Goal: Task Accomplishment & Management: Manage account settings

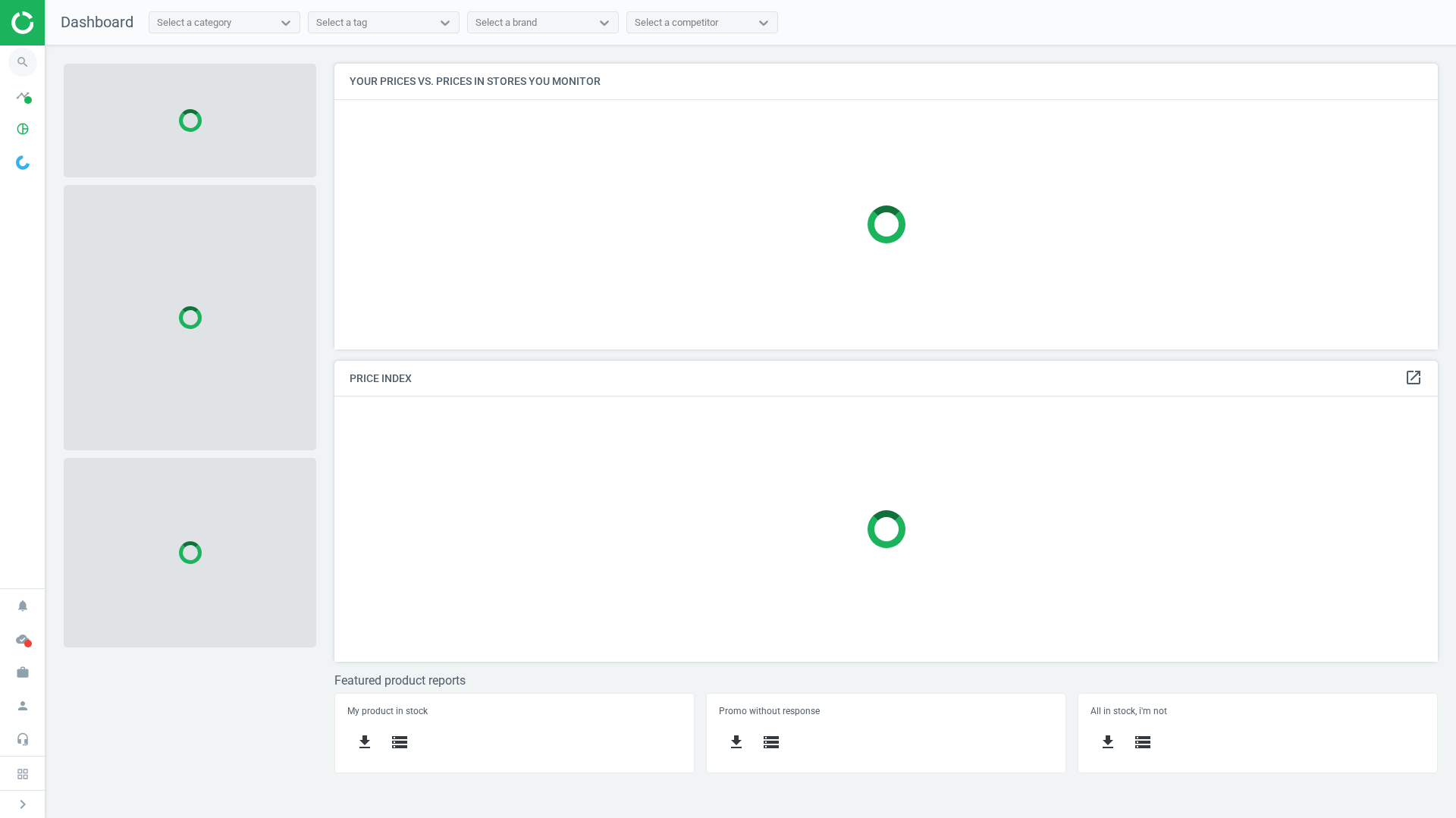
scroll to position [309, 1127]
click at [17, 54] on icon "search" at bounding box center [22, 62] width 29 height 29
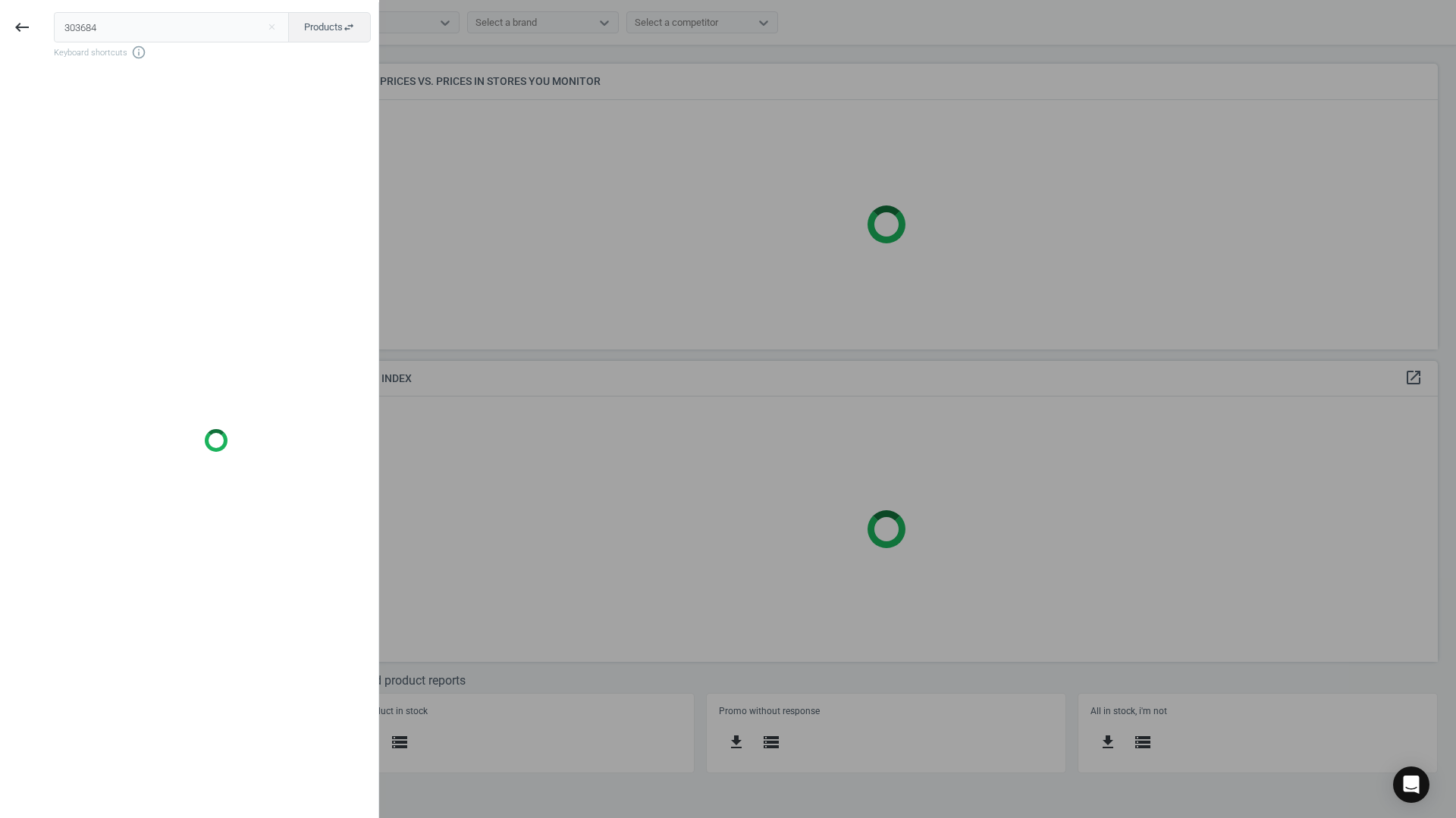
type input "303684"
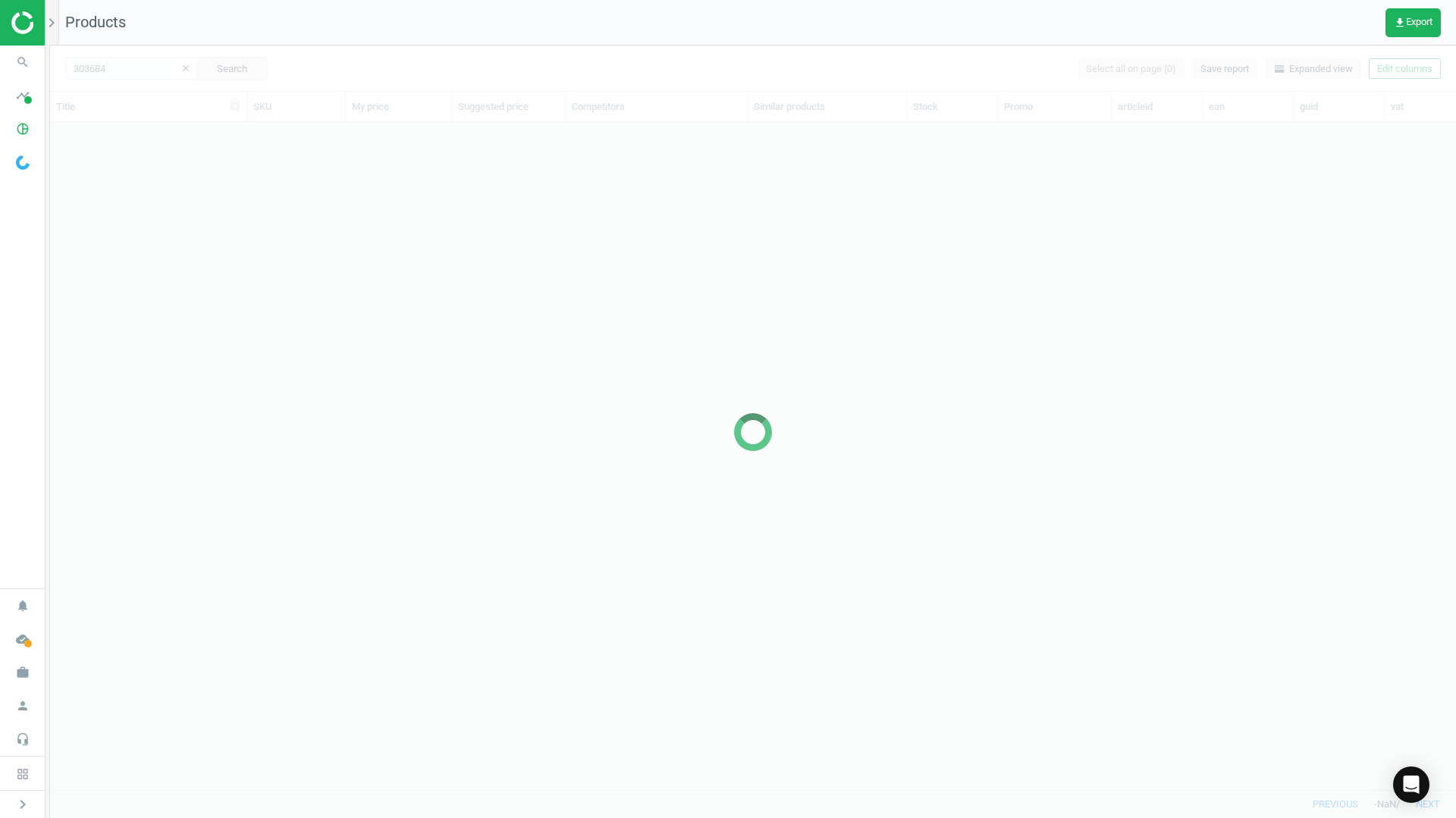
scroll to position [644, 1395]
click at [27, 70] on icon "search" at bounding box center [22, 62] width 29 height 29
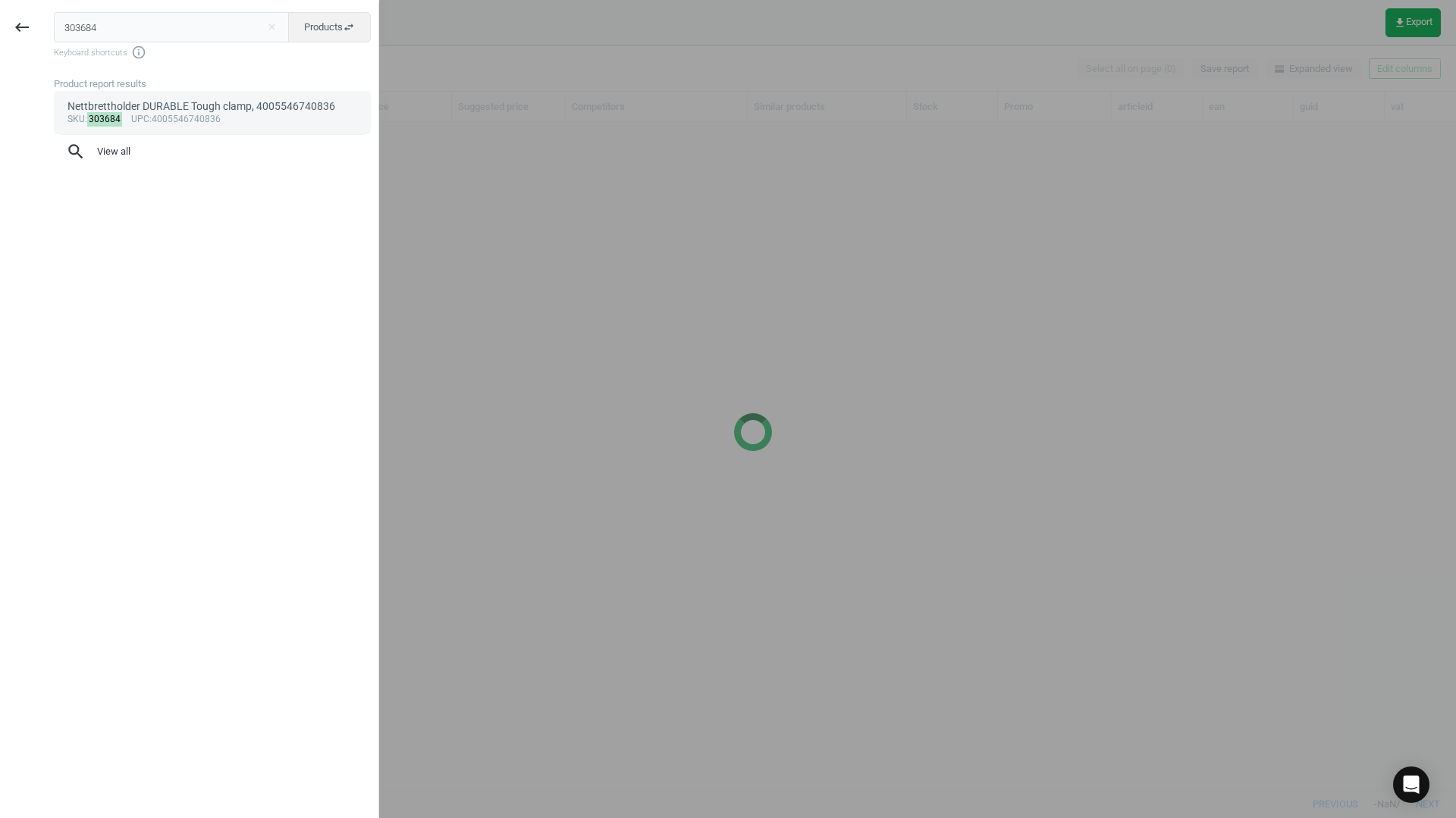
click at [191, 112] on div "Nettbrettholder DURABLE Tough clamp, 4005546740836" at bounding box center [213, 106] width 291 height 14
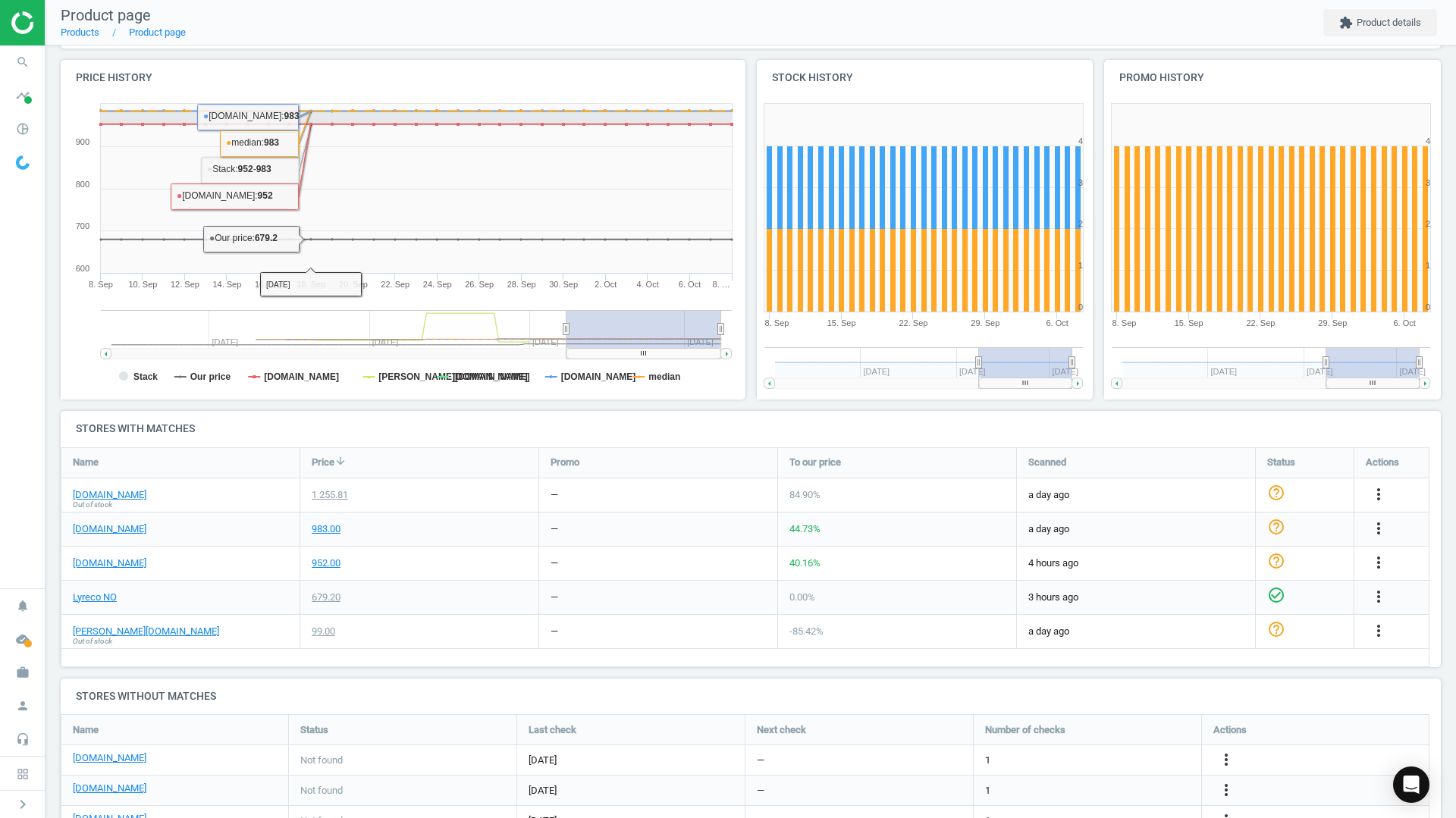
scroll to position [177, 0]
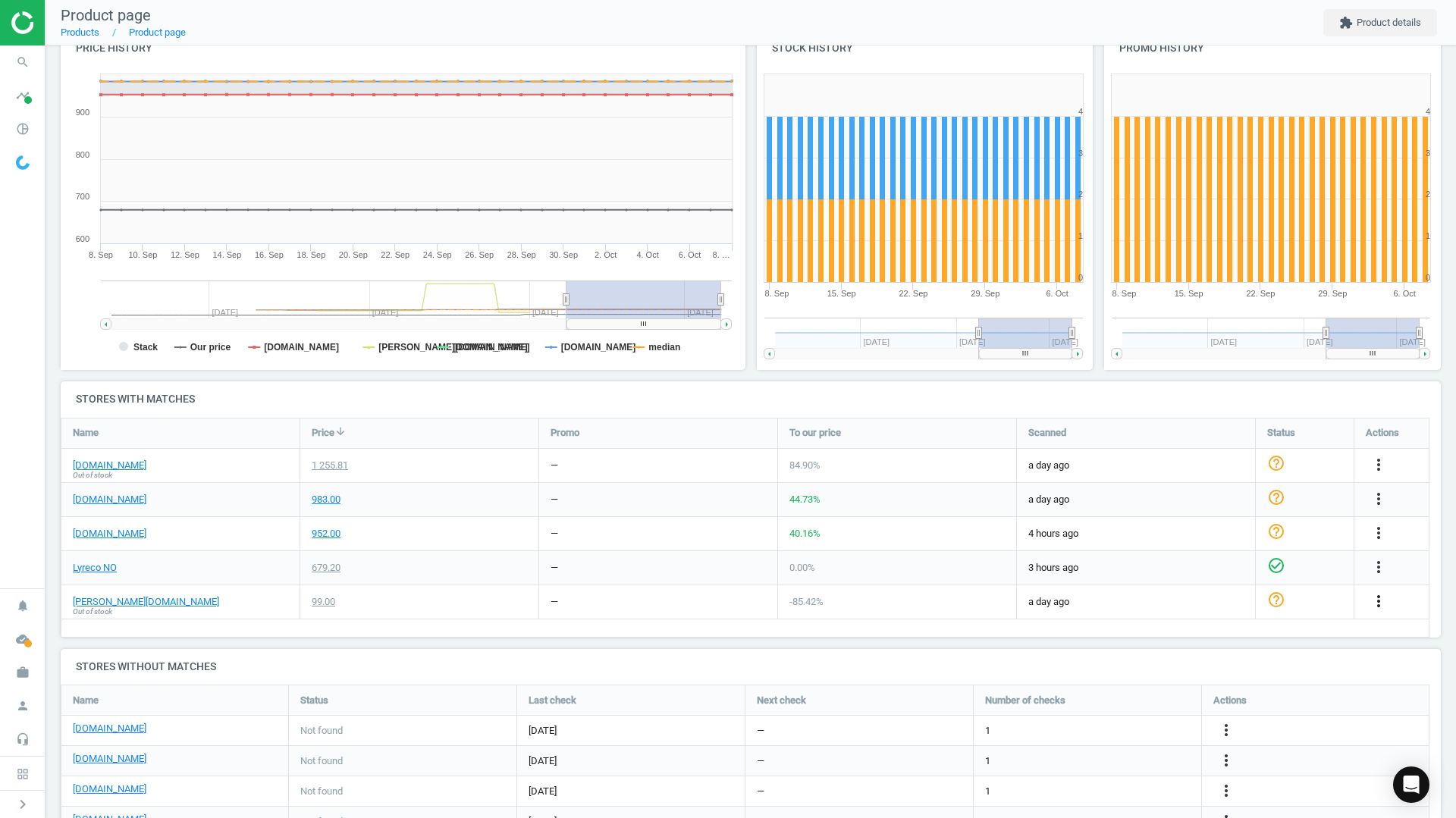
click at [1374, 605] on icon "more_vert" at bounding box center [1379, 601] width 18 height 18
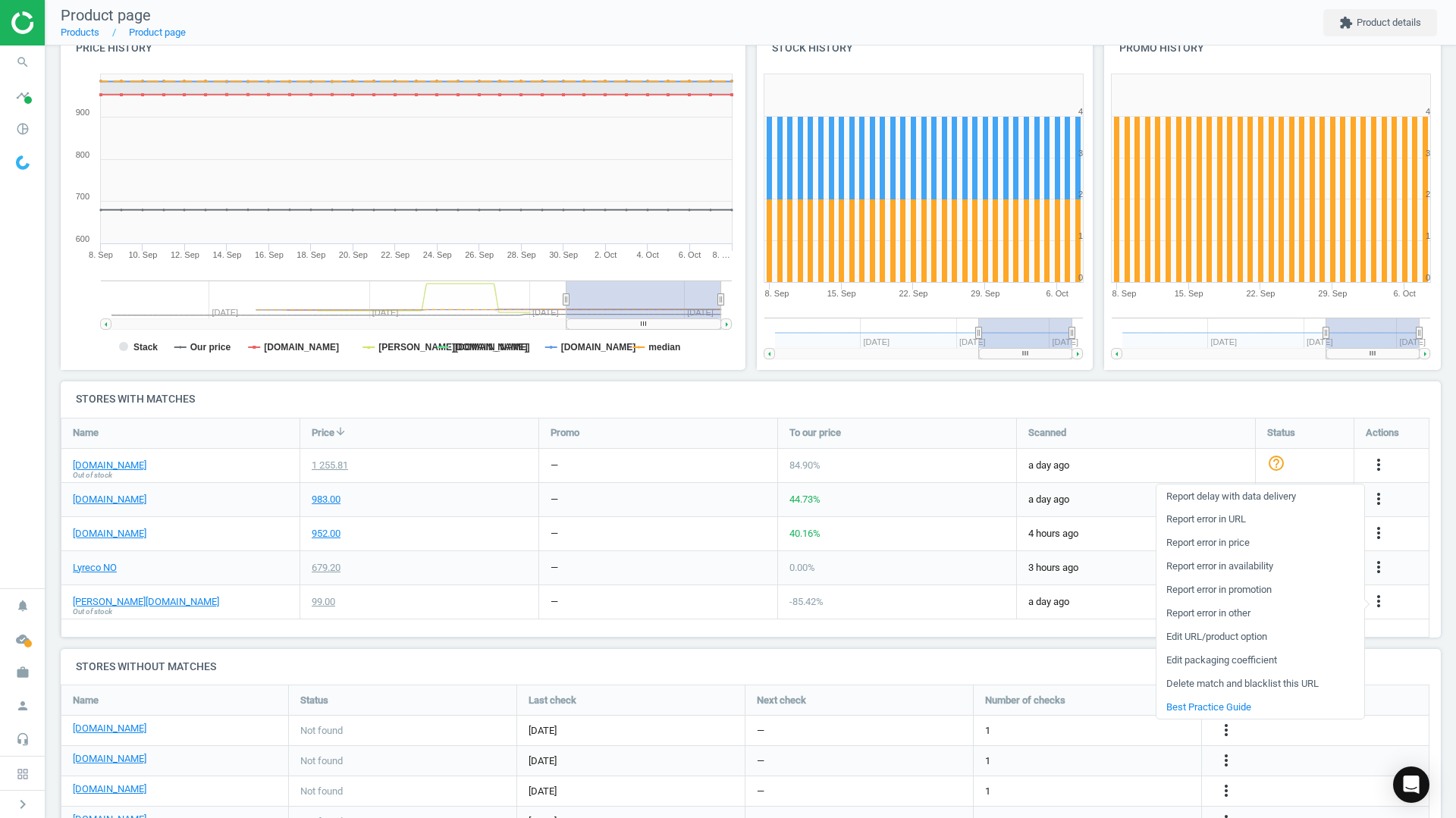
click at [1233, 690] on link "Delete match and blacklist this URL" at bounding box center [1260, 684] width 208 height 23
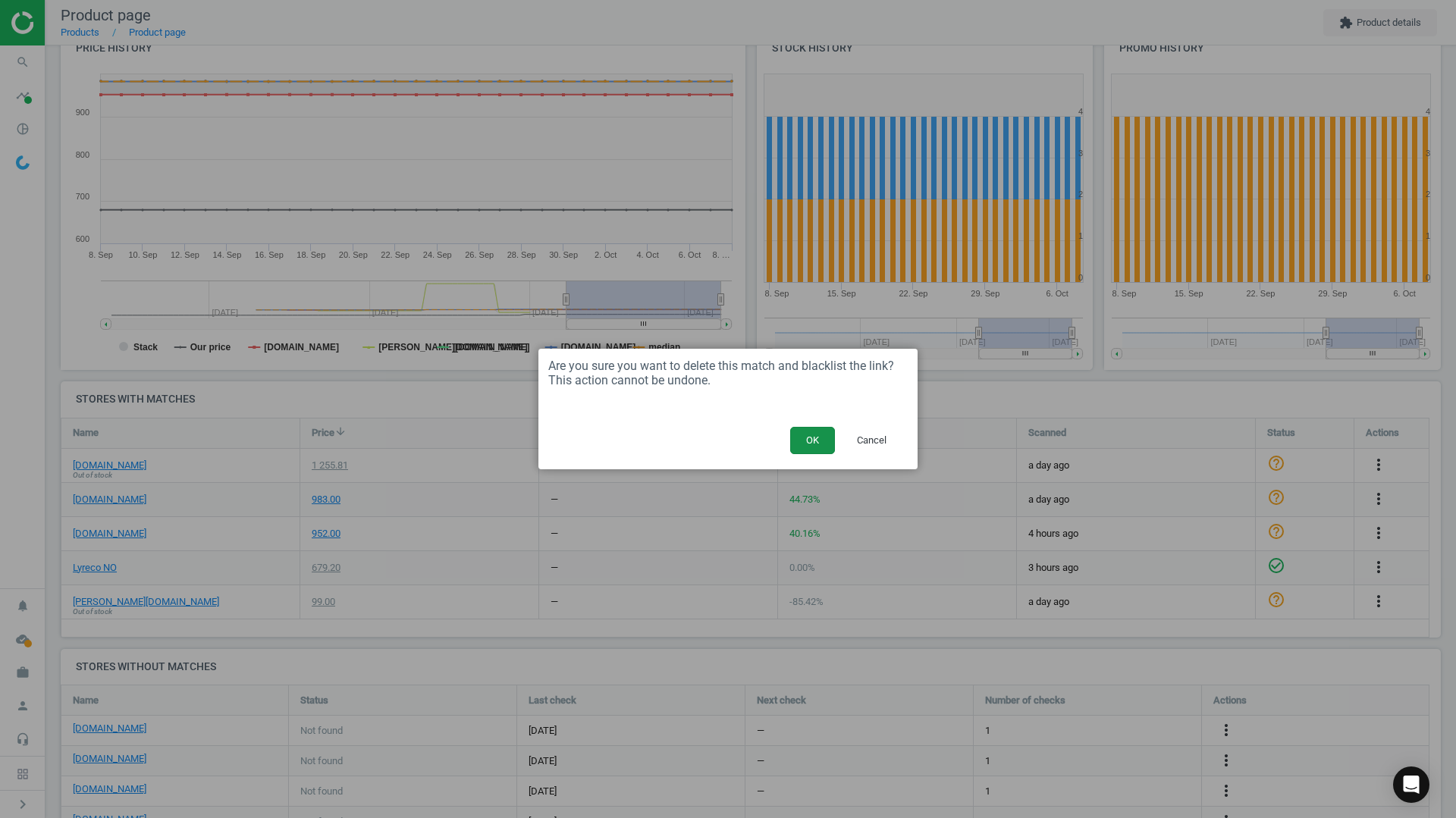
click at [815, 433] on button "OK" at bounding box center [812, 440] width 45 height 27
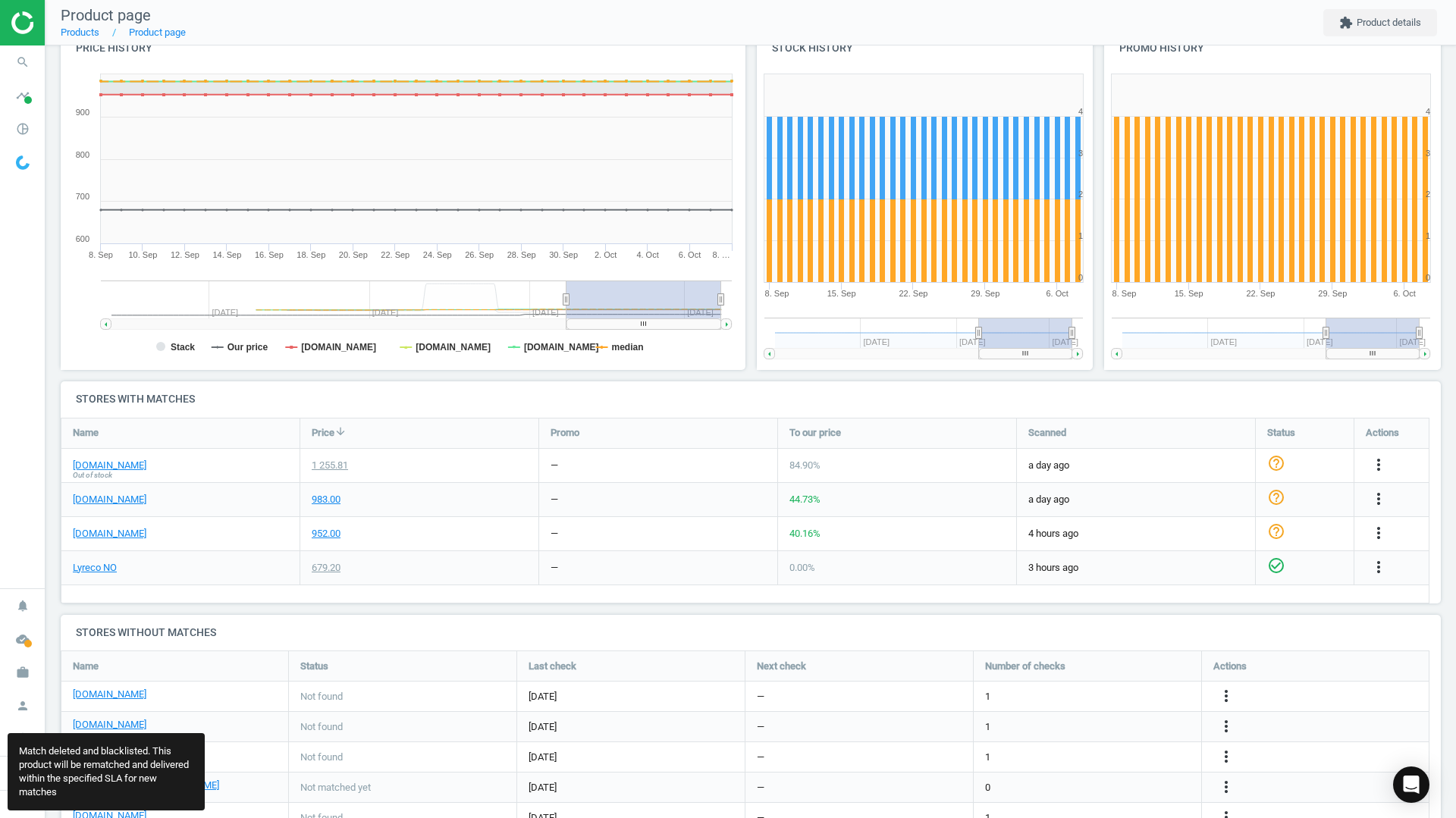
scroll to position [406, 1392]
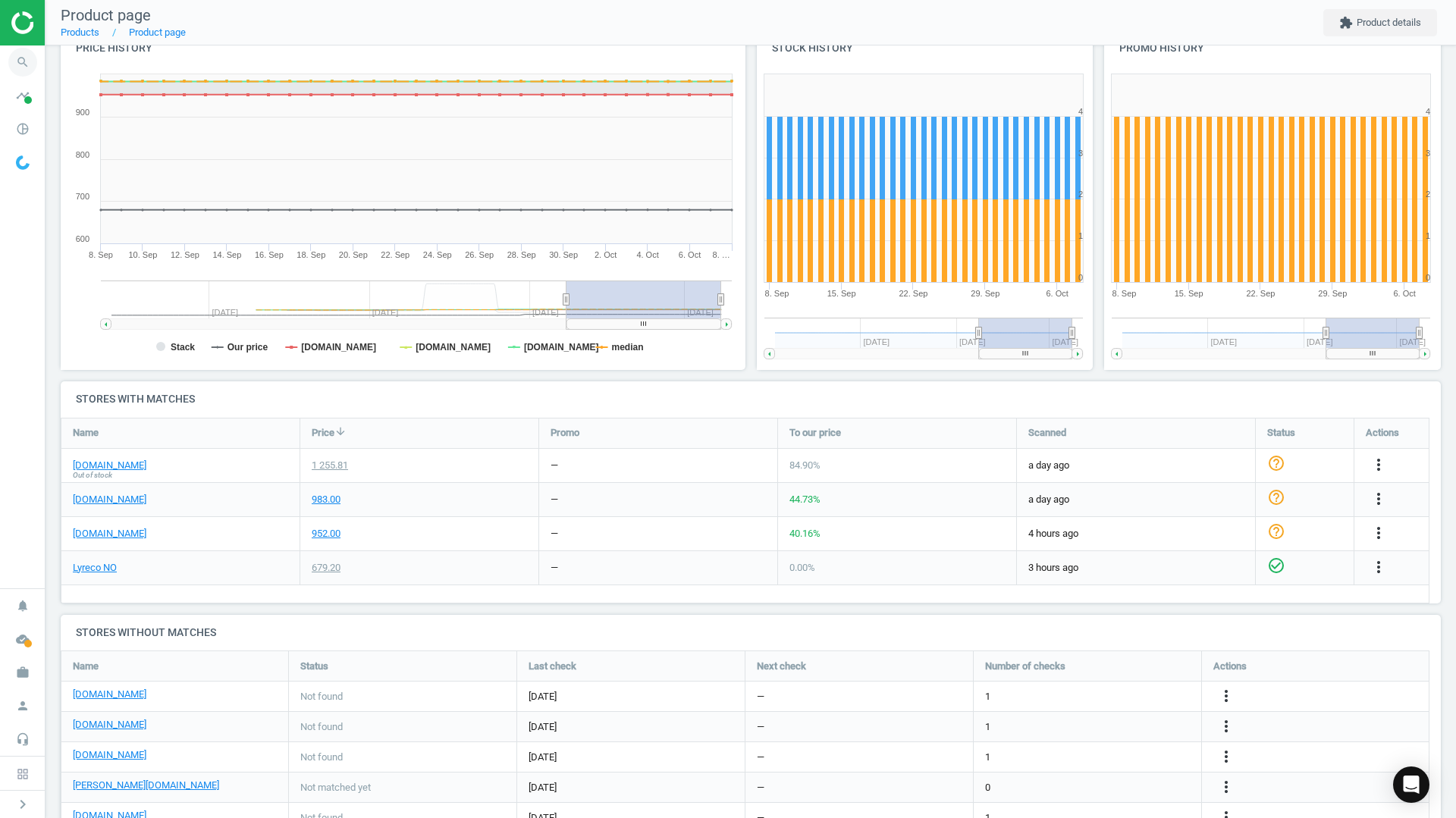
click at [23, 66] on icon "search" at bounding box center [22, 62] width 29 height 29
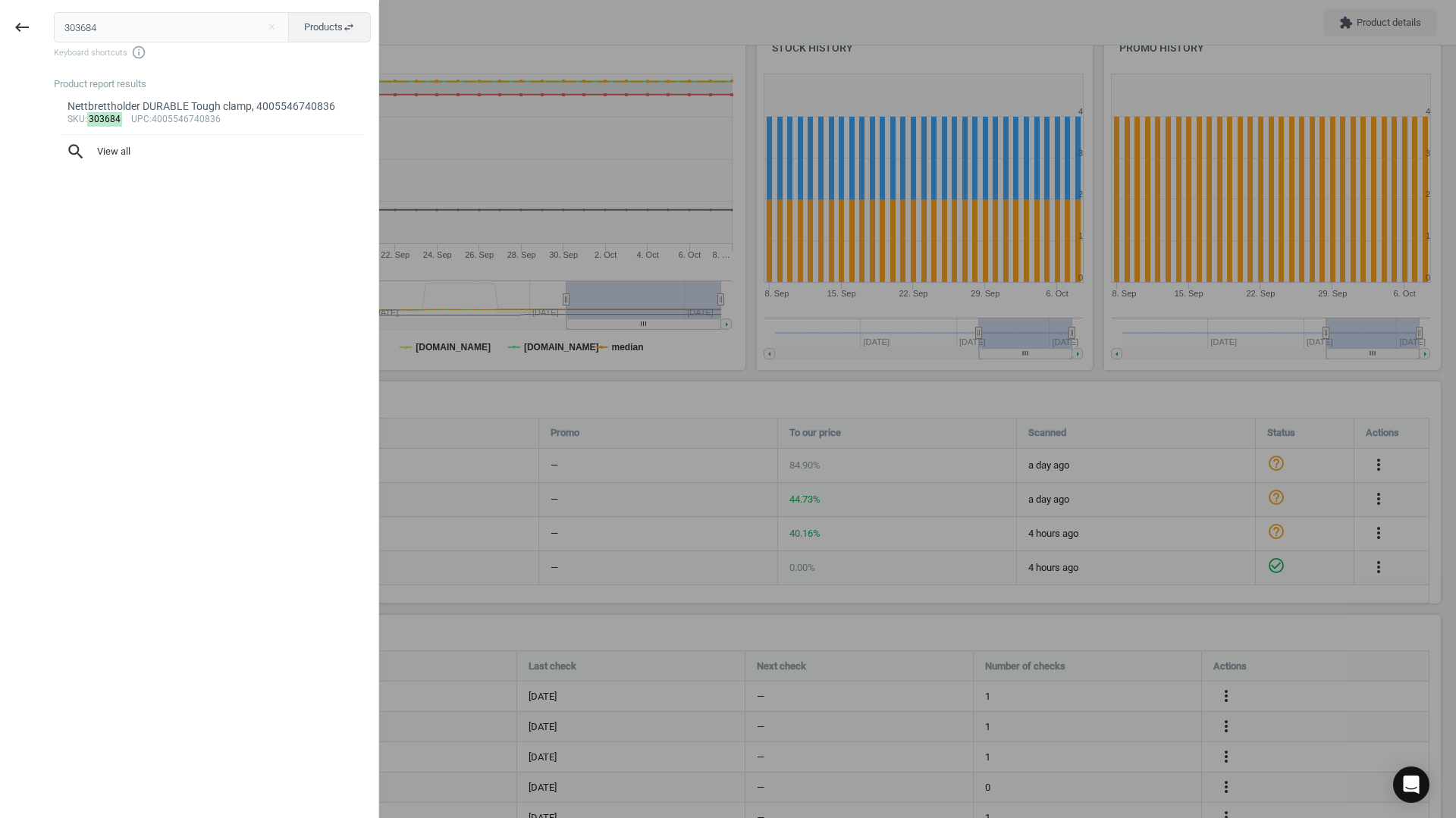
click at [115, 23] on input "303684" at bounding box center [172, 27] width 236 height 31
type input "303023"
click at [140, 108] on div "Notatblokk POST-IT 76x76 rosa, 4064035082901" at bounding box center [213, 106] width 291 height 14
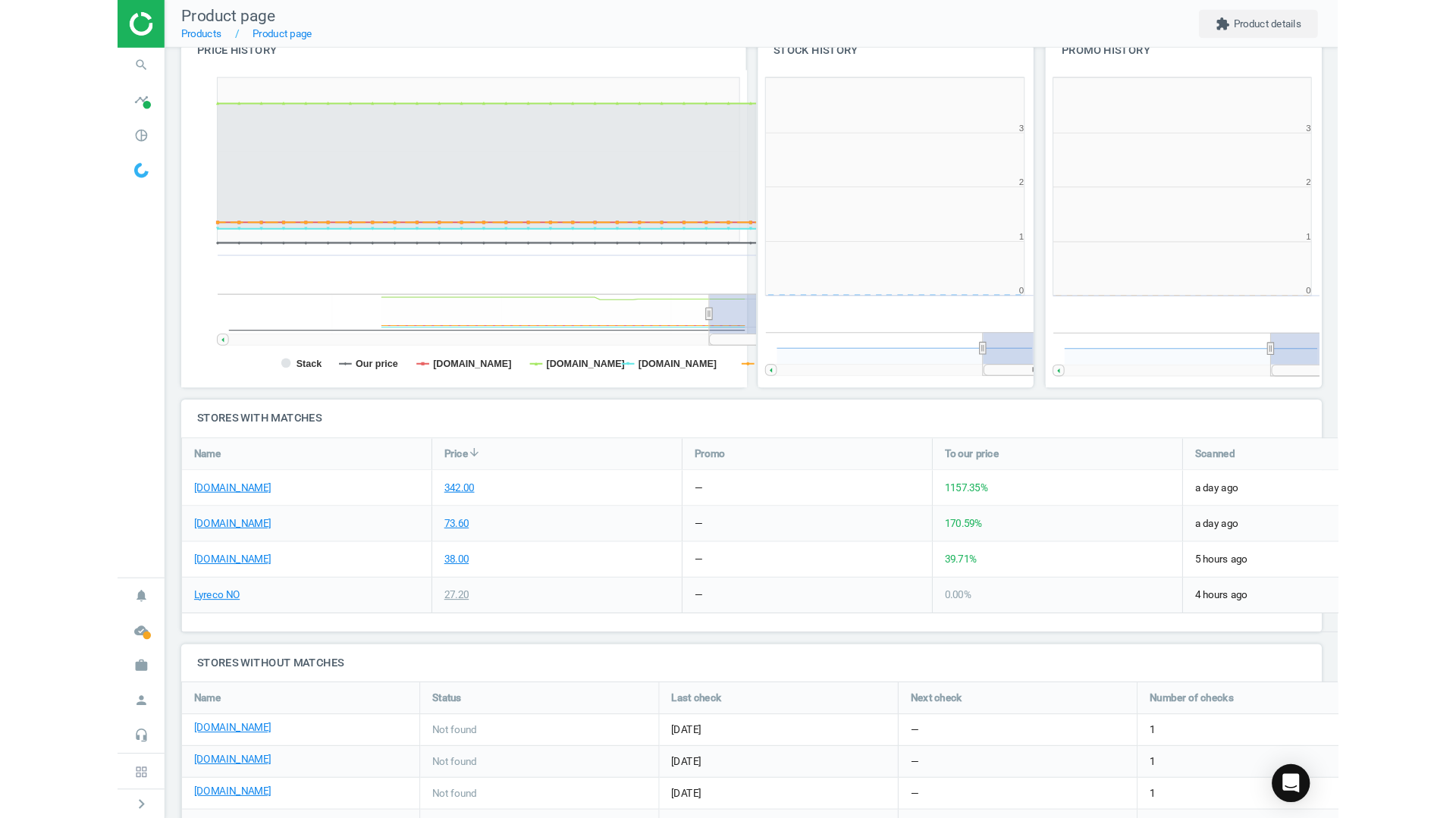
scroll to position [7, 7]
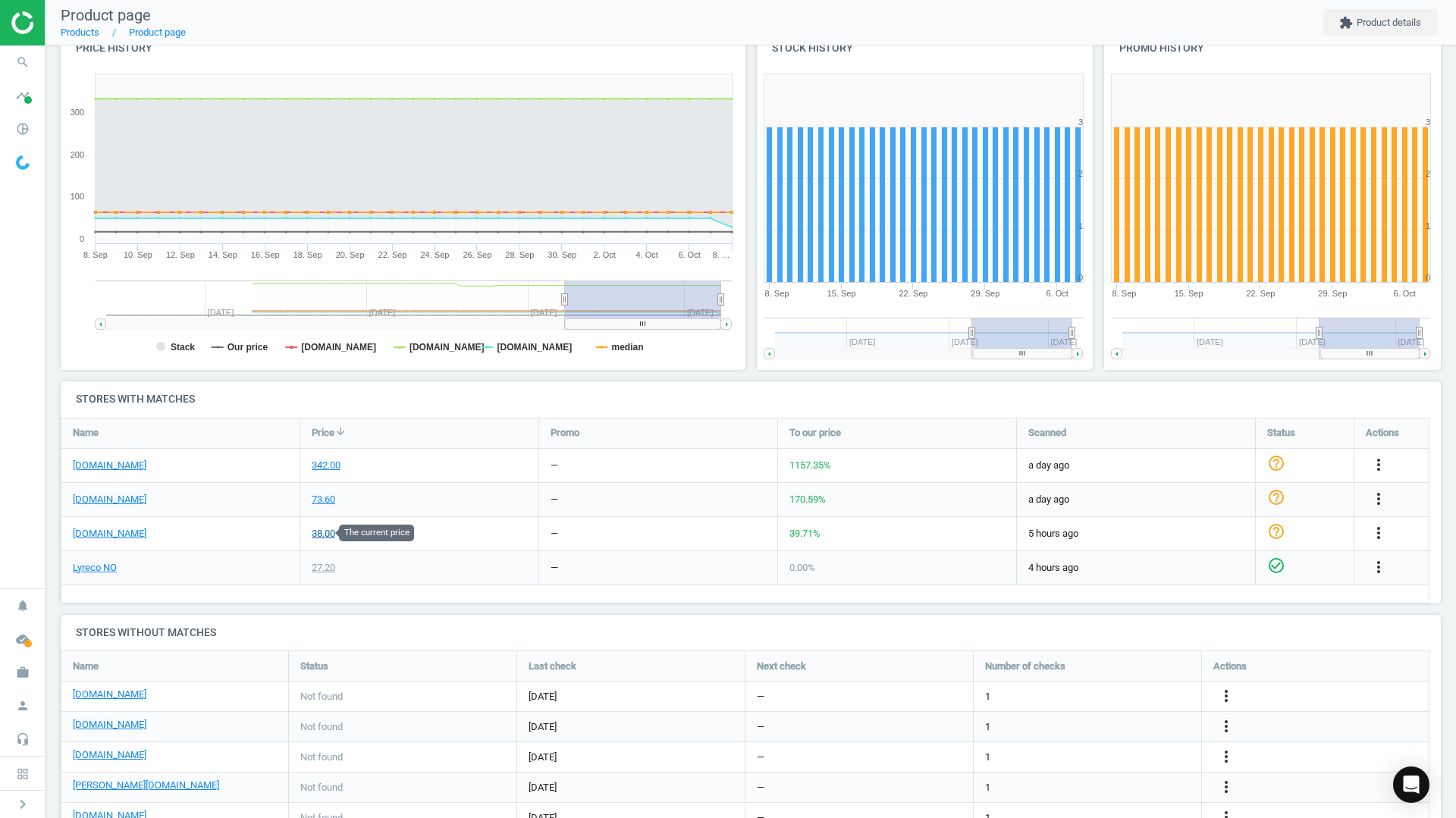
click at [326, 538] on div "38.00" at bounding box center [323, 533] width 23 height 13
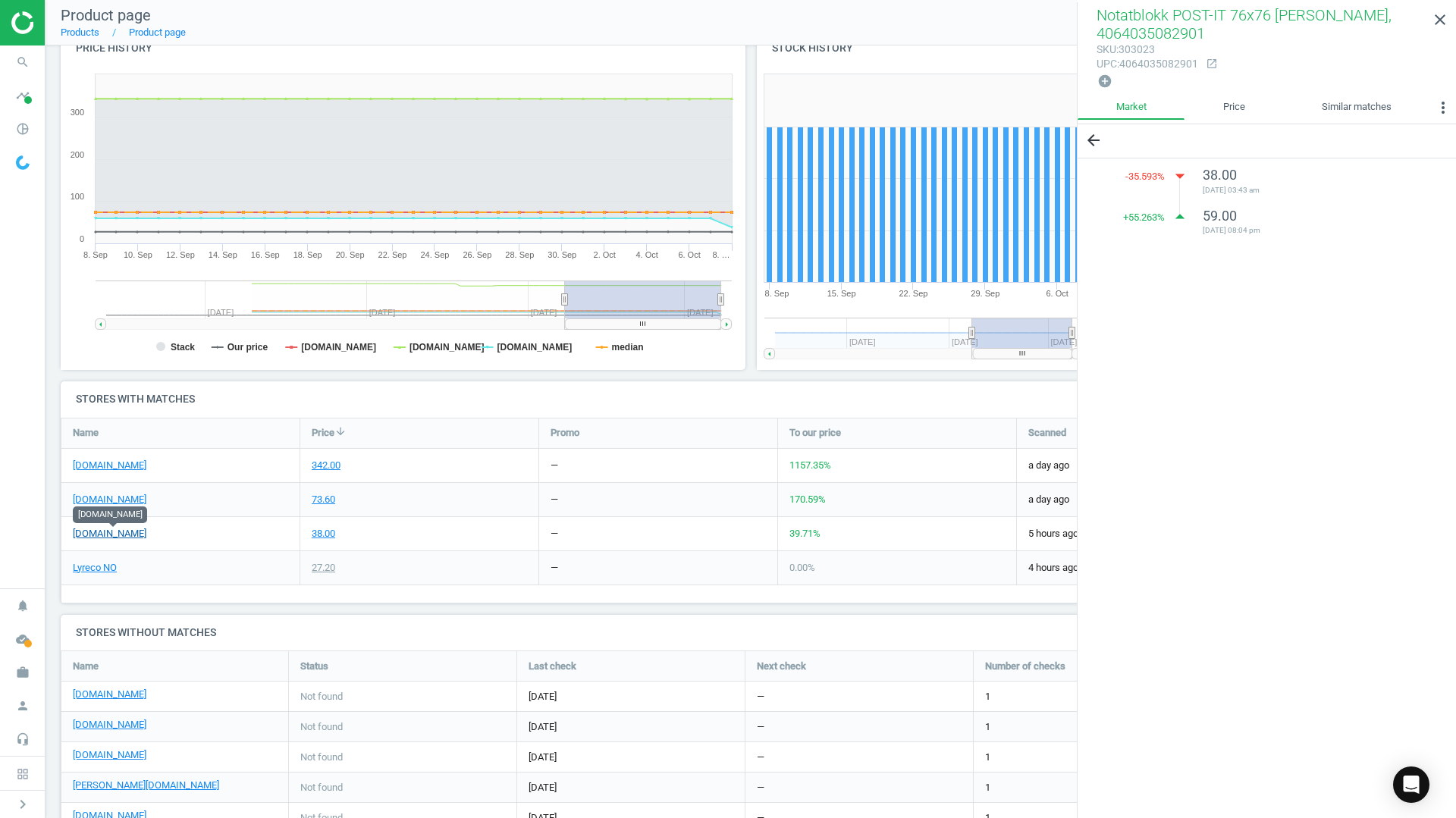
click at [120, 533] on link "[DOMAIN_NAME]" at bounding box center [110, 533] width 74 height 13
click at [93, 564] on link "Lyreco NO" at bounding box center [95, 568] width 44 height 13
click at [23, 67] on icon "search" at bounding box center [22, 62] width 29 height 29
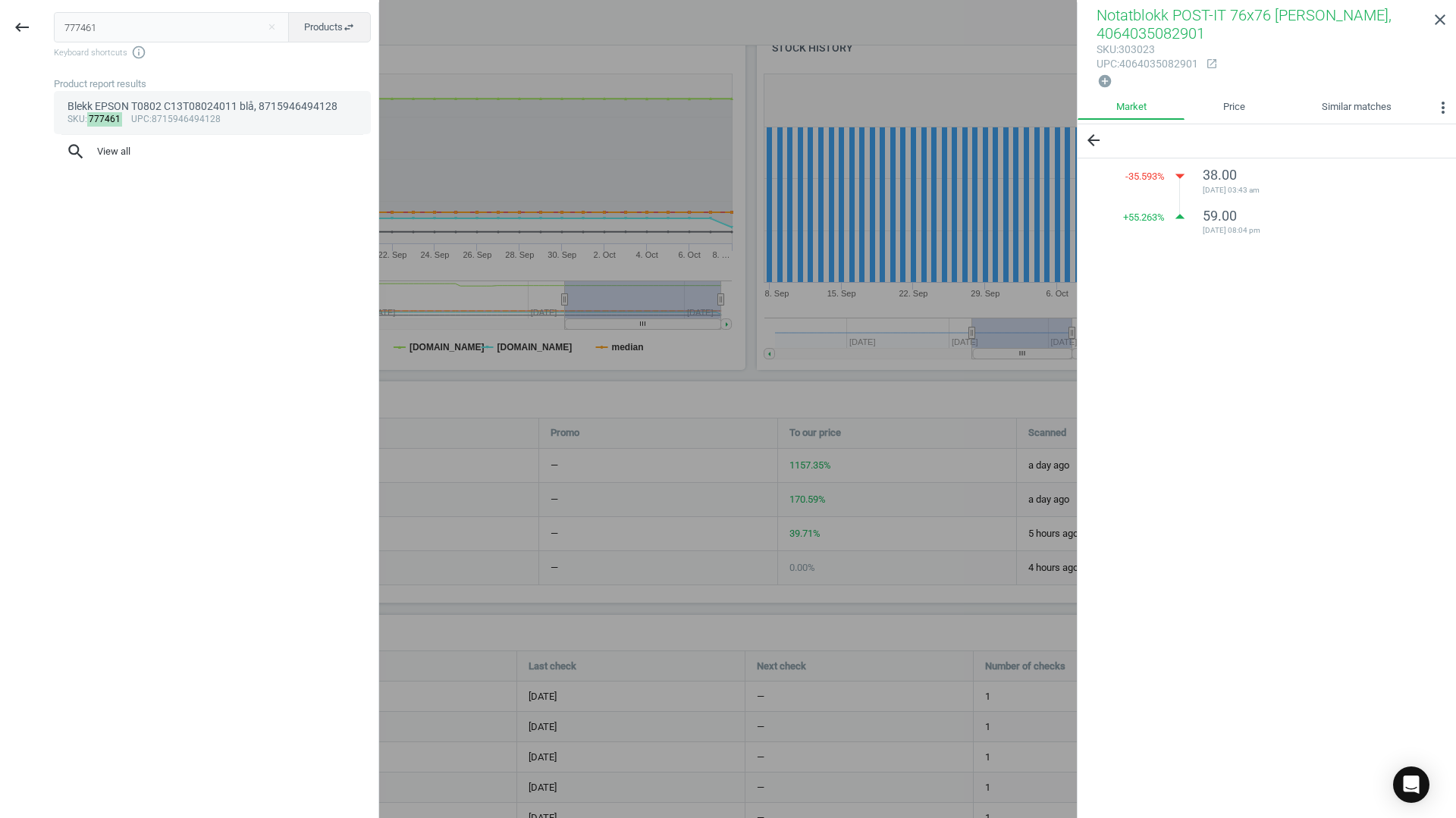
type input "777461"
click at [162, 124] on div "sku : 777461 upc :8715946494128" at bounding box center [213, 120] width 291 height 12
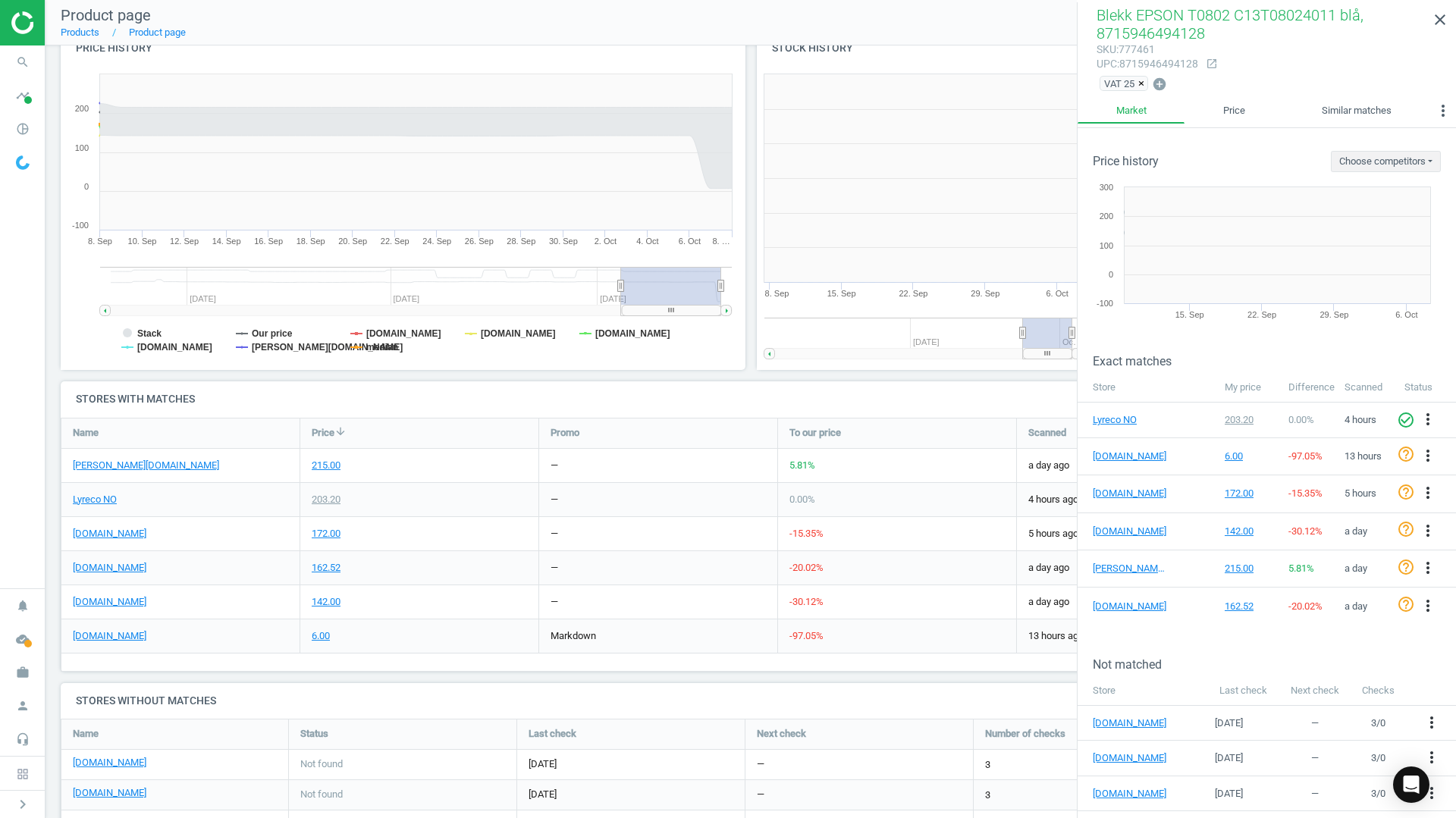
scroll to position [277, 1392]
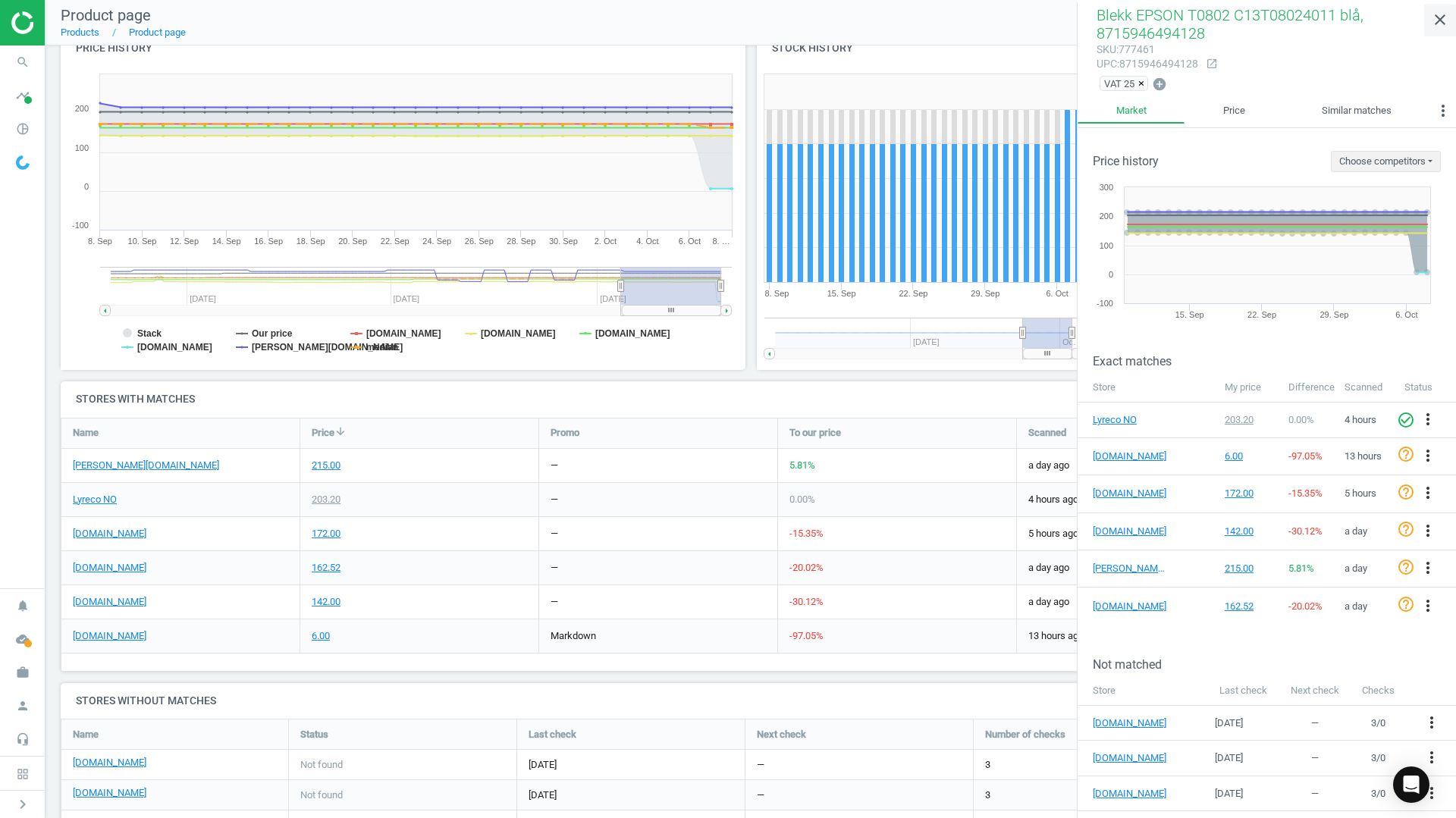
click at [1439, 22] on icon "close" at bounding box center [1440, 20] width 18 height 18
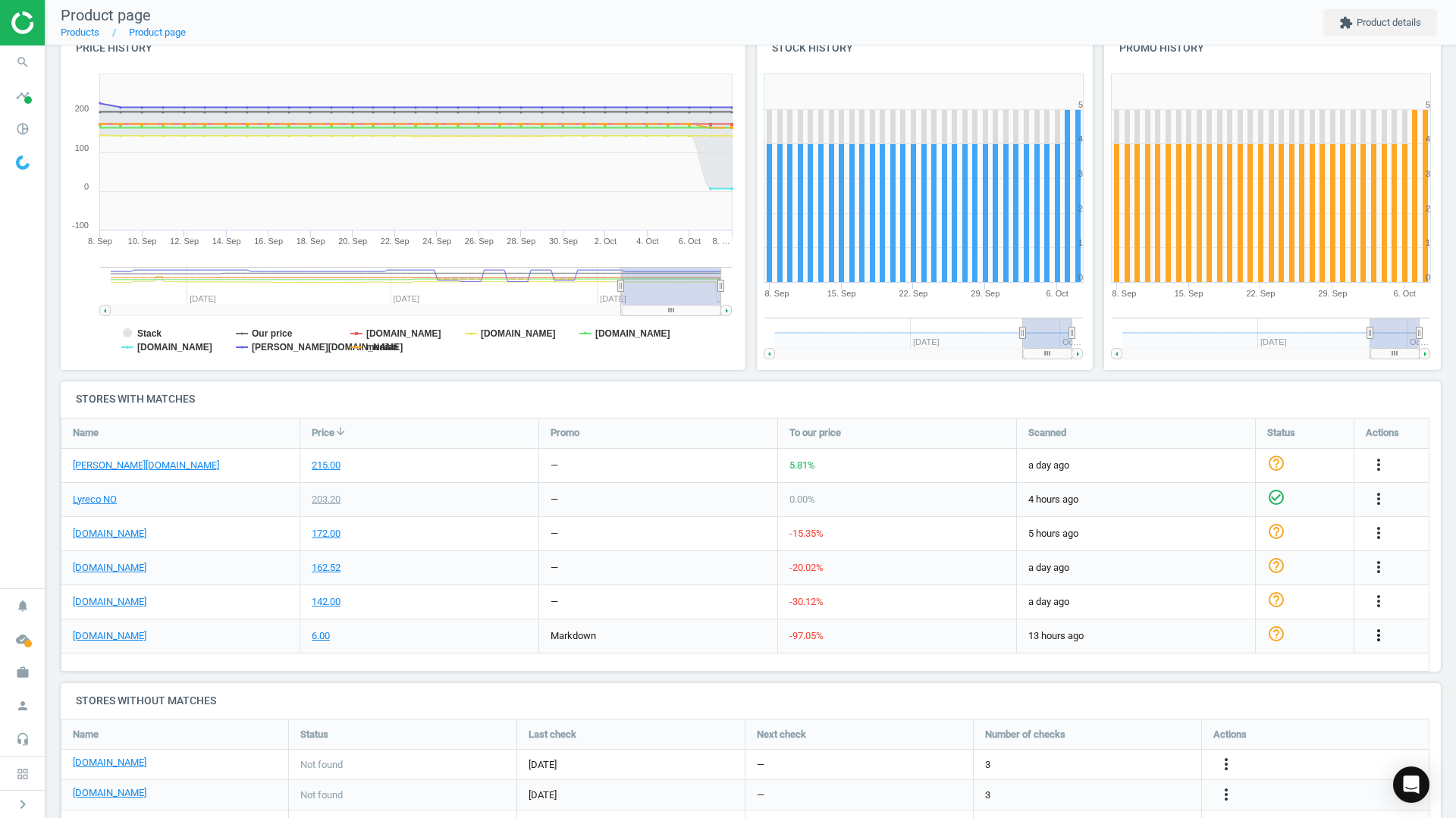
click at [1374, 633] on icon "more_vert" at bounding box center [1379, 635] width 18 height 18
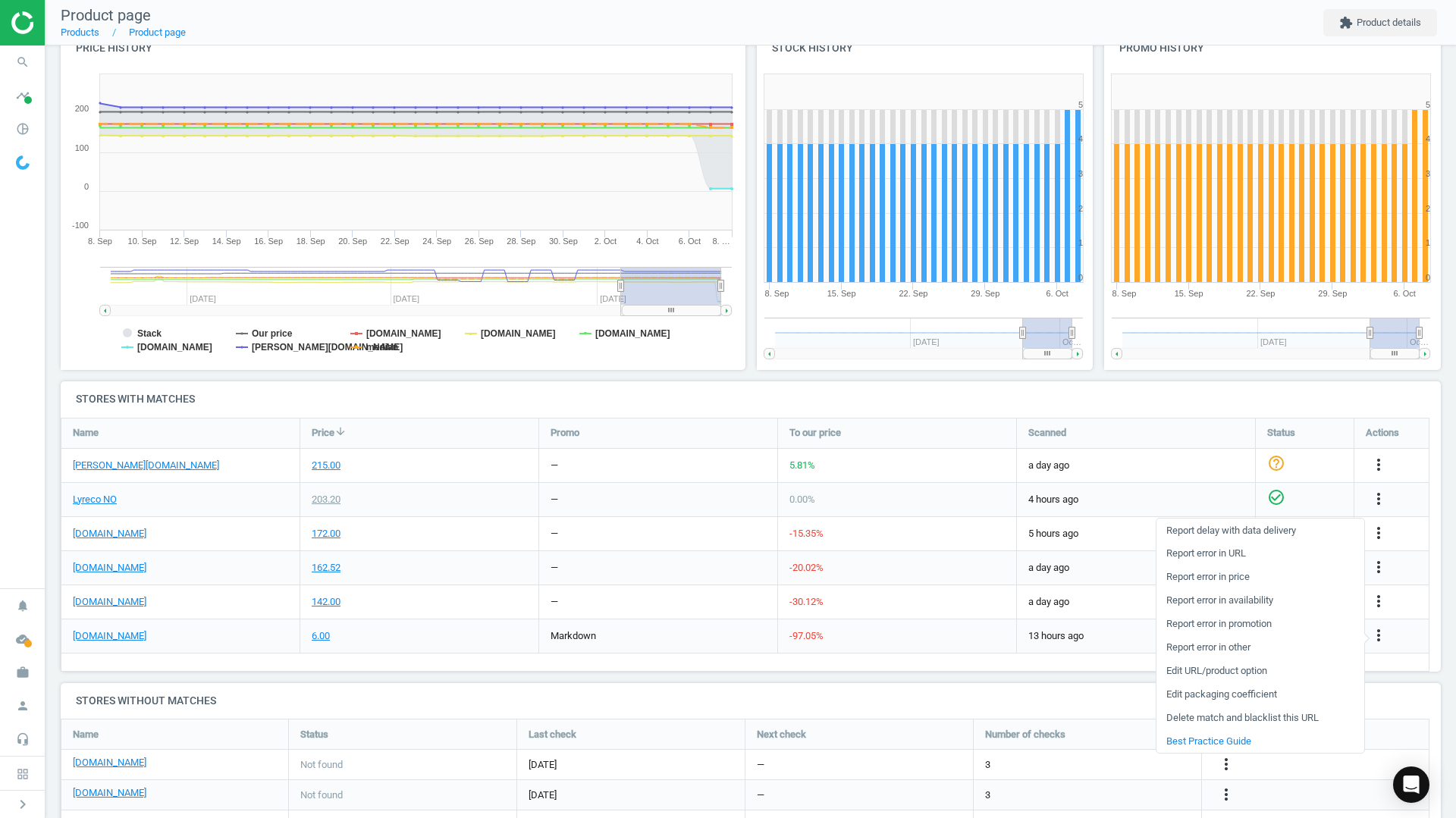
click at [1232, 721] on link "Delete match and blacklist this URL" at bounding box center [1260, 718] width 208 height 23
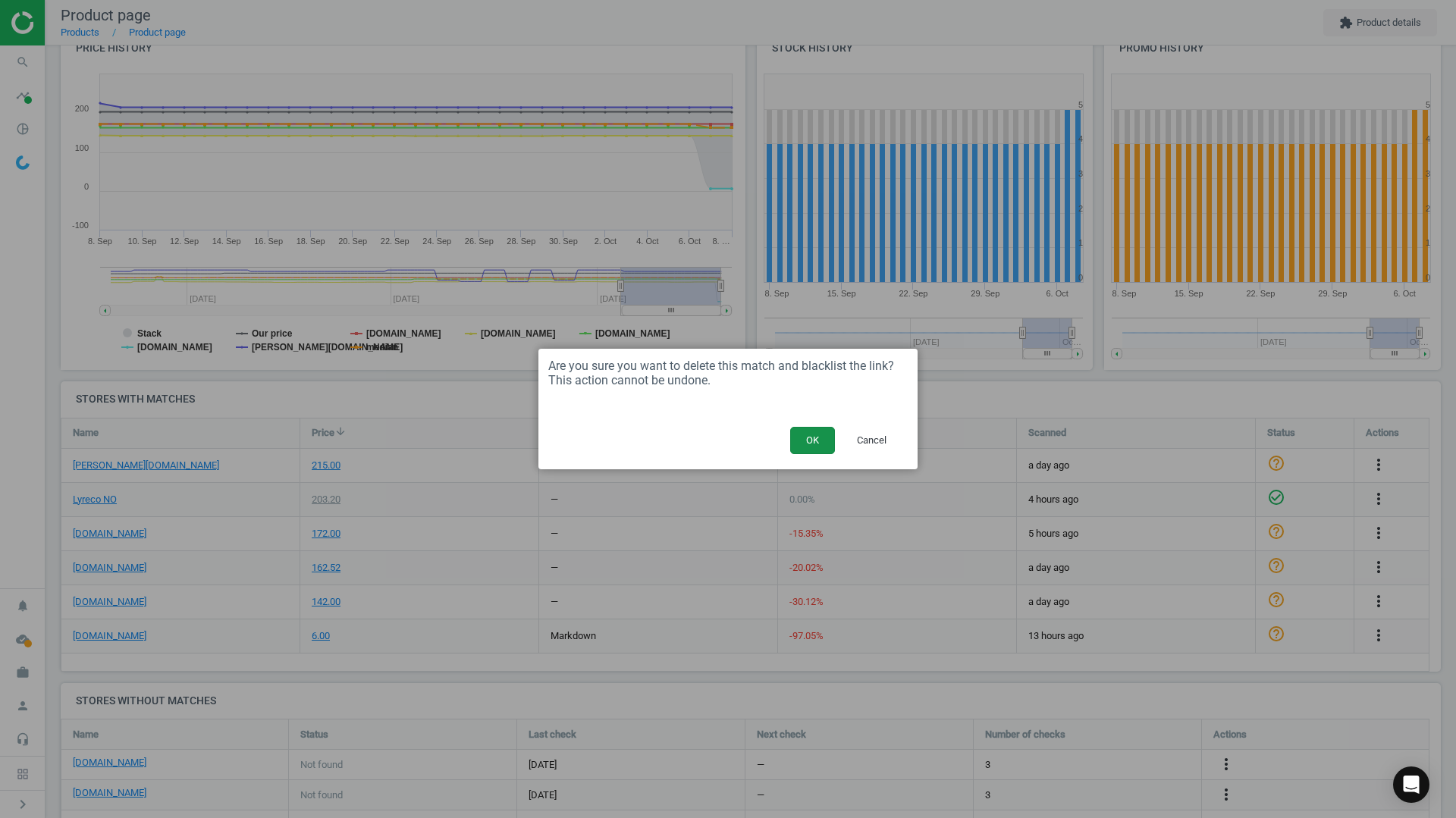
click at [795, 433] on button "OK" at bounding box center [812, 440] width 45 height 27
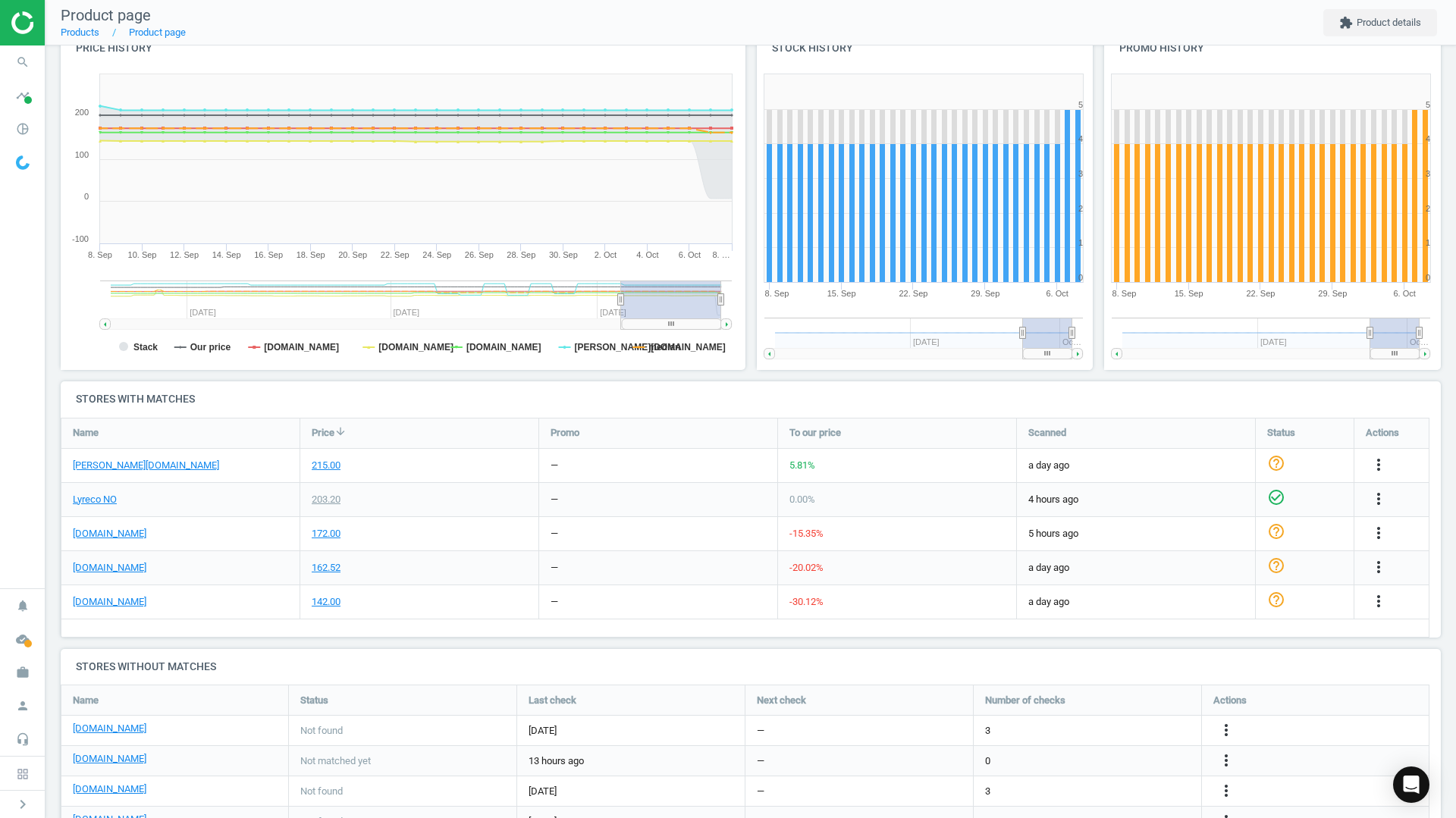
scroll to position [376, 1392]
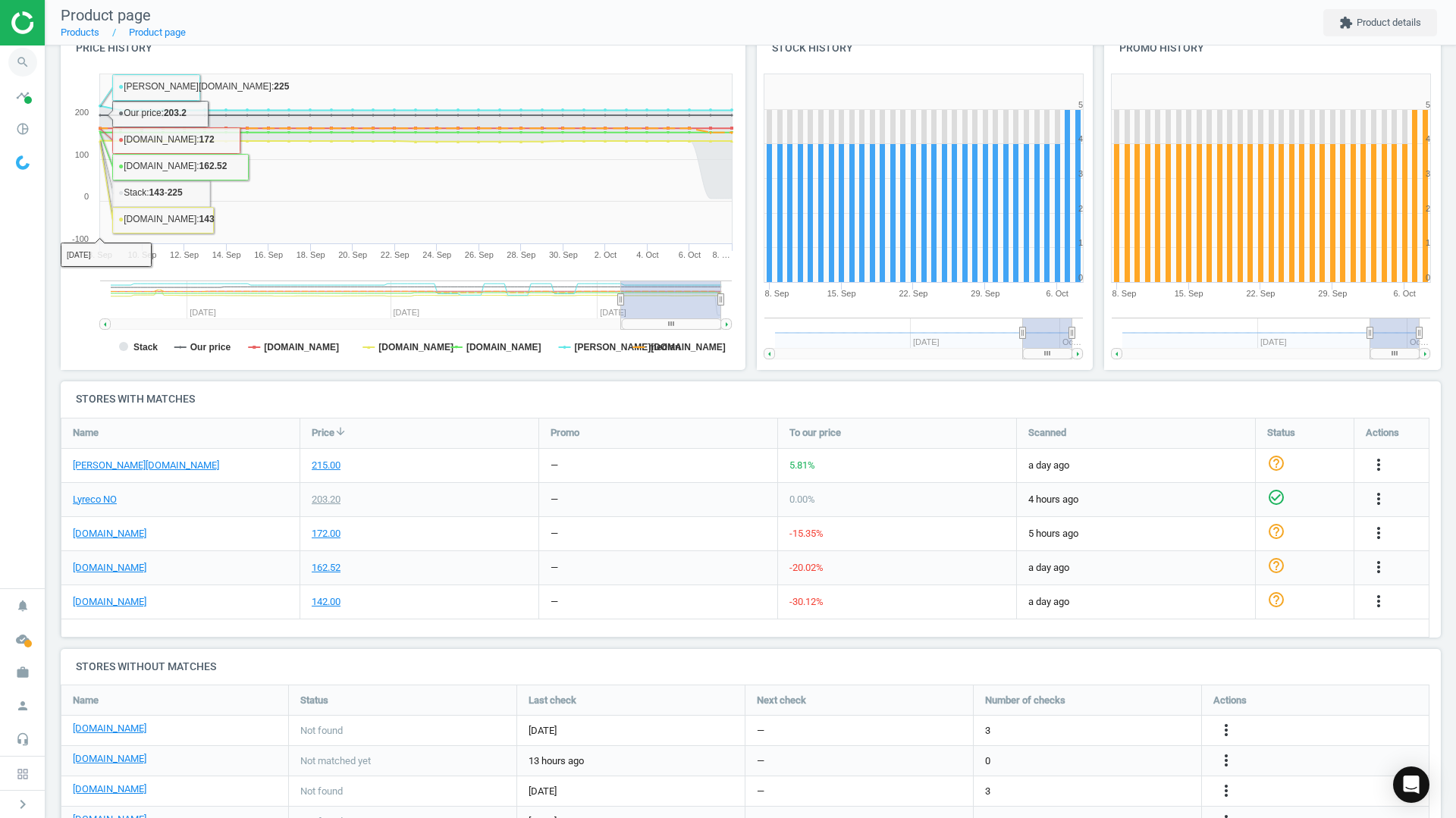
click at [22, 52] on icon "search" at bounding box center [22, 62] width 29 height 29
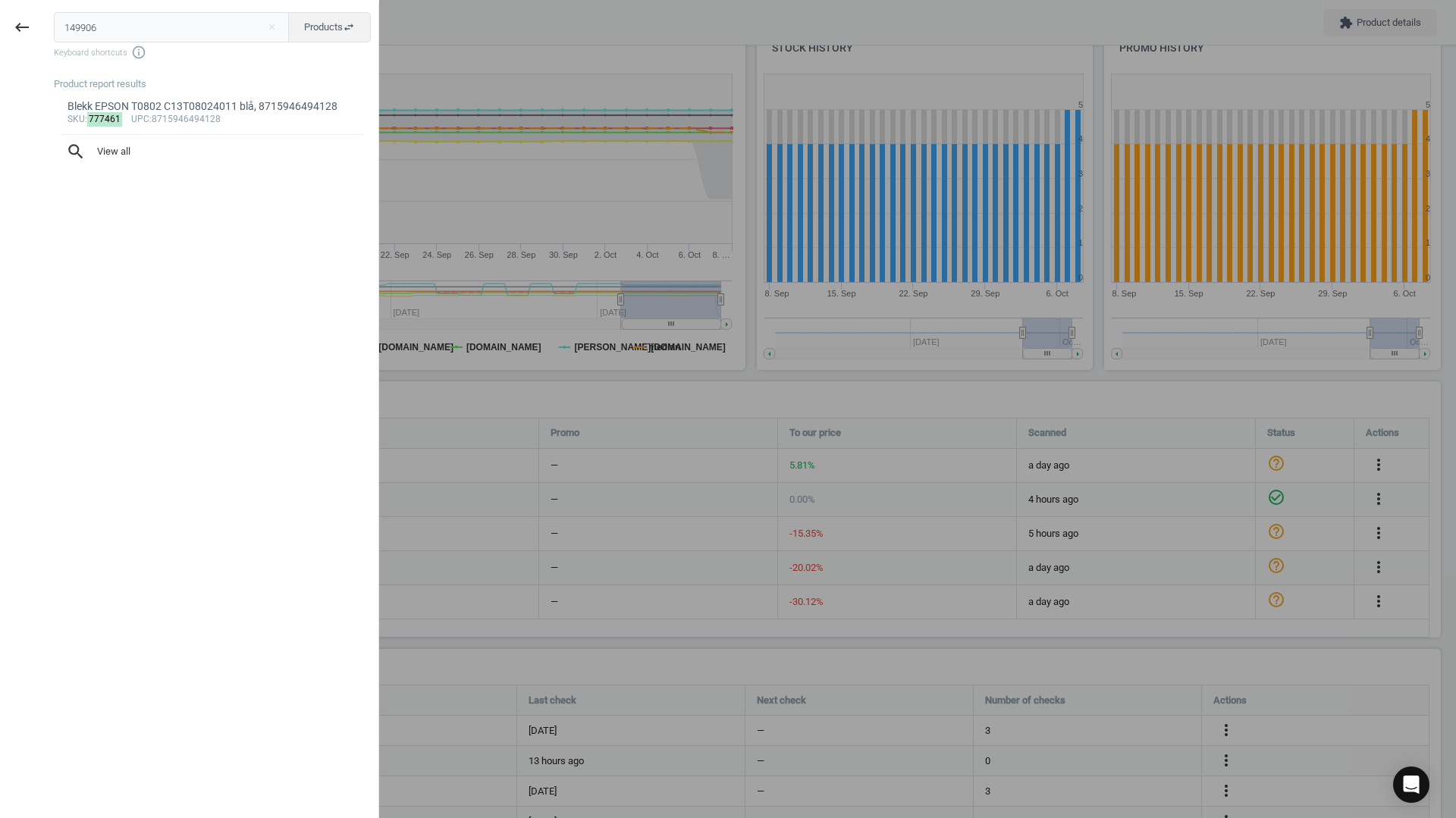
type input "149906"
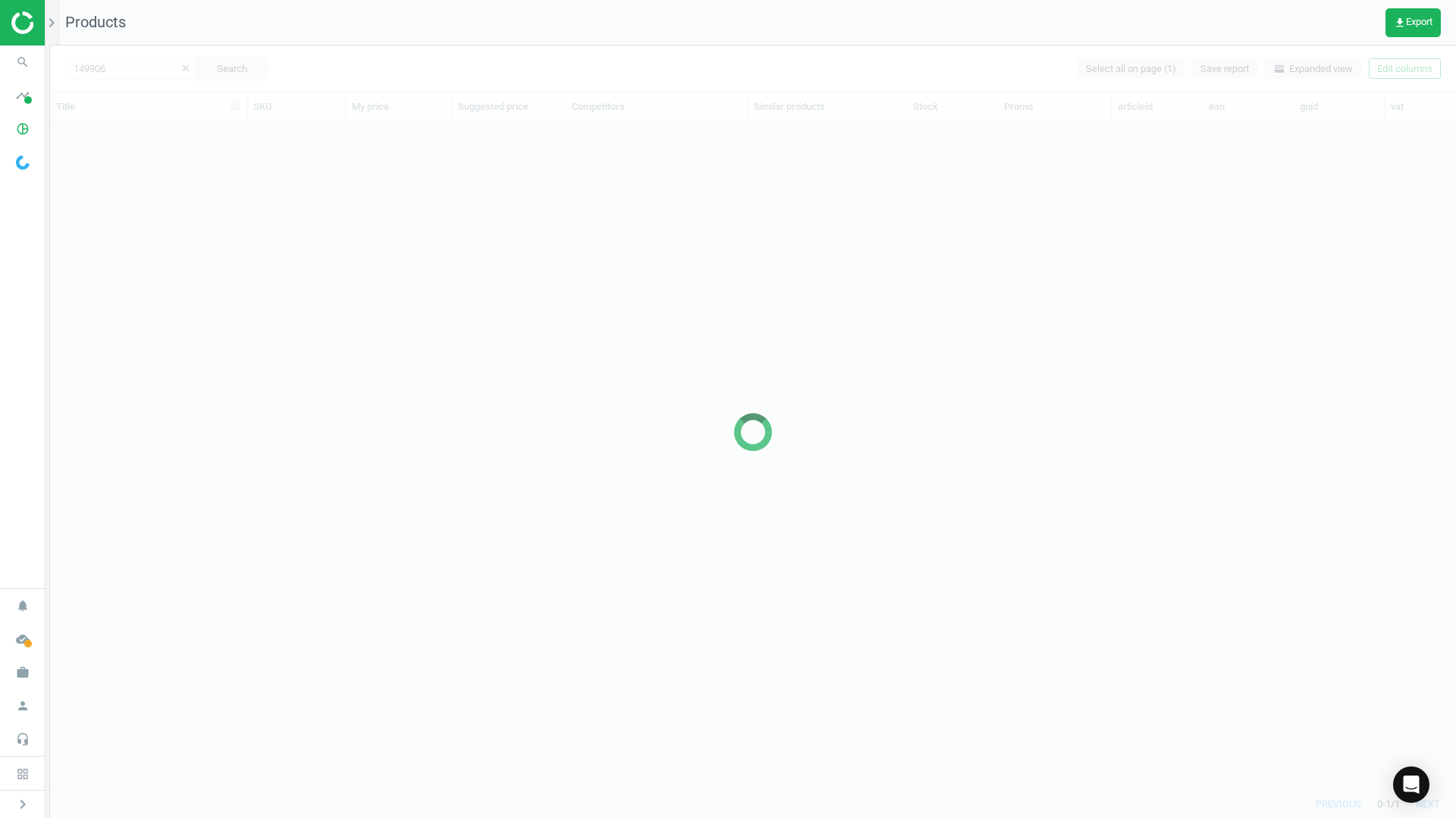
scroll to position [644, 1395]
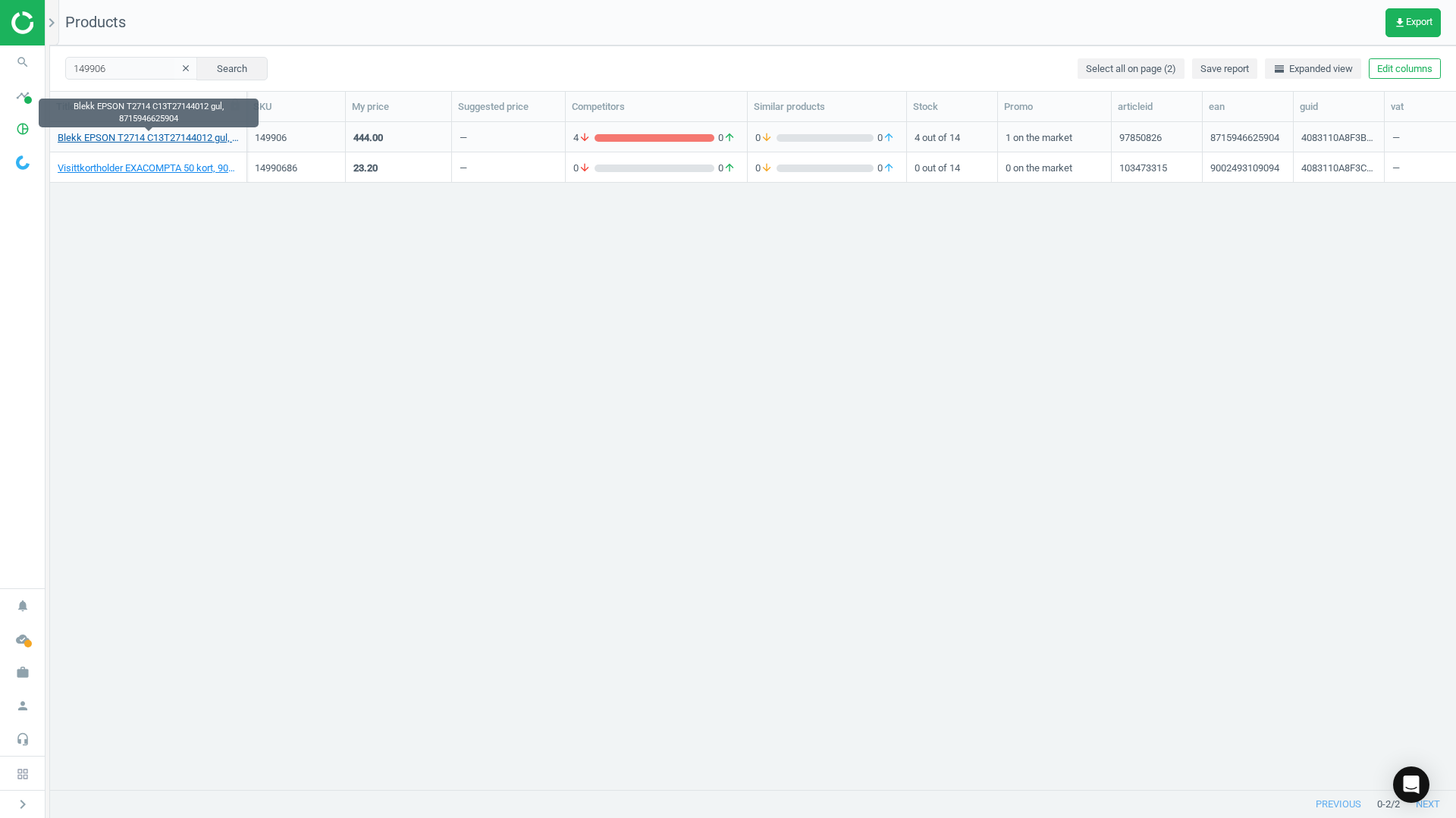
click at [176, 131] on link "Blekk EPSON T2714 C13T27144012 gul, 8715946625904" at bounding box center [148, 138] width 181 height 13
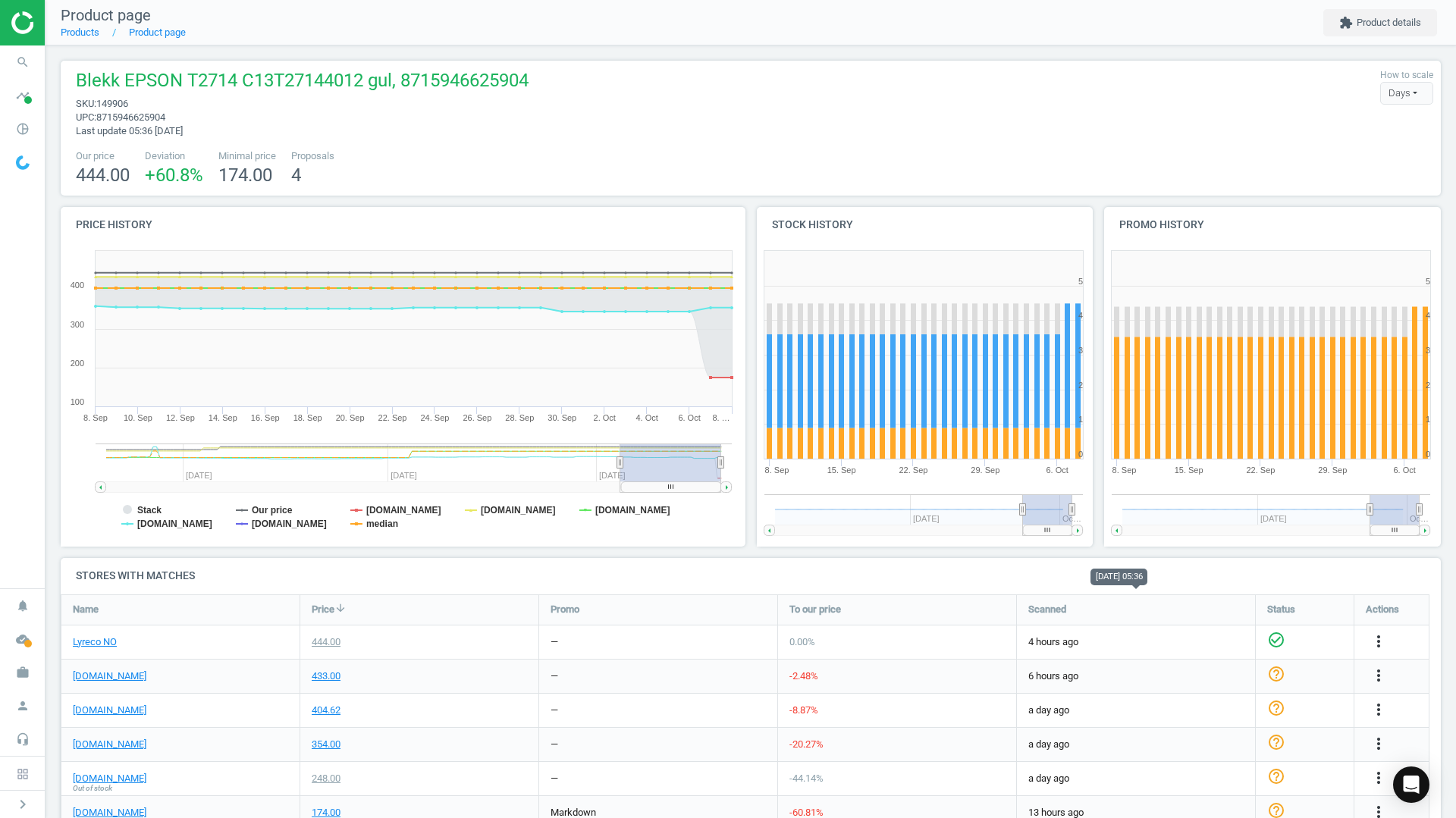
scroll to position [354, 0]
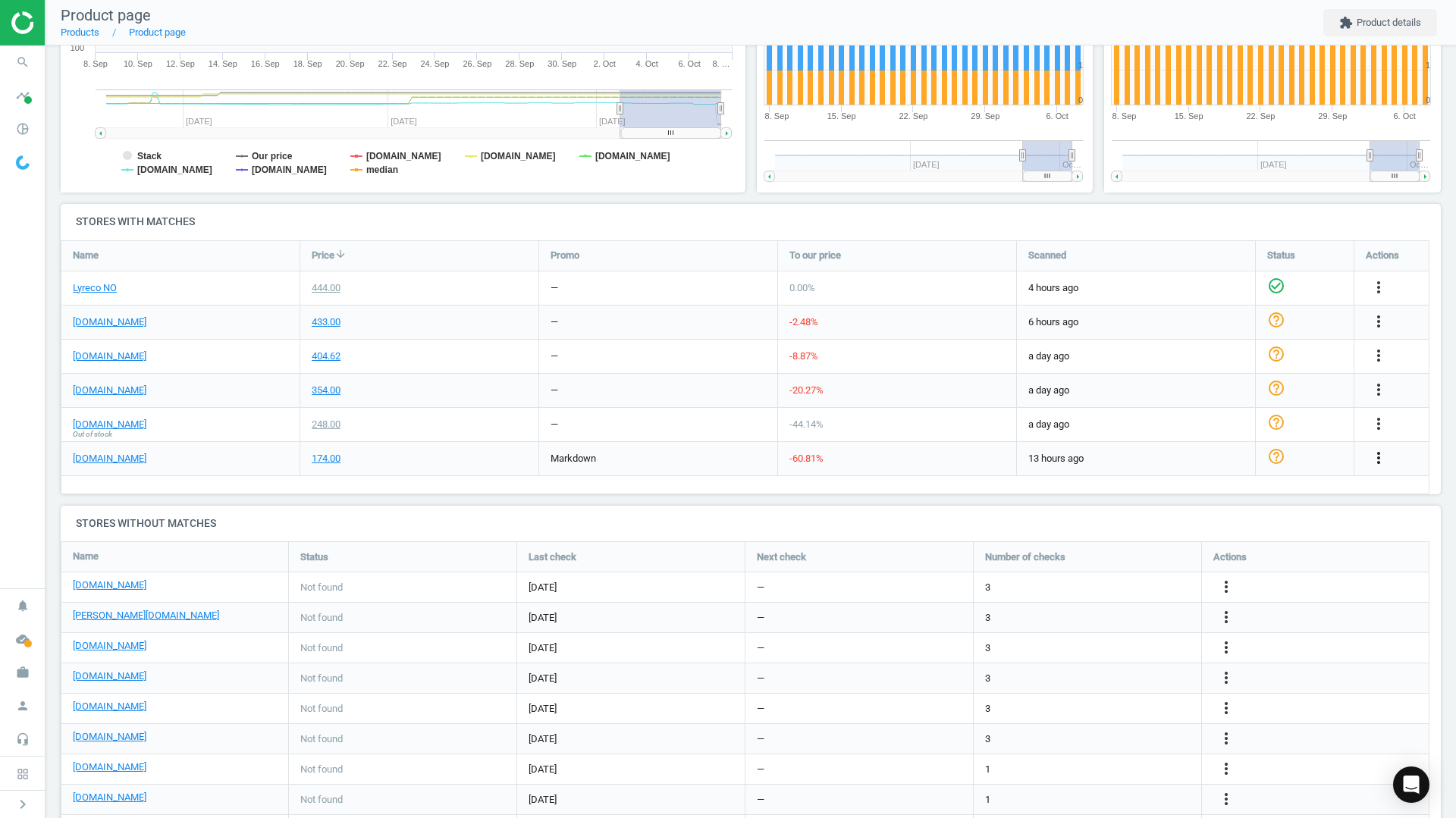
click at [1380, 453] on icon "more_vert" at bounding box center [1379, 458] width 18 height 18
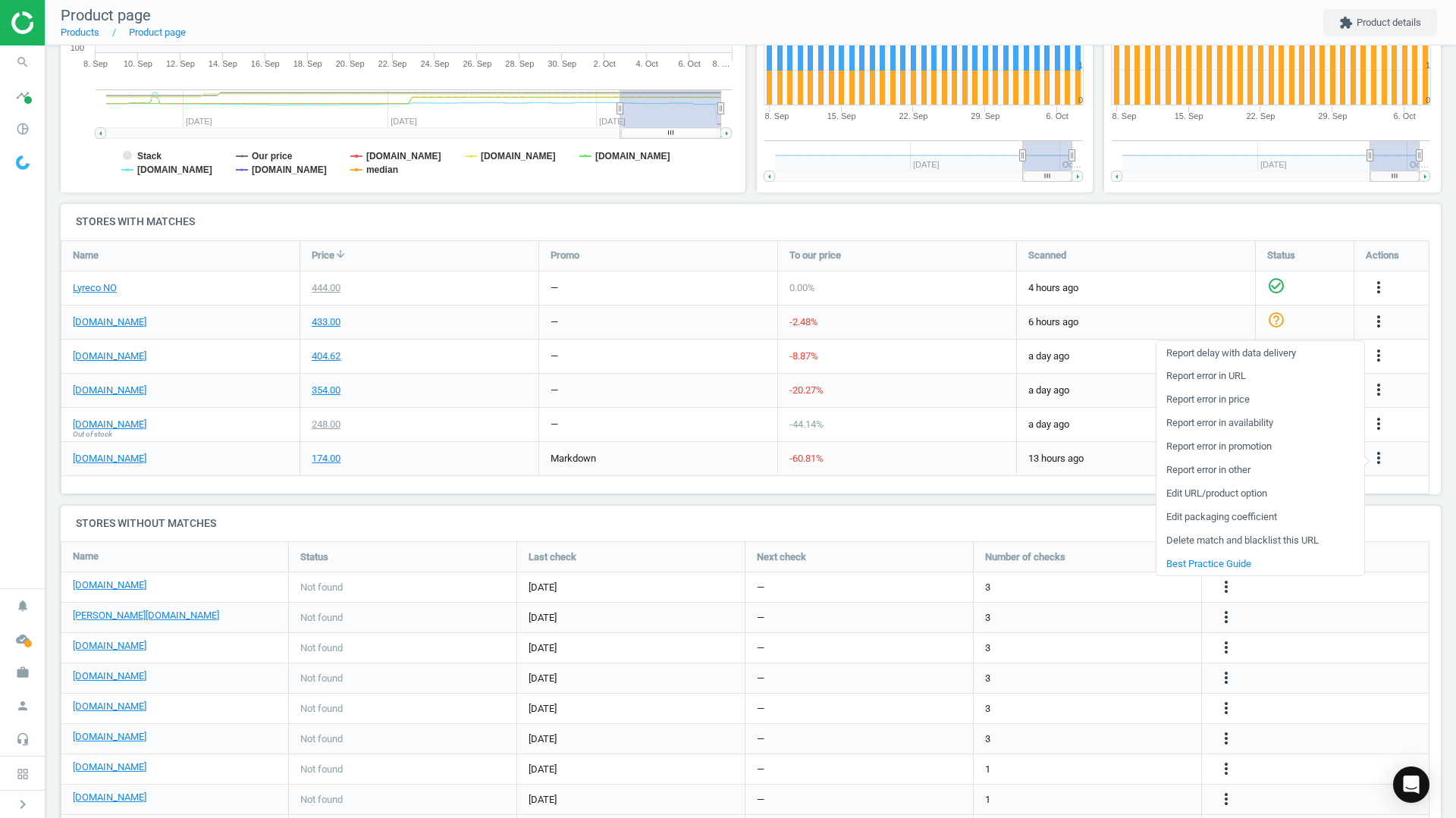
click at [1238, 536] on link "Delete match and blacklist this URL" at bounding box center [1260, 541] width 208 height 23
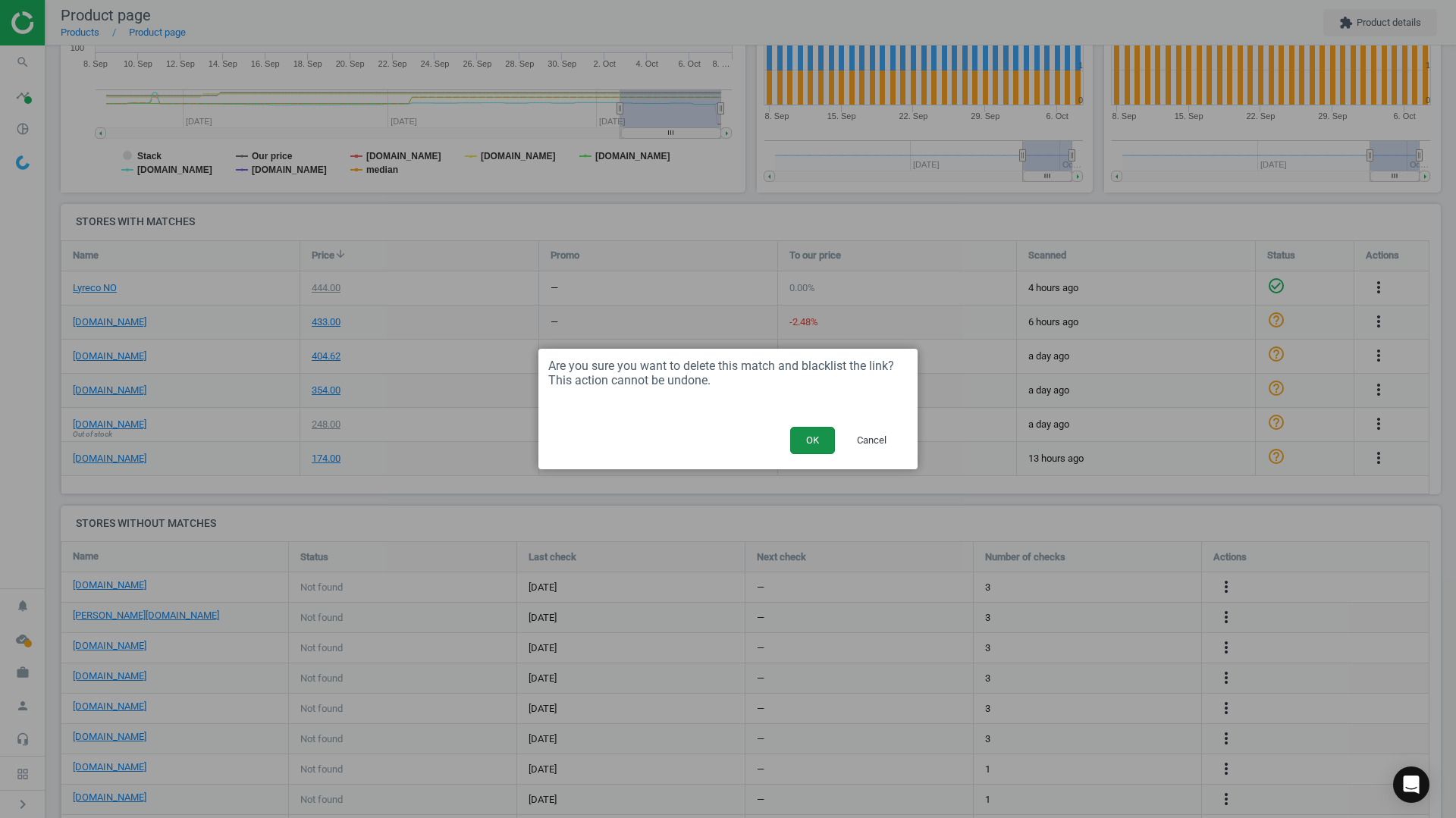
click at [795, 436] on button "OK" at bounding box center [812, 440] width 45 height 27
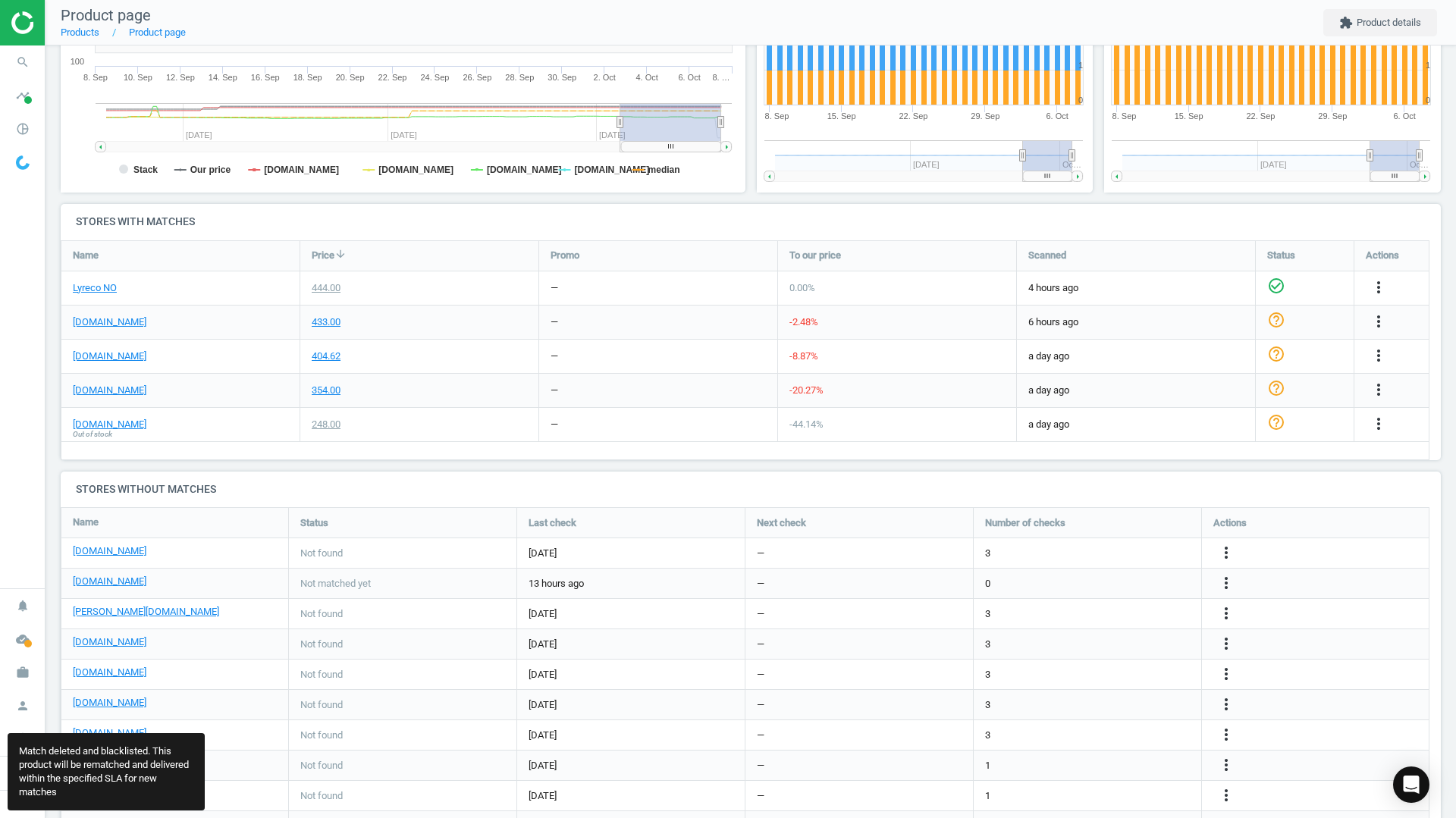
scroll to position [7, 7]
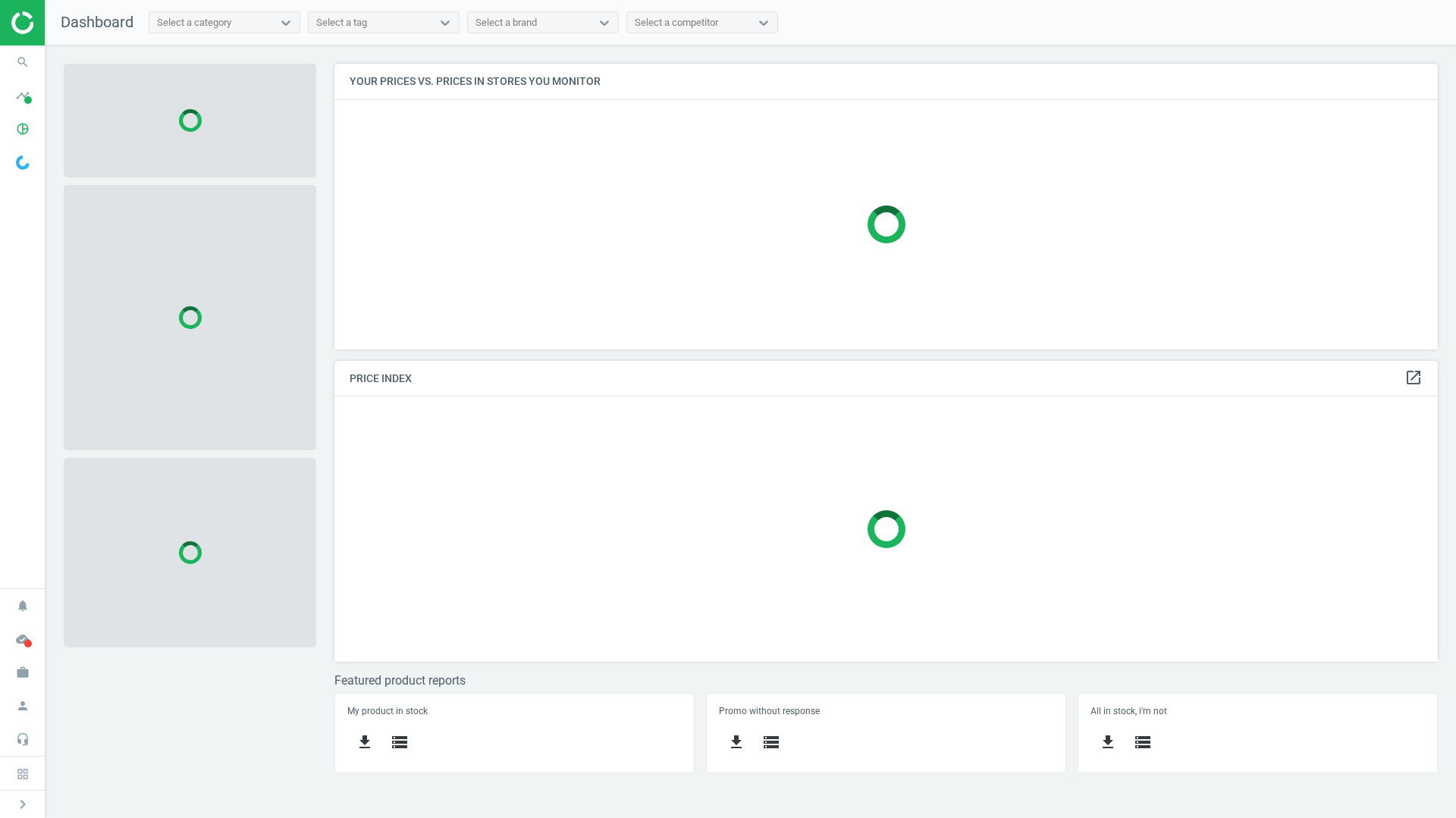
scroll to position [309, 1127]
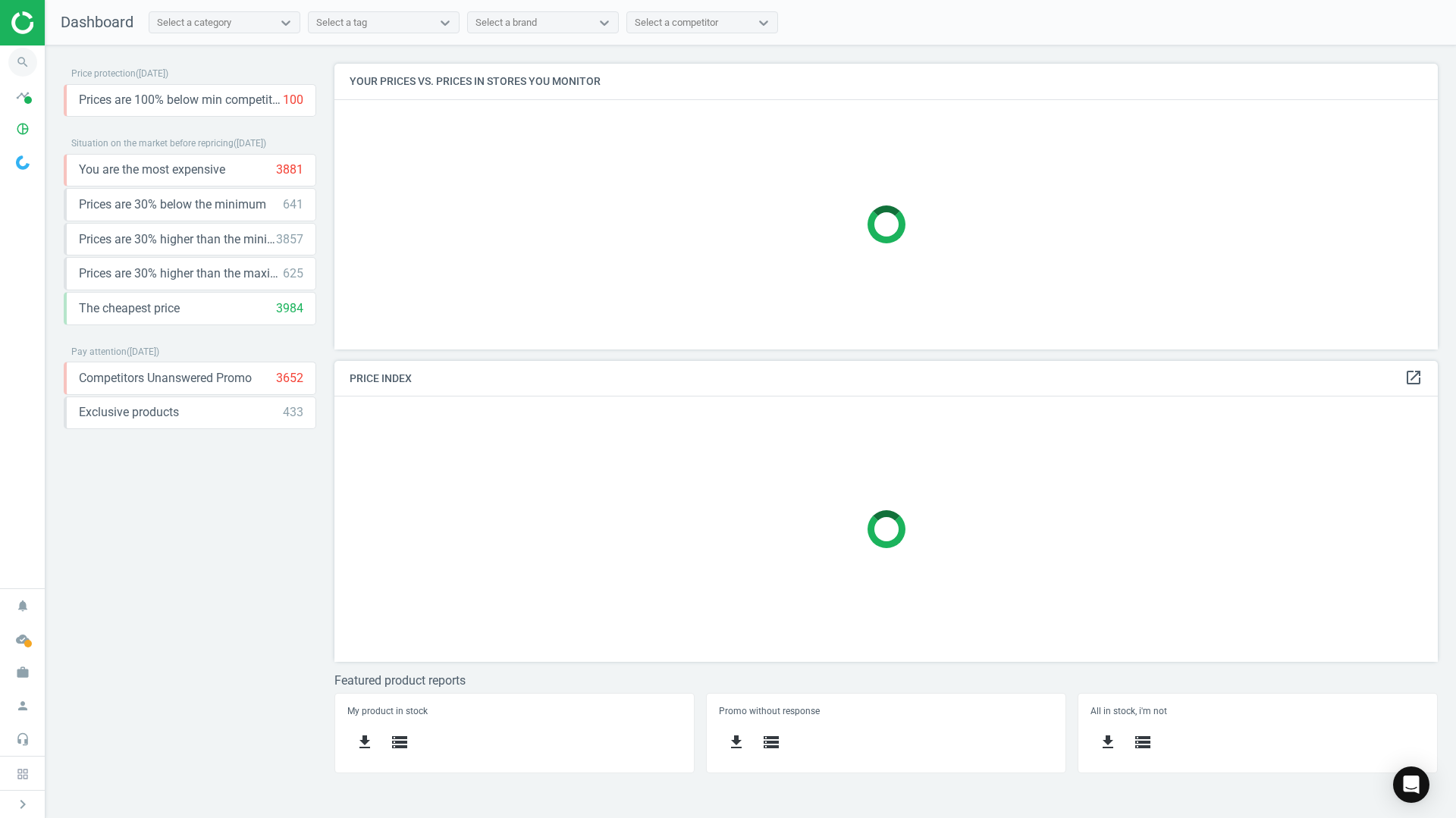
click at [29, 61] on icon "search" at bounding box center [22, 62] width 29 height 29
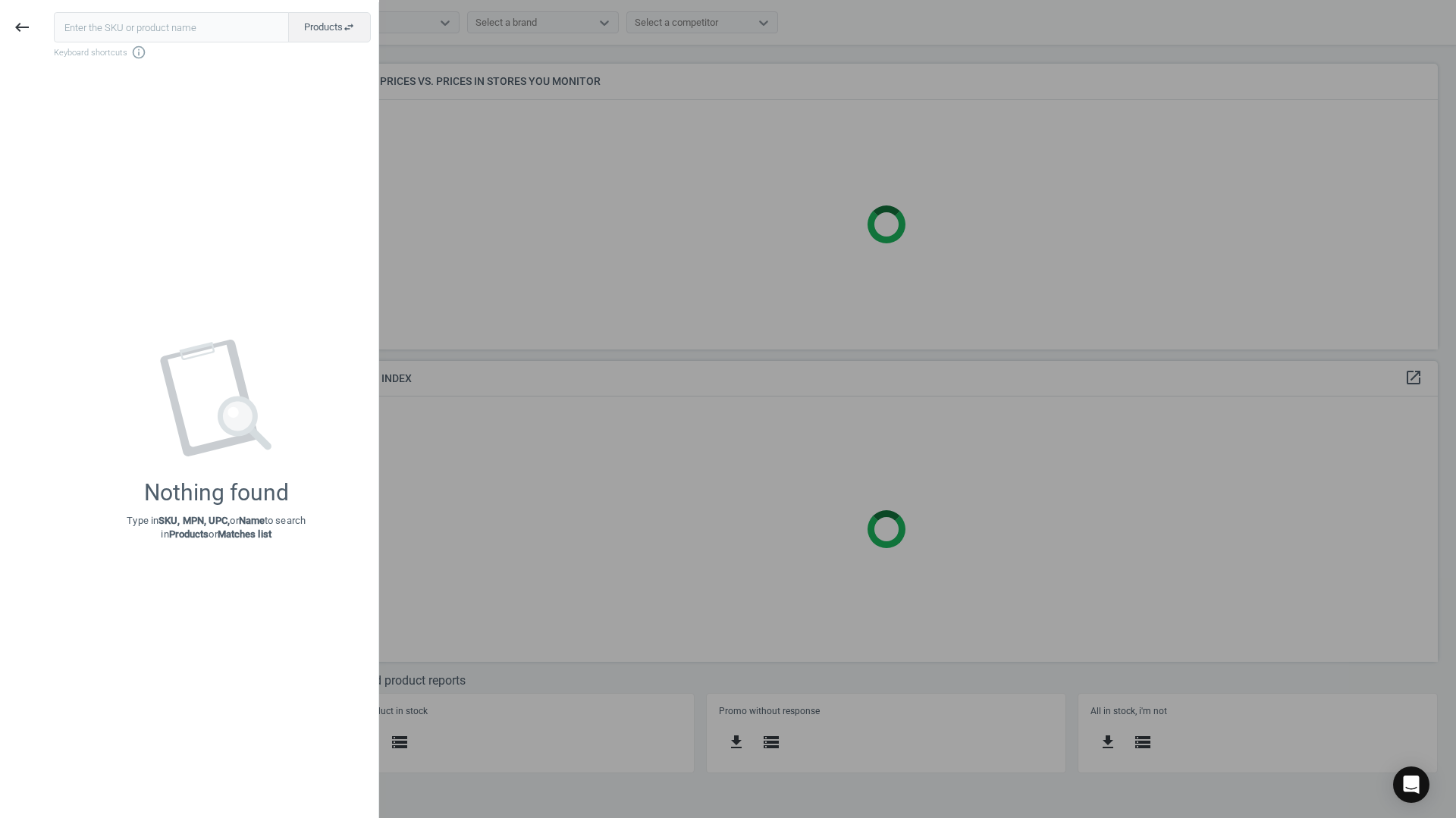
click at [143, 31] on input "text" at bounding box center [171, 27] width 235 height 31
type input "148001"
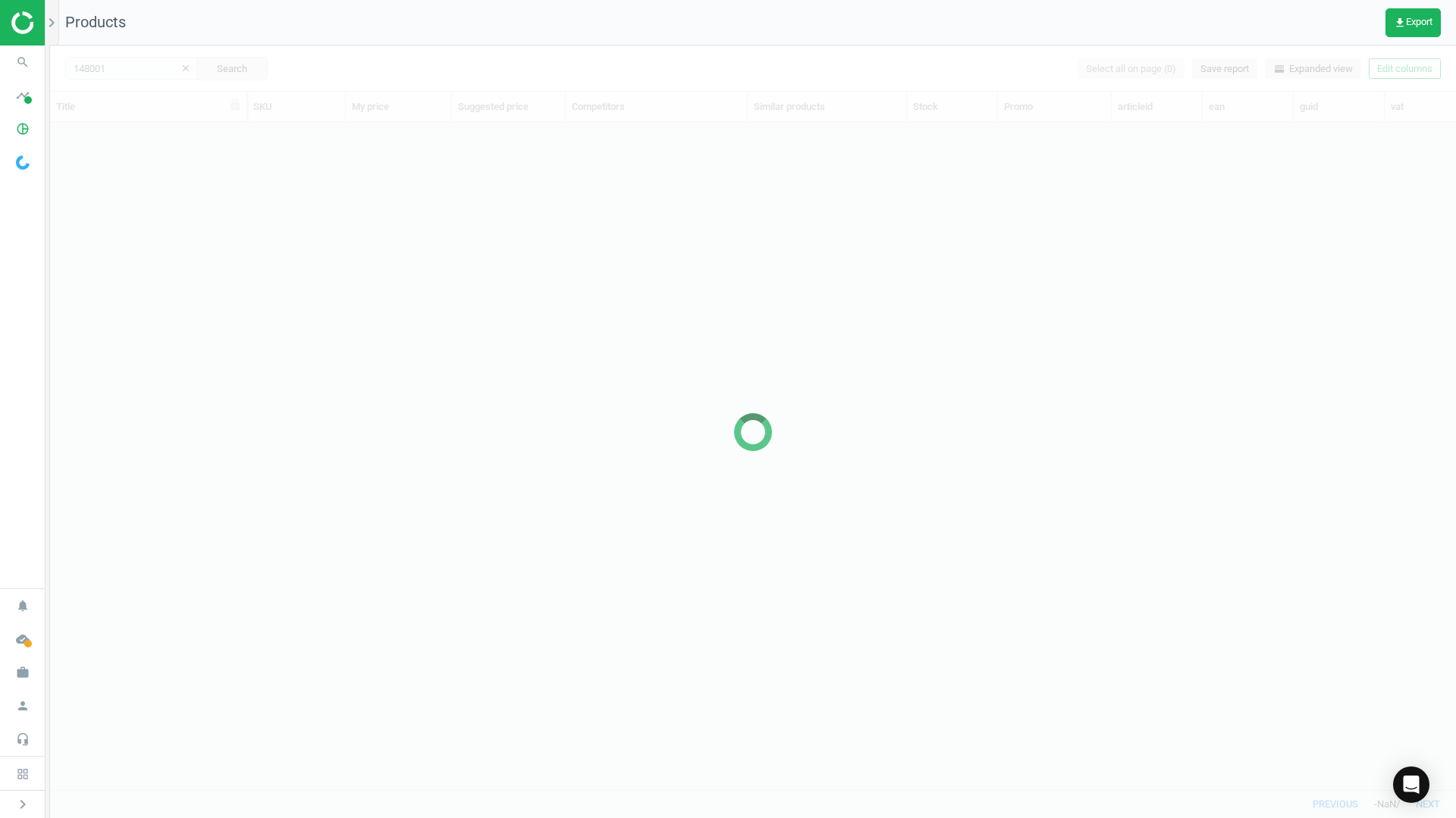
scroll to position [644, 1395]
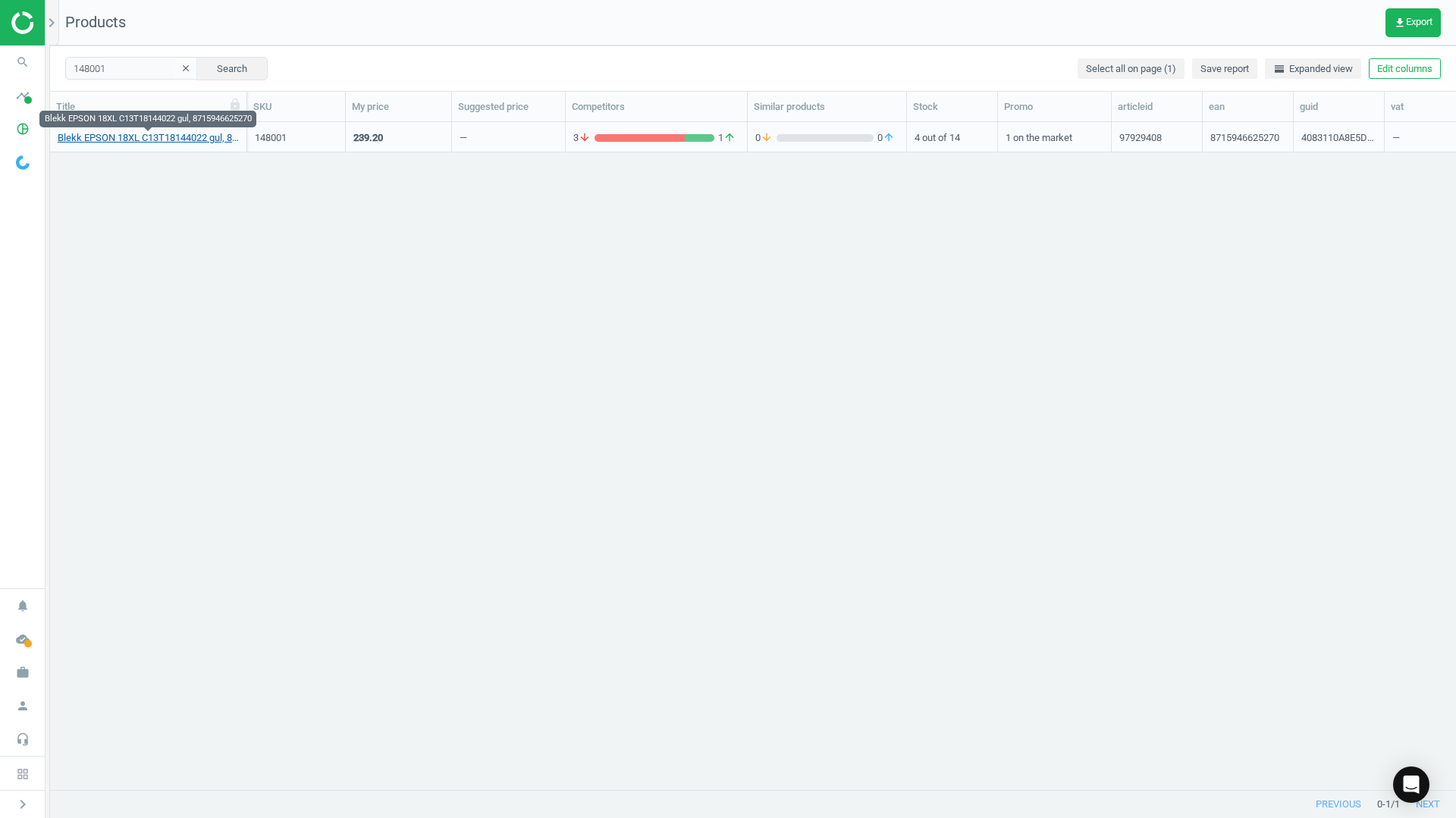
click at [110, 137] on link "Blekk EPSON 18XL C13T18144022 gul, 8715946625270" at bounding box center [148, 138] width 181 height 13
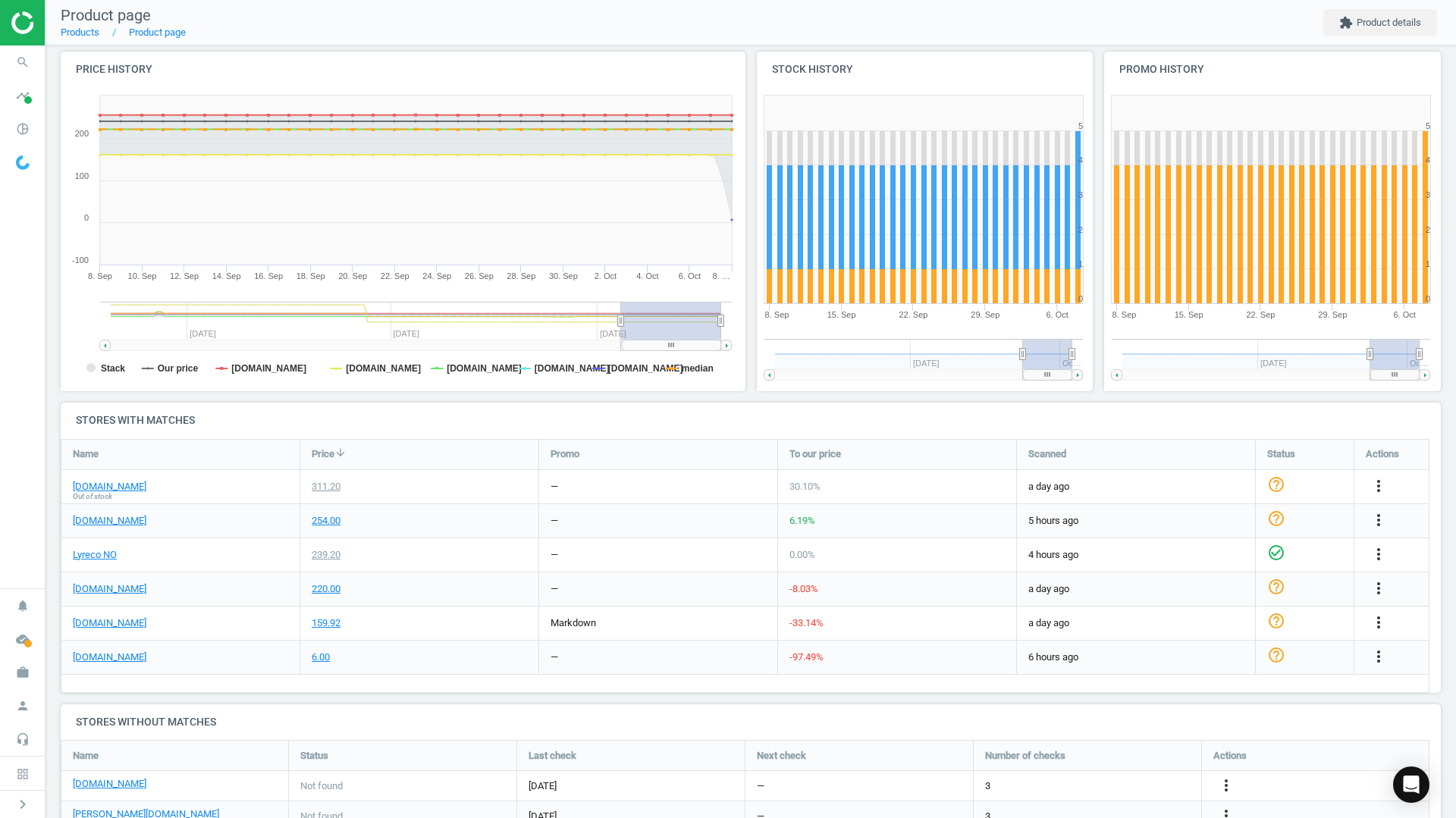
scroll to position [177, 0]
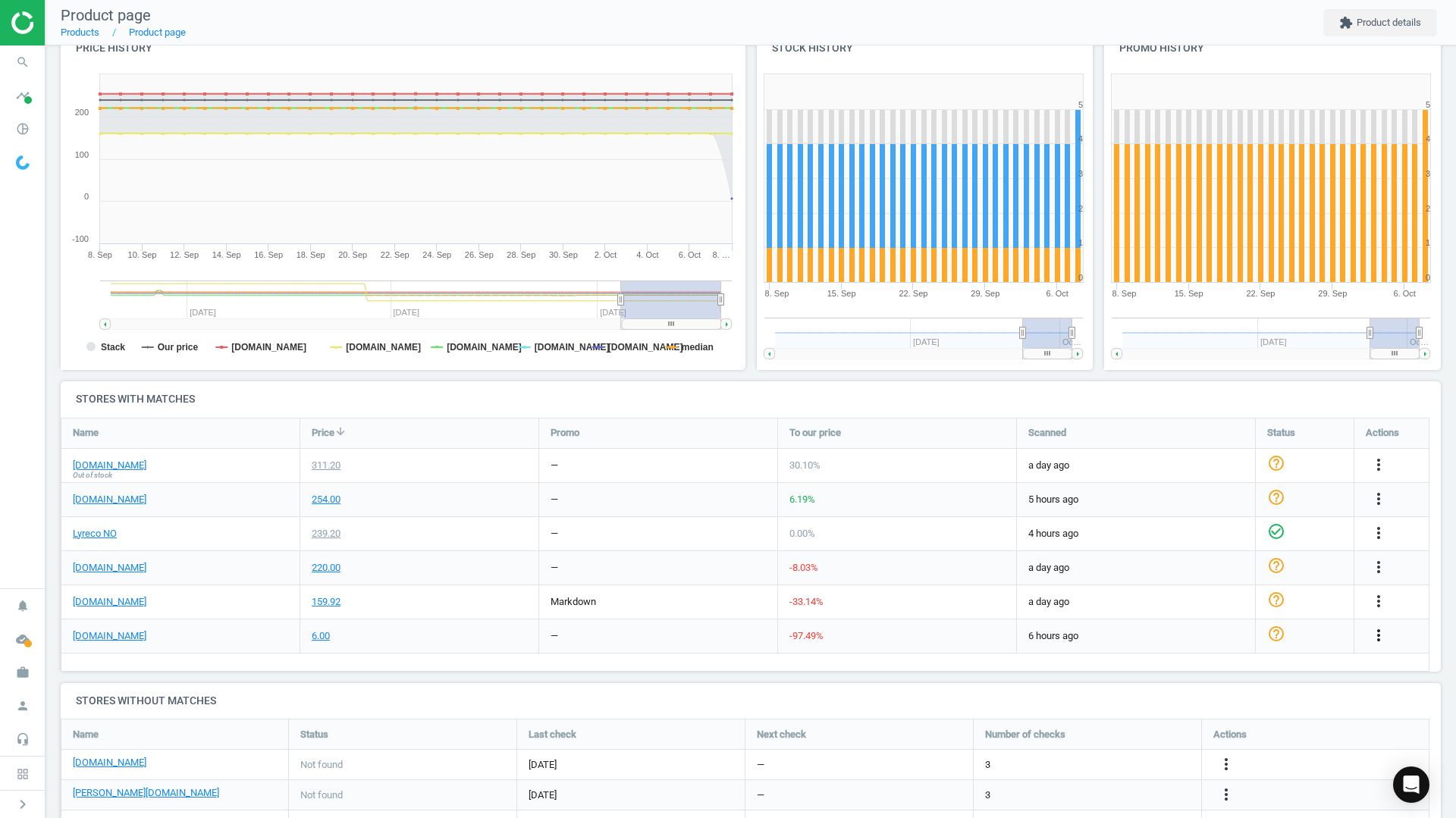
click at [1381, 635] on icon "more_vert" at bounding box center [1379, 635] width 18 height 18
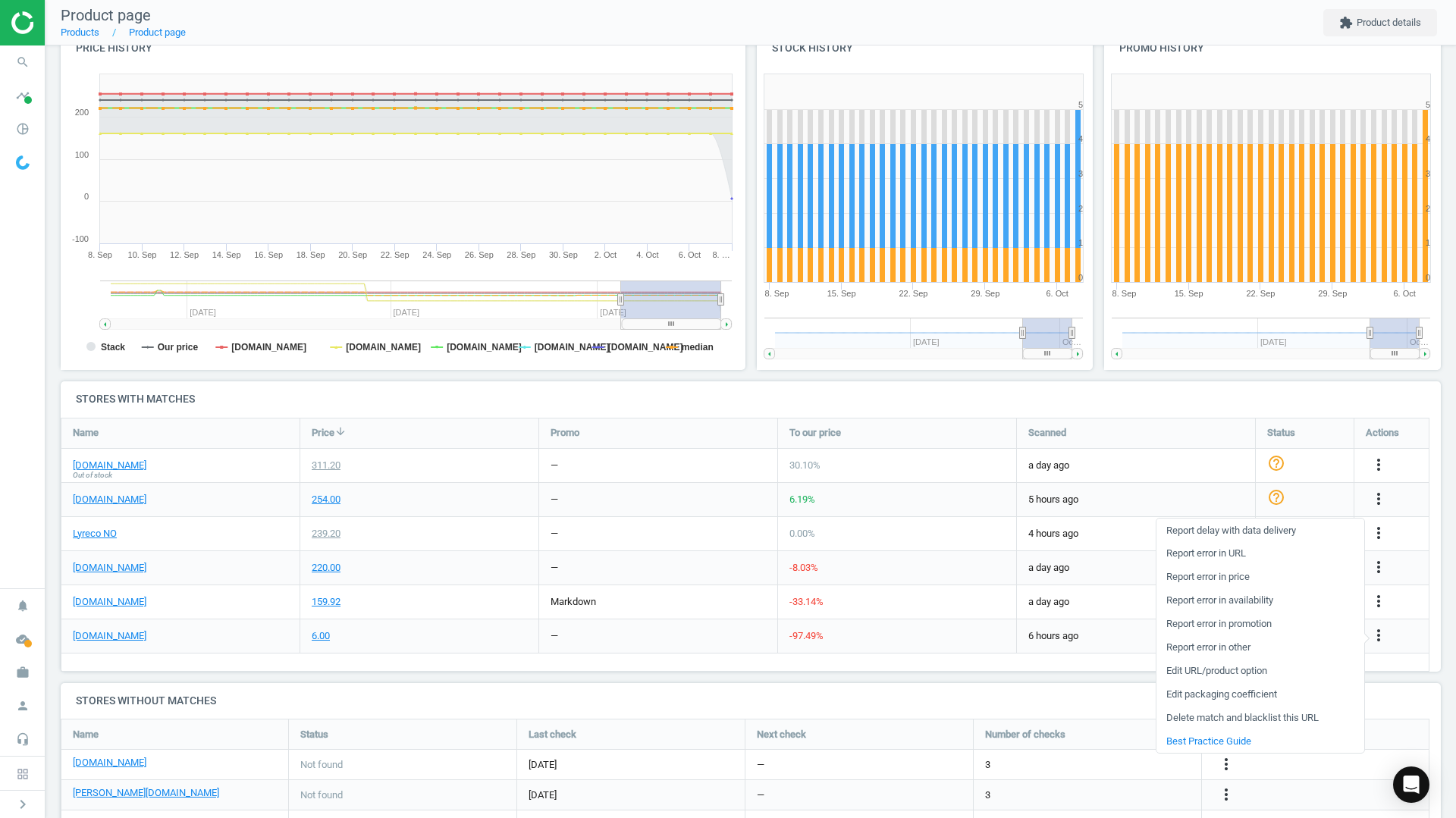
click at [1234, 717] on link "Delete match and blacklist this URL" at bounding box center [1260, 718] width 208 height 23
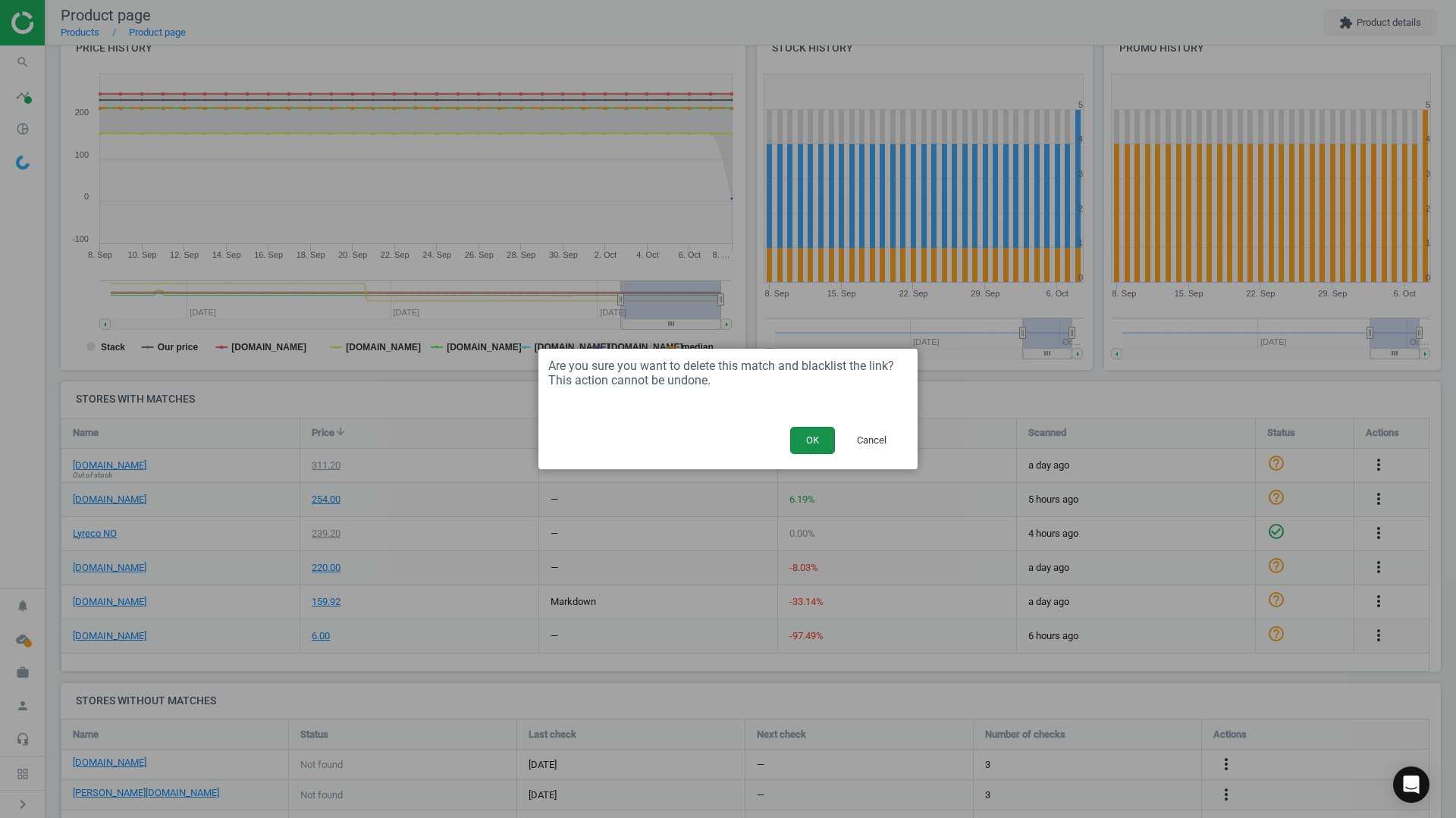
click at [820, 446] on button "OK" at bounding box center [812, 440] width 45 height 27
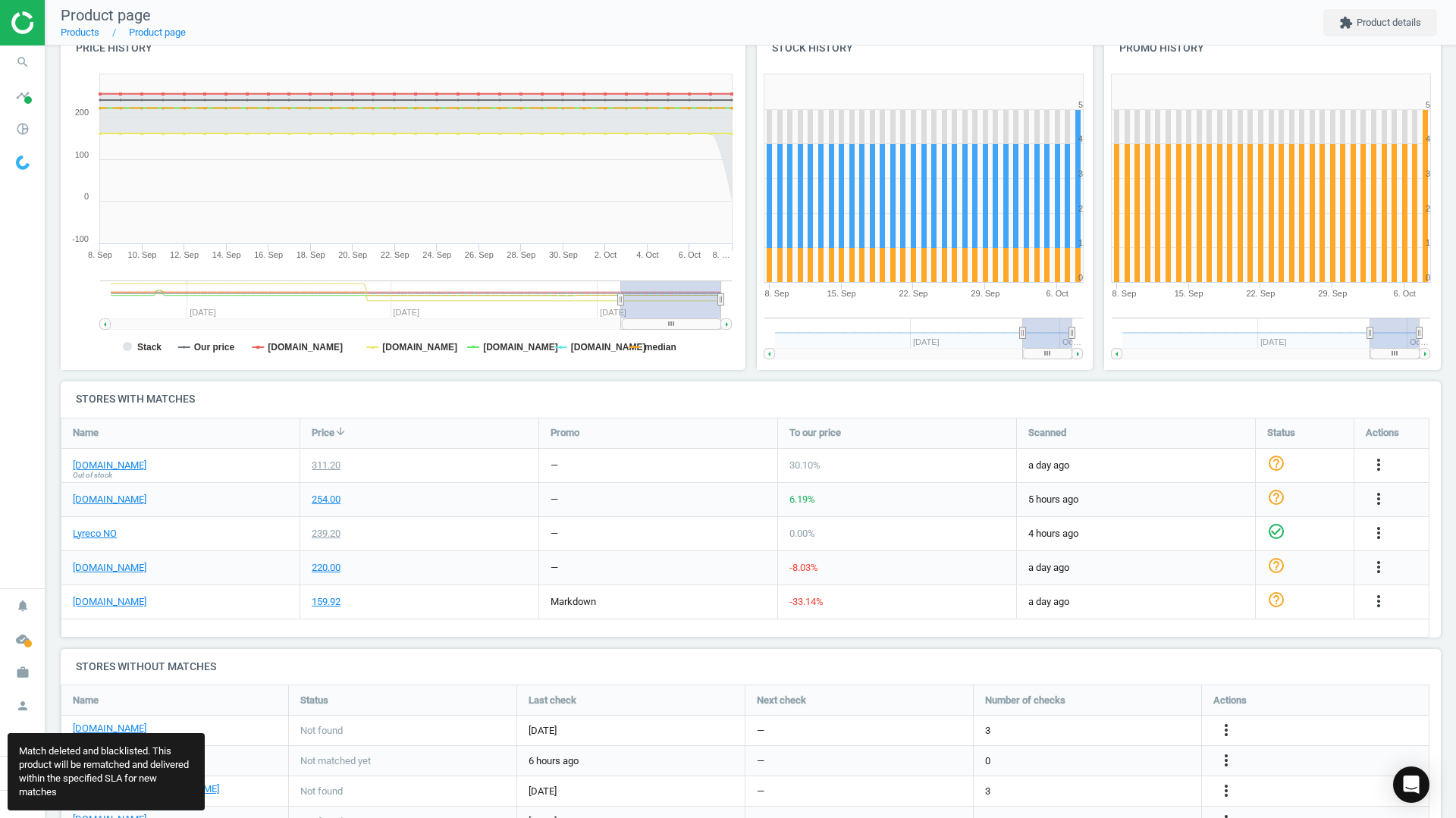
scroll to position [376, 1392]
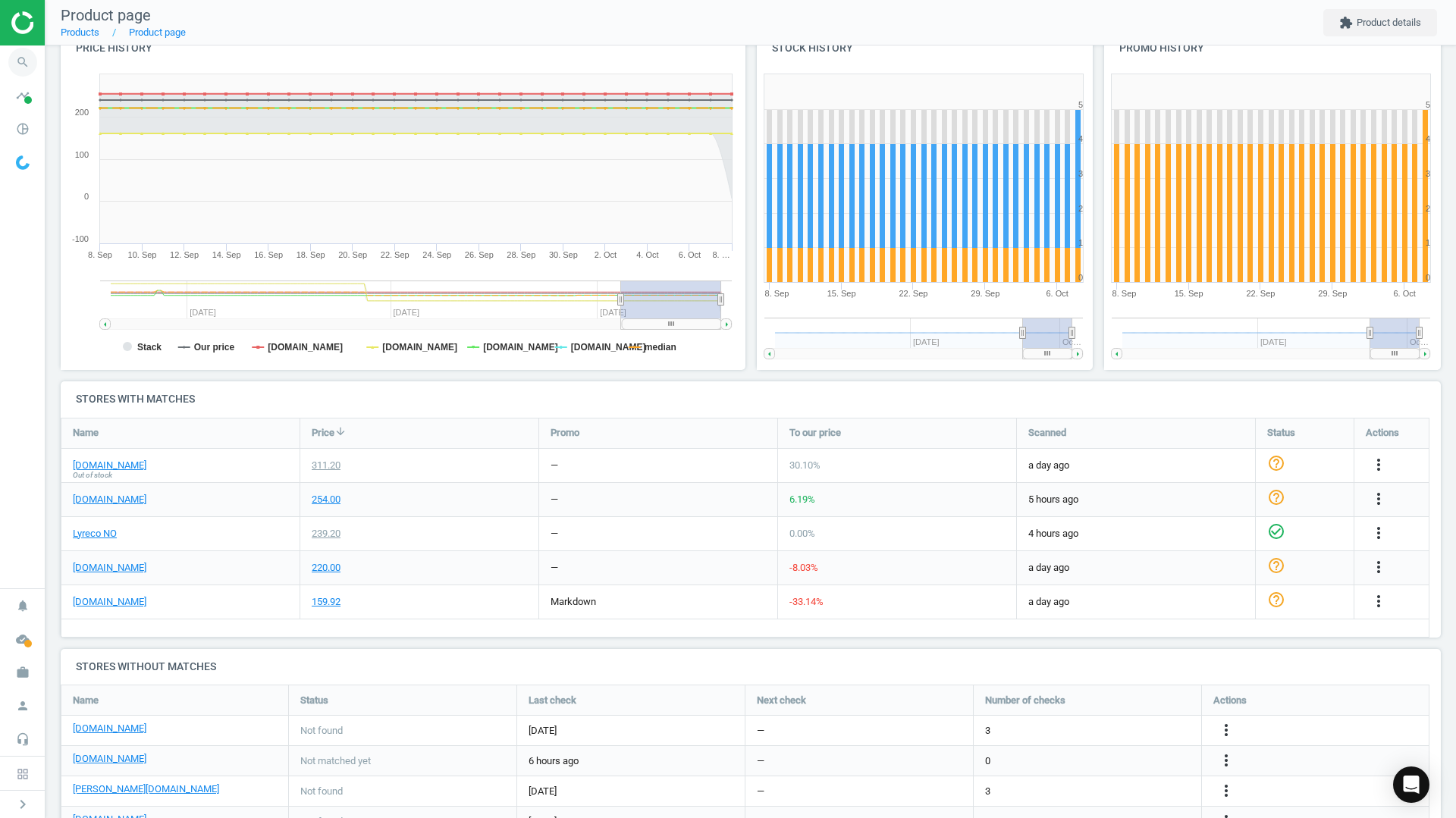
click at [29, 55] on icon "search" at bounding box center [22, 62] width 29 height 29
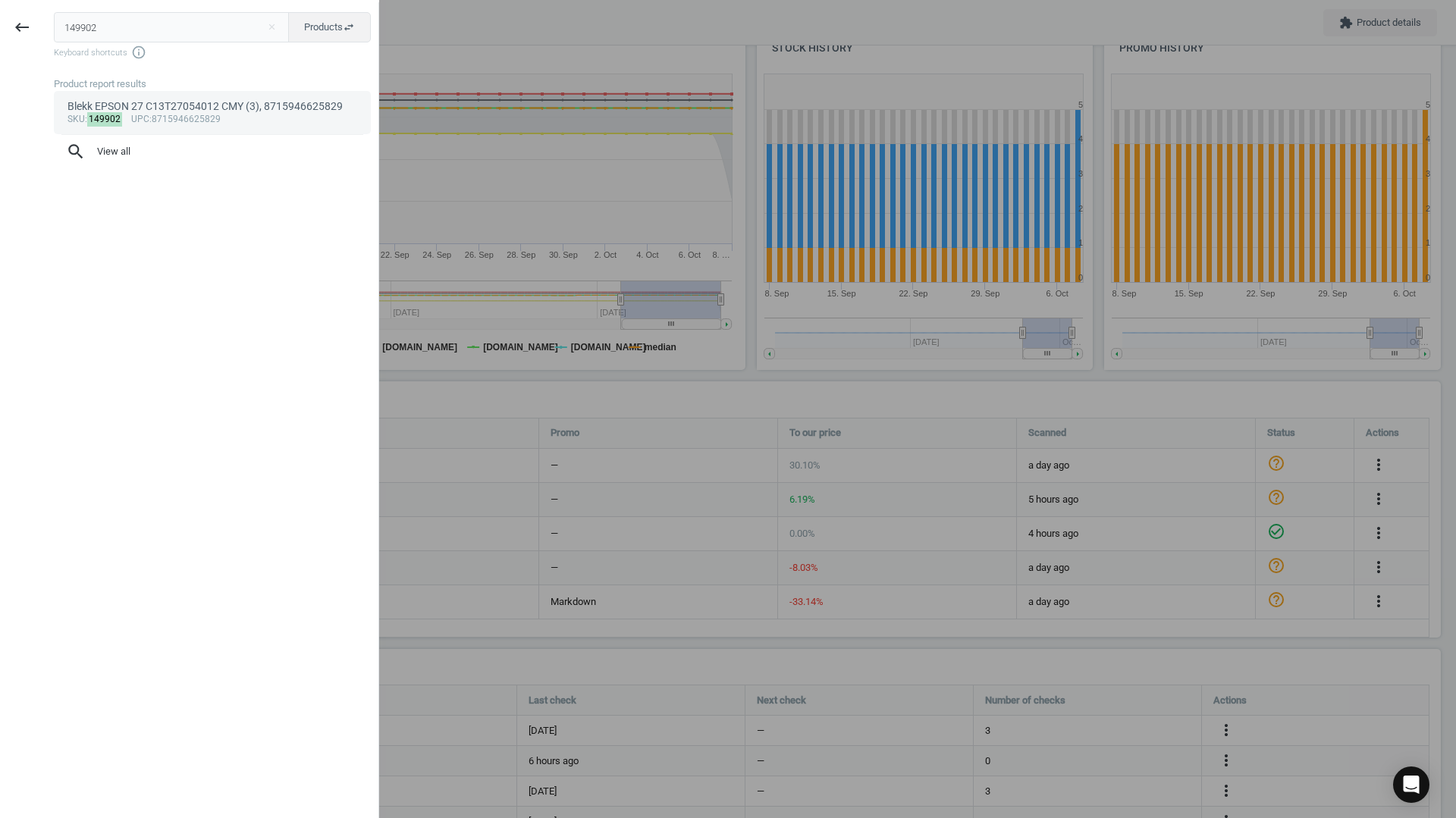
type input "149902"
click at [183, 106] on div "Blekk EPSON 27 C13T27054012 CMY (3), 8715946625829" at bounding box center [213, 106] width 291 height 14
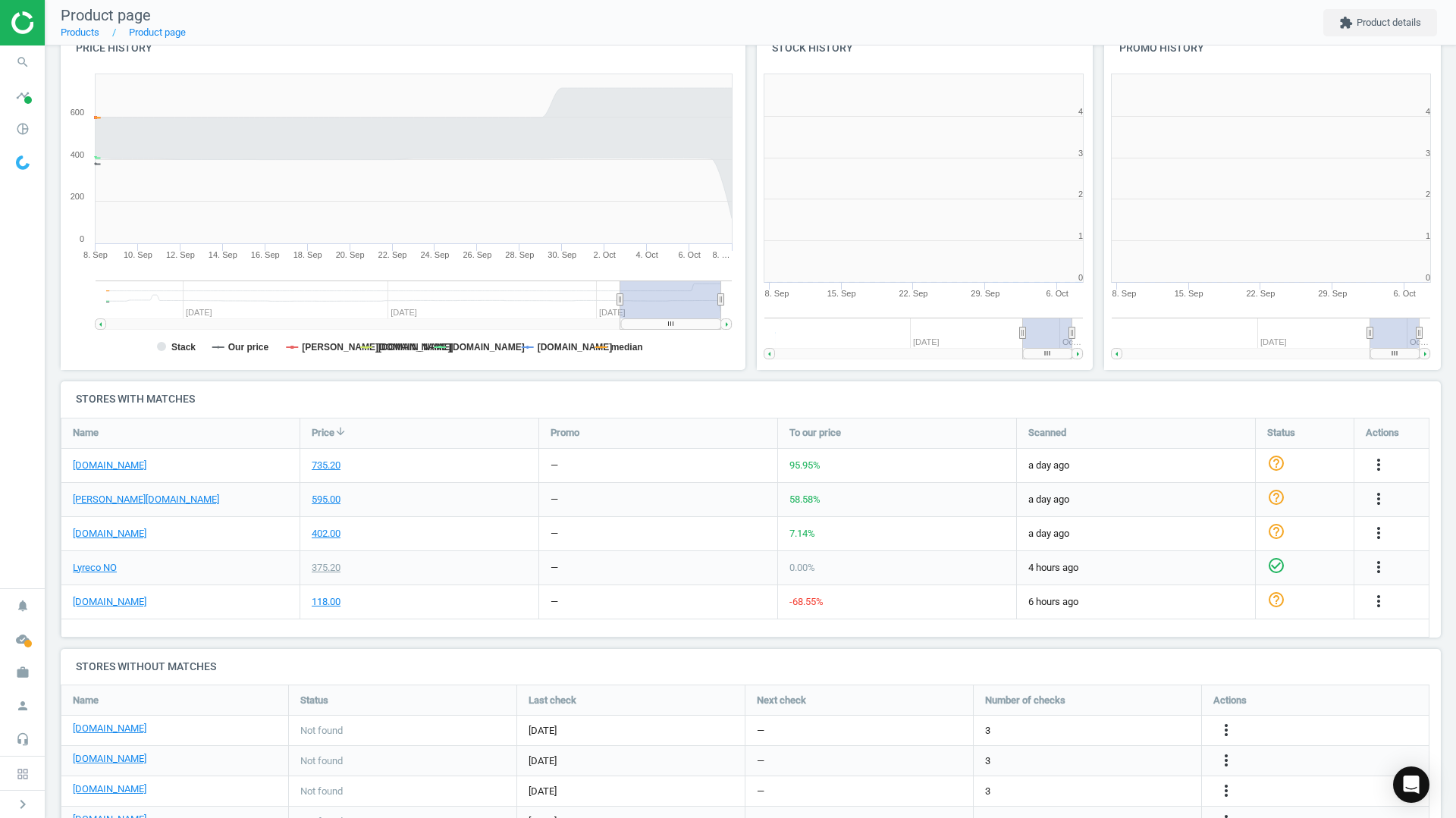
scroll to position [326, 357]
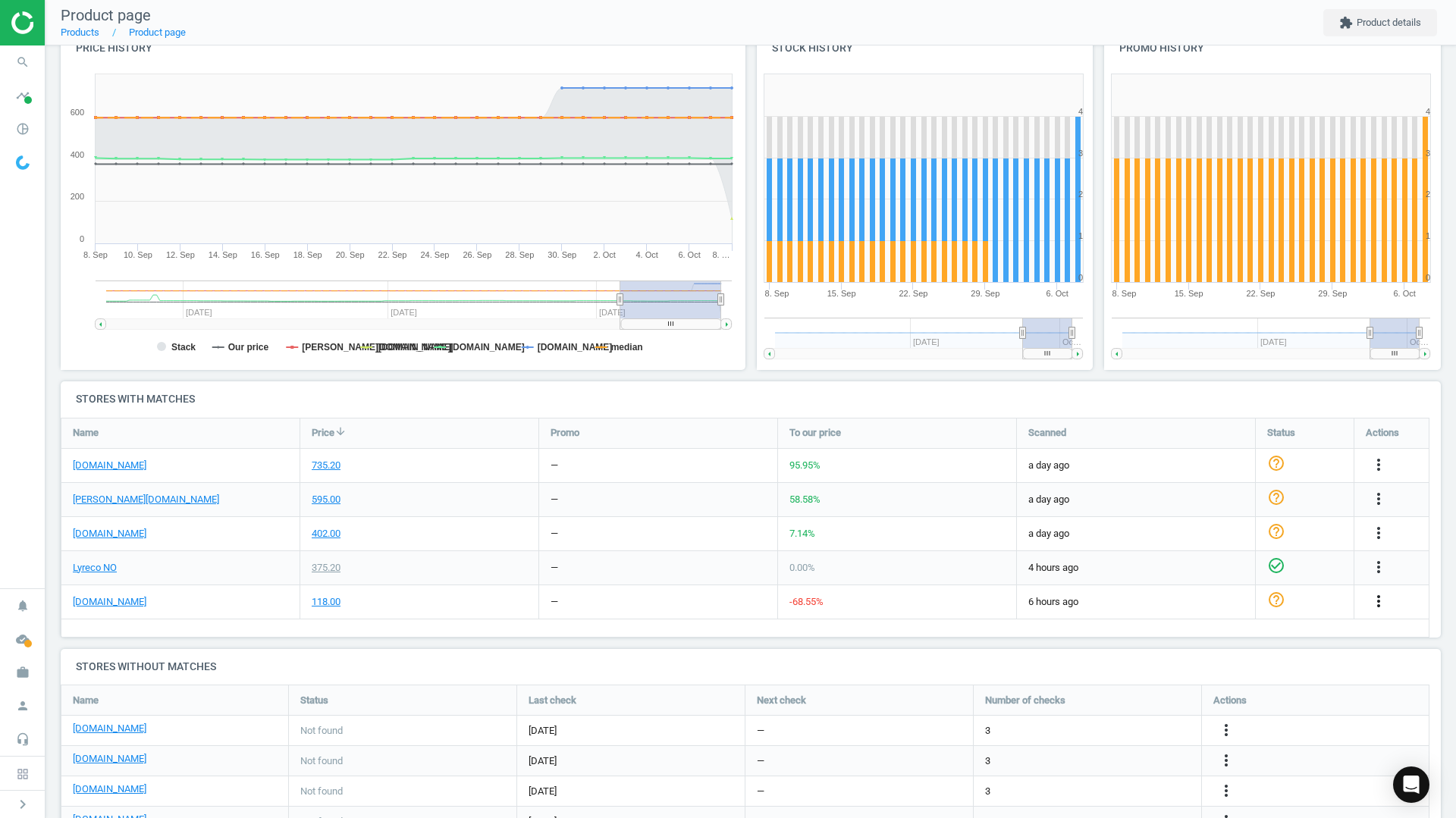
click at [1382, 600] on icon "more_vert" at bounding box center [1379, 601] width 18 height 18
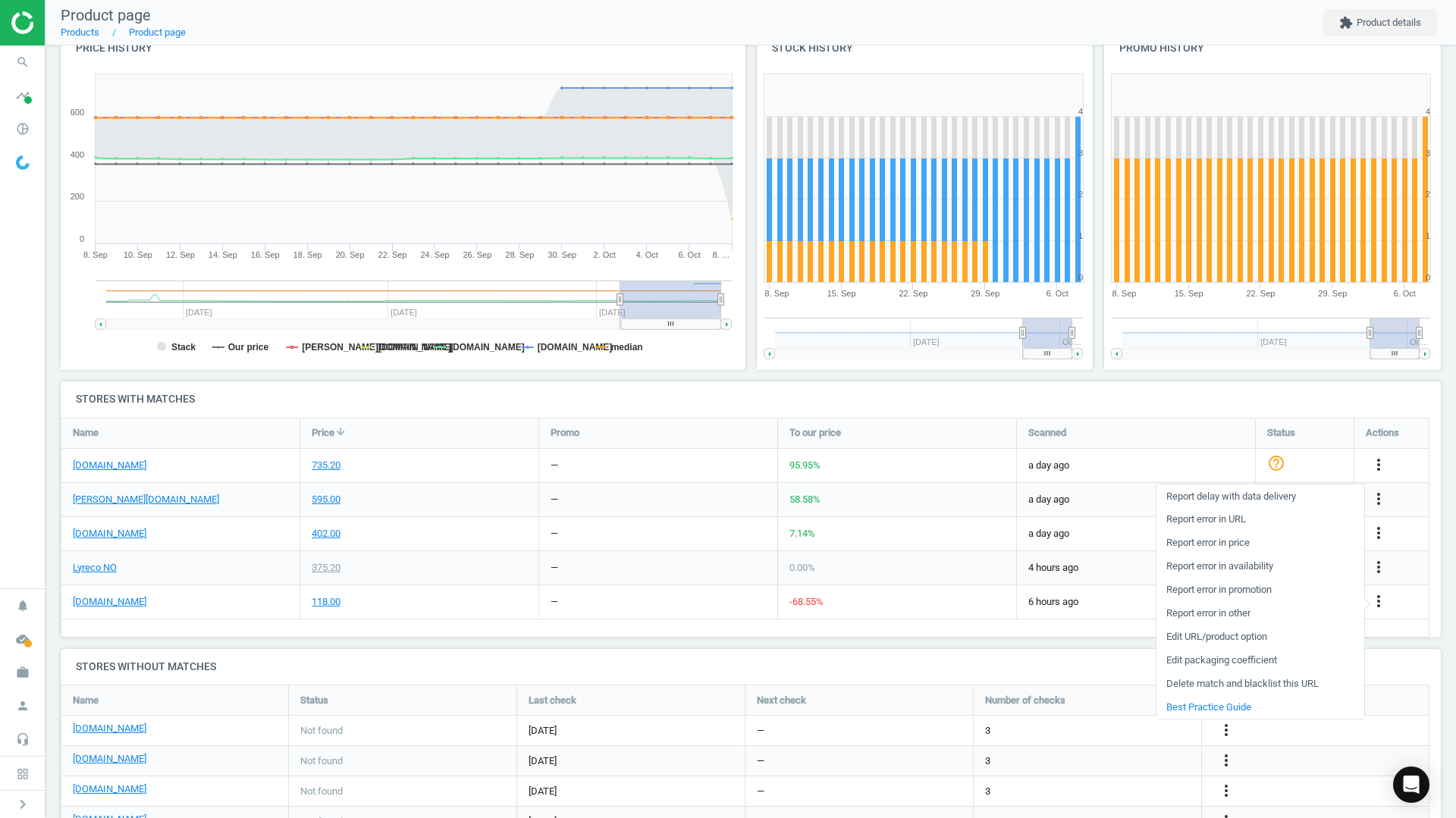
click at [1258, 683] on link "Delete match and blacklist this URL" at bounding box center [1260, 684] width 208 height 23
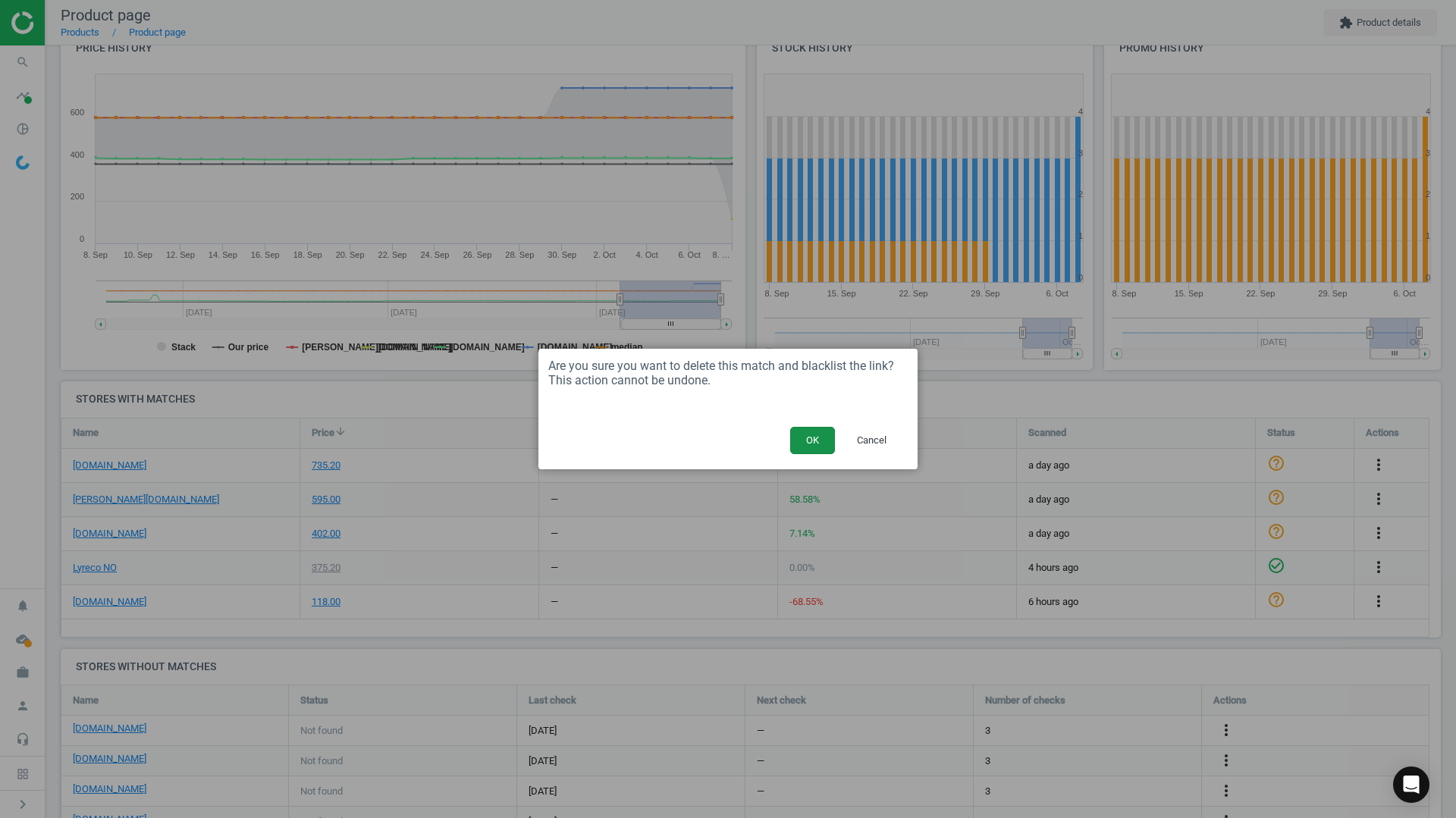
click at [821, 438] on button "OK" at bounding box center [812, 440] width 45 height 27
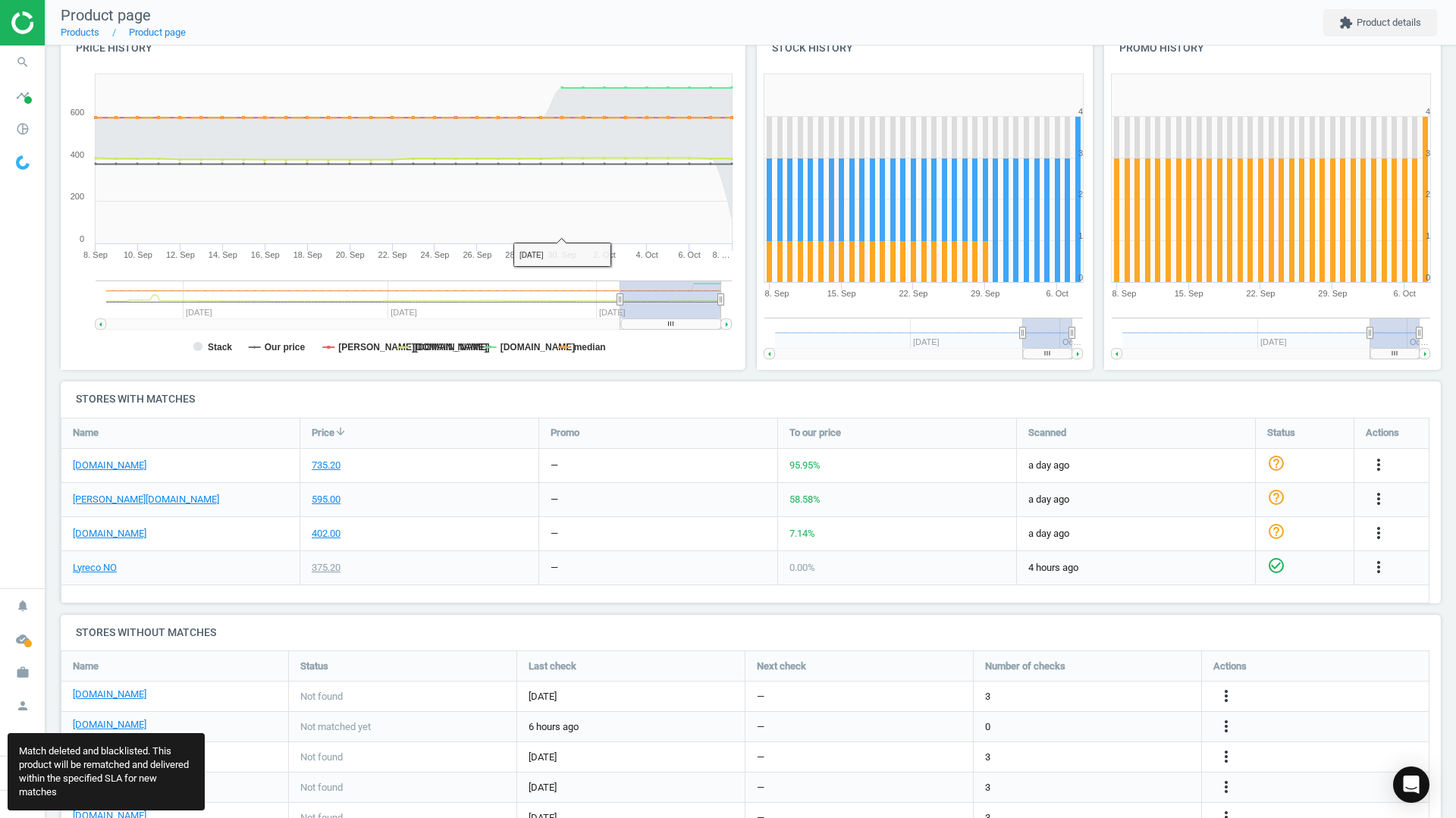
scroll to position [406, 1392]
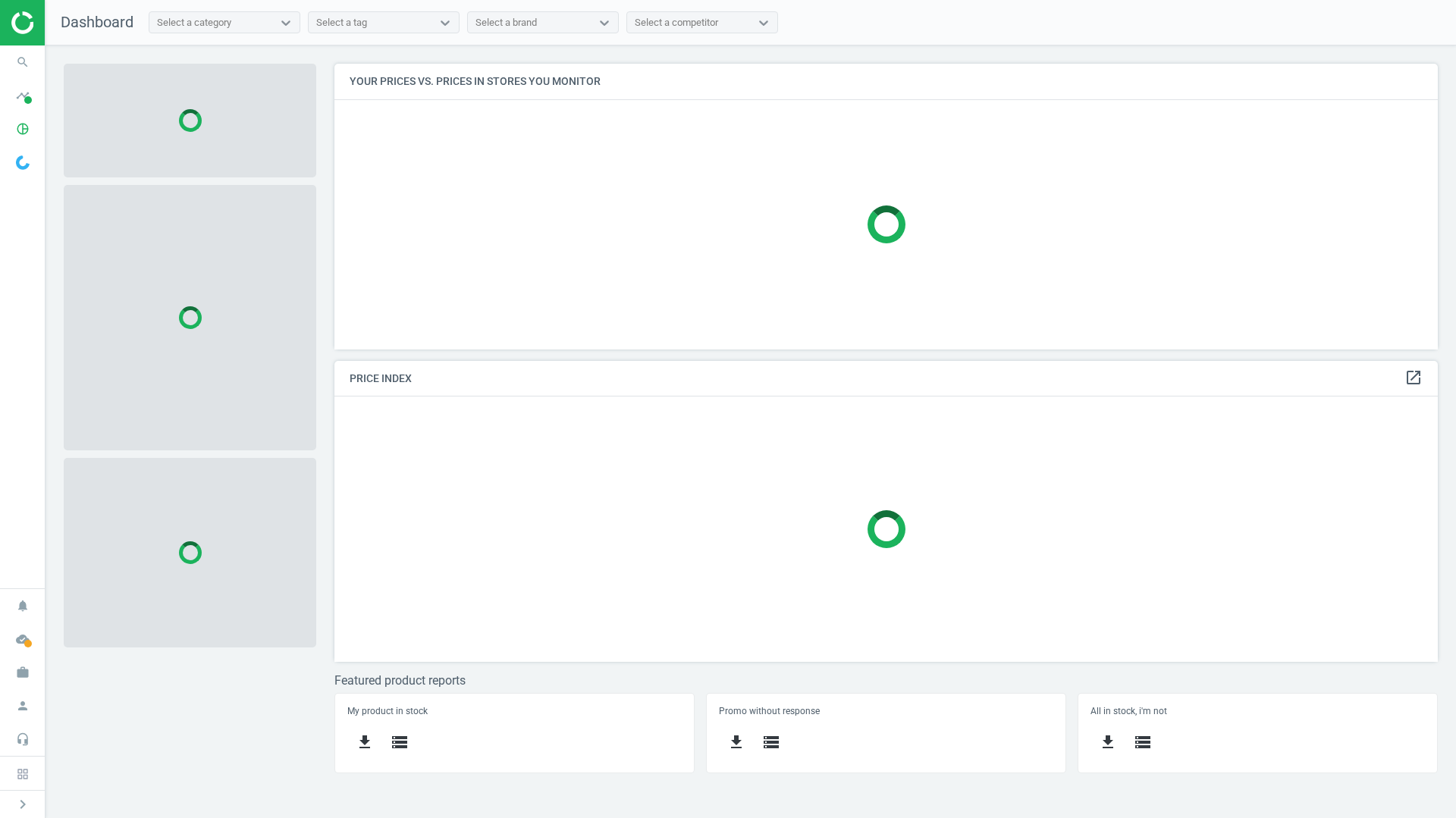
scroll to position [309, 1127]
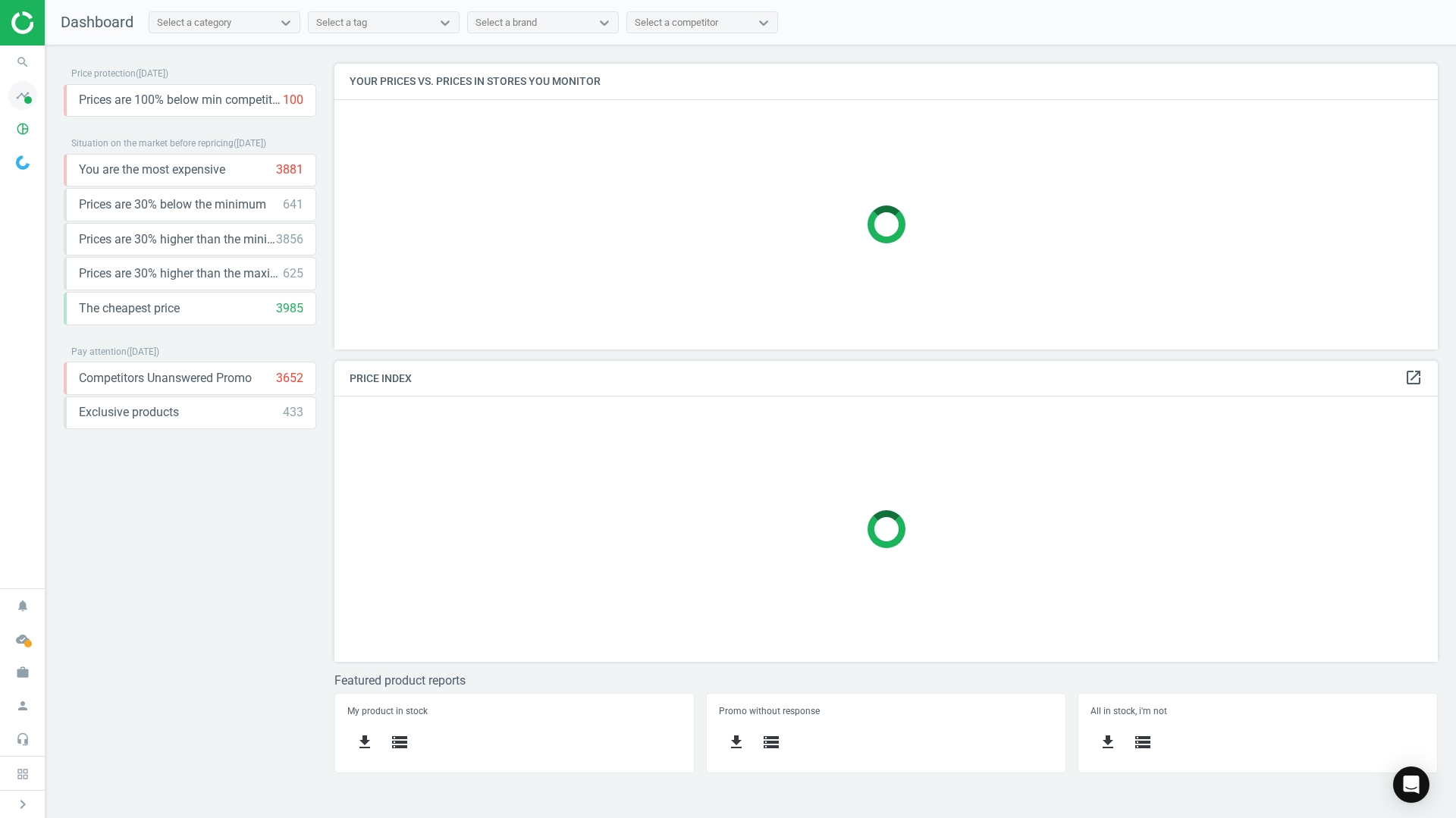
click at [22, 95] on icon "timeline" at bounding box center [22, 96] width 29 height 29
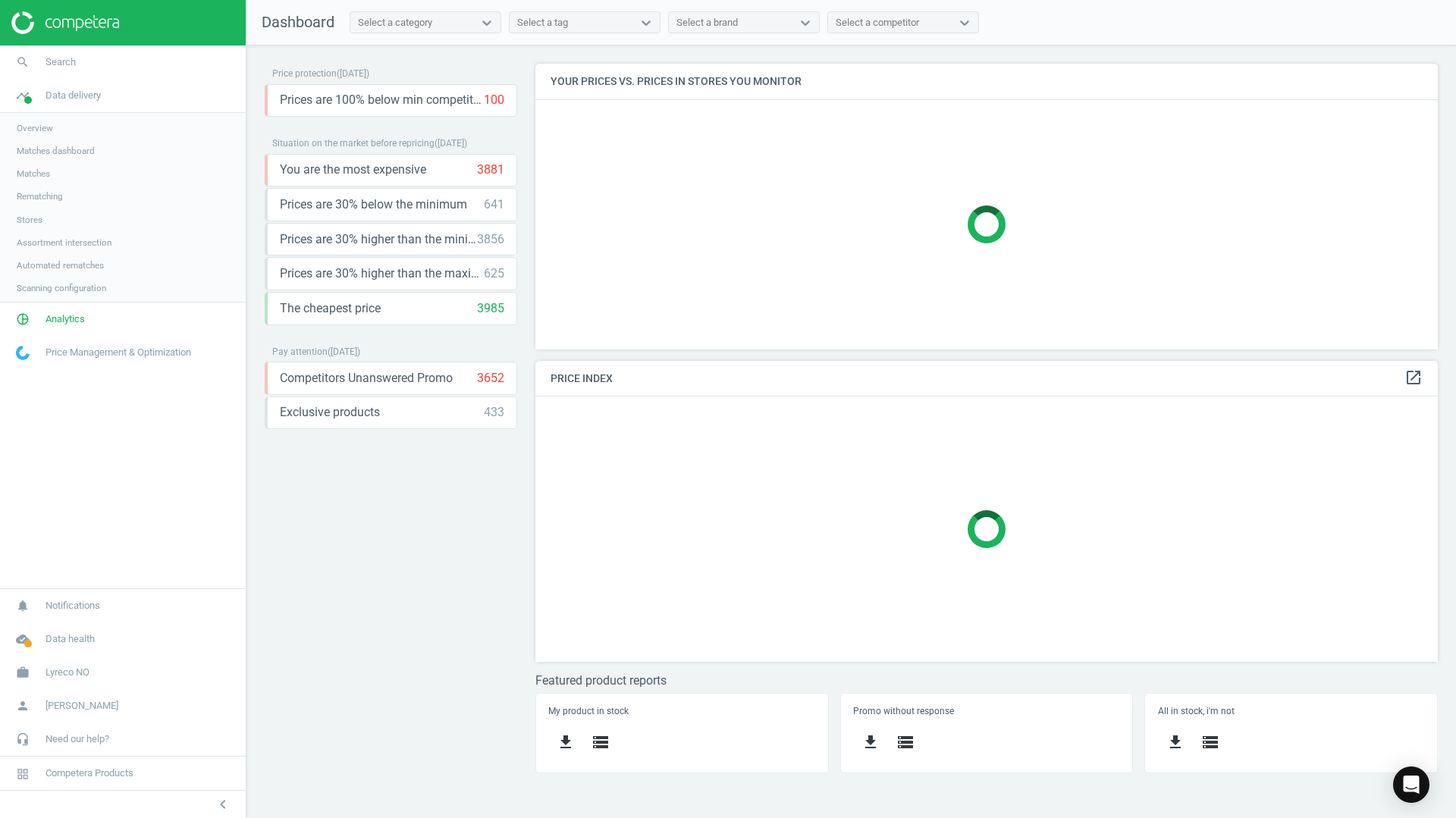
scroll to position [309, 926]
click at [36, 169] on span "Matches" at bounding box center [33, 174] width 33 height 12
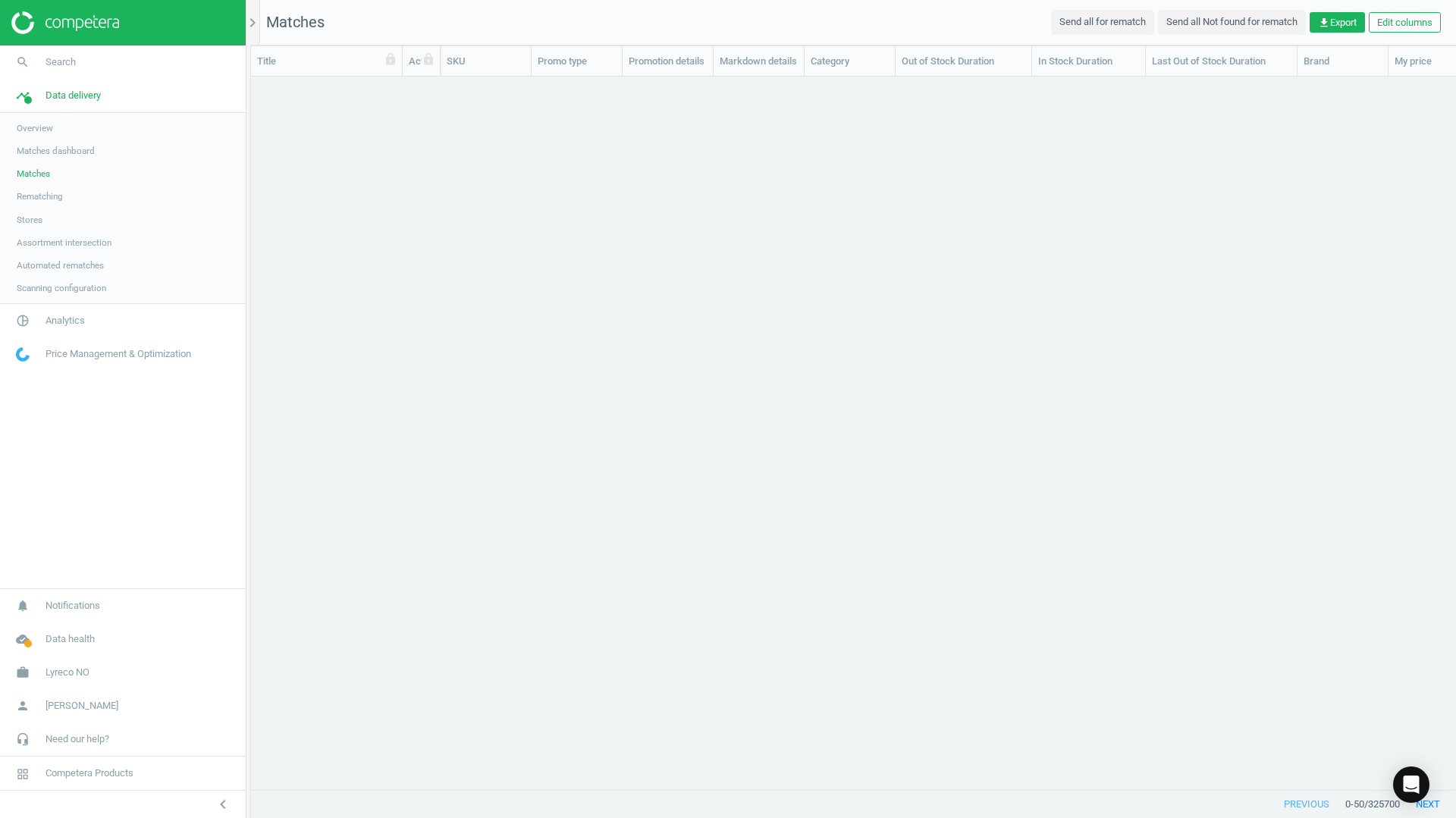
scroll to position [690, 1194]
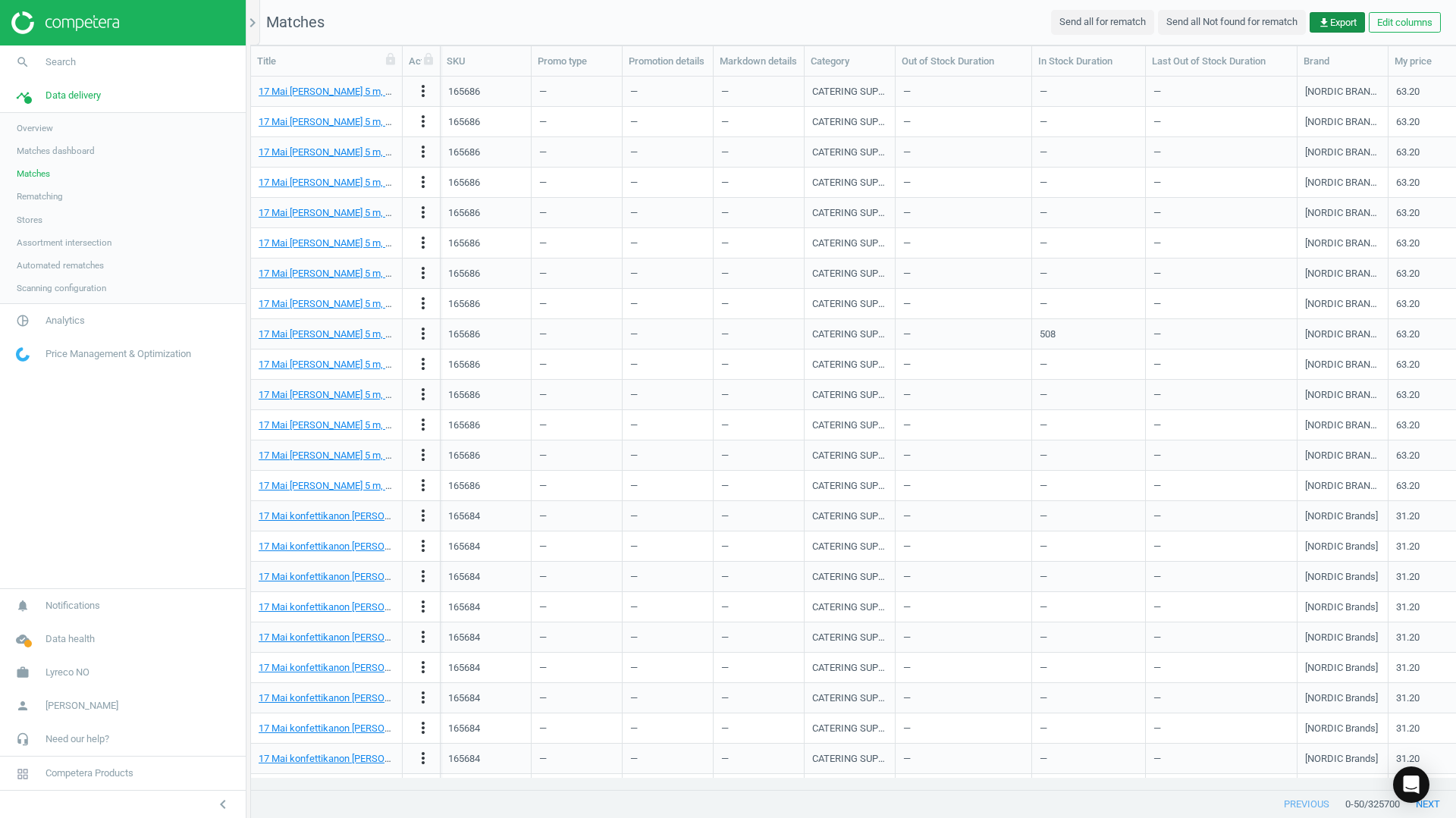
click at [1339, 22] on span "get_app Export" at bounding box center [1337, 22] width 39 height 13
click at [1136, 49] on label "CSV" at bounding box center [1124, 53] width 33 height 13
click at [1117, 49] on input "CSV" at bounding box center [1112, 51] width 10 height 10
radio input "true"
click at [1150, 88] on button "insert_drive_file Report (CSV)" at bounding box center [1232, 81] width 264 height 29
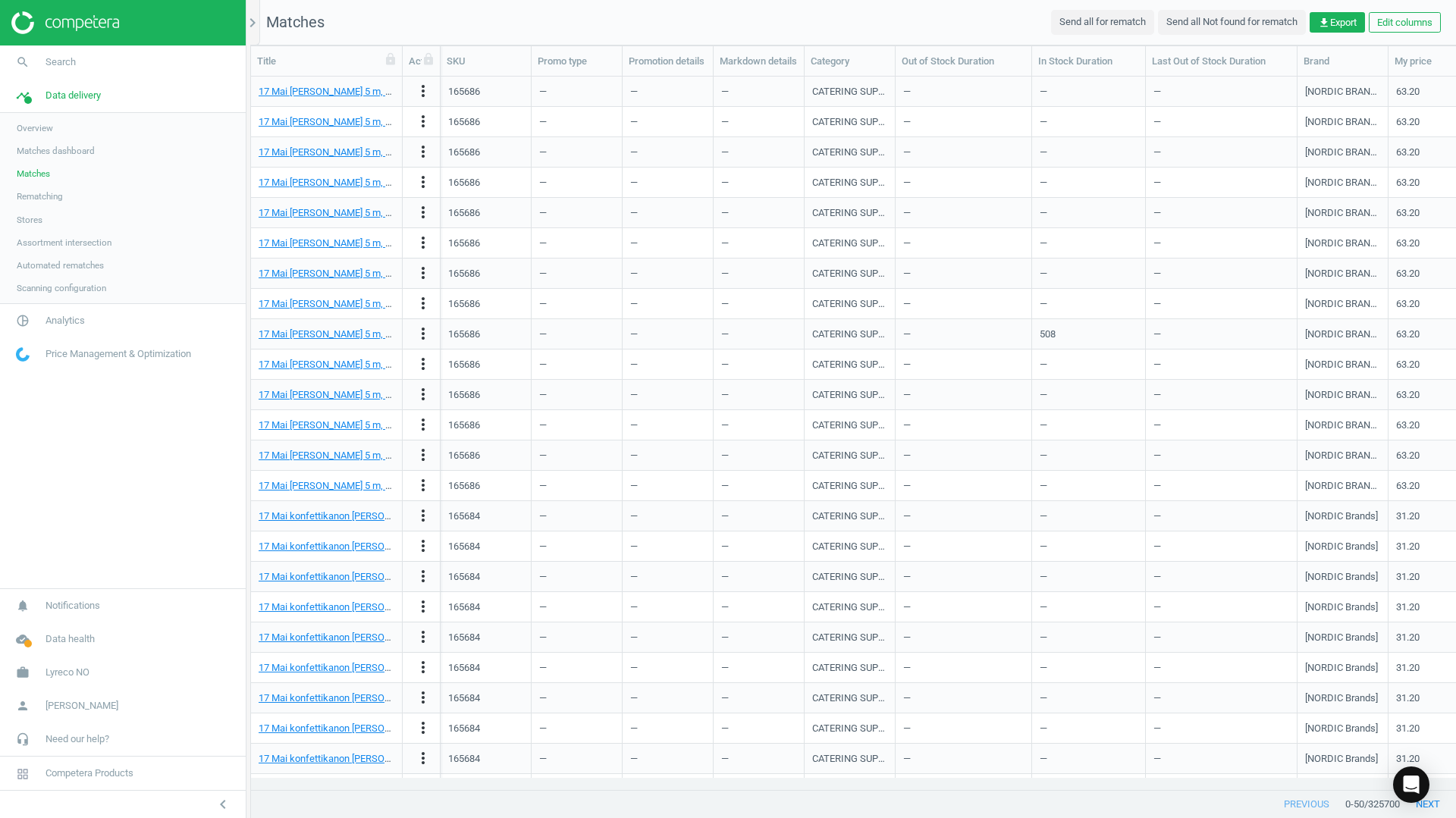
click at [138, 475] on nav "search Search timeline Data delivery Overview Matches dashboard Matches Rematch…" at bounding box center [123, 317] width 246 height 543
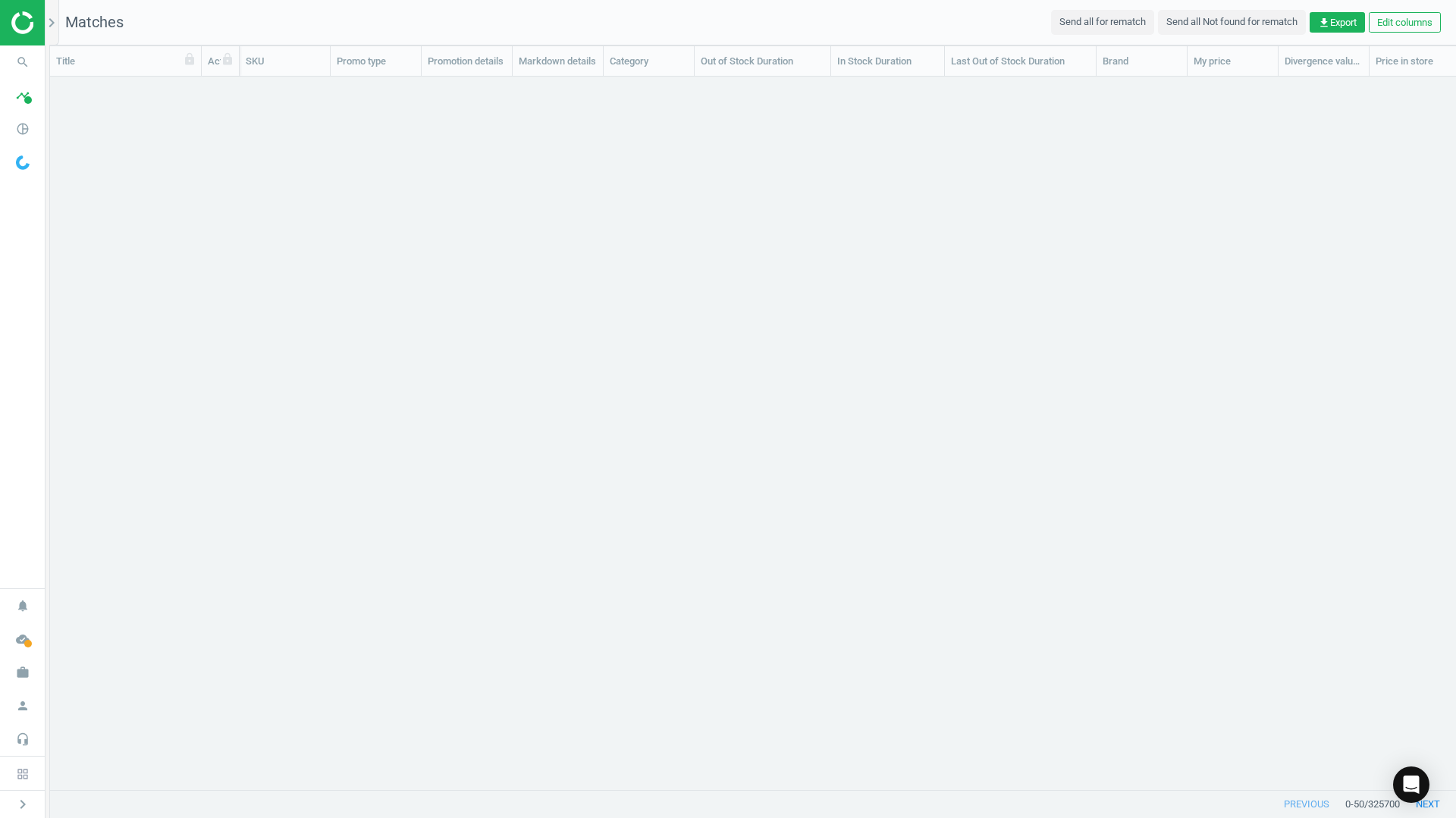
scroll to position [690, 1395]
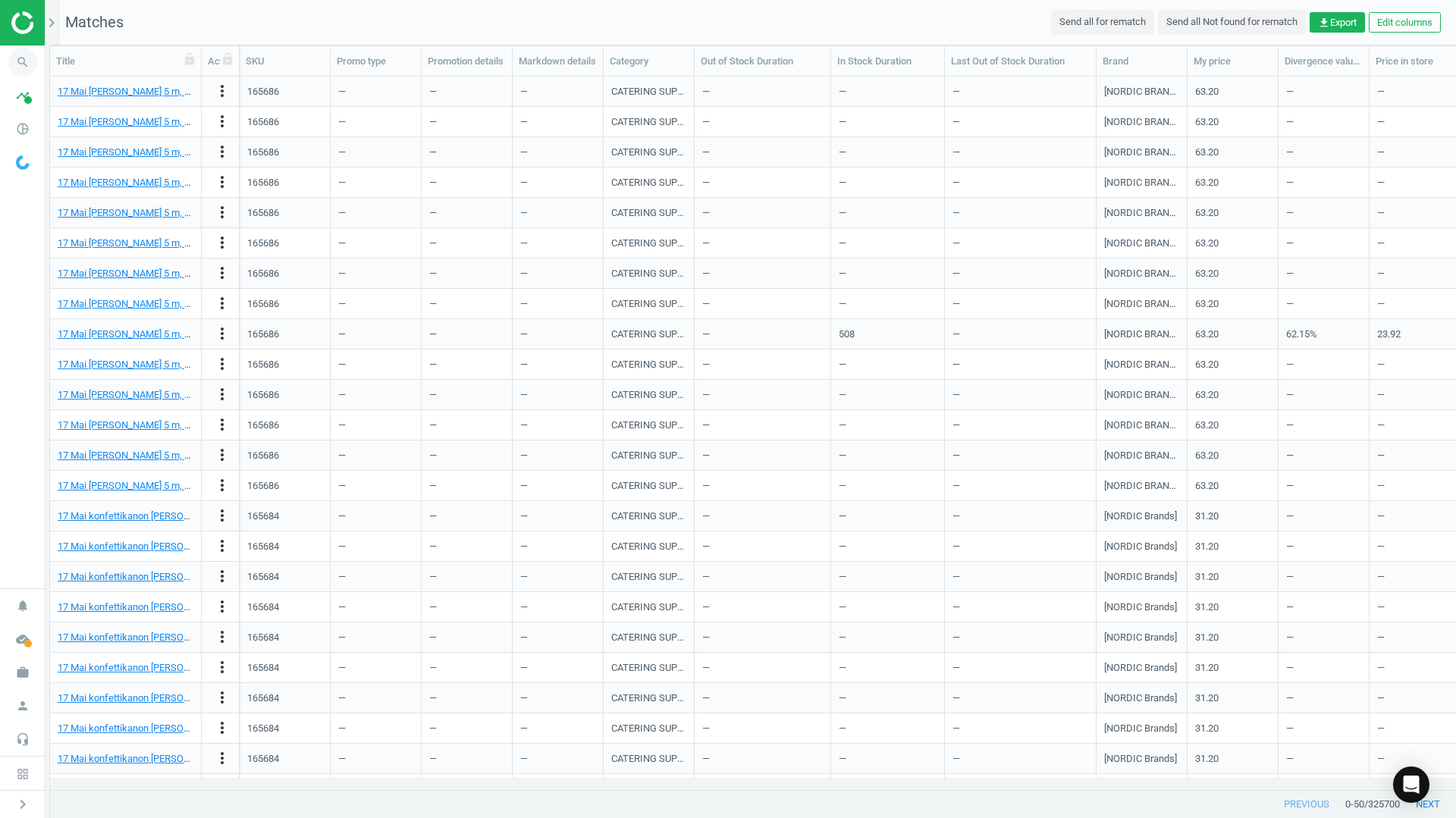
click at [31, 61] on icon "search" at bounding box center [22, 62] width 29 height 29
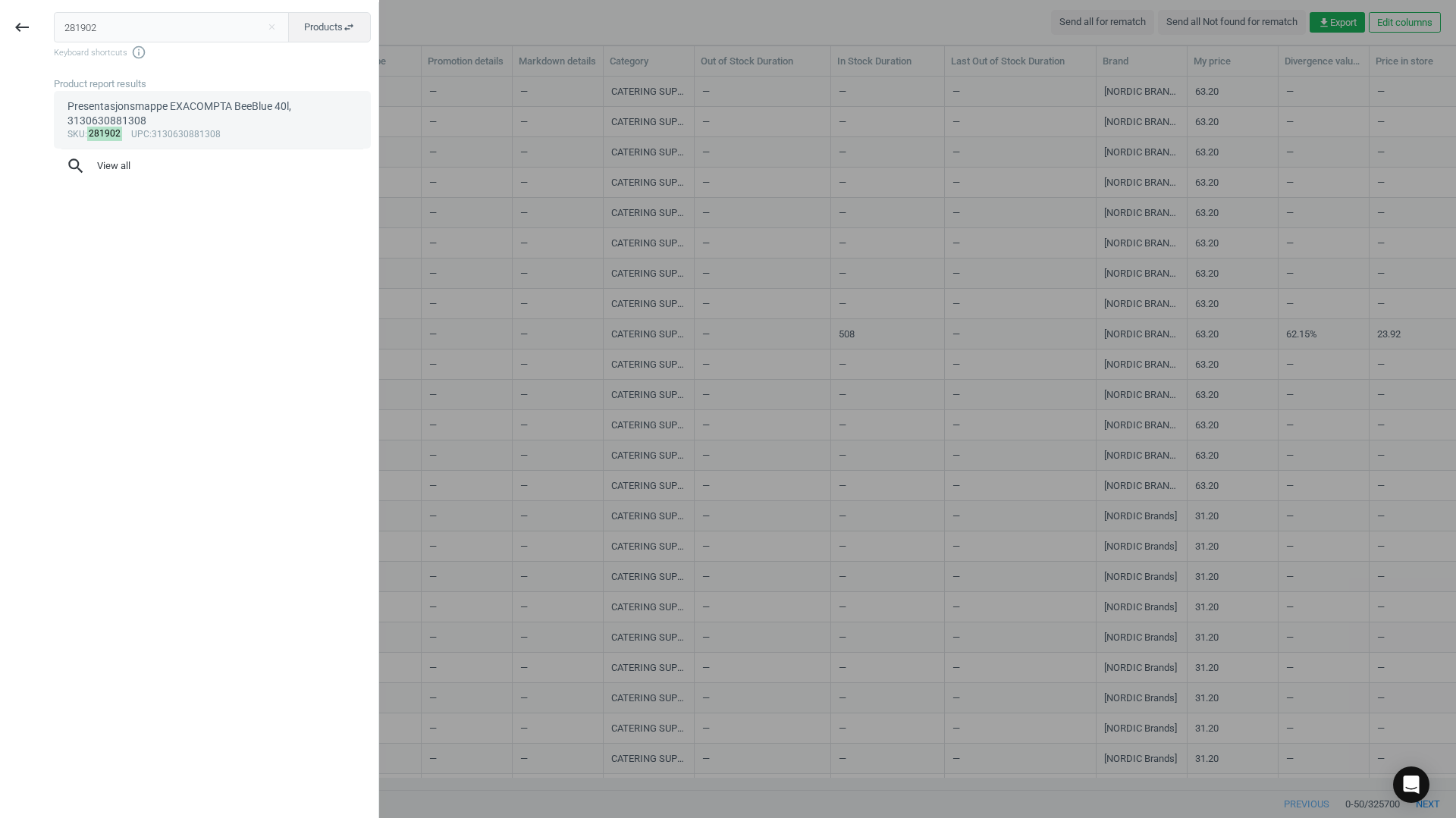
type input "281902"
click at [196, 105] on div "Presentasjonsmappe EXACOMPTA BeeBlue 40l, 3130630881308" at bounding box center [213, 115] width 291 height 30
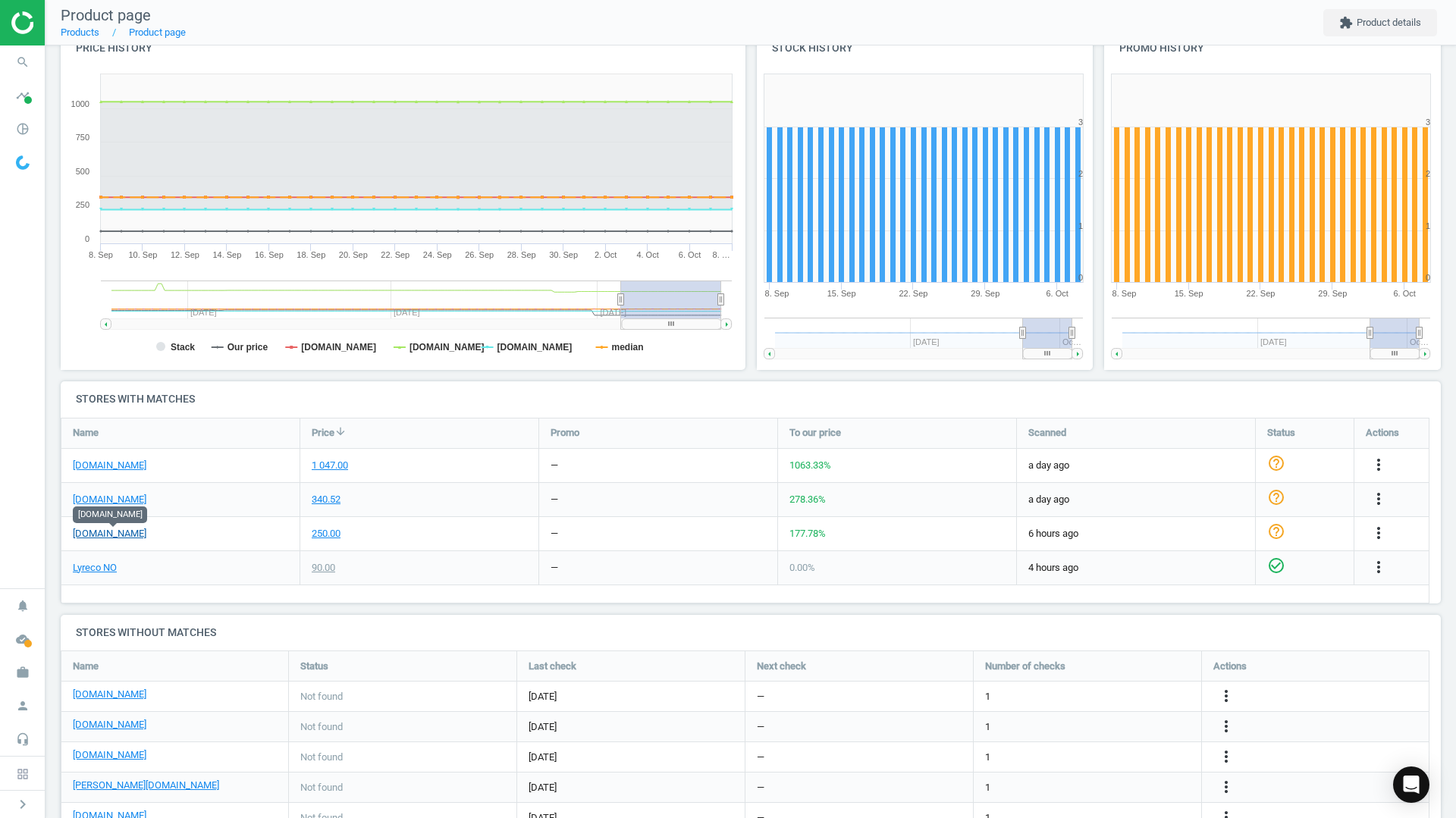
click at [127, 531] on link "[DOMAIN_NAME]" at bounding box center [110, 533] width 74 height 13
click at [105, 570] on link "Lyreco NO" at bounding box center [95, 568] width 44 height 13
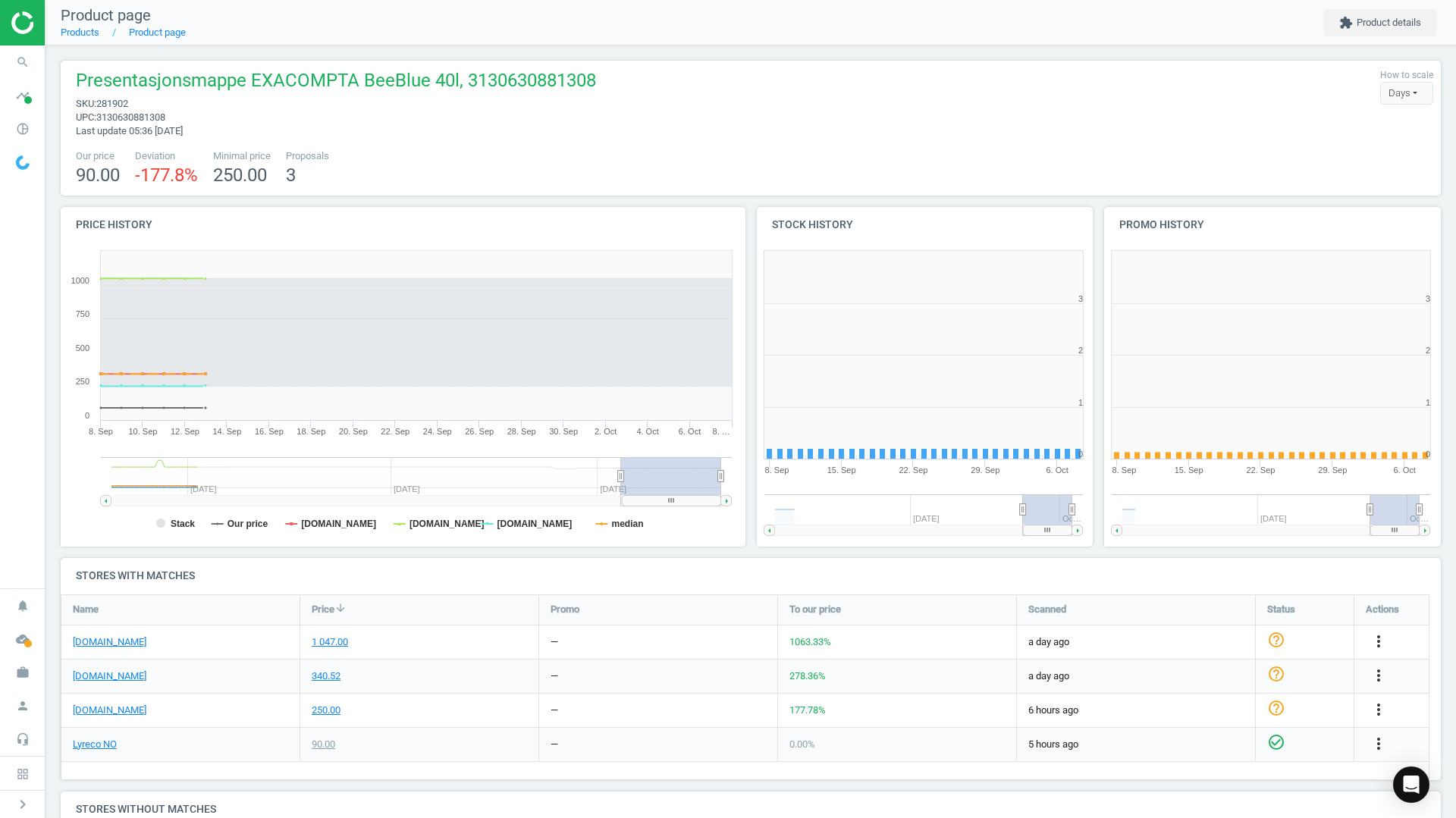
scroll to position [326, 357]
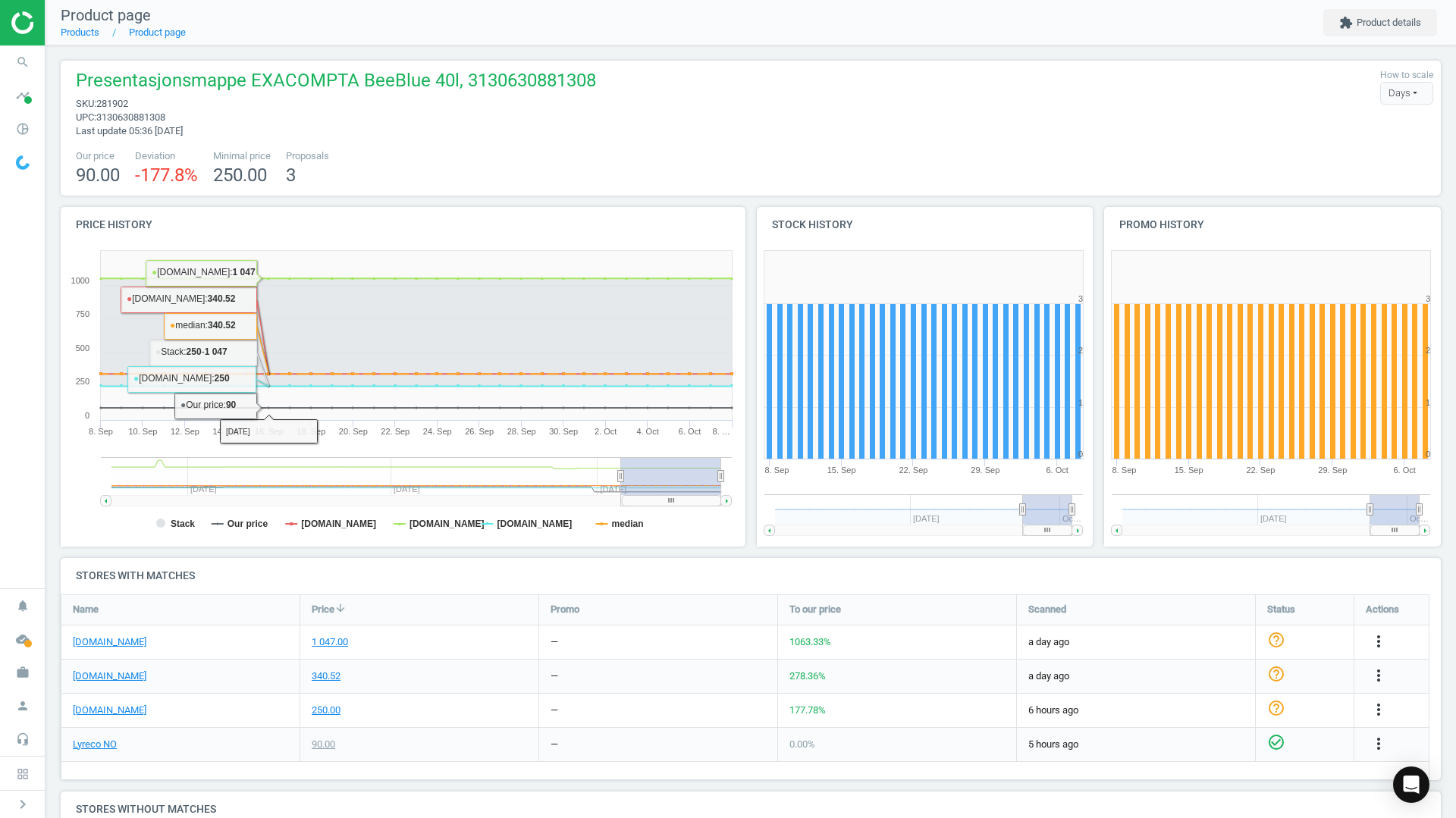
drag, startPoint x: 292, startPoint y: 80, endPoint x: 88, endPoint y: 58, distance: 205.2
click at [292, 79] on span "Presentasjonsmappe EXACOMPTA BeeBlue 40l, 3130630881308" at bounding box center [336, 82] width 520 height 29
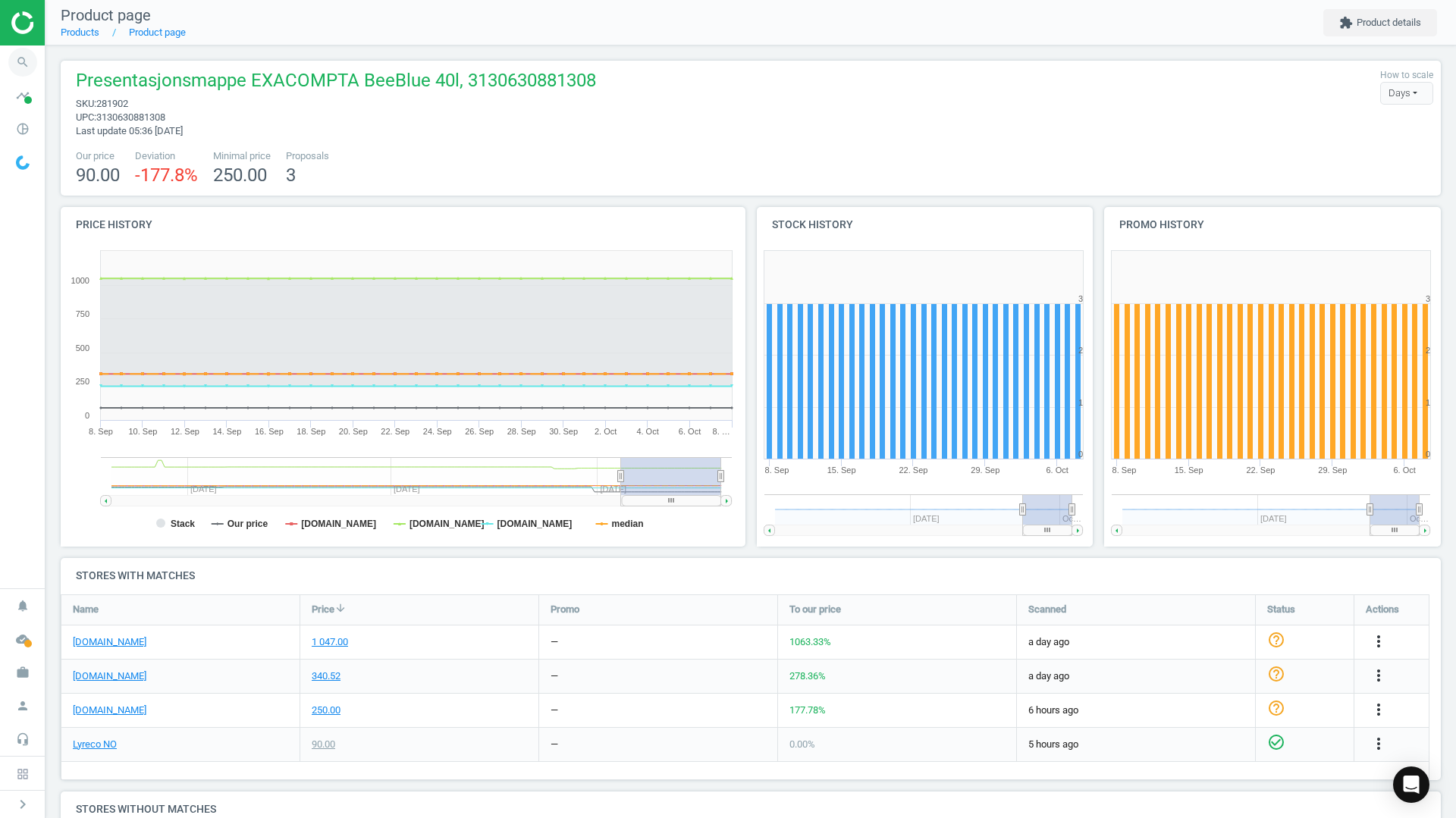
click at [27, 57] on icon "search" at bounding box center [22, 62] width 29 height 29
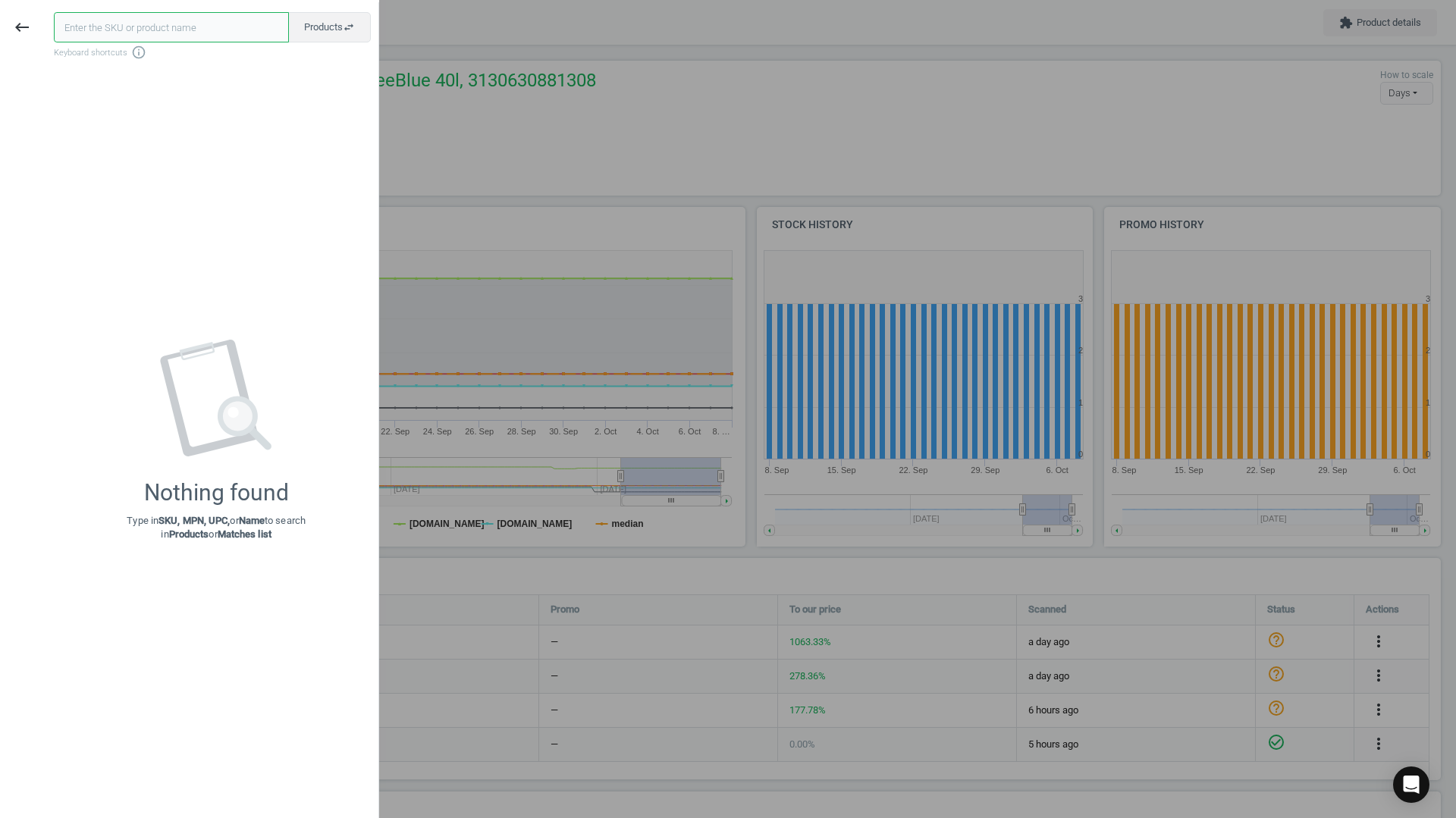
click at [117, 32] on input "text" at bounding box center [171, 27] width 235 height 31
paste input "139065"
type input "139065"
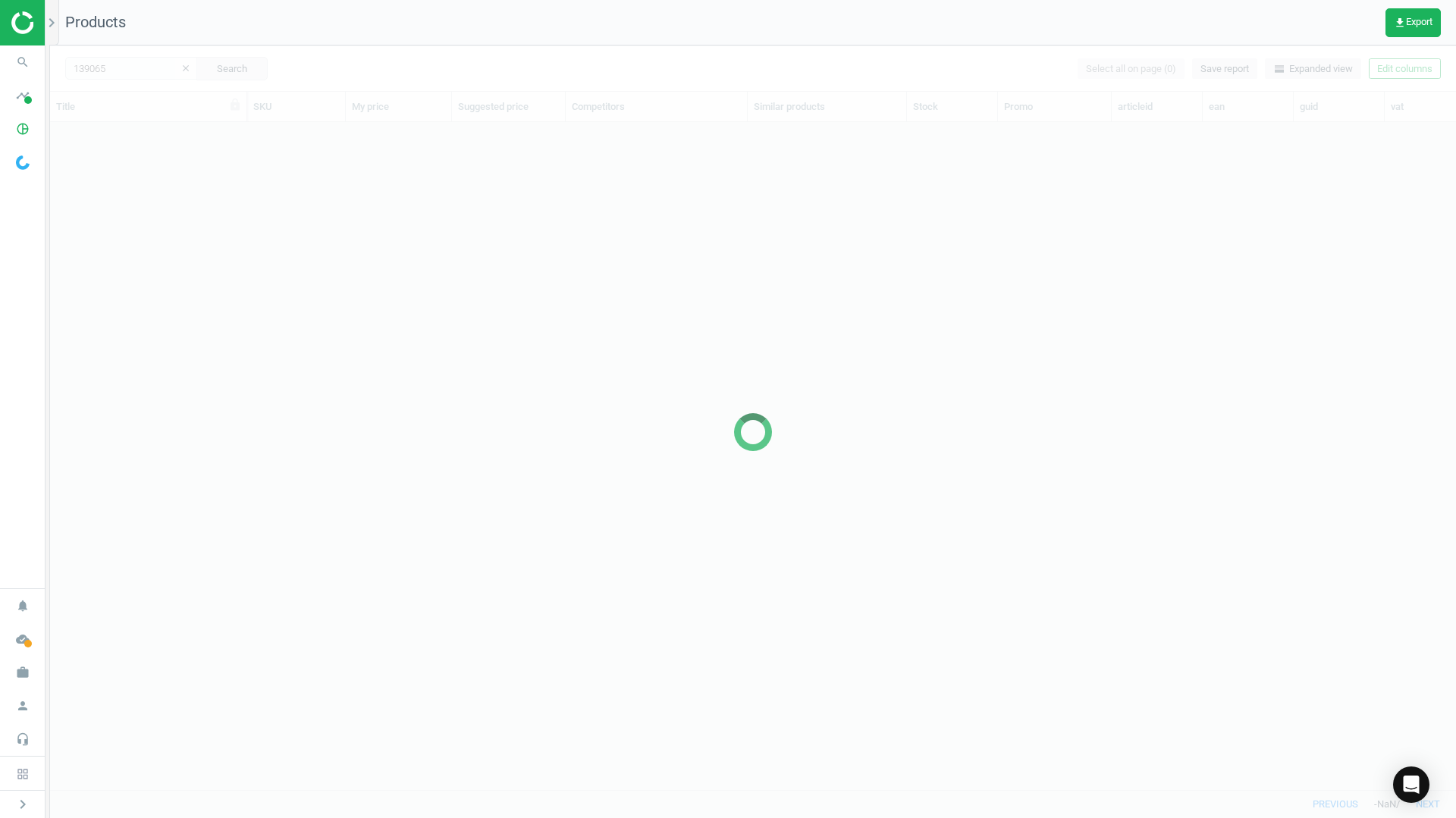
scroll to position [644, 1395]
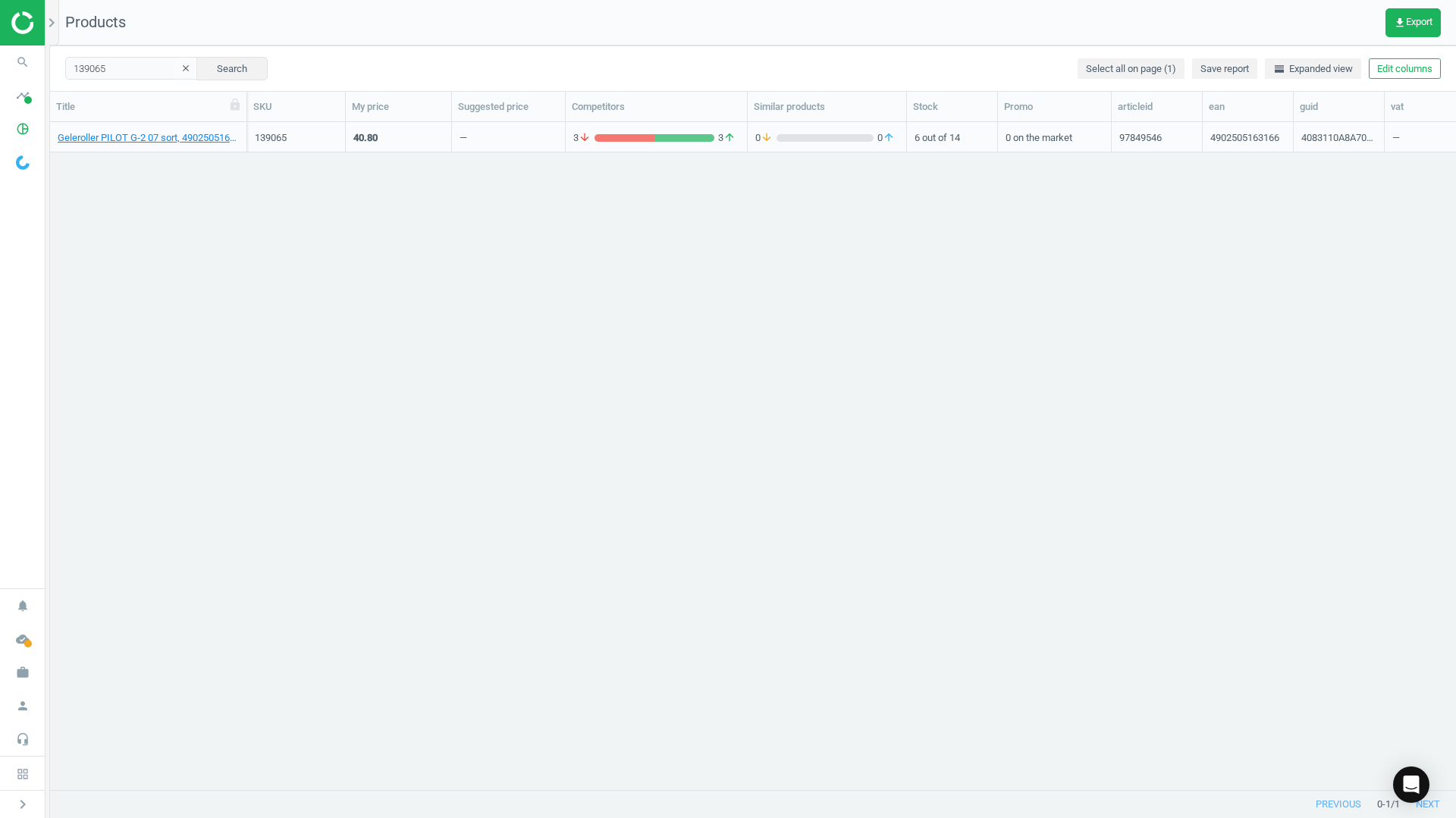
click at [163, 130] on div "Geleroller PILOT G-2 07 sort, 4902505163166" at bounding box center [148, 137] width 181 height 27
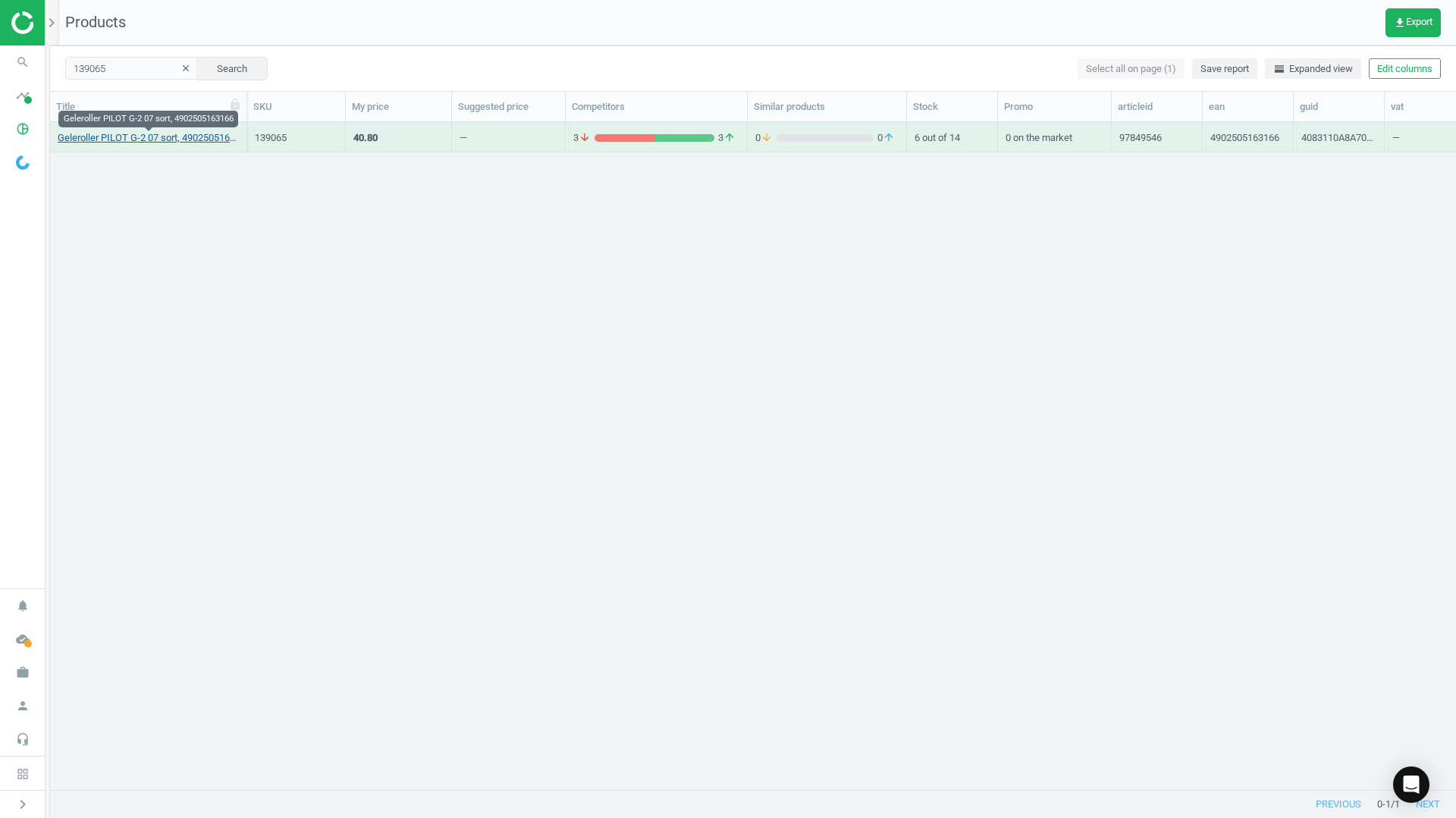
click at [160, 138] on link "Geleroller PILOT G-2 07 sort, 4902505163166" at bounding box center [148, 138] width 181 height 13
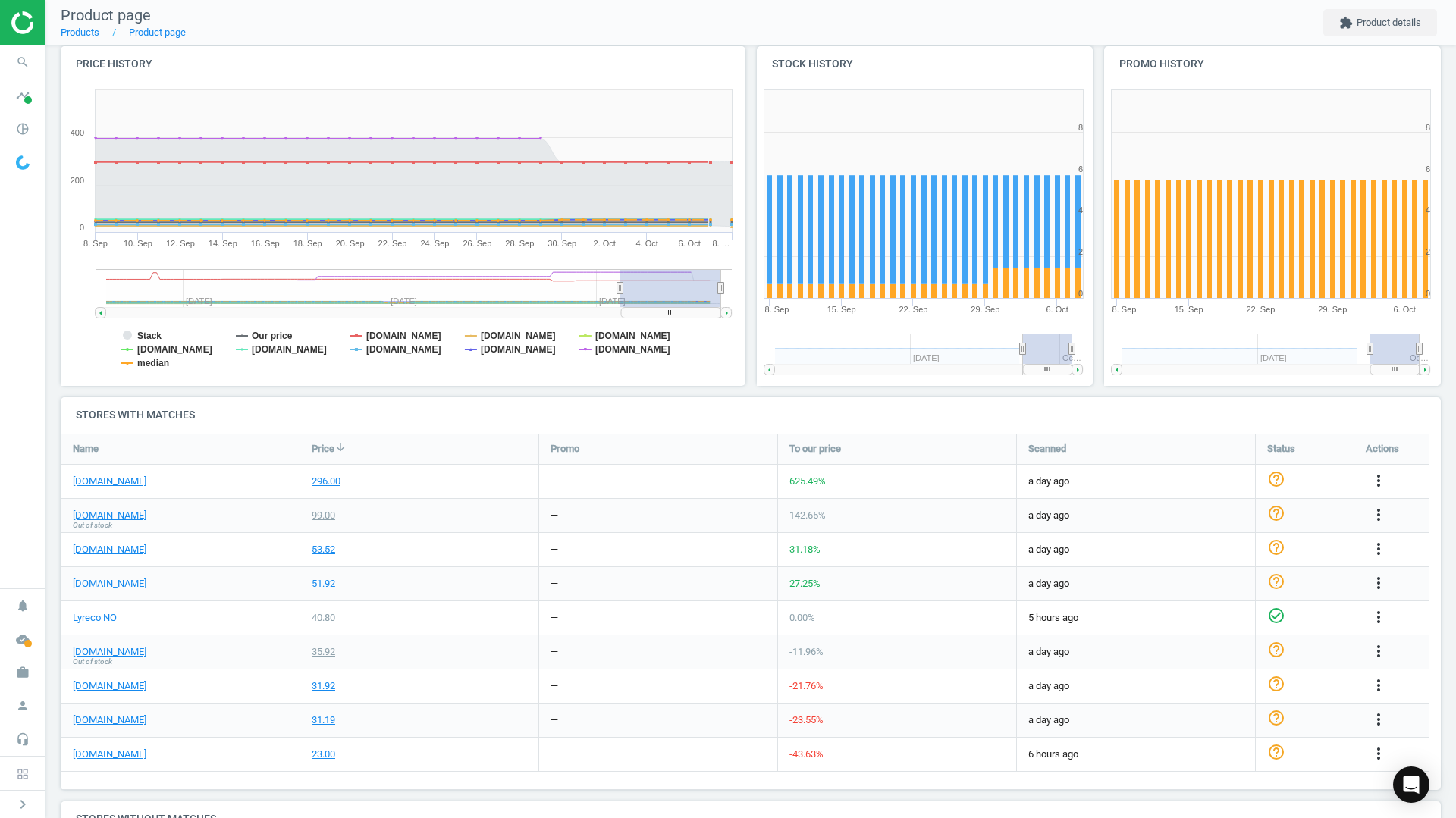
scroll to position [177, 0]
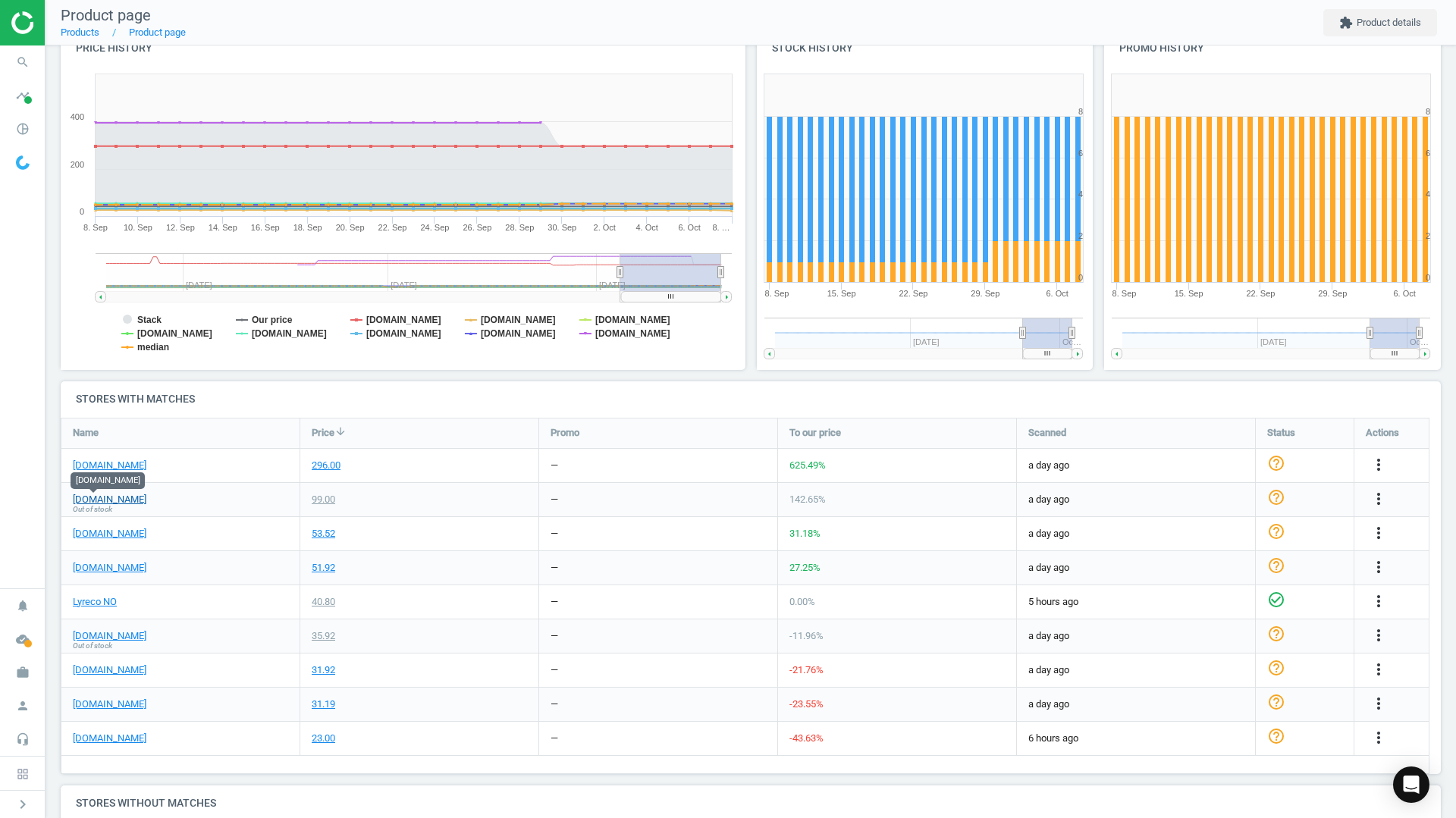
click at [96, 497] on link "[DOMAIN_NAME]" at bounding box center [110, 499] width 74 height 13
drag, startPoint x: 1380, startPoint y: 494, endPoint x: 1372, endPoint y: 494, distance: 8.0
click at [1380, 494] on icon "more_vert" at bounding box center [1379, 499] width 18 height 18
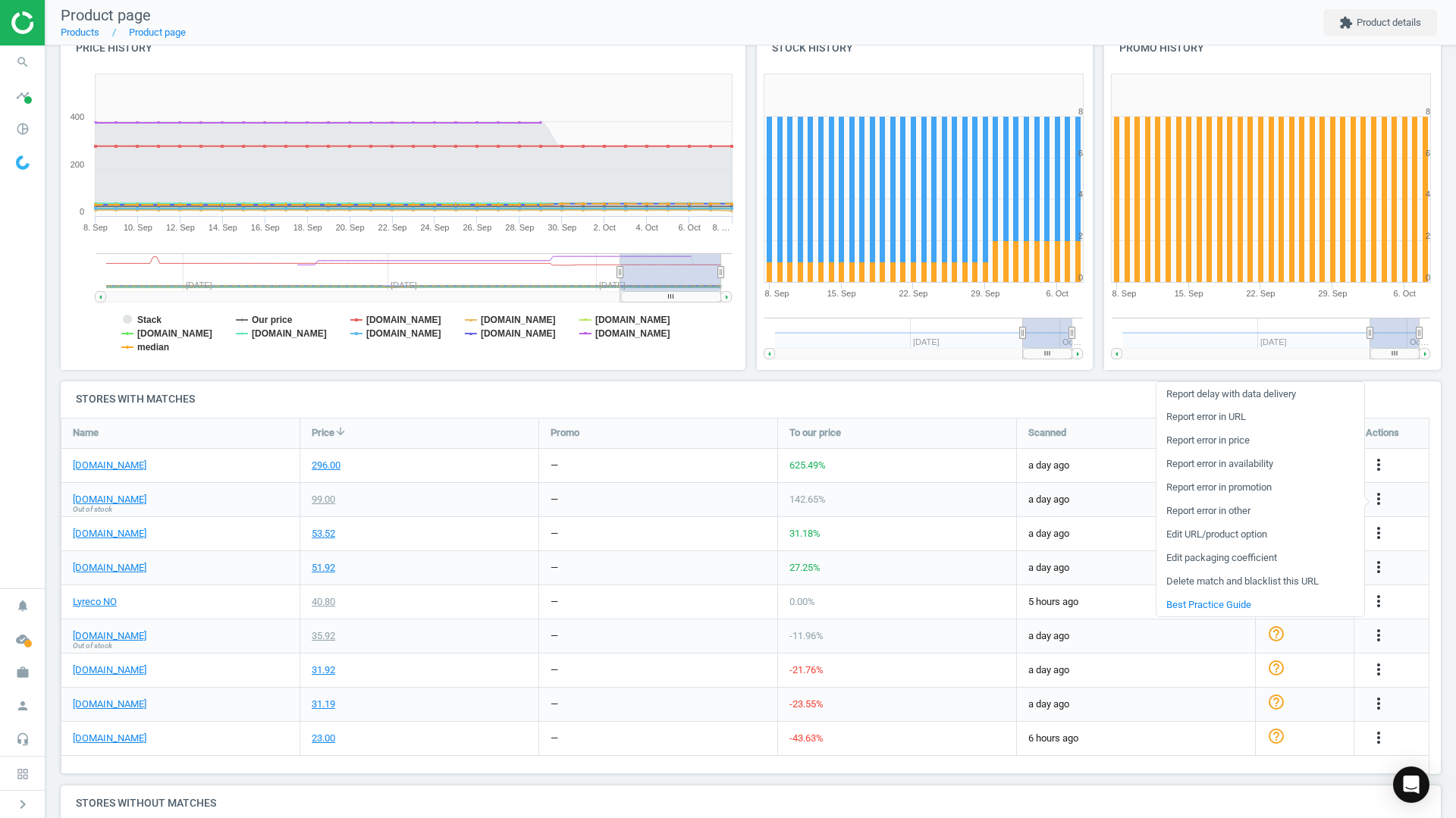
click at [1237, 582] on link "Delete match and blacklist this URL" at bounding box center [1260, 581] width 208 height 23
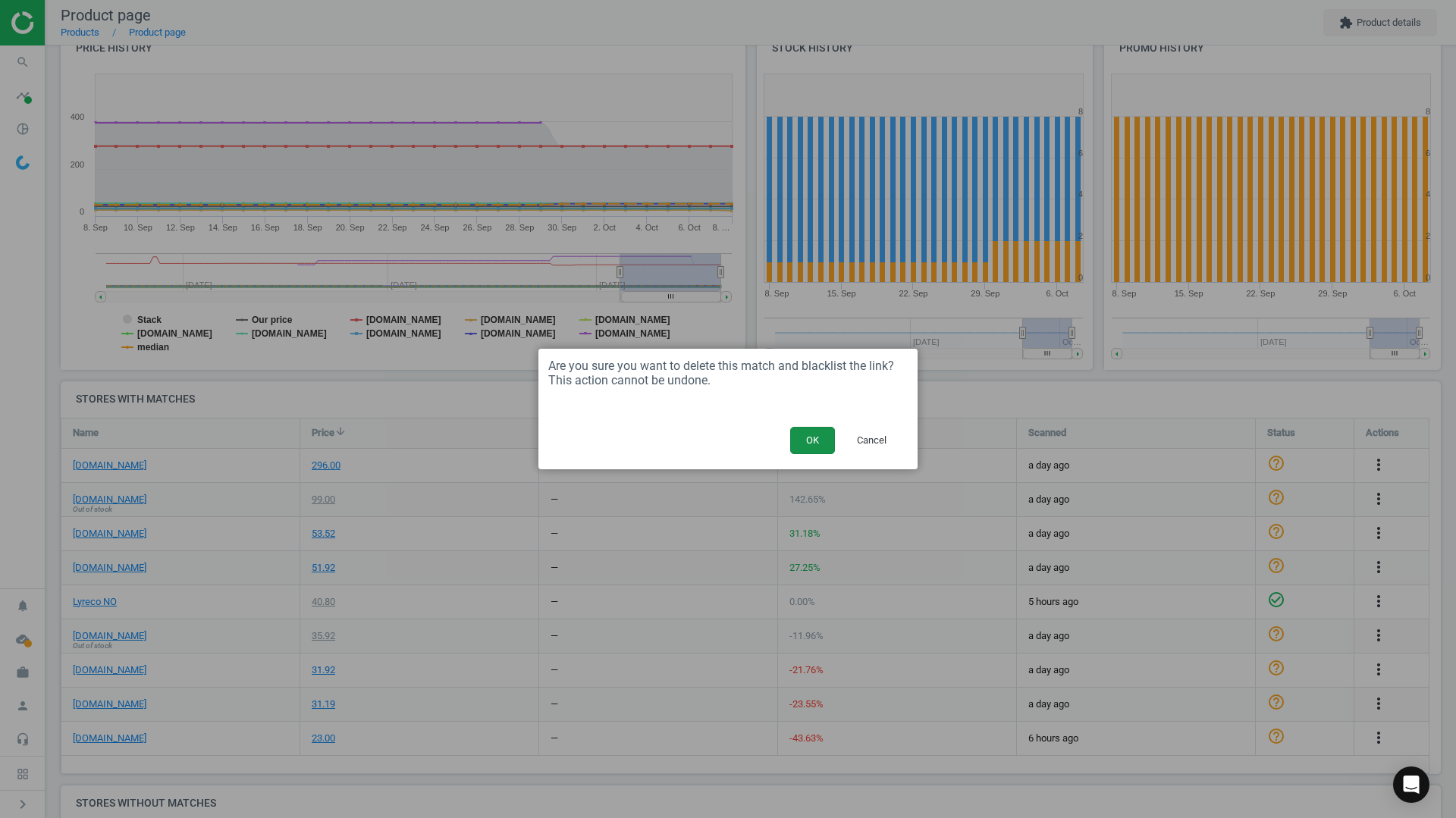
click at [815, 443] on button "OK" at bounding box center [812, 440] width 45 height 27
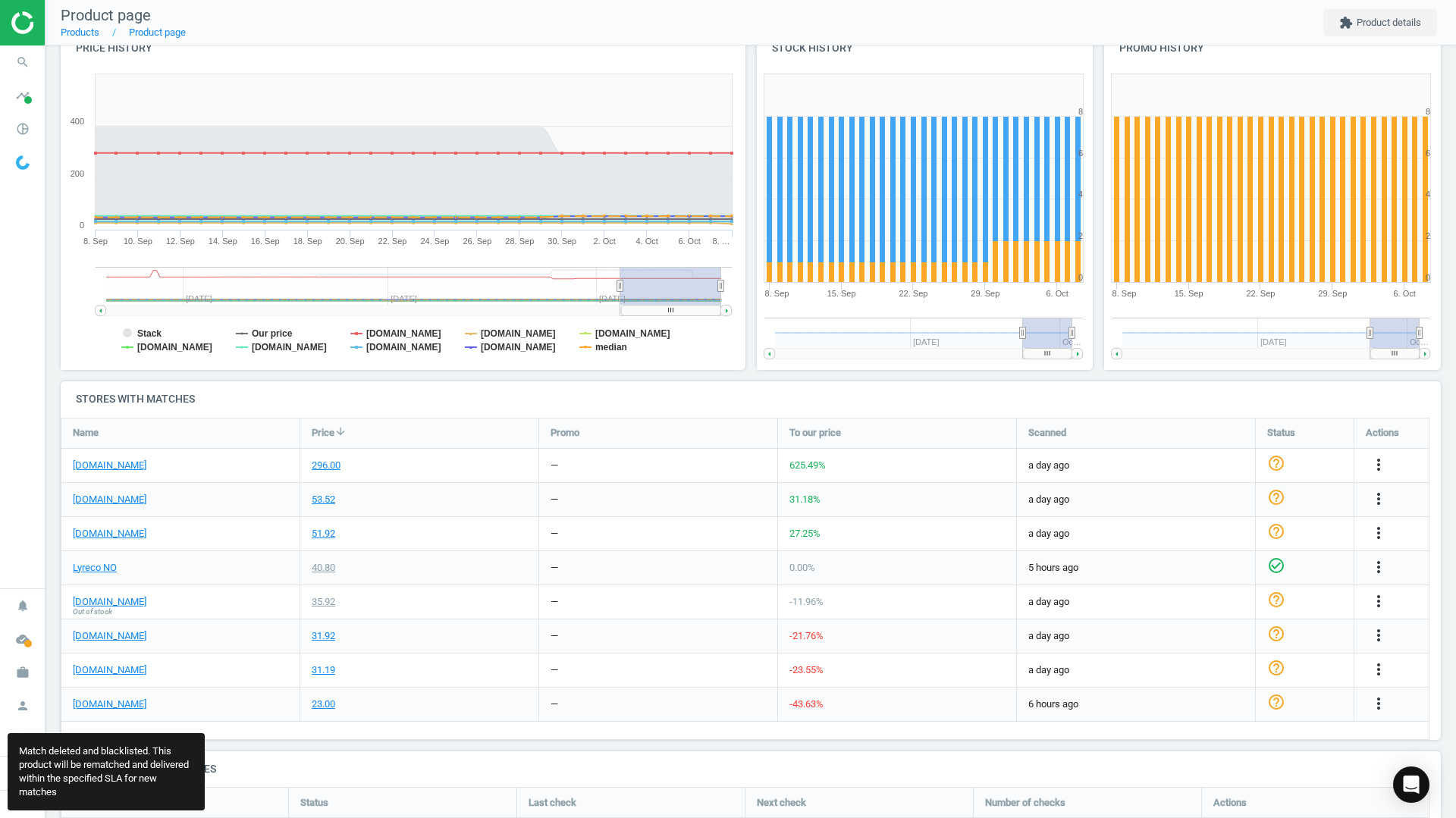
scroll to position [285, 1392]
click at [28, 66] on icon "search" at bounding box center [22, 62] width 29 height 29
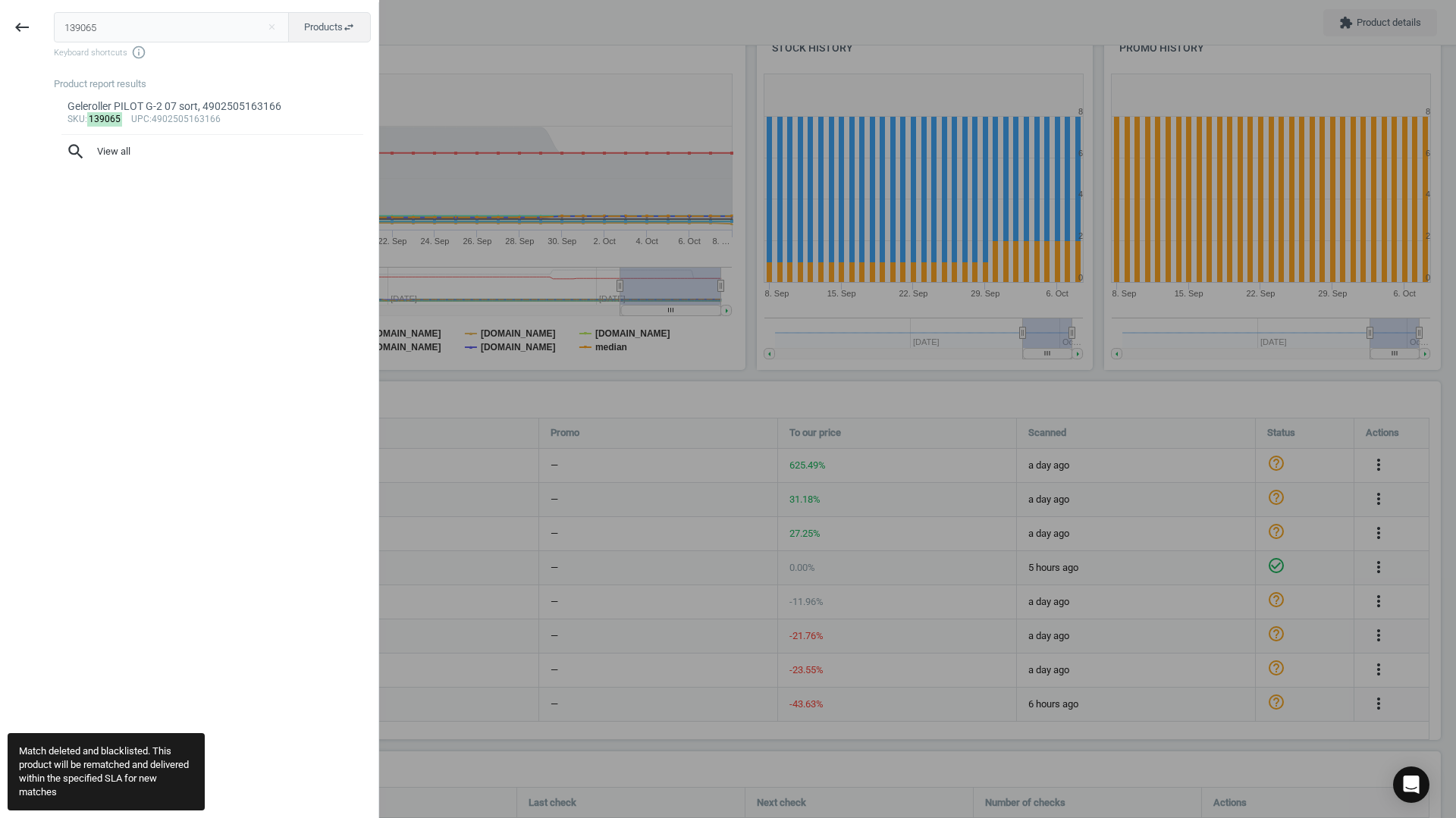
click at [110, 31] on input "139065" at bounding box center [172, 27] width 236 height 31
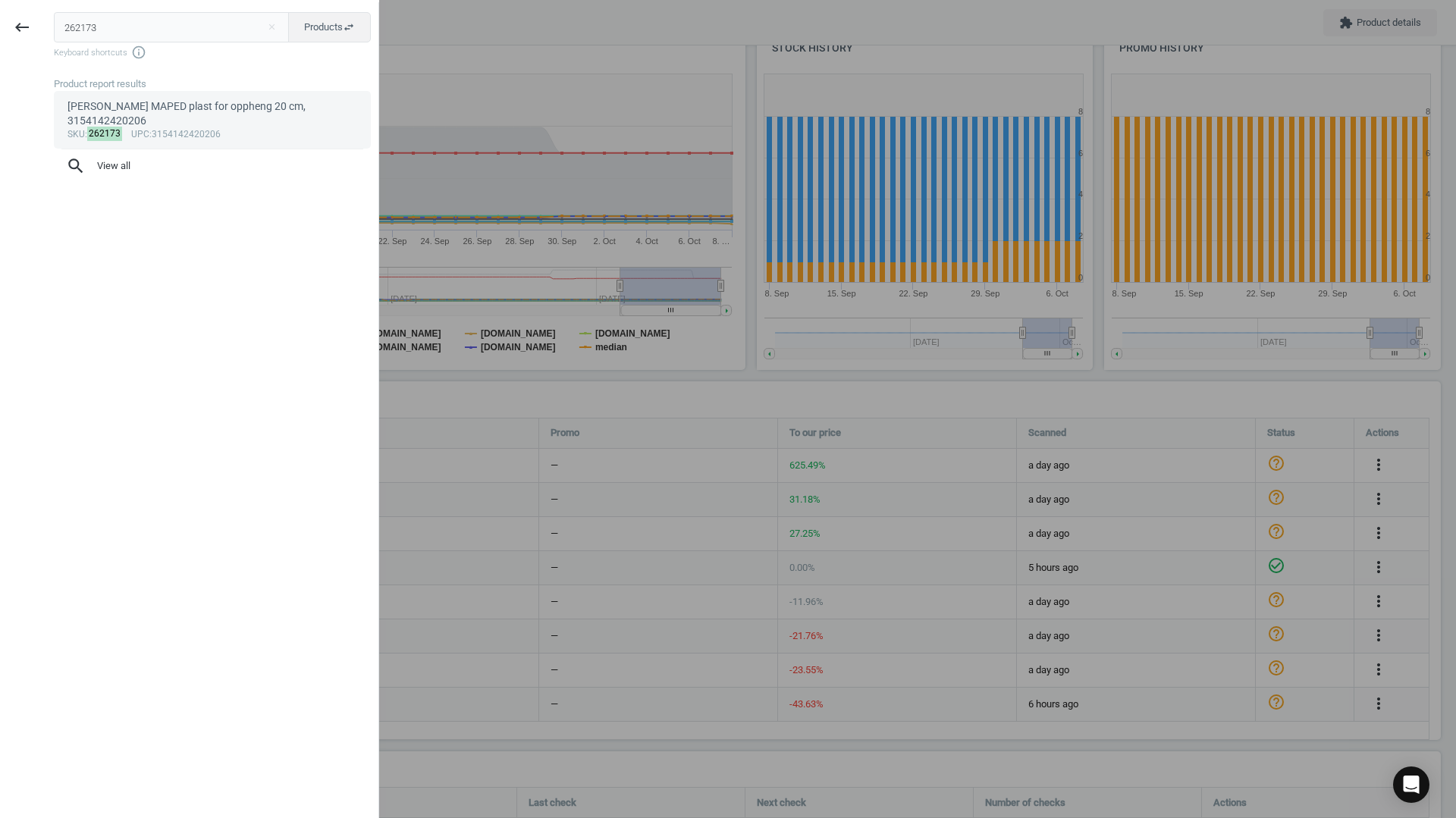
type input "262173"
click at [184, 129] on div "sku : 262173 upc :3154142420206" at bounding box center [213, 135] width 291 height 12
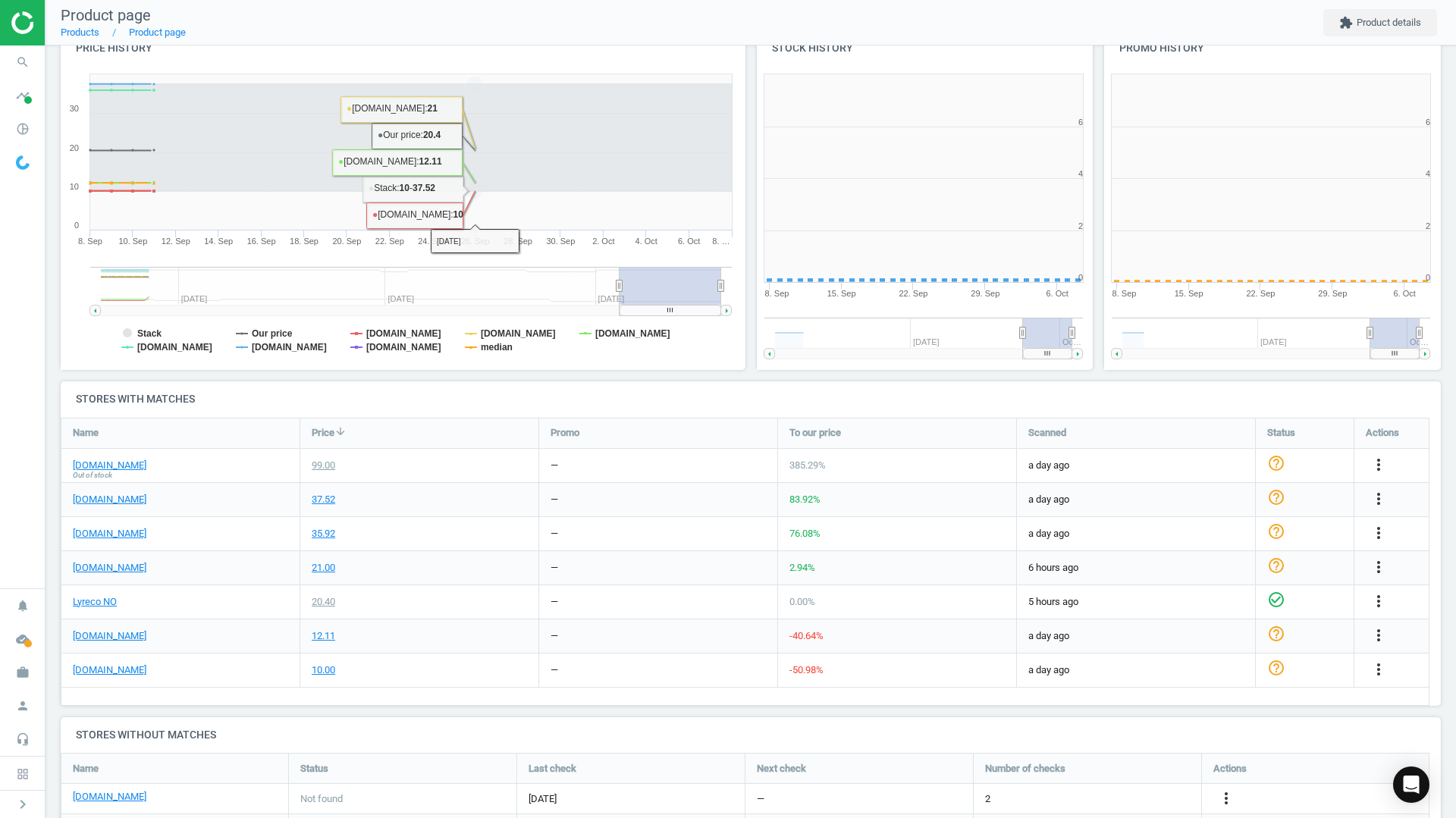
scroll to position [326, 357]
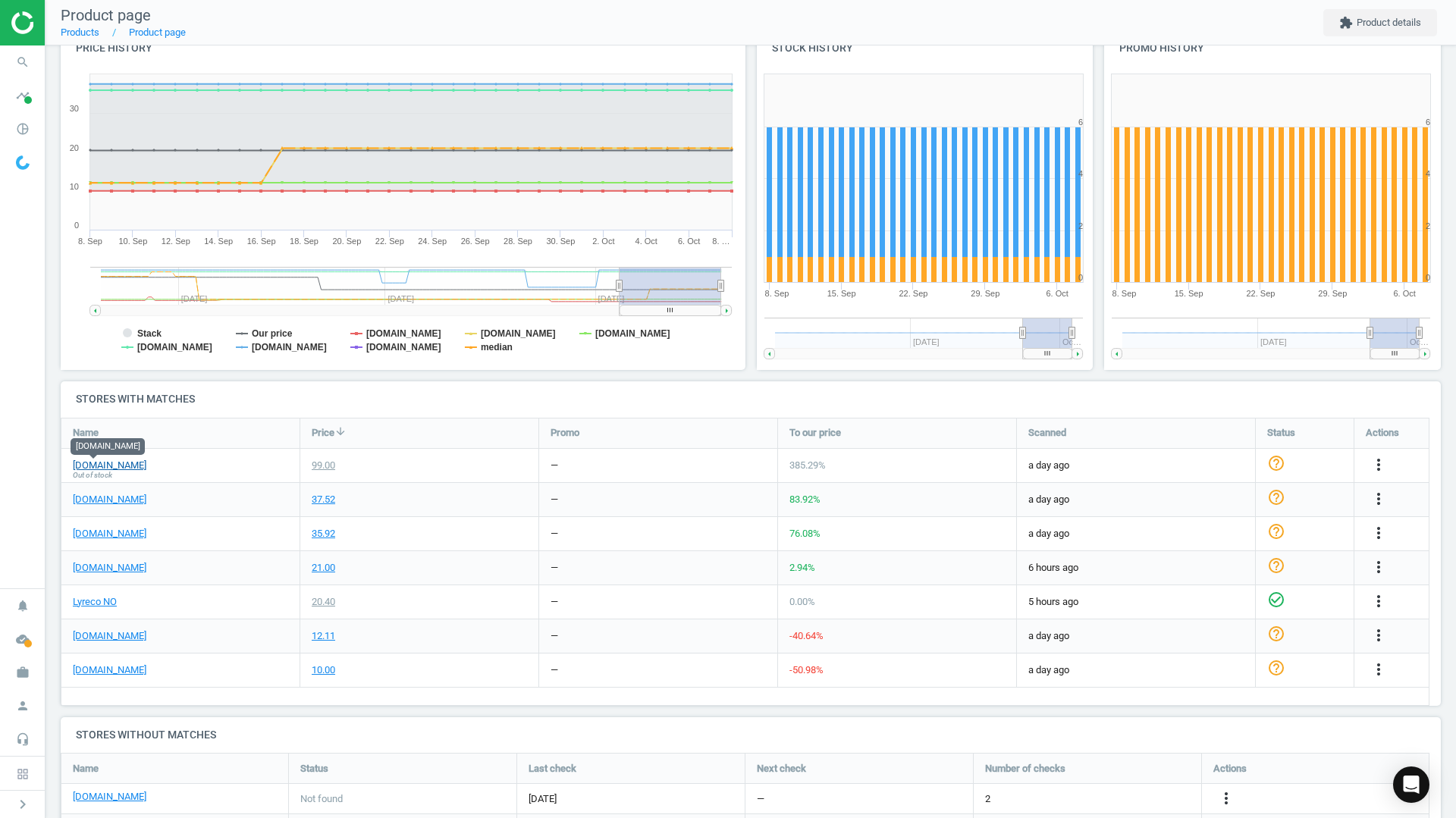
click at [94, 463] on link "[PERSON_NAME][DOMAIN_NAME]" at bounding box center [110, 465] width 74 height 13
click at [1382, 464] on icon "more_vert" at bounding box center [1379, 465] width 18 height 18
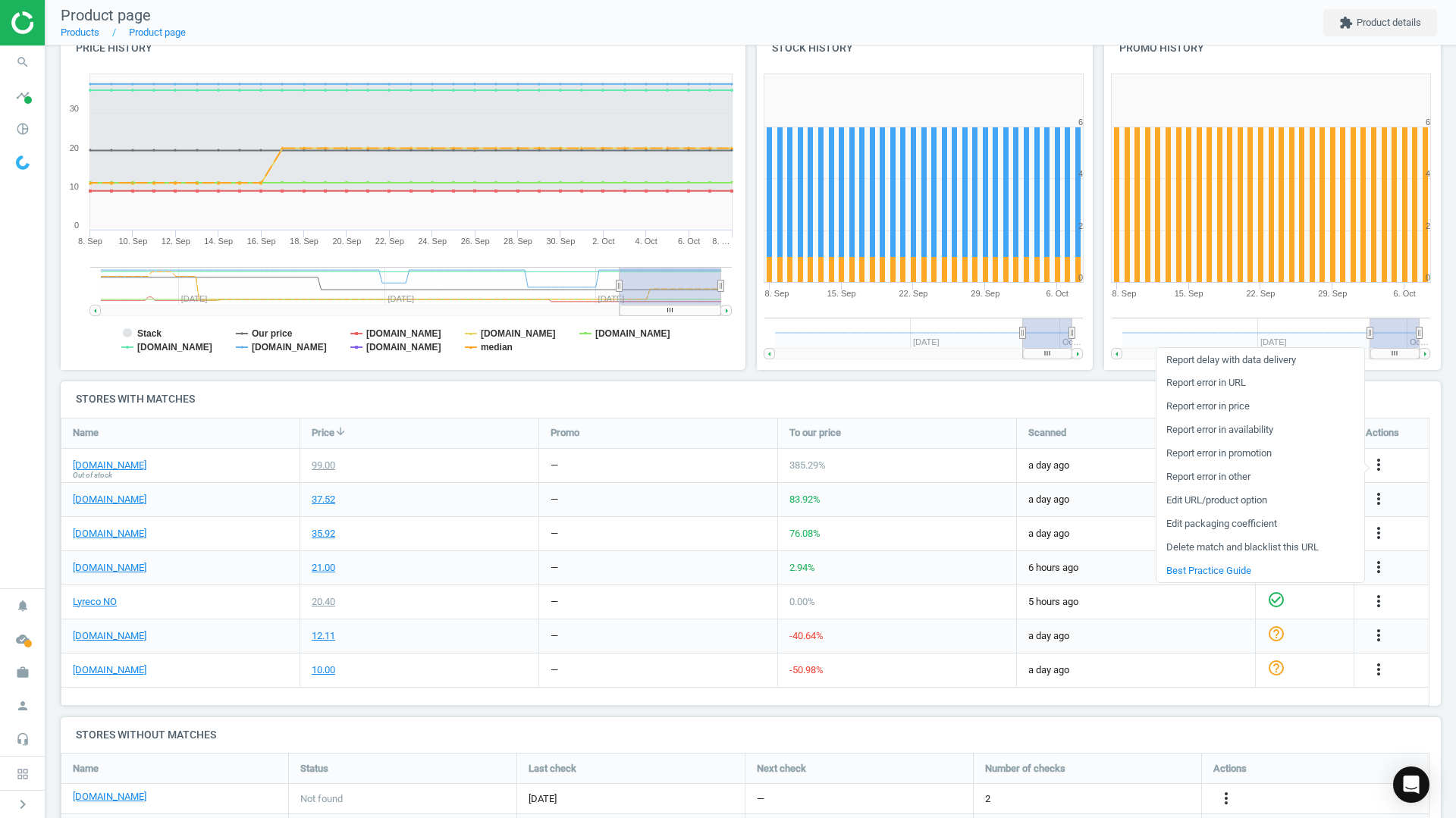
click at [1233, 551] on link "Delete match and blacklist this URL" at bounding box center [1260, 547] width 208 height 23
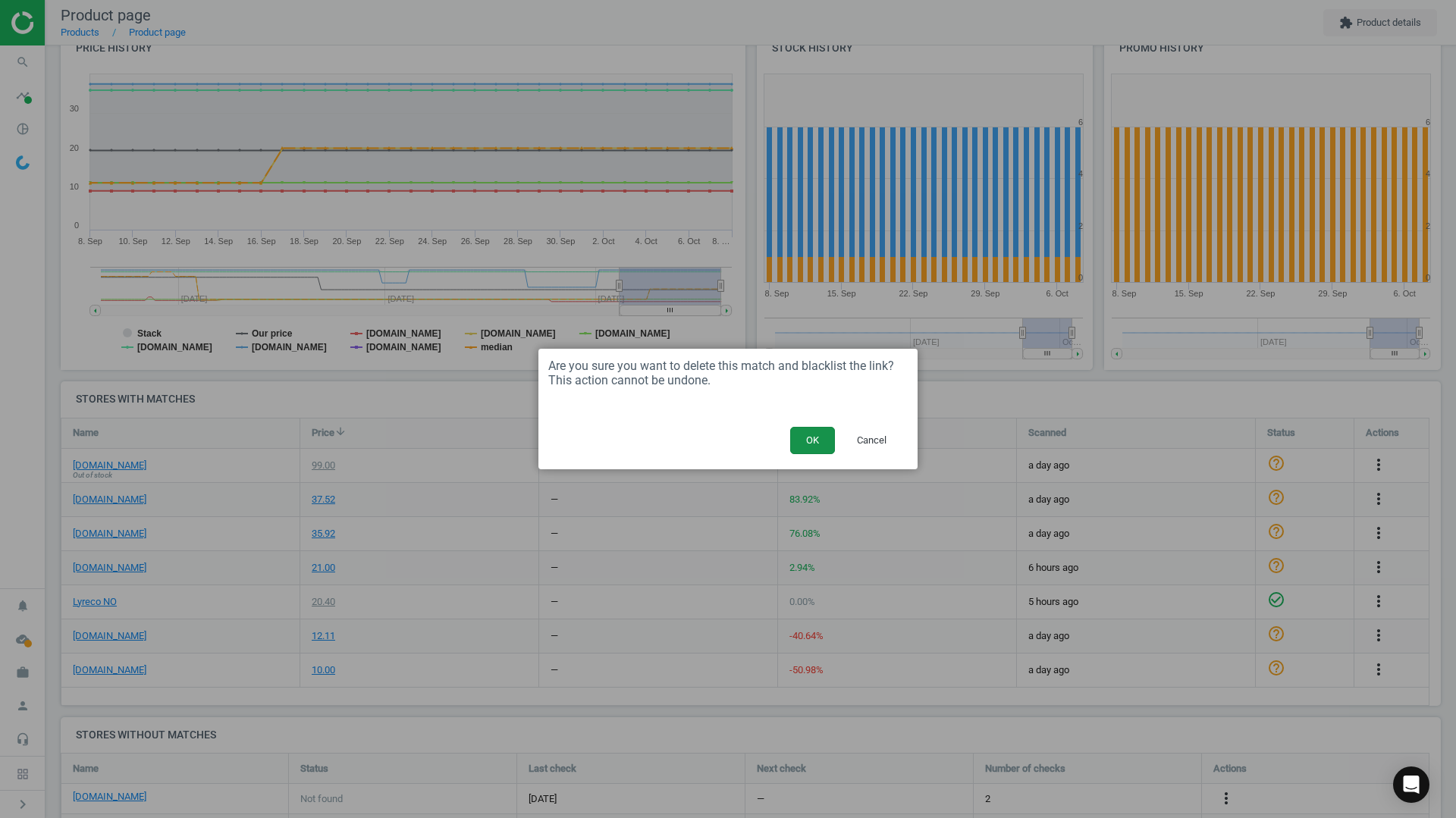
click at [811, 443] on button "OK" at bounding box center [812, 440] width 45 height 27
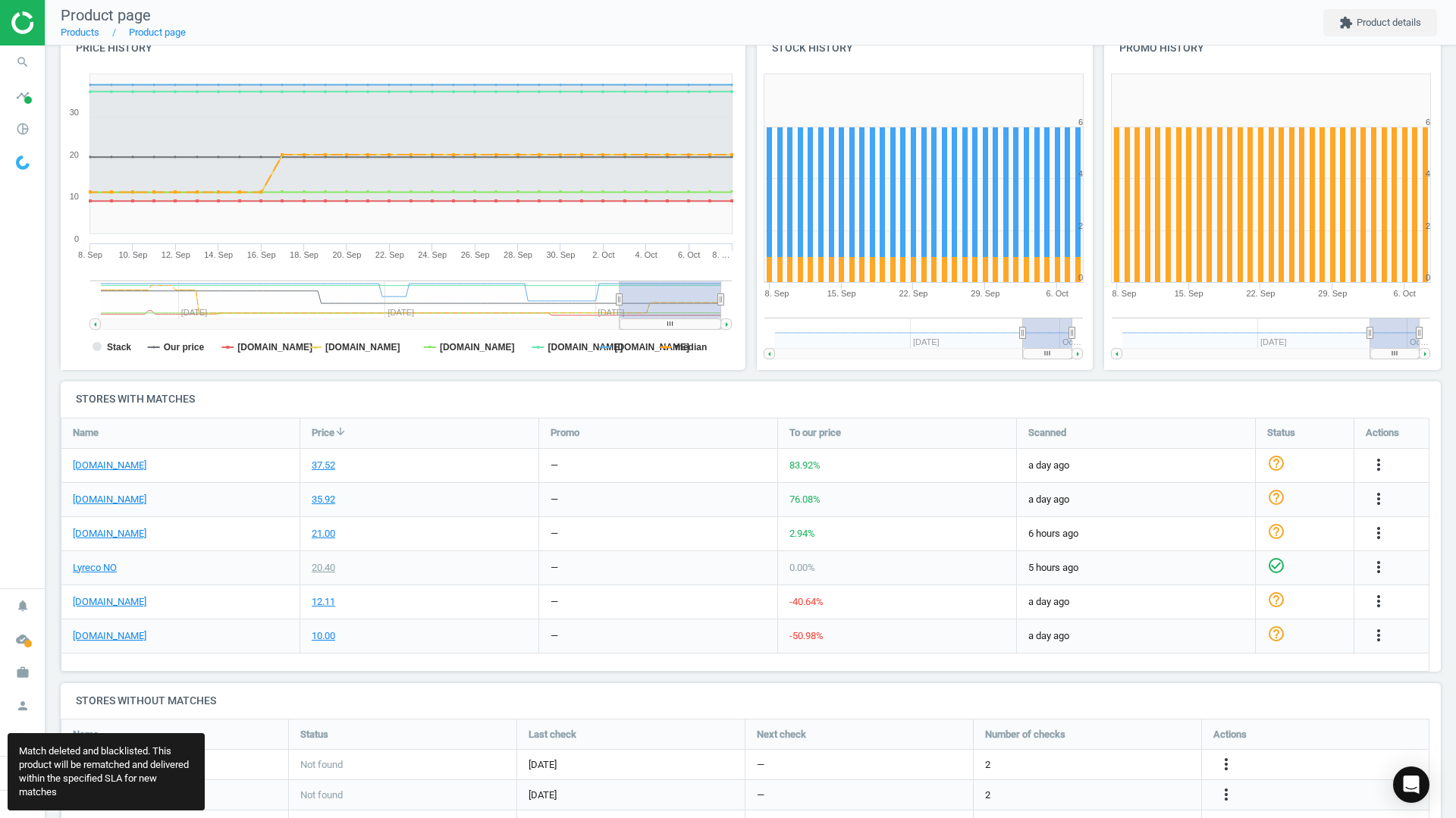
scroll to position [7, 7]
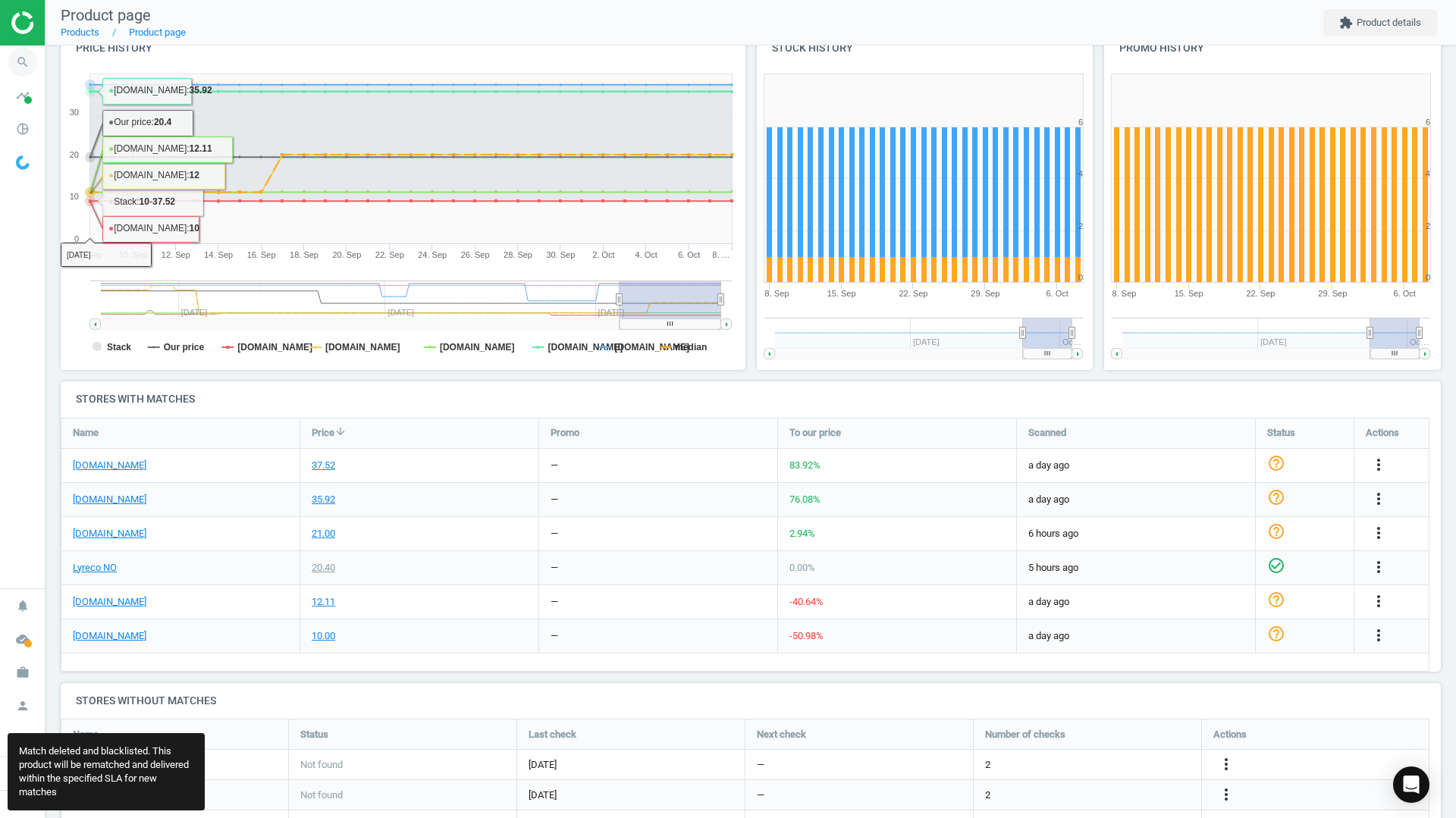
click at [22, 56] on icon "search" at bounding box center [22, 62] width 29 height 29
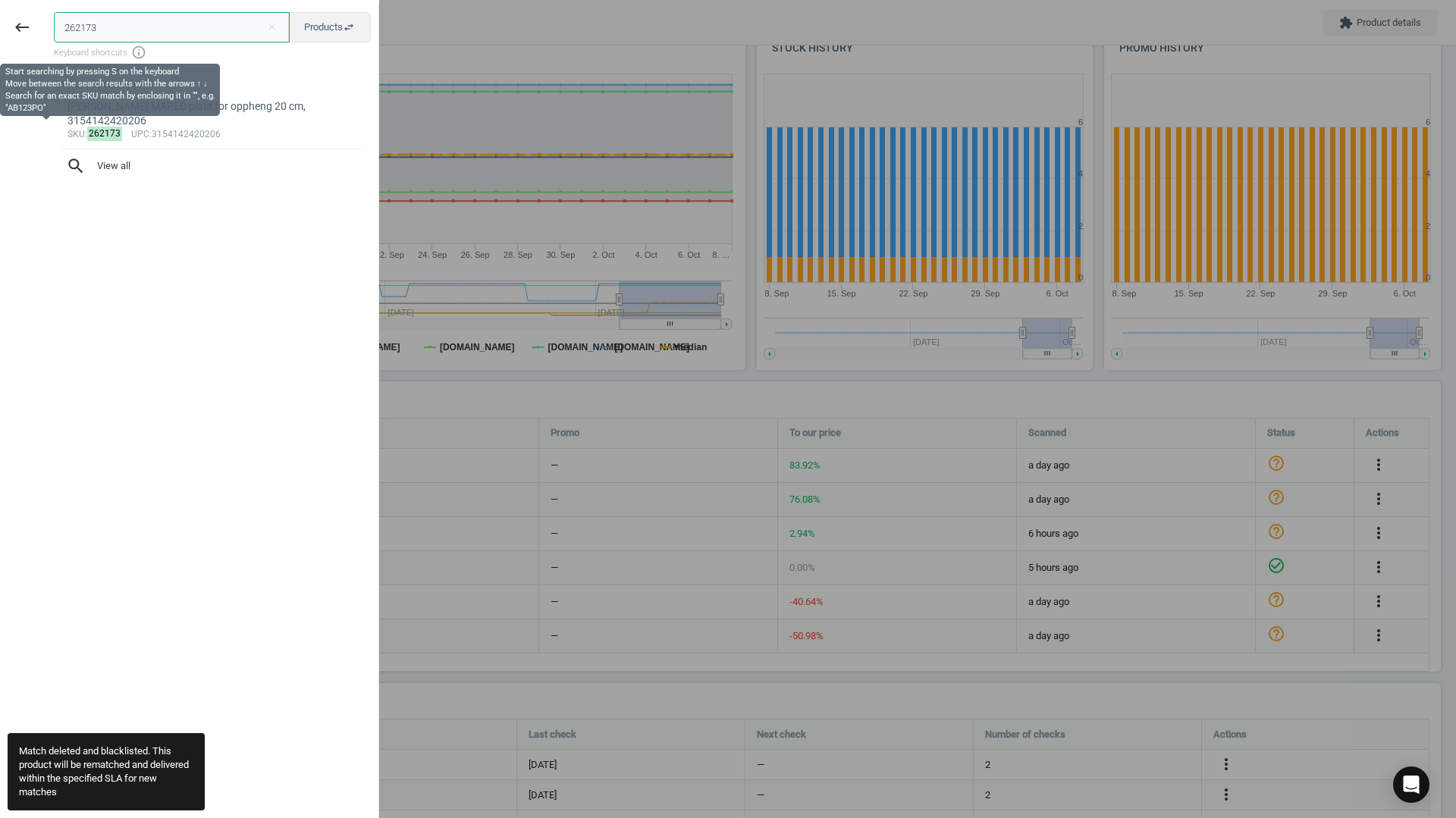
paste input "12931"
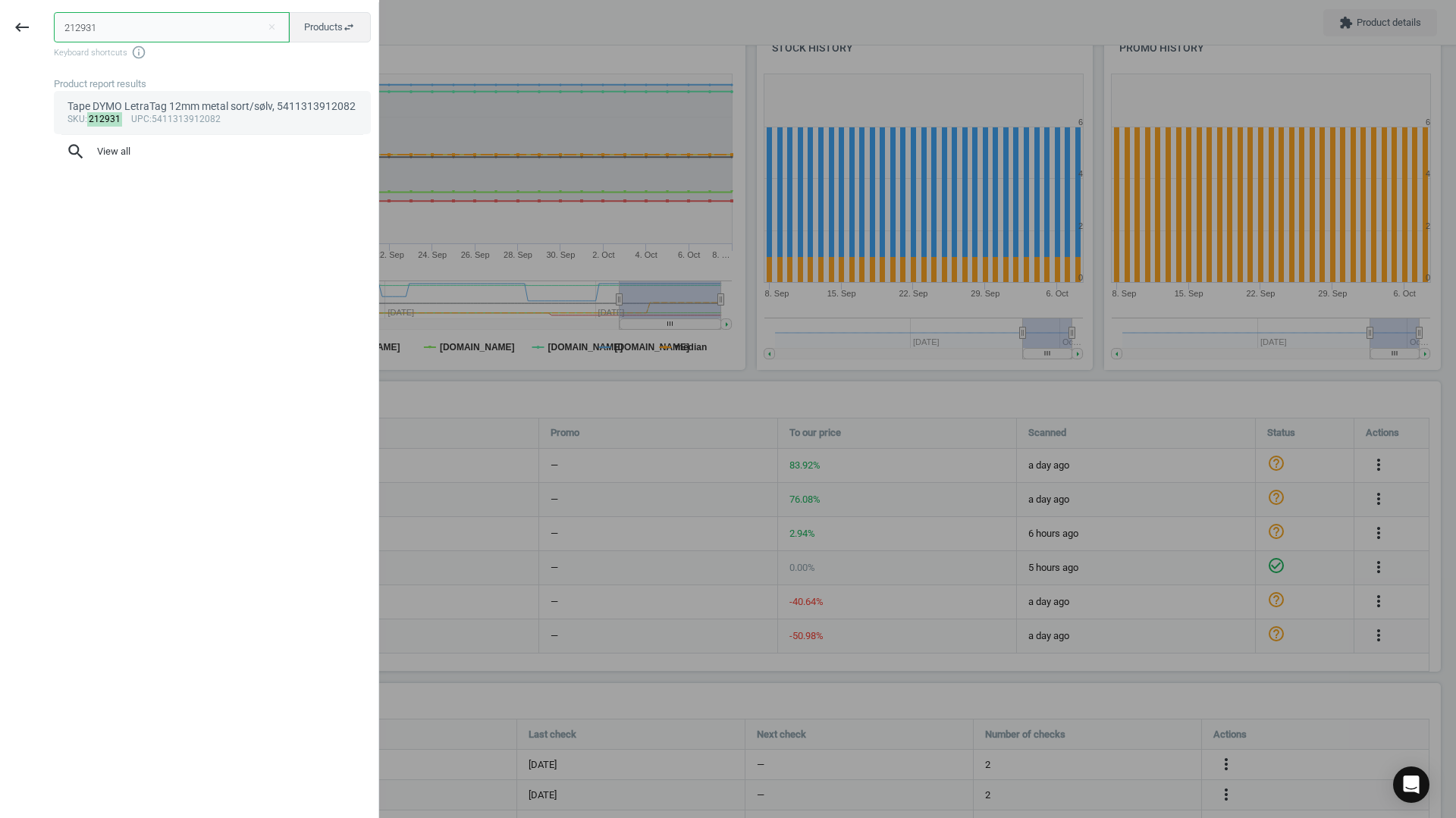
type input "212931"
click at [150, 107] on div "Tape DYMO LetraTag 12mm metal sort/sølv, 5411313912082" at bounding box center [213, 106] width 291 height 14
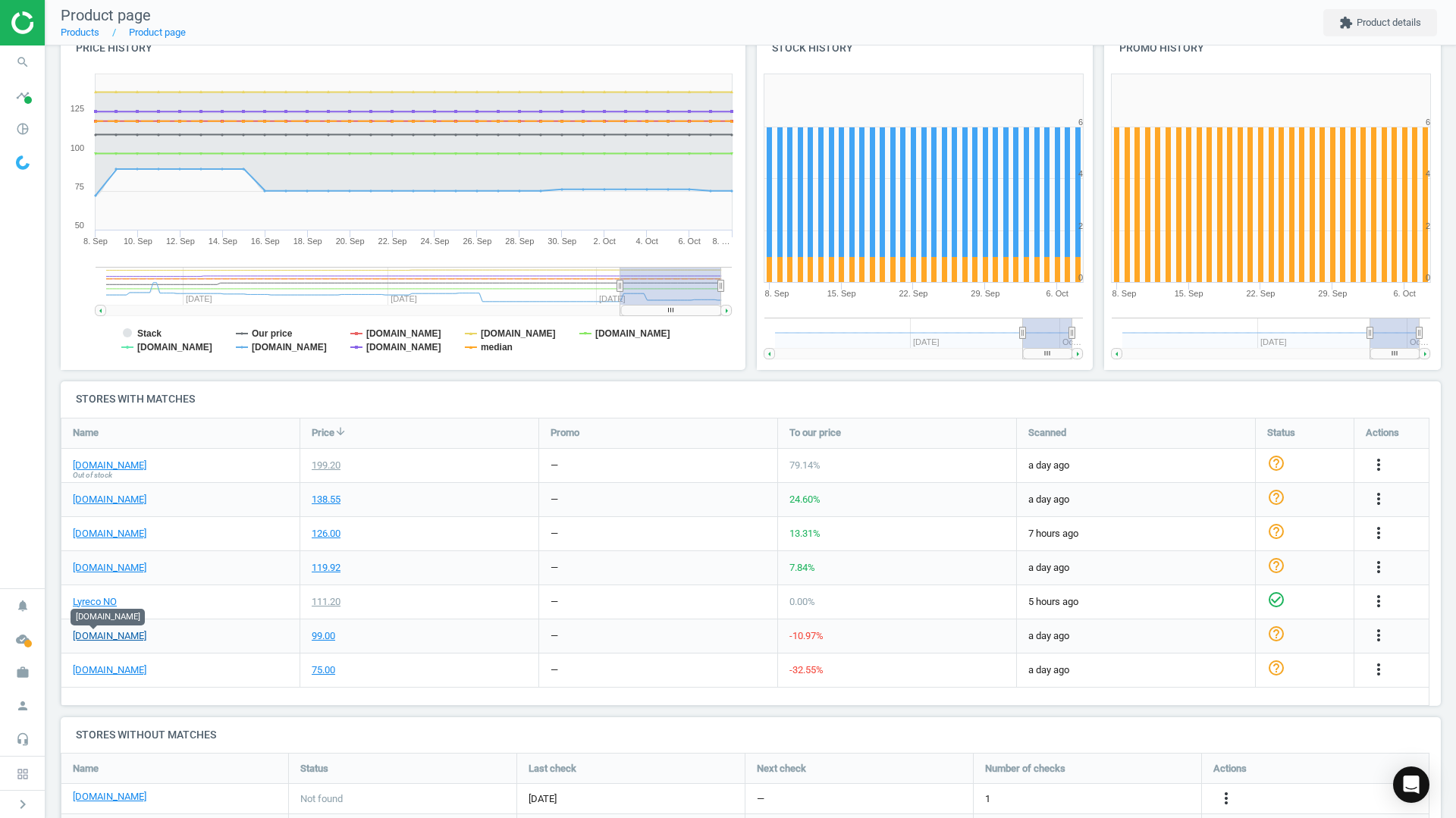
click at [100, 639] on link "[PERSON_NAME][DOMAIN_NAME]" at bounding box center [110, 636] width 74 height 13
click at [95, 465] on link "[DOMAIN_NAME]" at bounding box center [110, 465] width 74 height 13
click at [22, 57] on icon "search" at bounding box center [22, 62] width 29 height 29
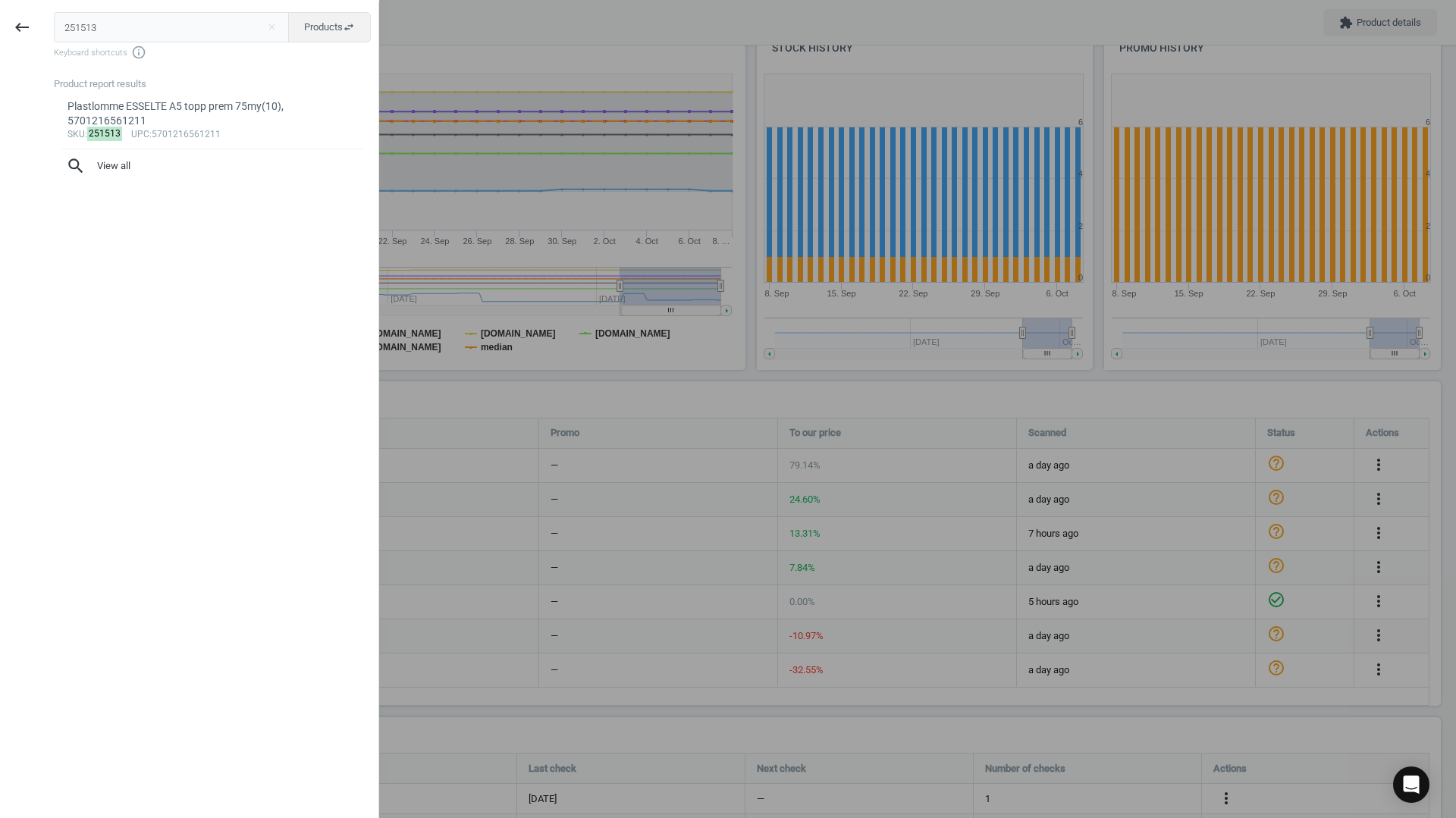
type input "251513"
click at [204, 102] on div "Plastlomme ESSELTE A5 topp prem 75my(10), 5701216561211" at bounding box center [213, 115] width 291 height 30
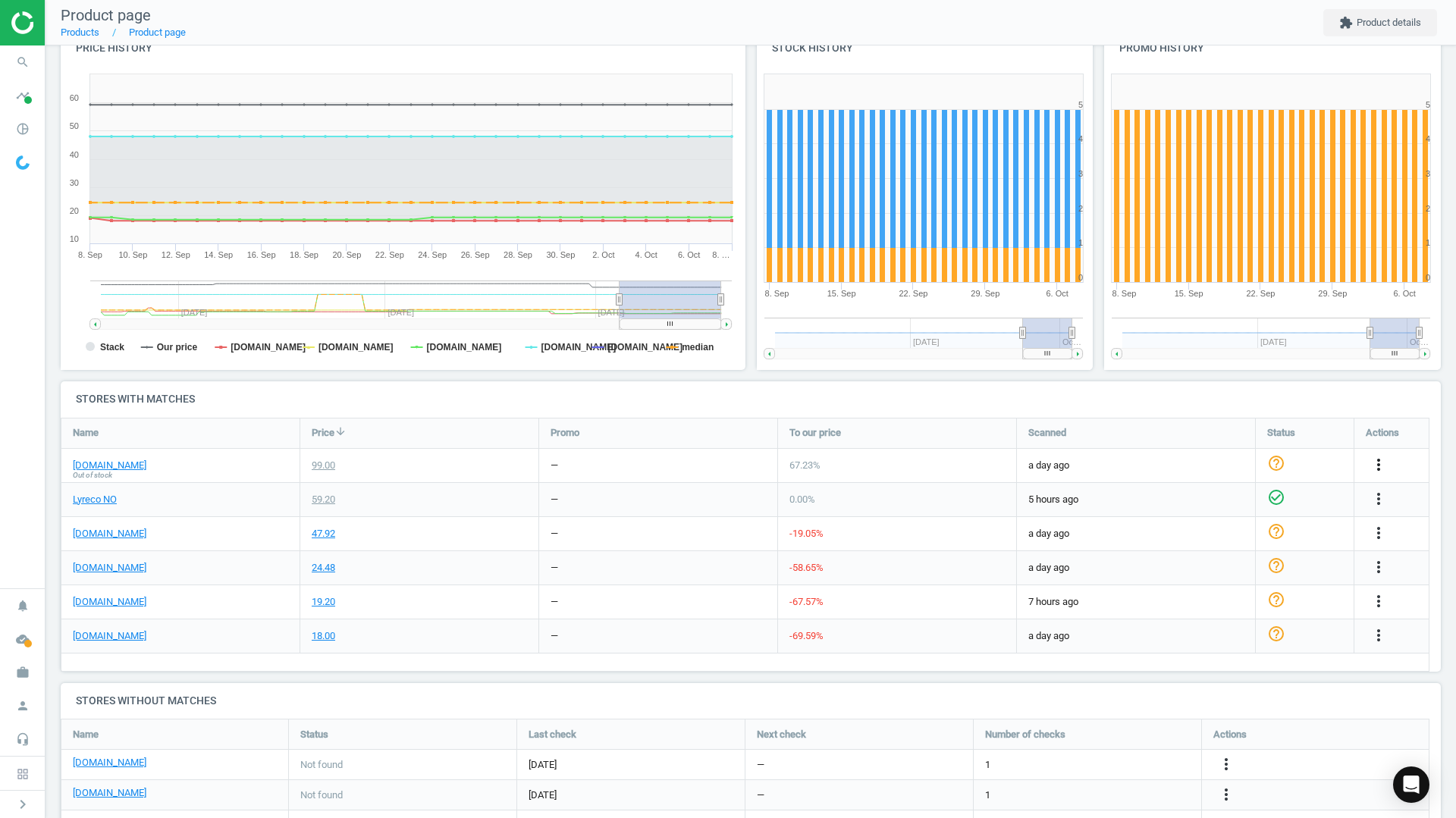
click at [1373, 458] on icon "more_vert" at bounding box center [1379, 465] width 18 height 18
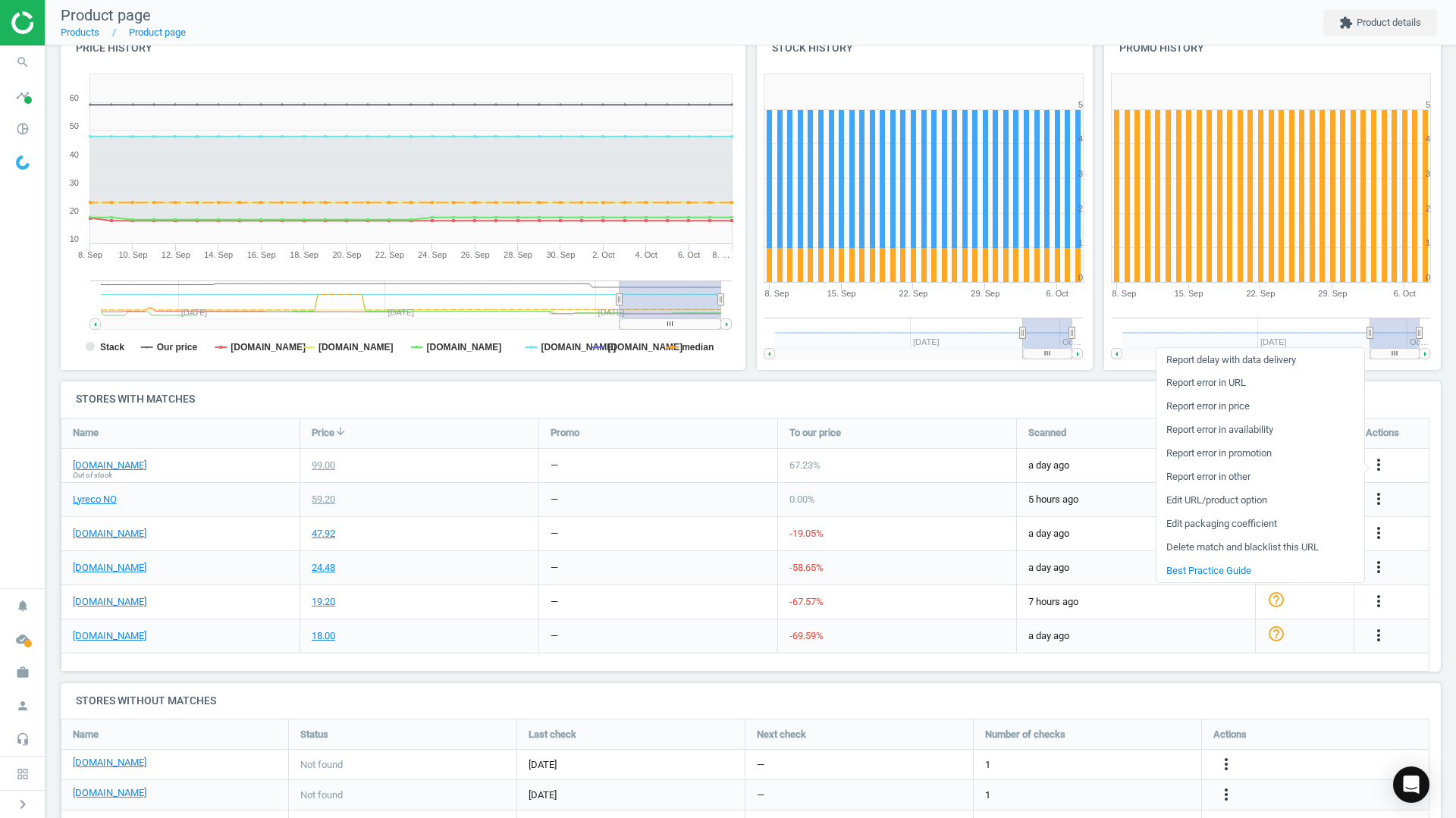
click at [1222, 551] on link "Delete match and blacklist this URL" at bounding box center [1260, 547] width 208 height 23
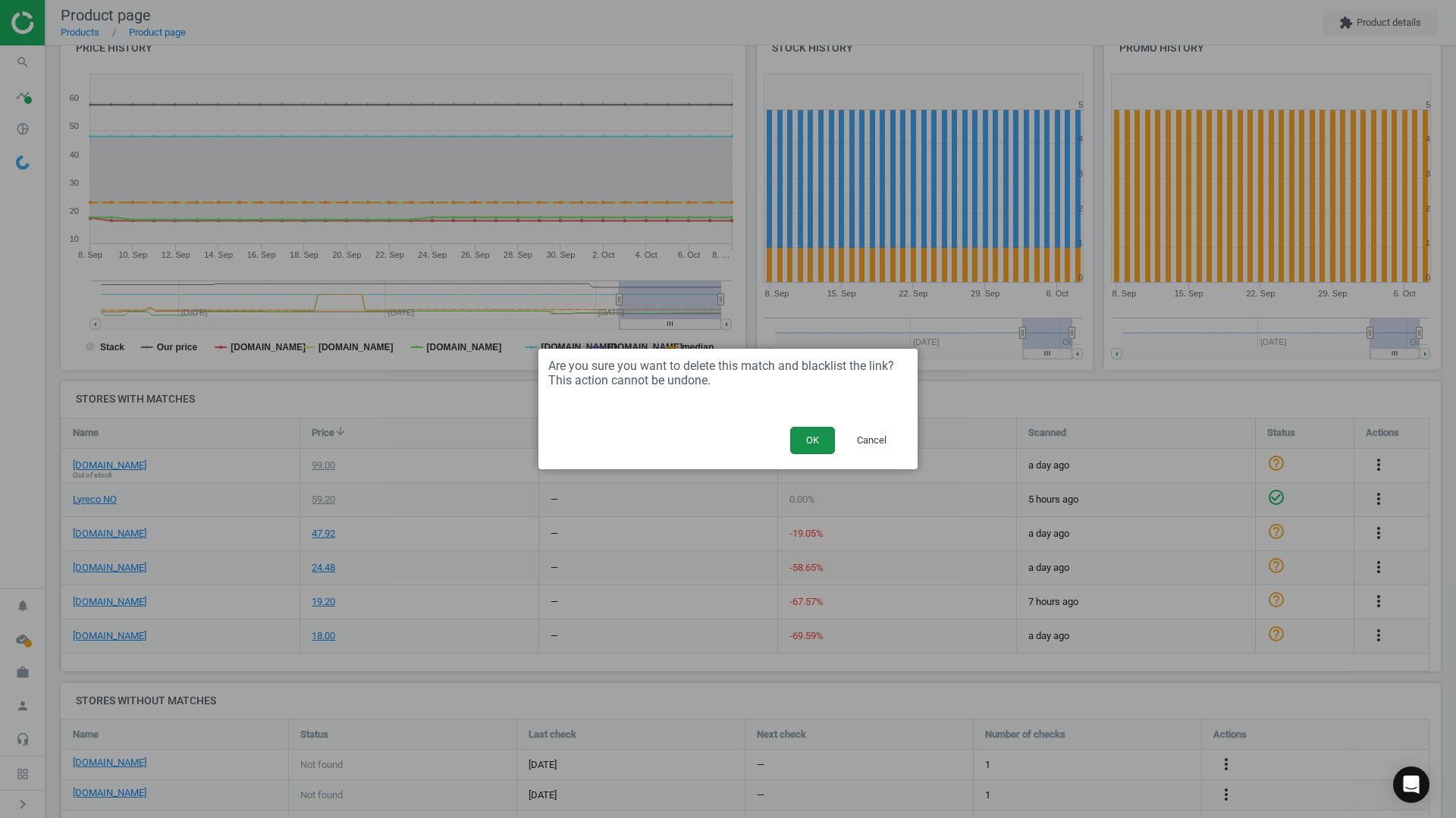
click at [806, 442] on button "OK" at bounding box center [812, 440] width 45 height 27
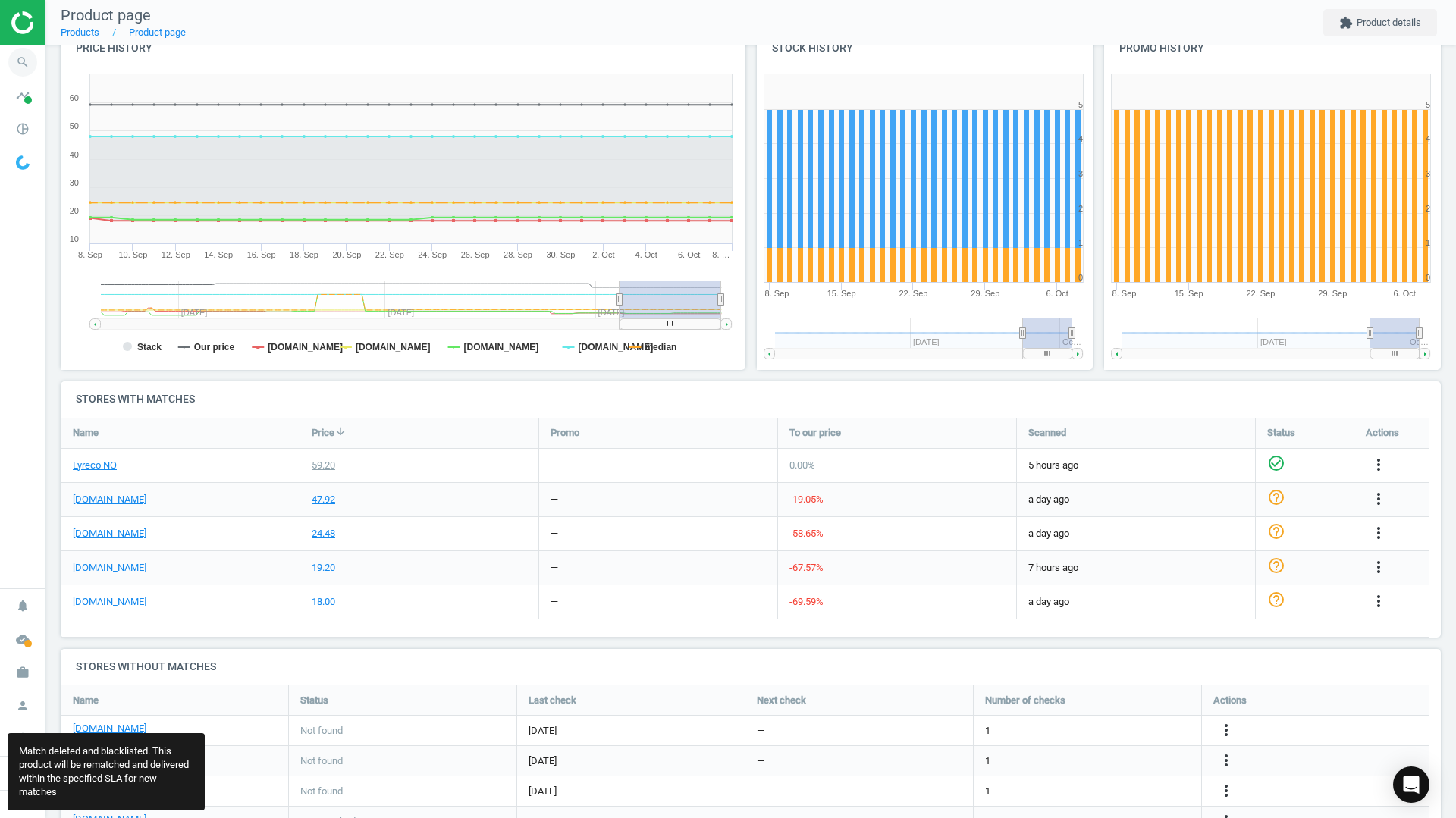
click at [25, 63] on icon "search" at bounding box center [22, 62] width 29 height 29
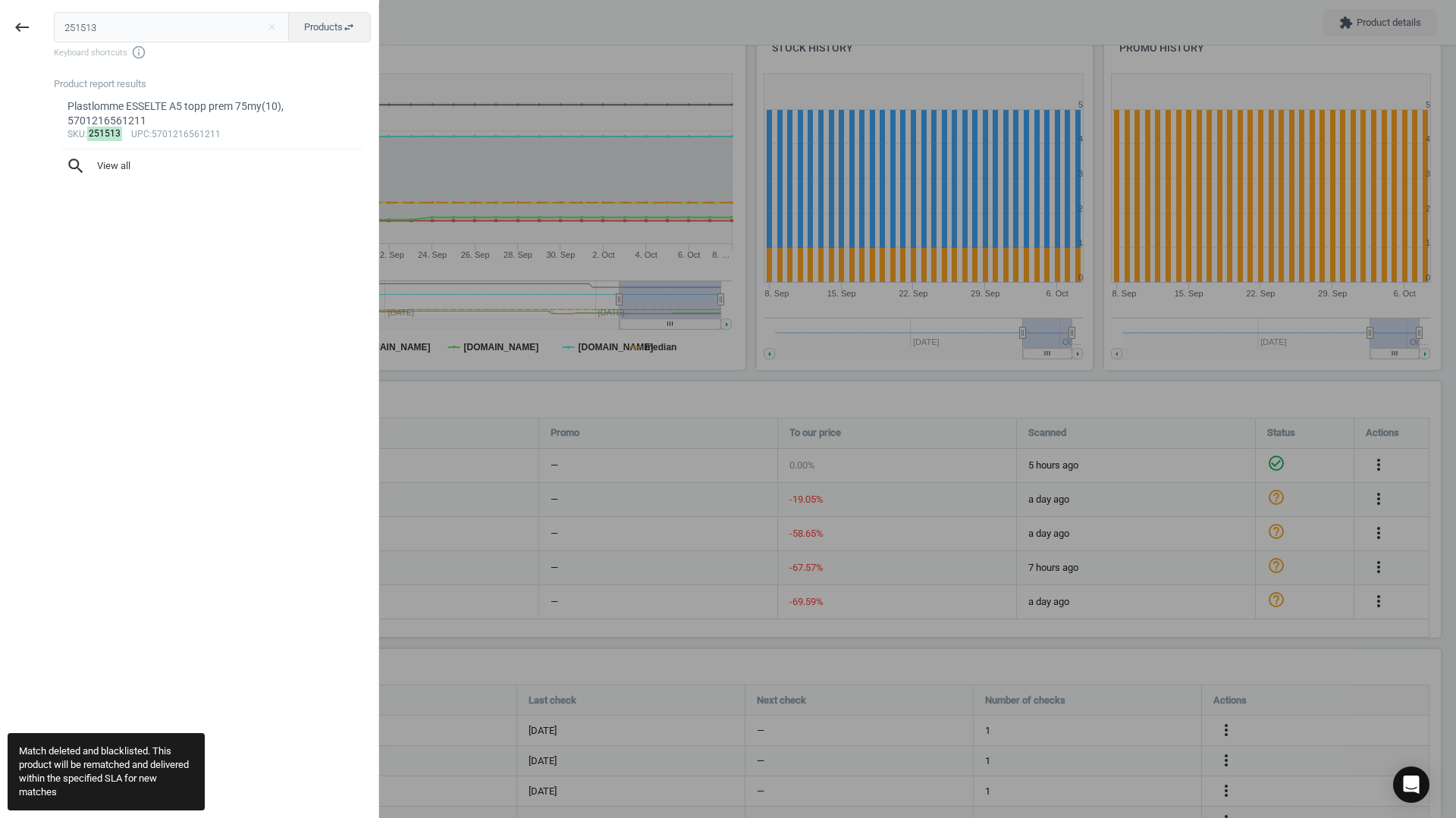
click at [113, 36] on input "251513" at bounding box center [172, 27] width 236 height 31
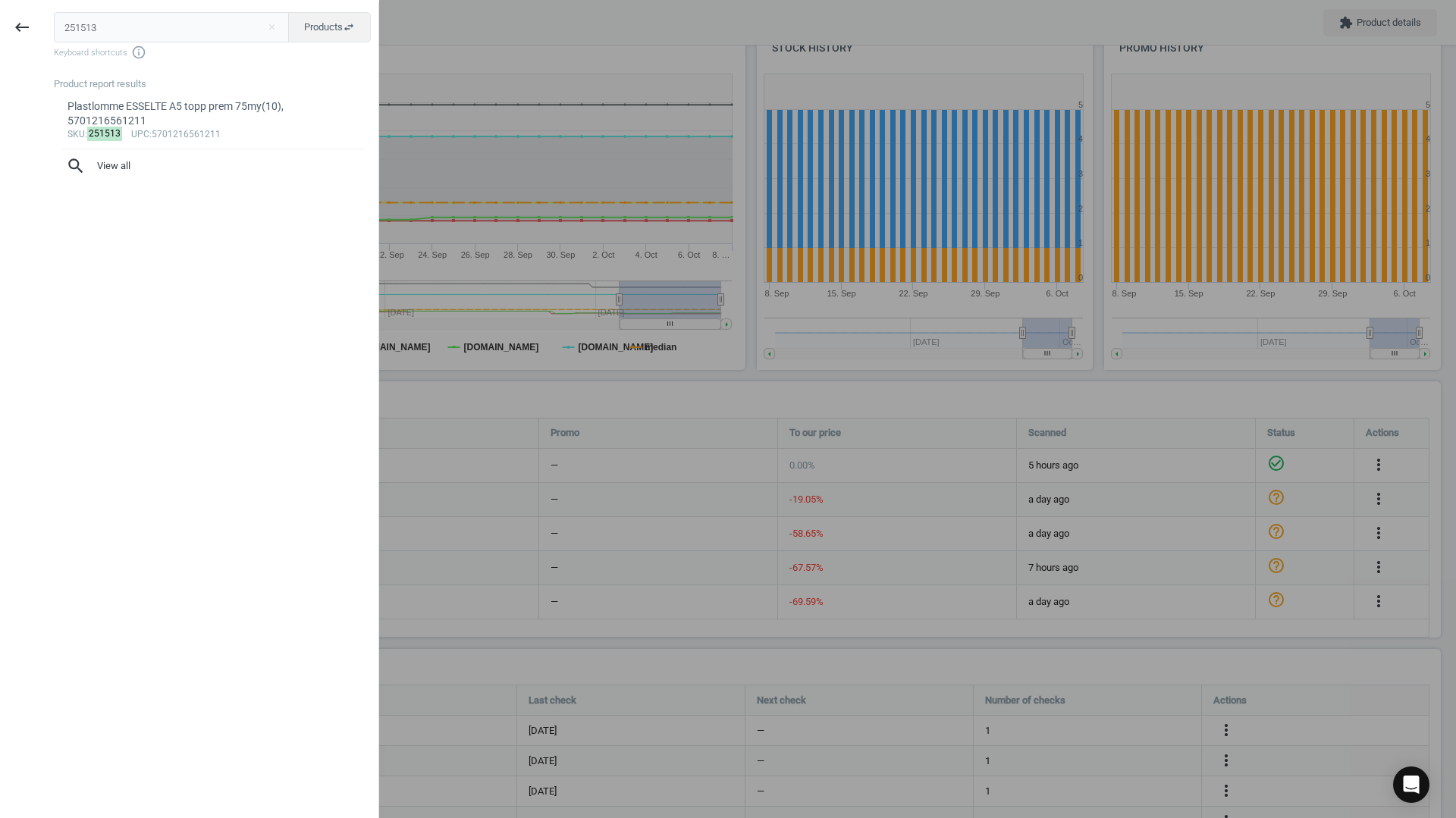
click at [113, 36] on input "251513" at bounding box center [172, 27] width 236 height 31
type input "124901"
click at [124, 110] on div "Mus LOGITECH B100 Kablet, 5099206041271" at bounding box center [213, 106] width 291 height 14
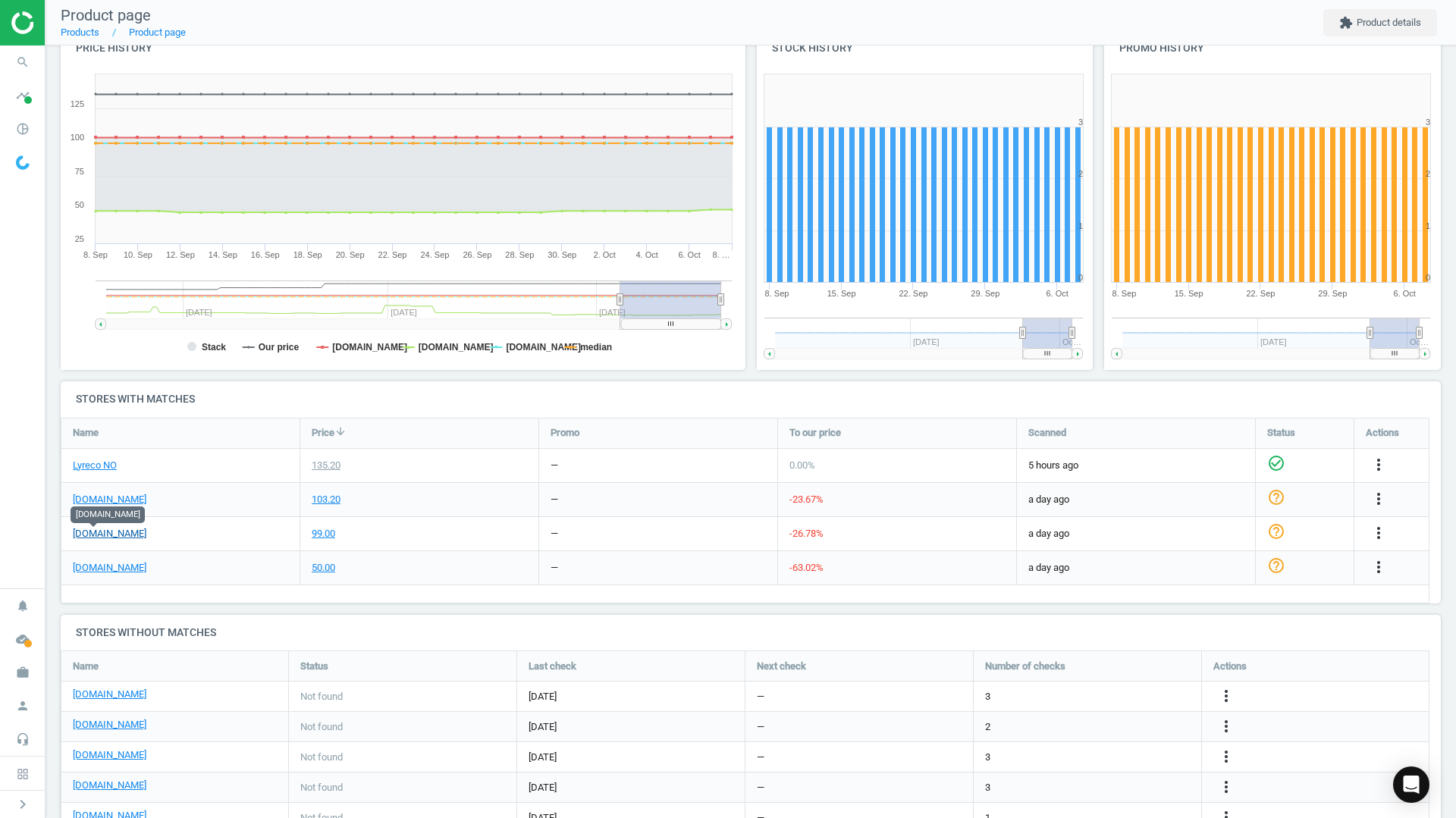
click at [86, 536] on link "[PERSON_NAME][DOMAIN_NAME]" at bounding box center [110, 533] width 74 height 13
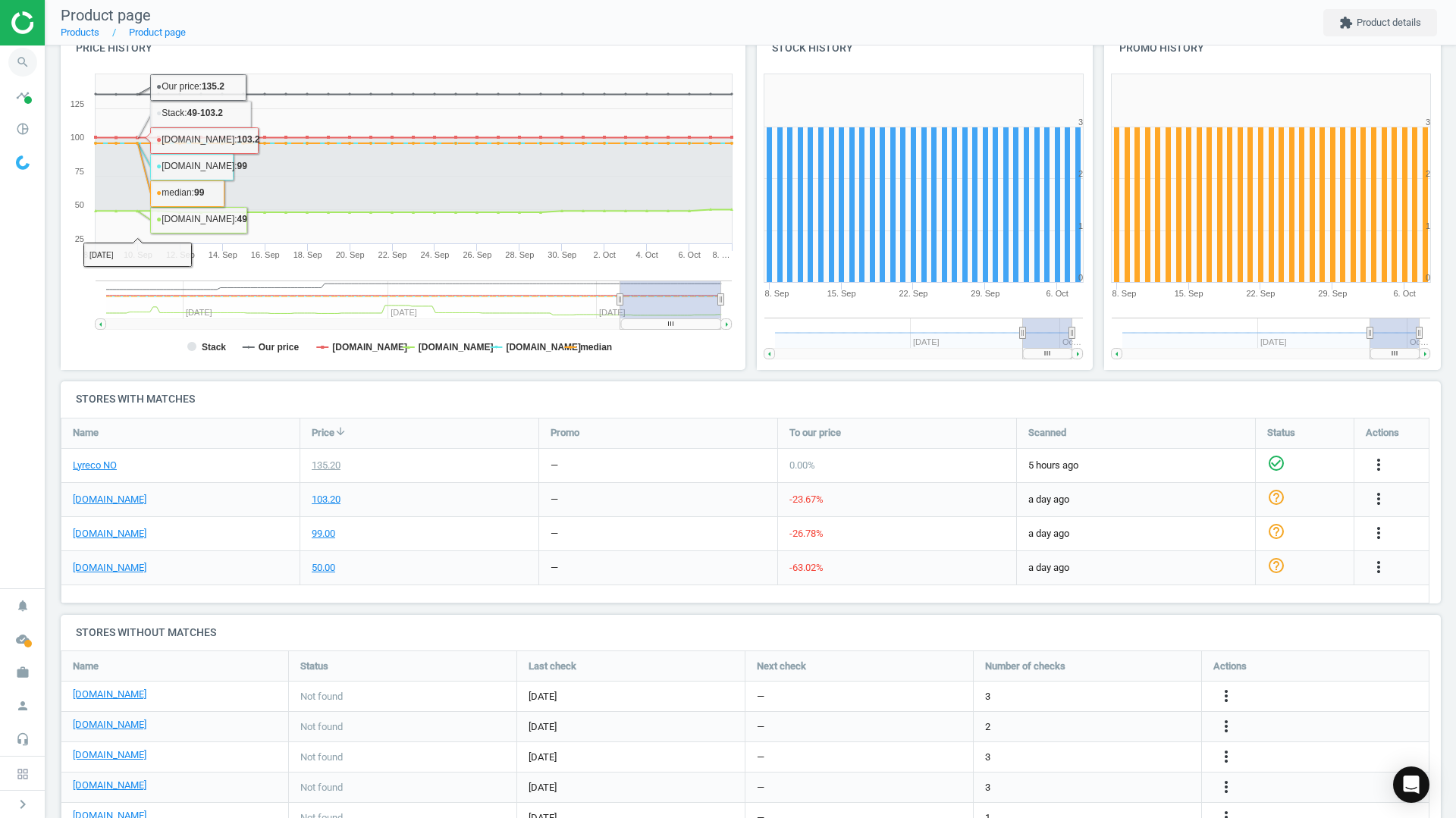
click at [31, 60] on icon "search" at bounding box center [22, 62] width 29 height 29
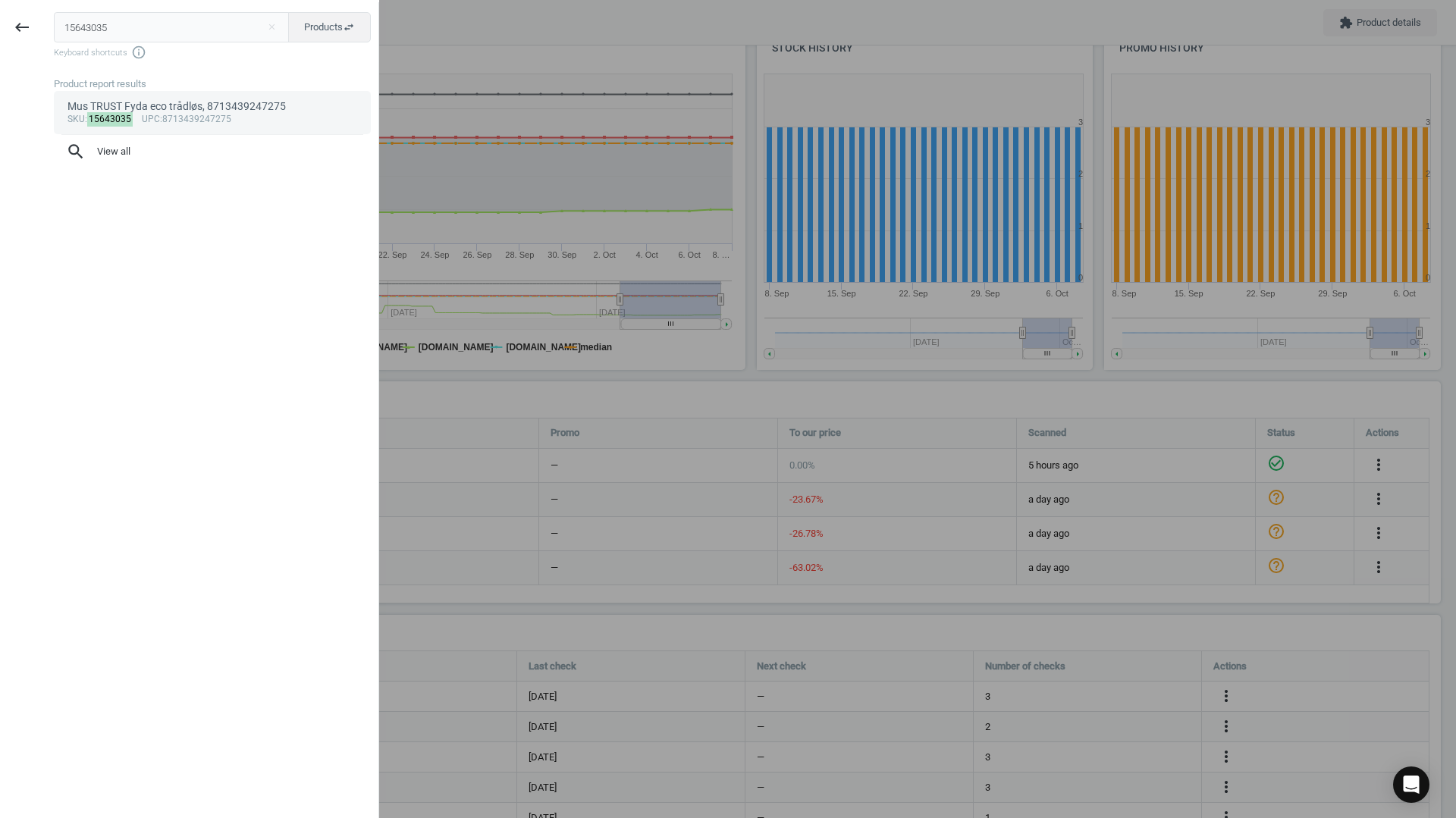
type input "15643035"
click at [151, 114] on span "upc" at bounding box center [151, 119] width 18 height 11
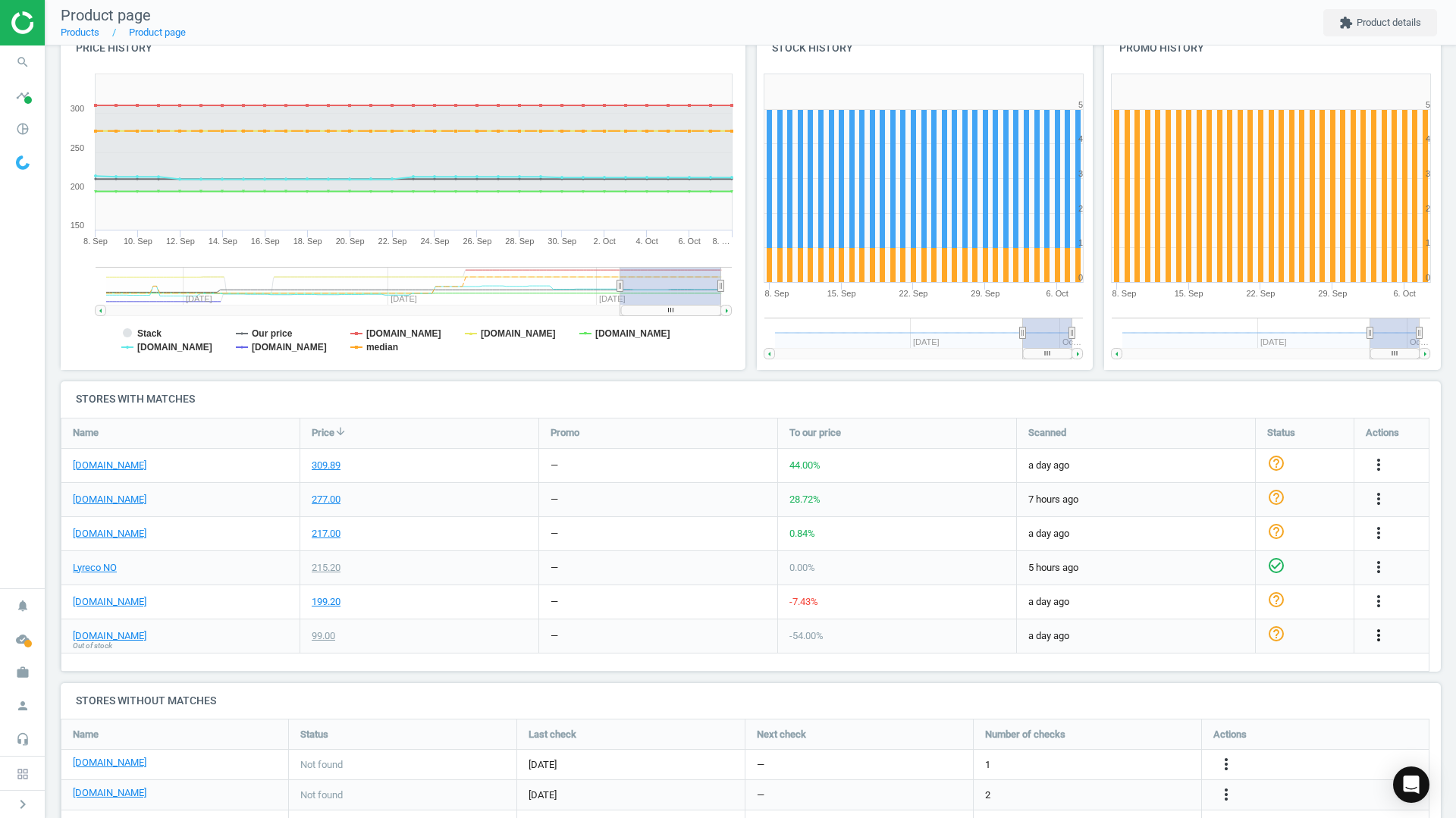
click at [1379, 634] on icon "more_vert" at bounding box center [1379, 635] width 18 height 18
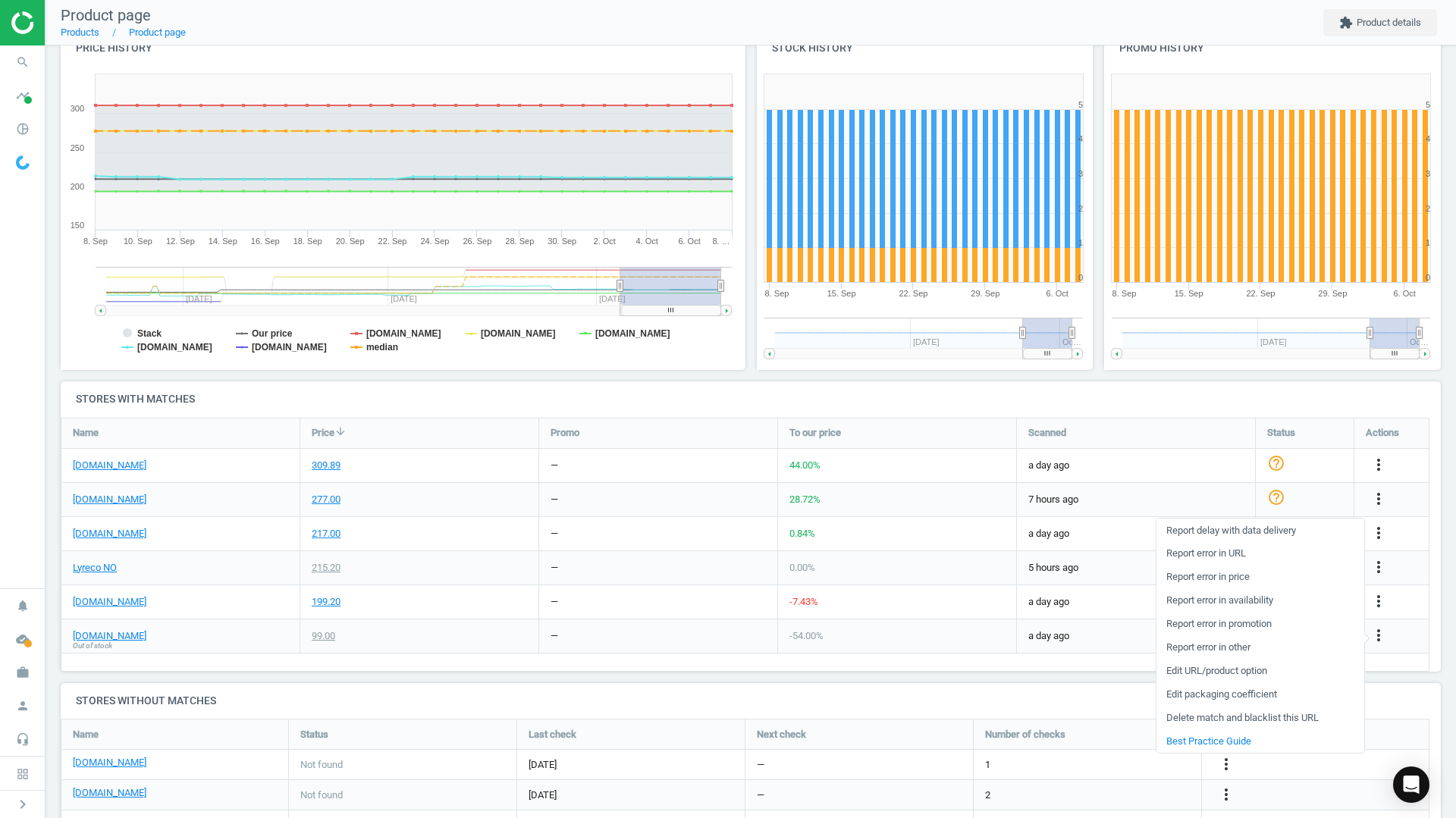
click at [1213, 718] on link "Delete match and blacklist this URL" at bounding box center [1260, 718] width 208 height 23
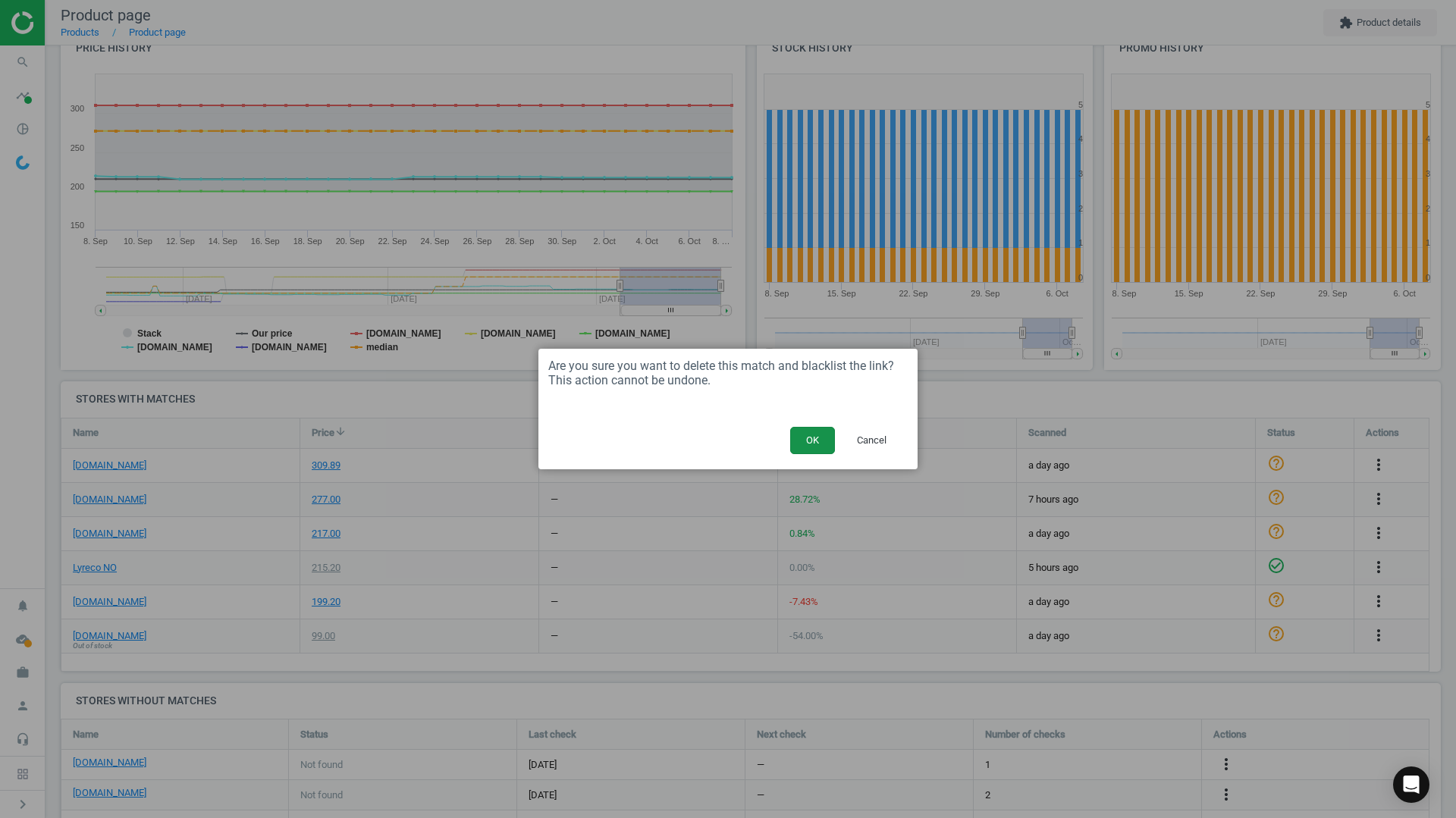
click at [814, 438] on button "OK" at bounding box center [812, 440] width 45 height 27
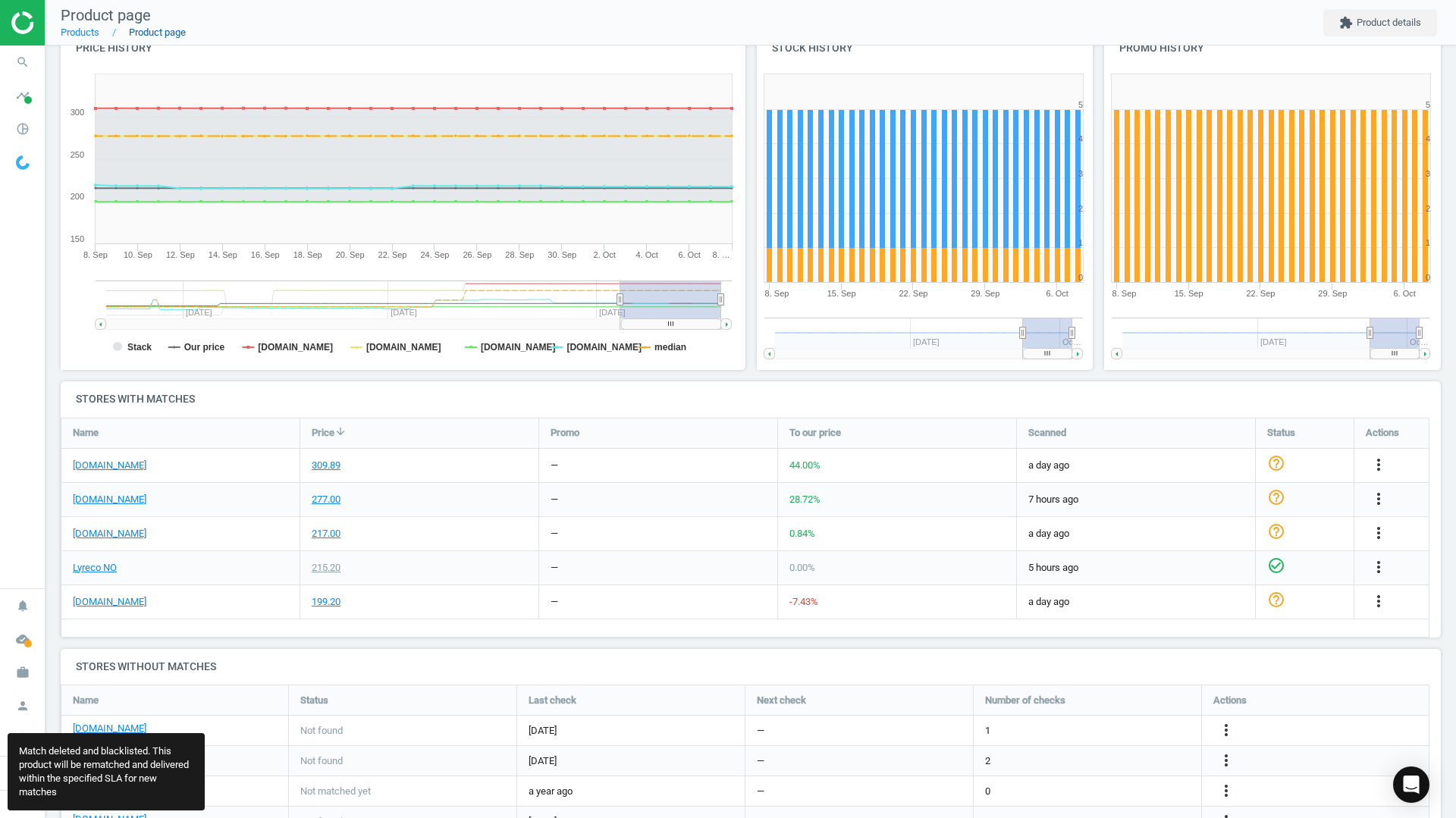
click at [156, 33] on link "Product page" at bounding box center [157, 32] width 56 height 12
click at [89, 32] on link "Products" at bounding box center [80, 32] width 39 height 12
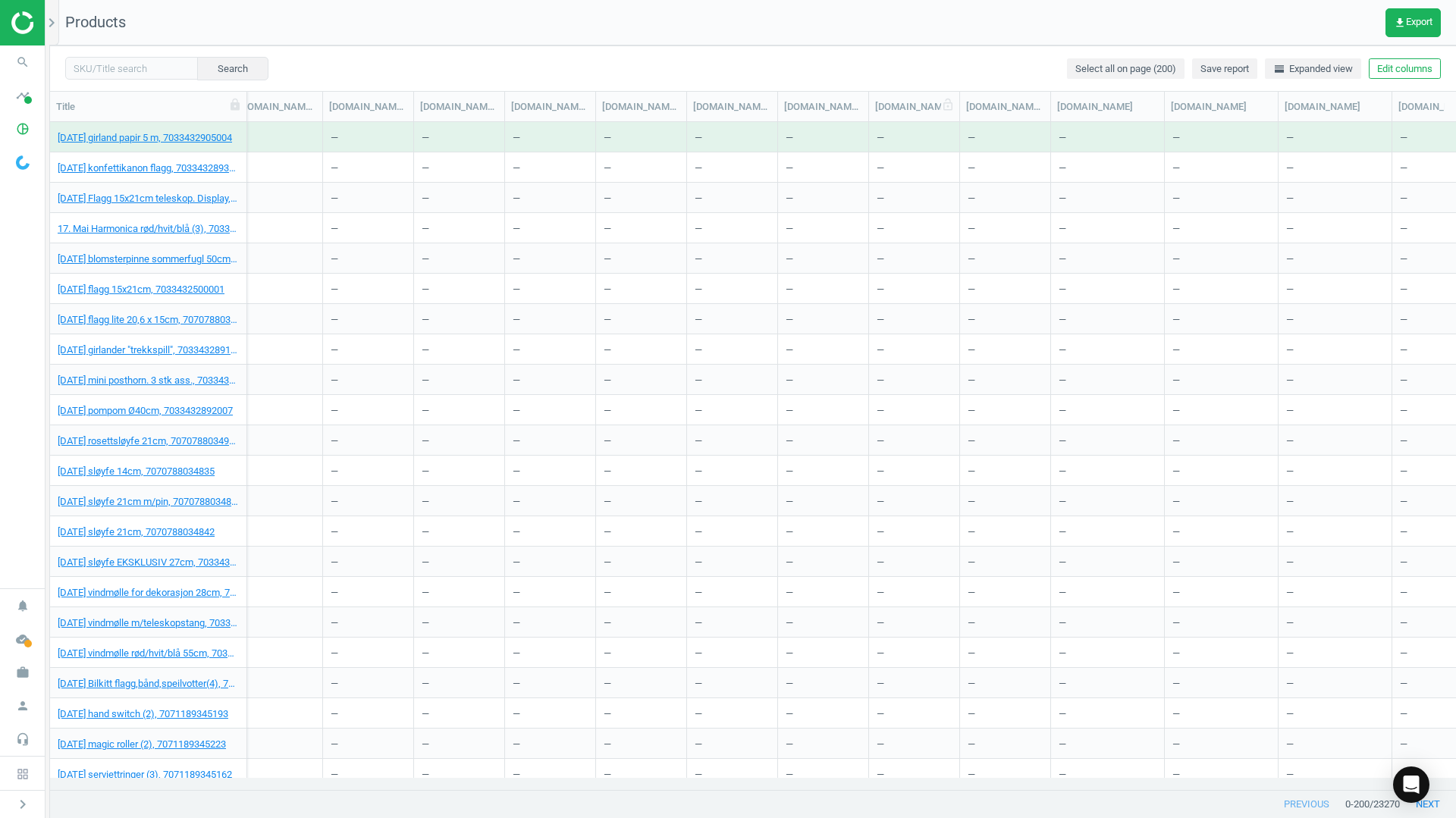
click at [894, 114] on div "dustin.no(description)" at bounding box center [914, 106] width 91 height 30
click at [1303, 62] on span "horizontal_split Expanded view" at bounding box center [1313, 69] width 80 height 13
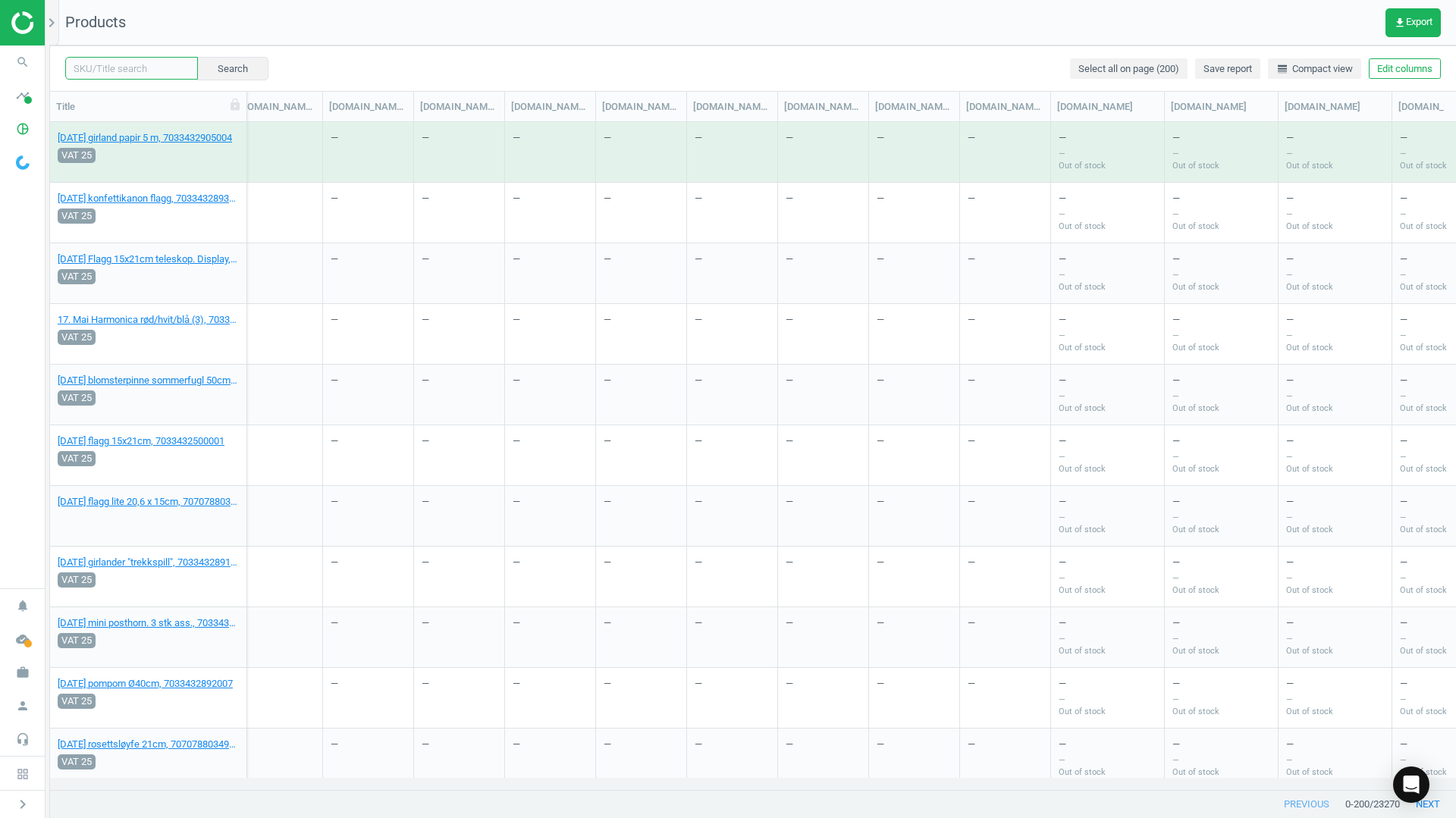
click at [124, 73] on input "text" at bounding box center [132, 67] width 133 height 22
click at [126, 71] on input "text" at bounding box center [132, 67] width 133 height 22
click at [331, 67] on div "Search Select all on page (200) Save report line_weight Compact view Edit colum…" at bounding box center [753, 68] width 1406 height 46
click at [124, 79] on input "text" at bounding box center [132, 67] width 133 height 22
paste input "15643035"
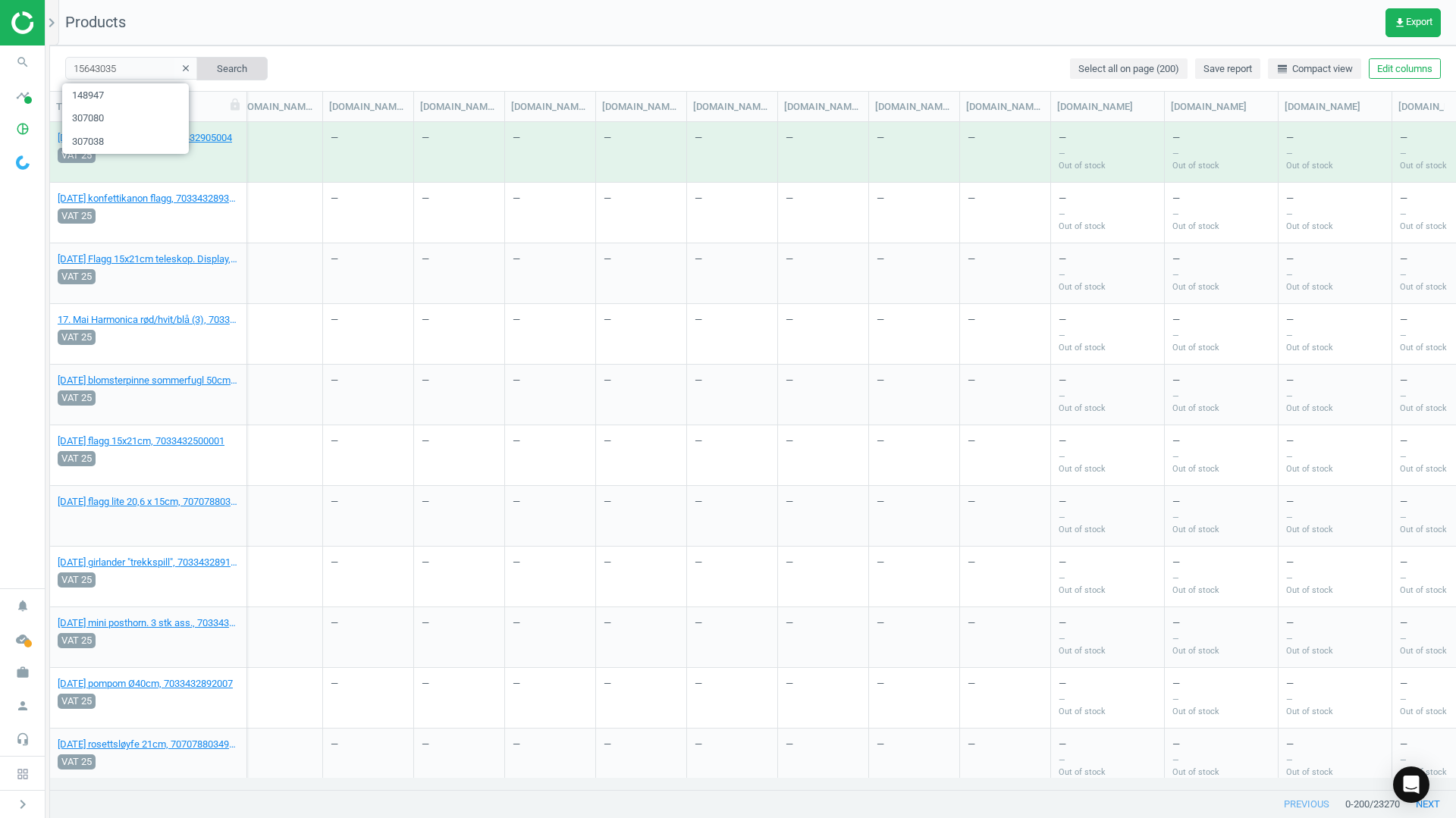
click at [215, 71] on button "Search" at bounding box center [232, 67] width 71 height 22
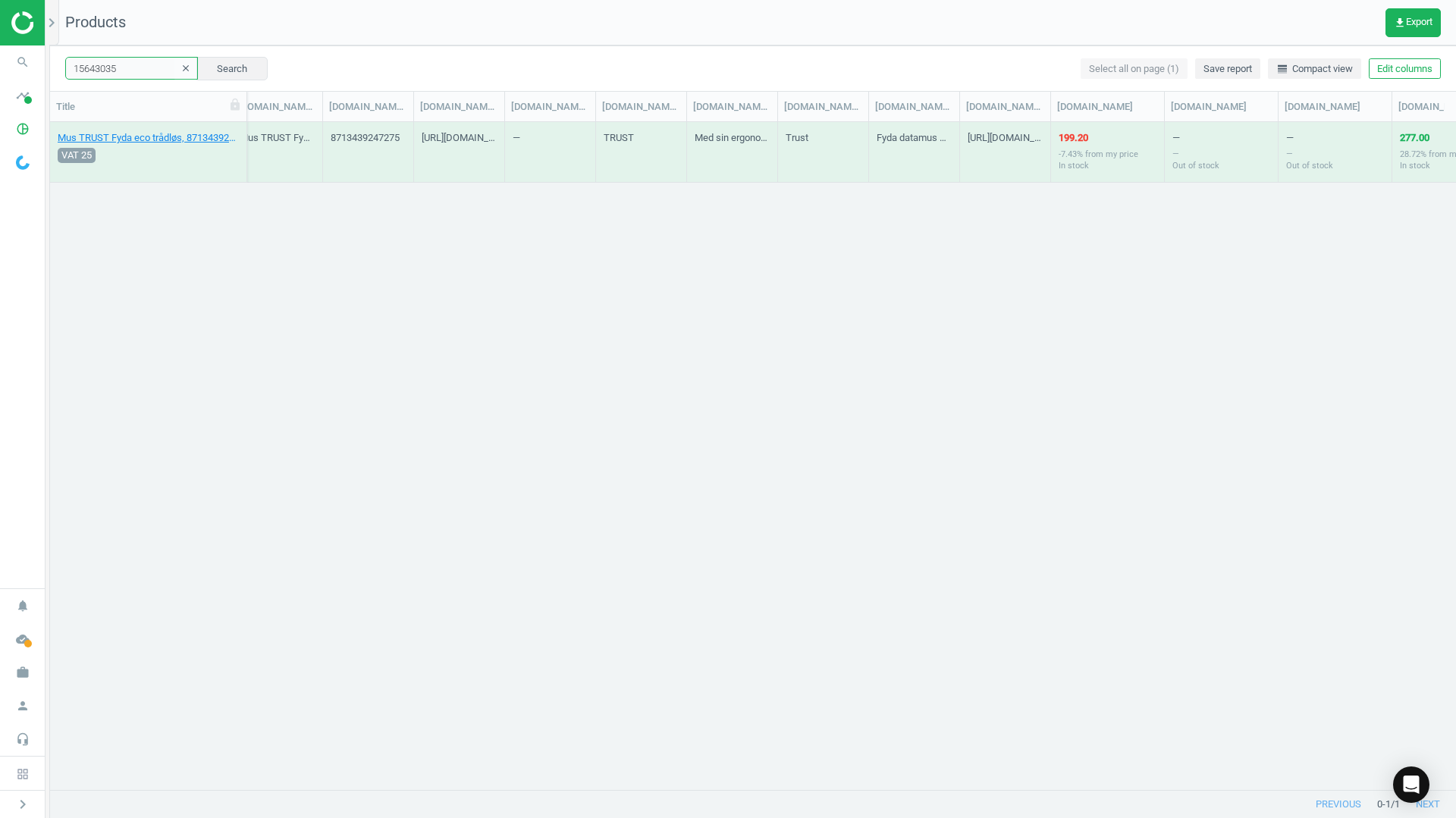
click at [109, 76] on input "15643035" at bounding box center [132, 67] width 133 height 22
paste input "4758"
click at [207, 62] on button "Search" at bounding box center [232, 67] width 71 height 22
click at [109, 70] on input "147585" at bounding box center [132, 67] width 133 height 22
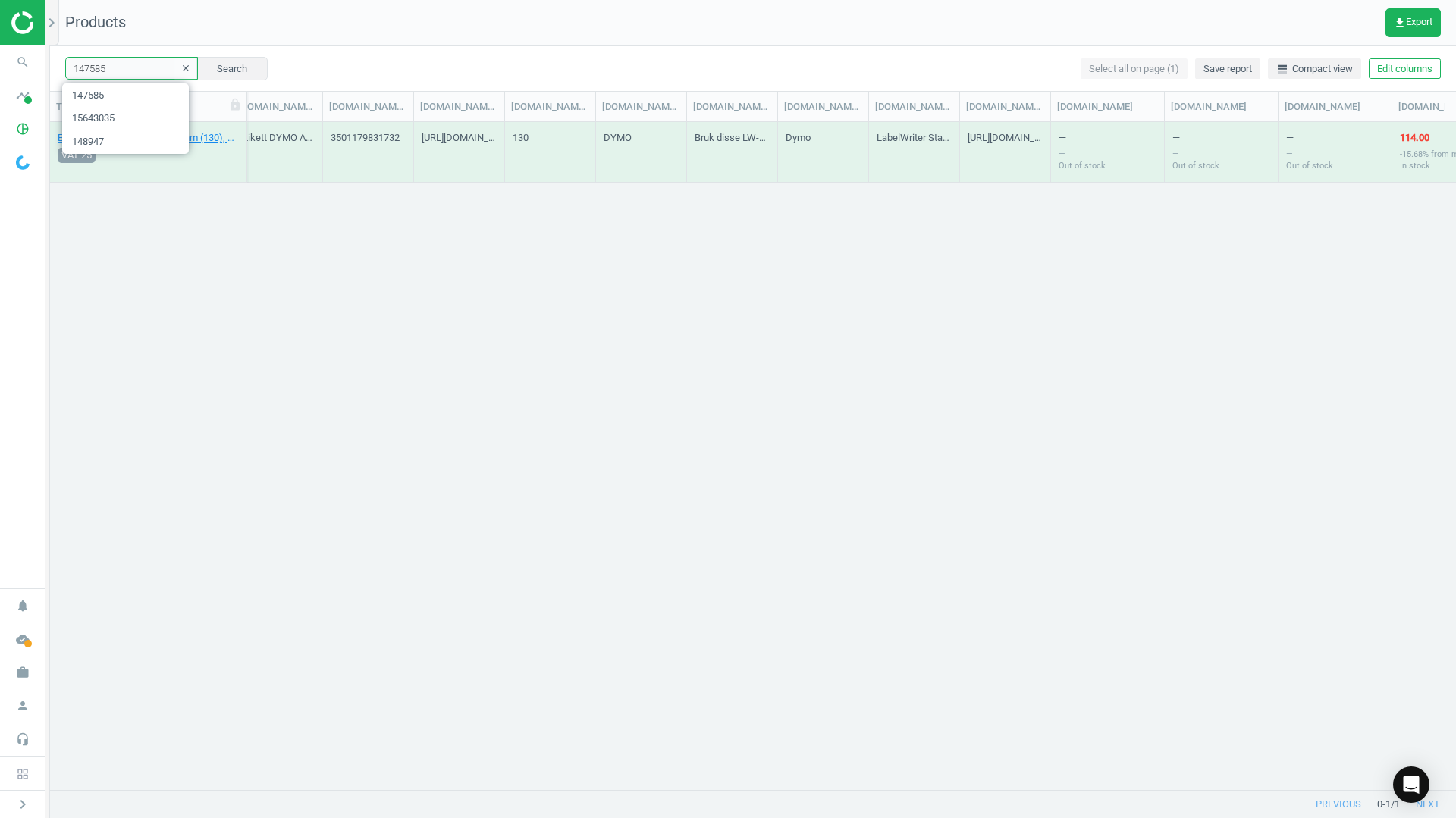
click at [109, 70] on input "147585" at bounding box center [132, 67] width 133 height 22
paste input "840"
click at [87, 66] on input "148405" at bounding box center [132, 67] width 133 height 22
paste input "57939"
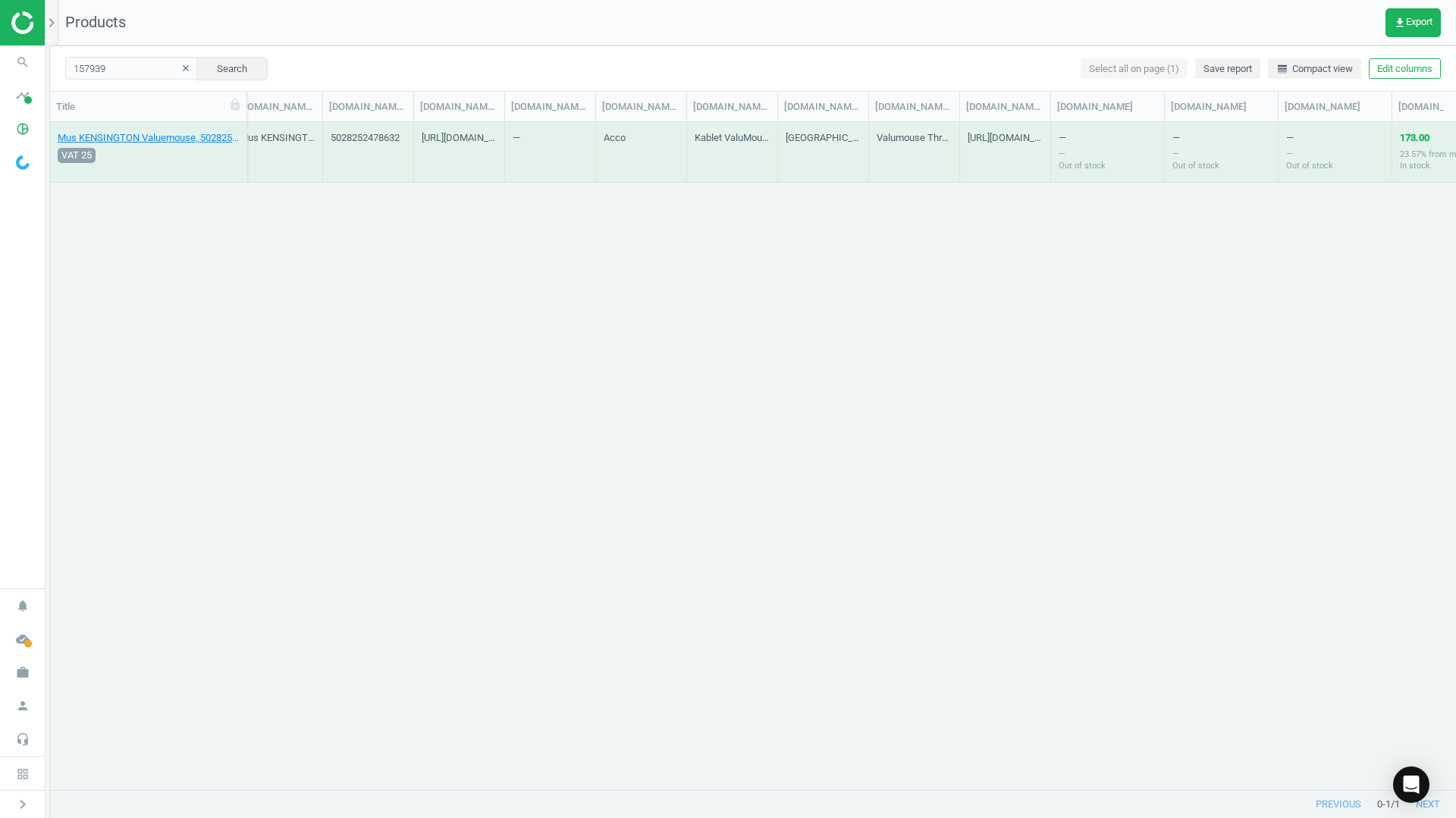
click at [316, 220] on div "Mus KENSINGTON Valuemouse, 5028252478632 VAT 25 157939 UPC: 5028252478632 140.0…" at bounding box center [753, 450] width 1406 height 656
click at [119, 66] on input "157939" at bounding box center [132, 67] width 133 height 22
paste input "298788"
click at [140, 78] on input "298788" at bounding box center [132, 67] width 133 height 22
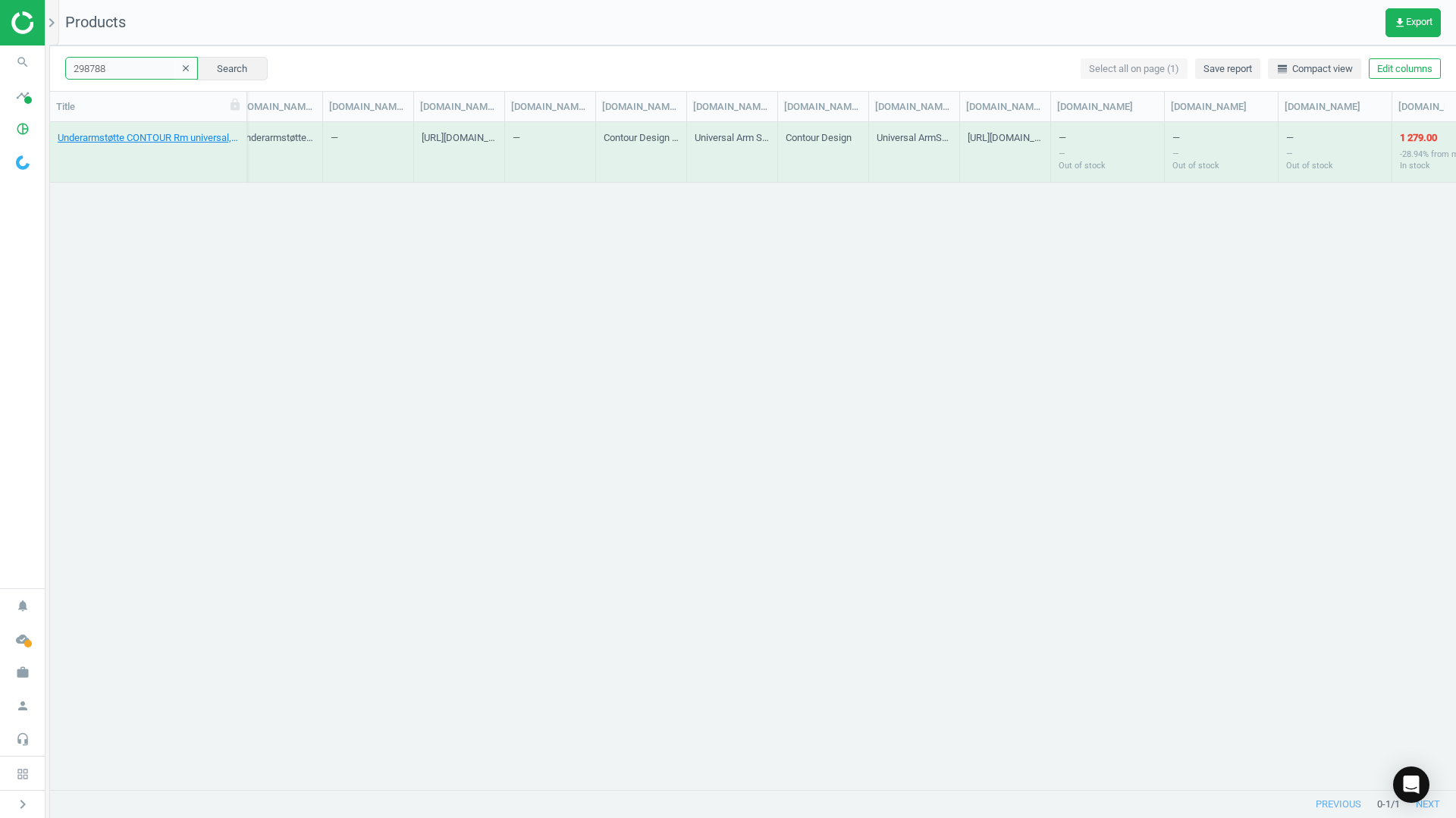
click at [140, 78] on input "298788" at bounding box center [132, 67] width 133 height 22
paste input "111540"
click at [204, 66] on button "Search" at bounding box center [232, 67] width 71 height 22
drag, startPoint x: 136, startPoint y: 251, endPoint x: 85, endPoint y: 81, distance: 177.5
click at [136, 250] on div "Kabel DELTACO nettverk Cat6 2m grå, 7340004610366 VAT 25 111540 UPC: 7340004610…" at bounding box center [753, 450] width 1406 height 656
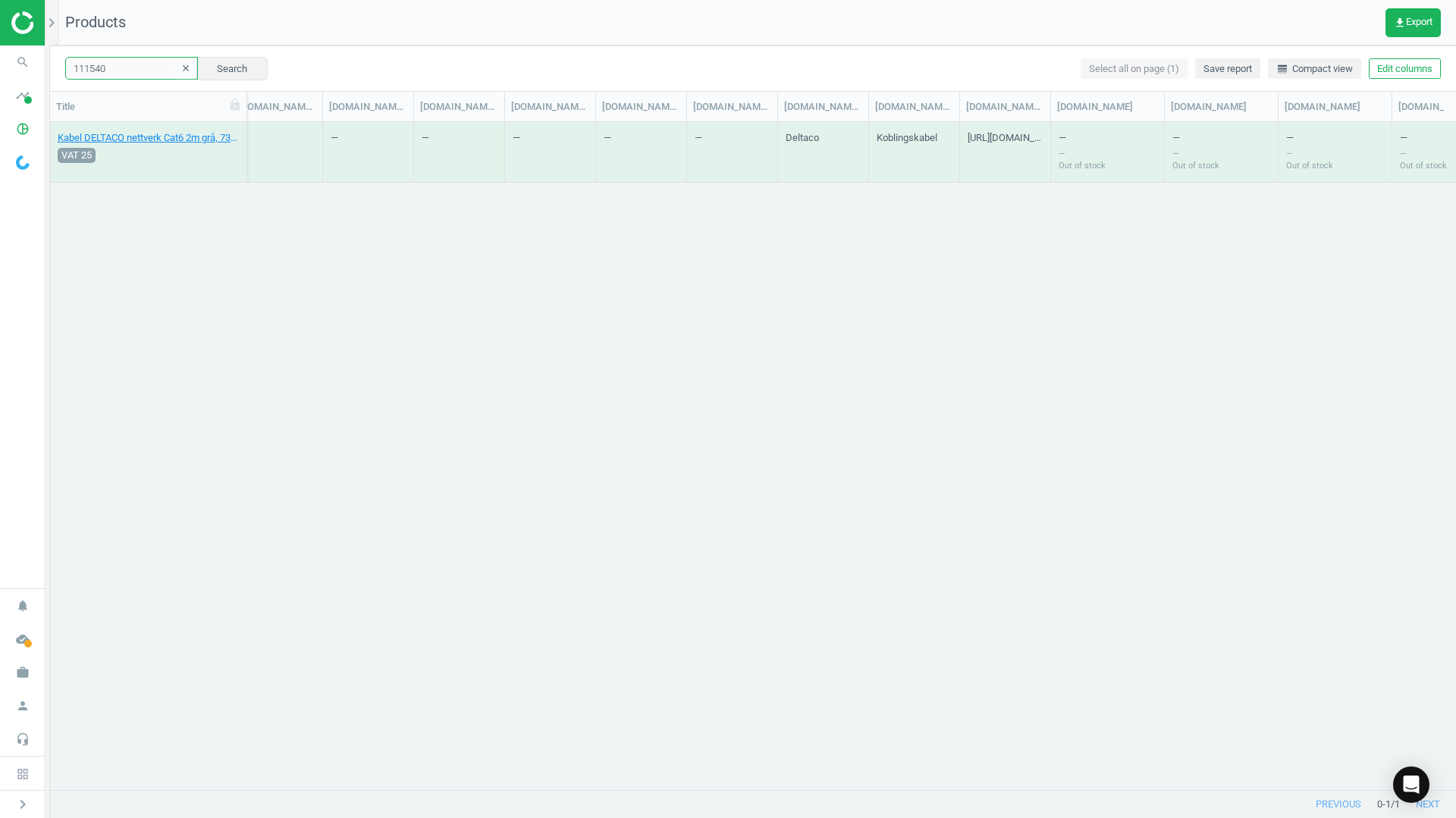
click at [90, 64] on input "111540" at bounding box center [132, 67] width 133 height 22
paste input "20933"
type input "120933"
click at [217, 68] on button "Search" at bounding box center [232, 67] width 71 height 22
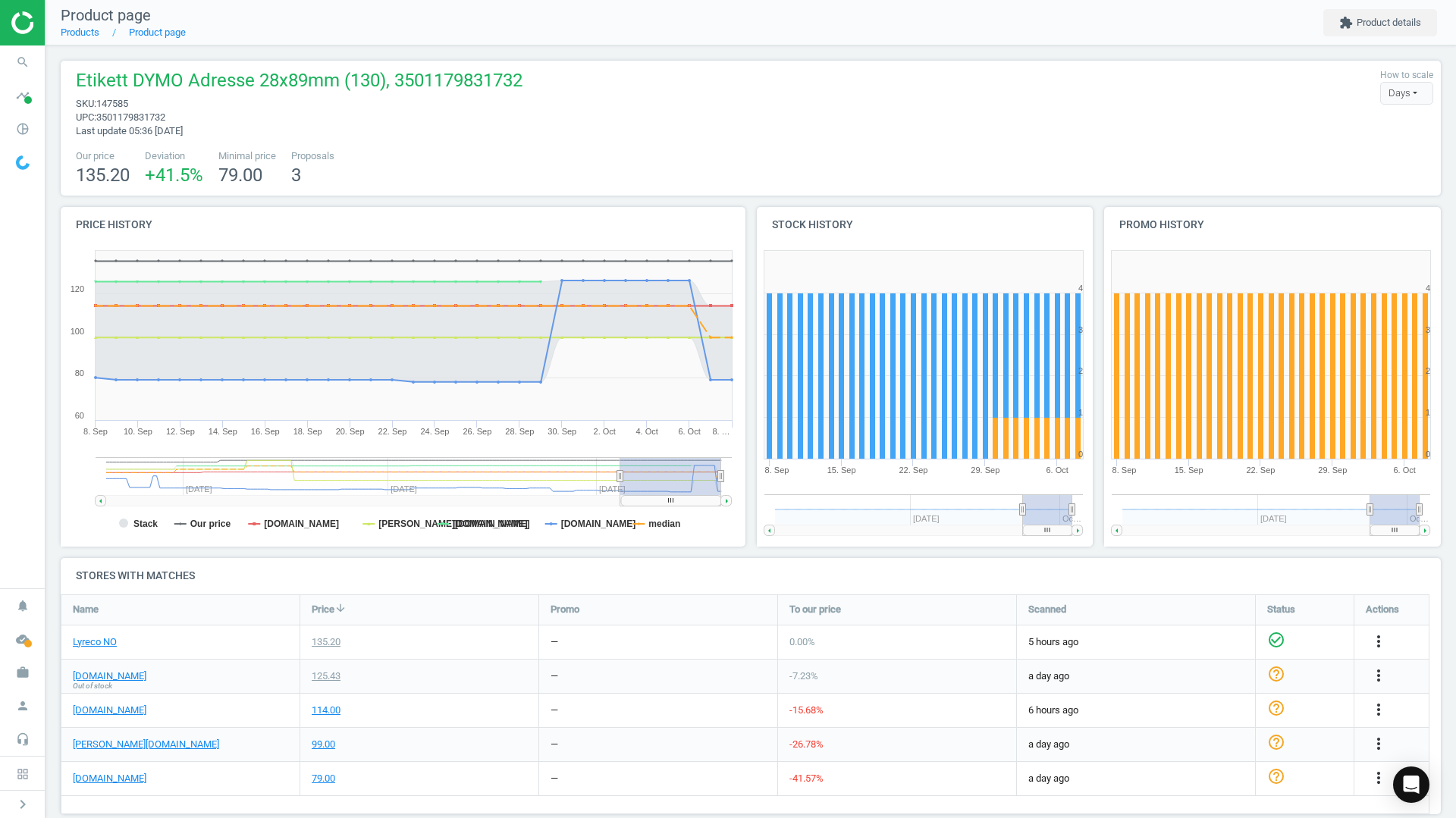
scroll to position [177, 0]
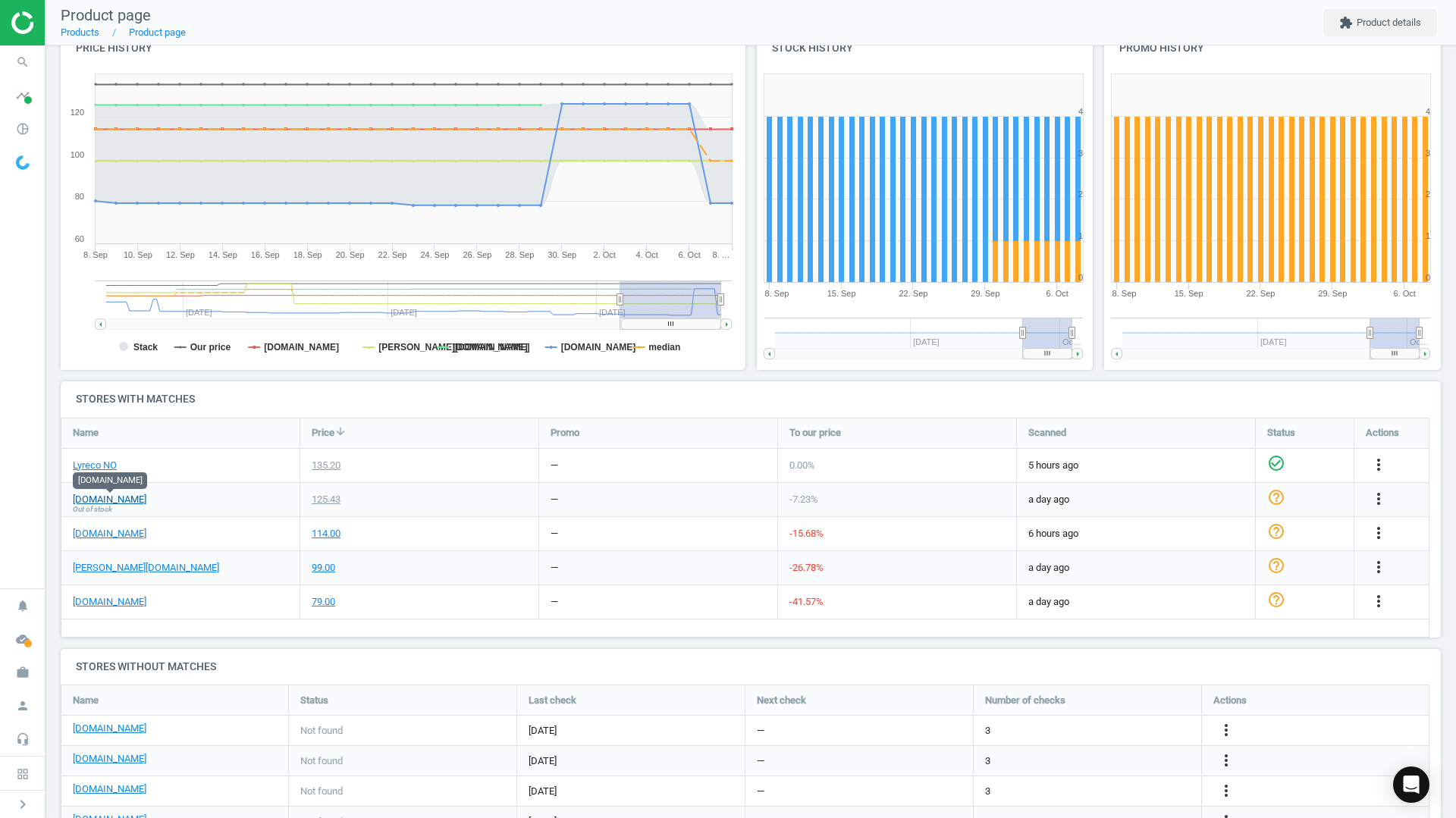
click at [119, 501] on link "[DOMAIN_NAME]" at bounding box center [110, 499] width 74 height 13
click at [82, 567] on link "[PERSON_NAME][DOMAIN_NAME]" at bounding box center [146, 568] width 146 height 13
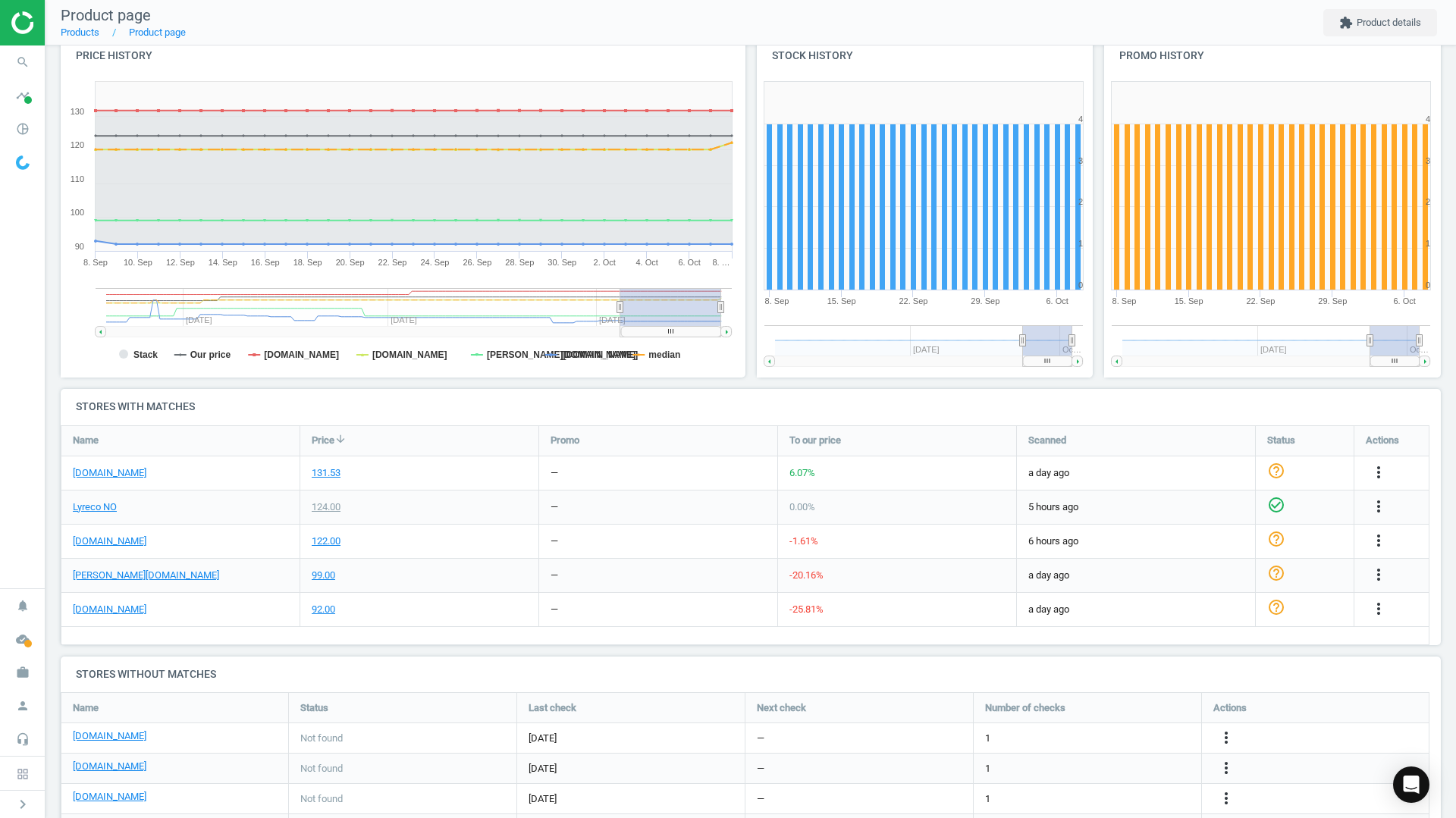
scroll to position [177, 0]
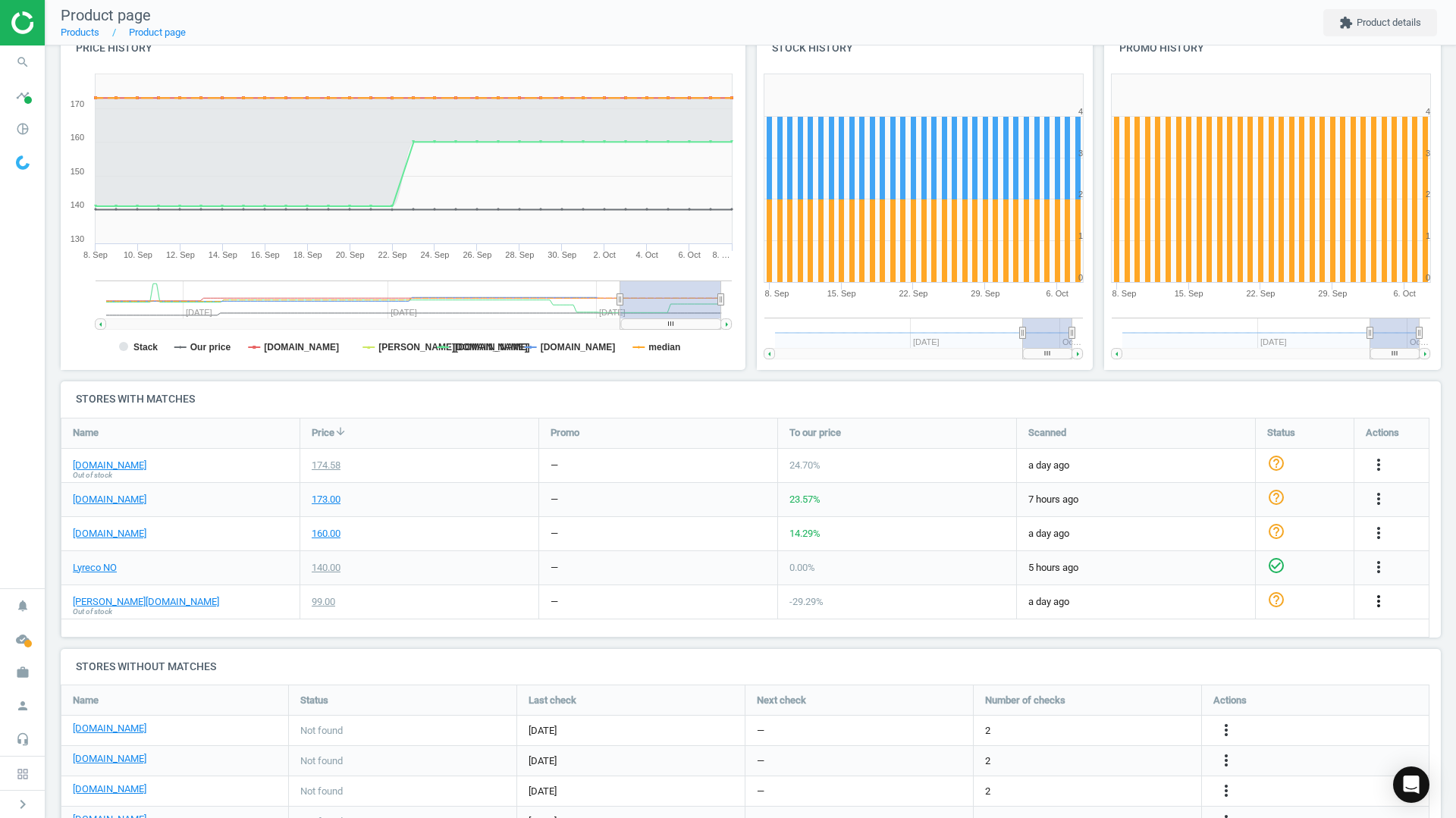
click at [1374, 606] on icon "more_vert" at bounding box center [1379, 601] width 18 height 18
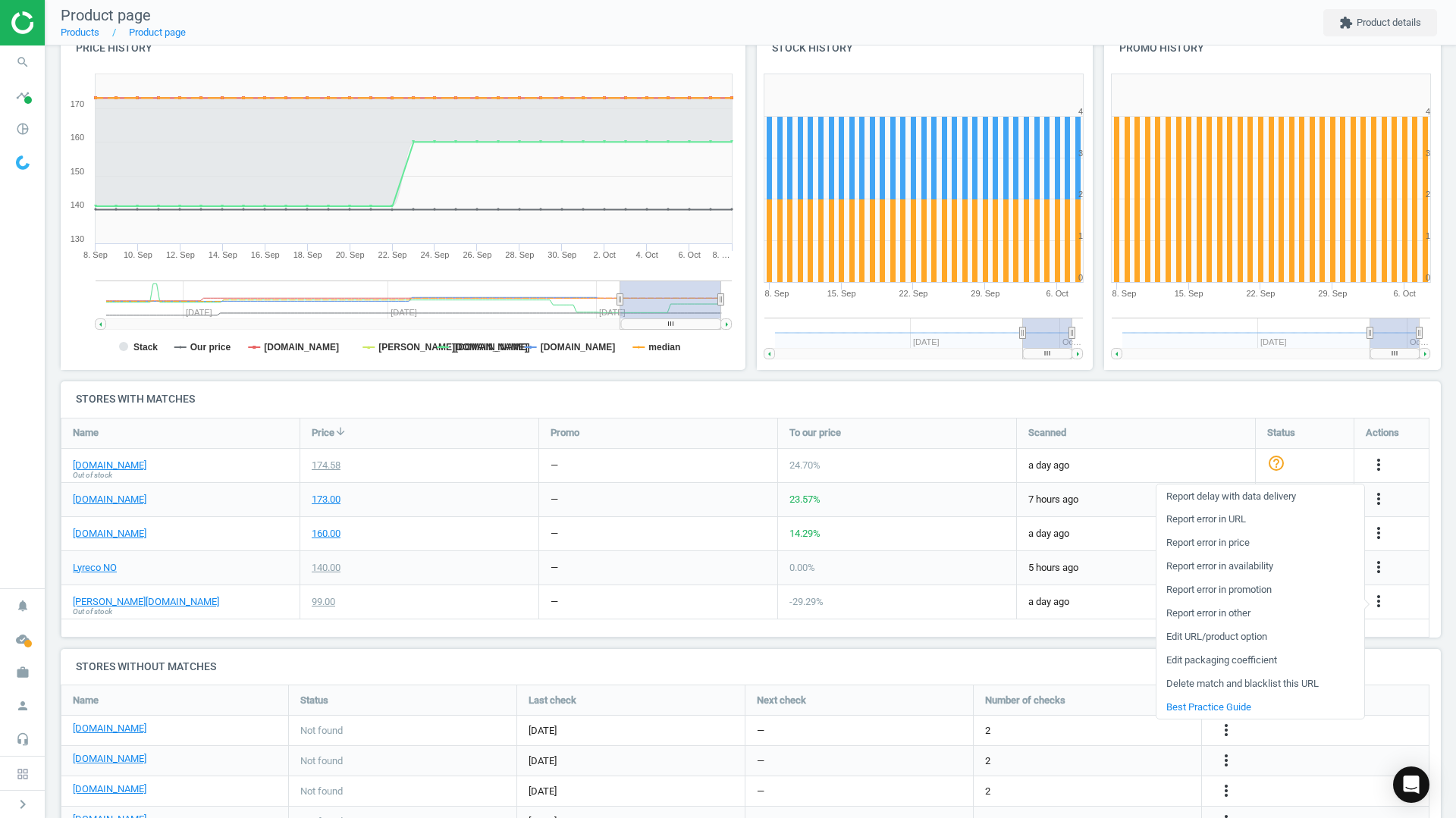
click at [1195, 687] on link "Delete match and blacklist this URL" at bounding box center [1260, 684] width 208 height 23
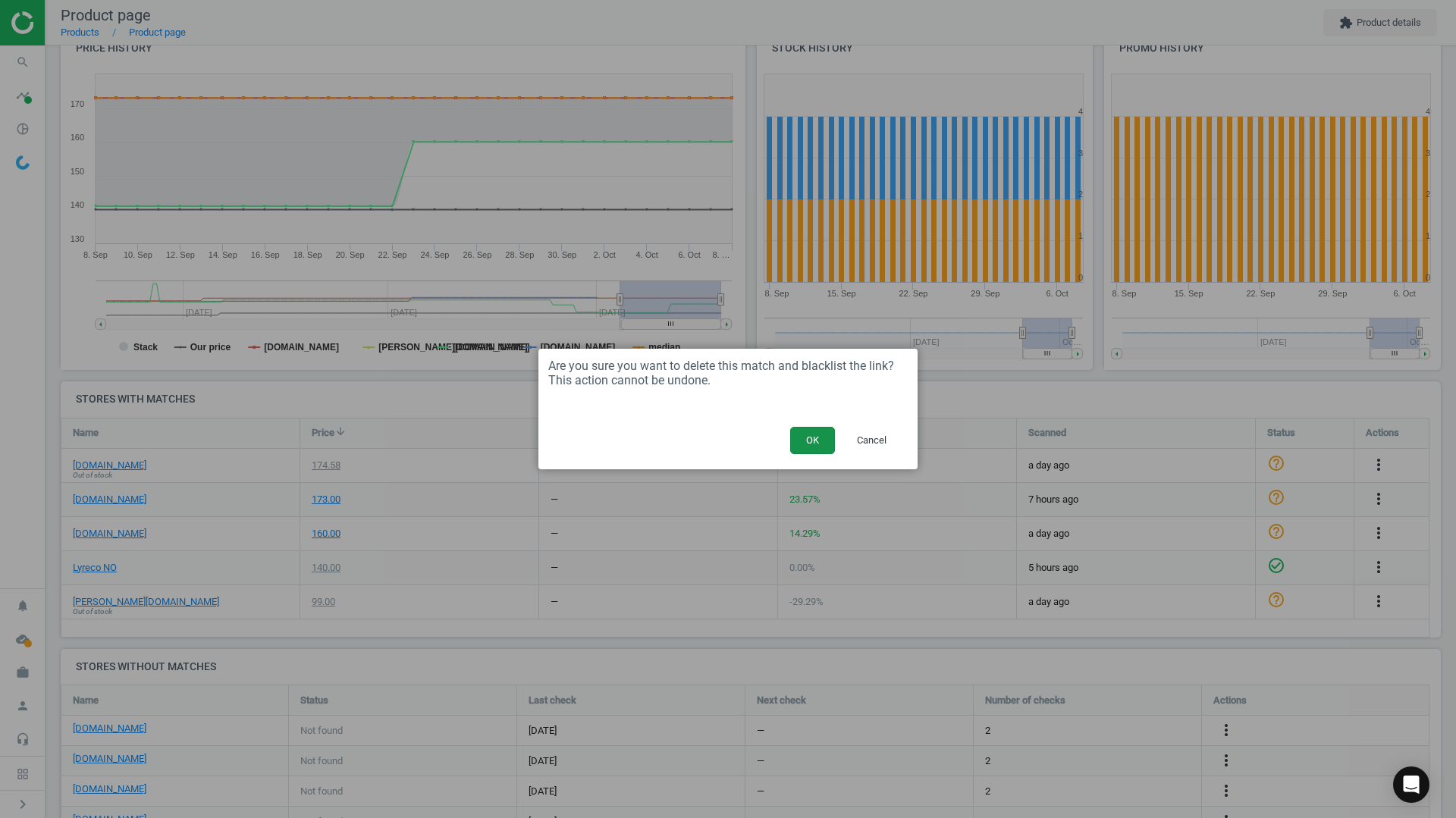
click at [803, 439] on button "OK" at bounding box center [812, 440] width 45 height 27
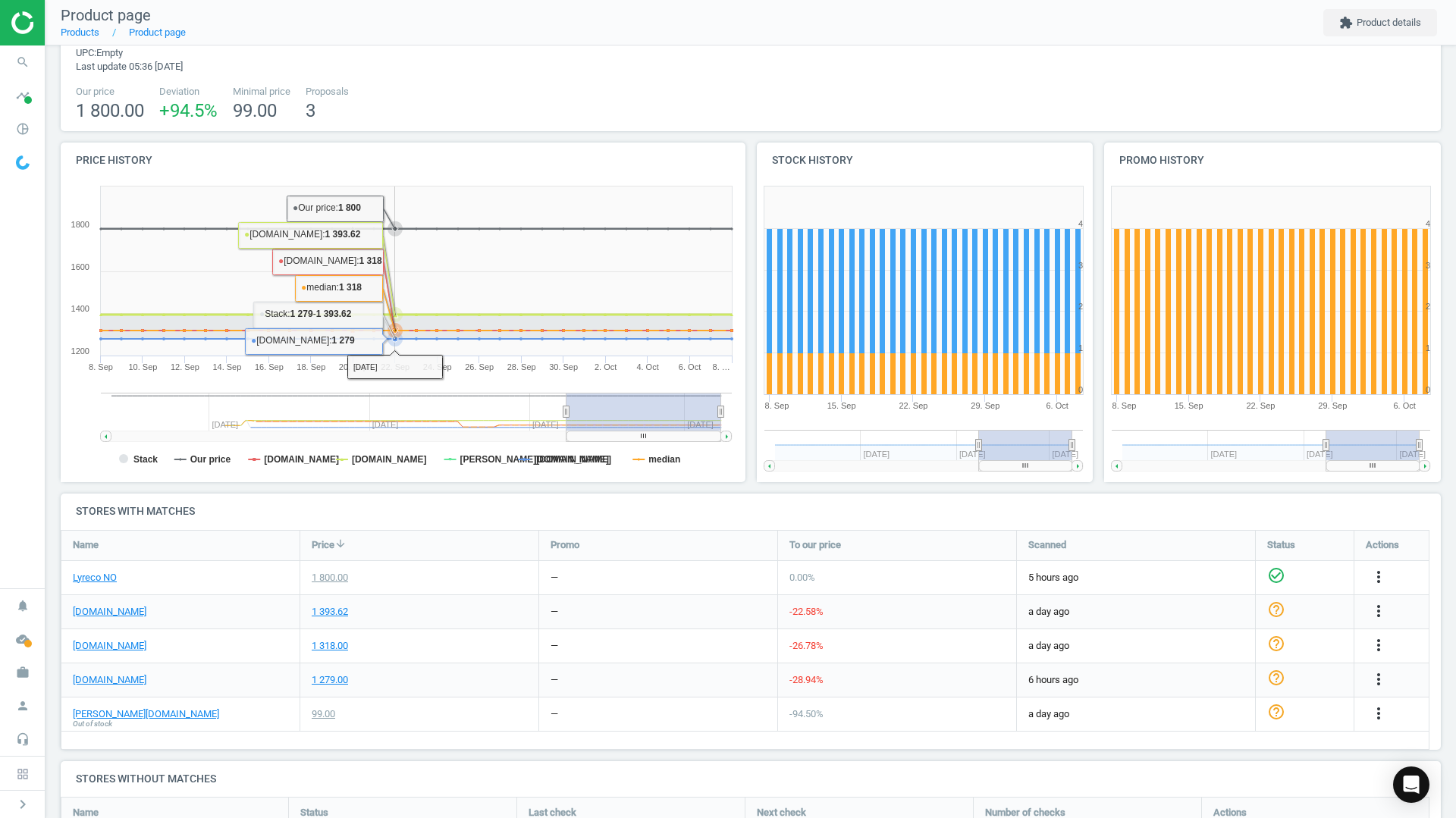
scroll to position [177, 0]
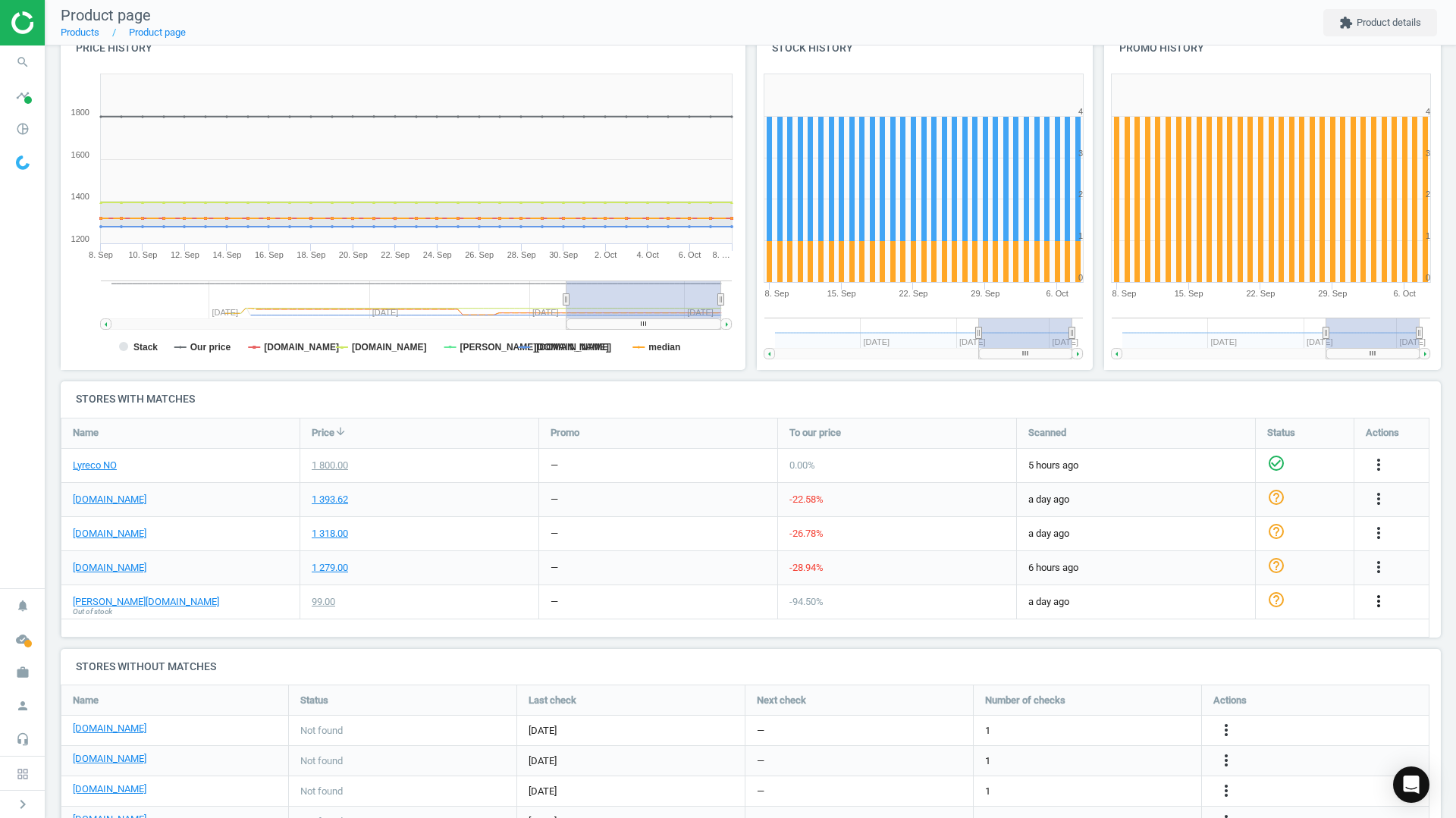
click at [1383, 602] on icon "more_vert" at bounding box center [1379, 601] width 18 height 18
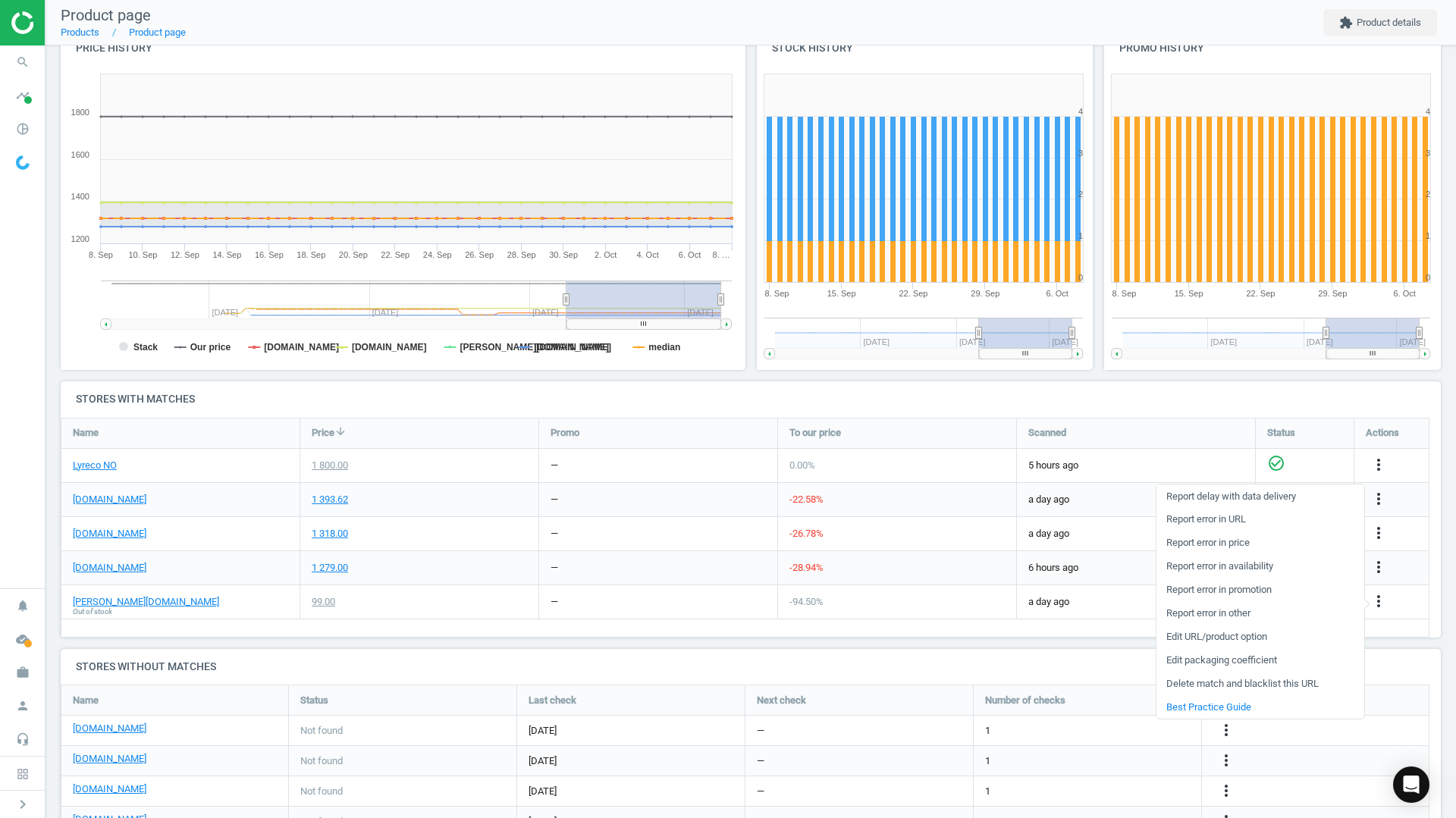
click at [1195, 681] on link "Delete match and blacklist this URL" at bounding box center [1260, 684] width 208 height 23
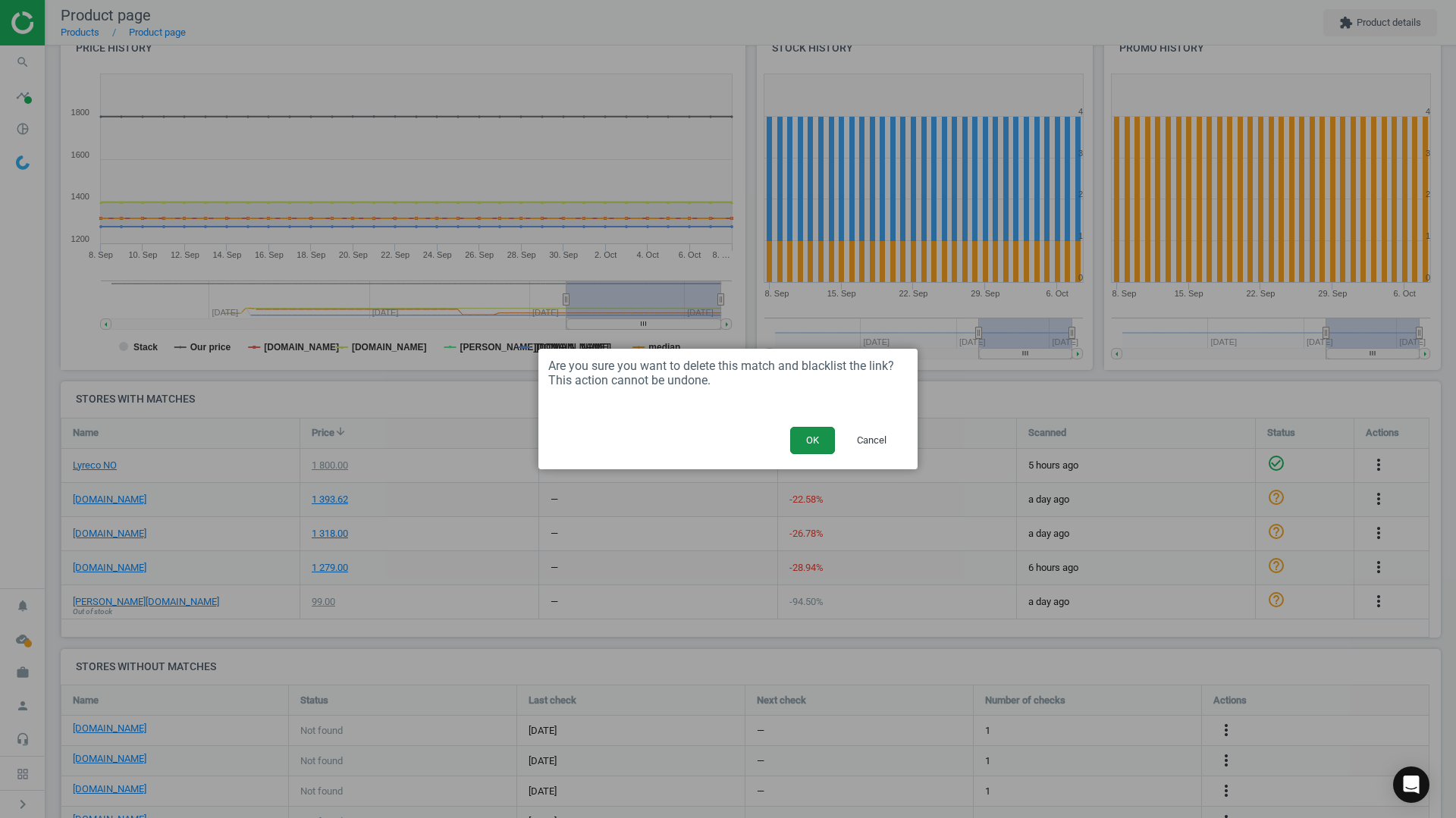
click at [811, 441] on button "OK" at bounding box center [812, 440] width 45 height 27
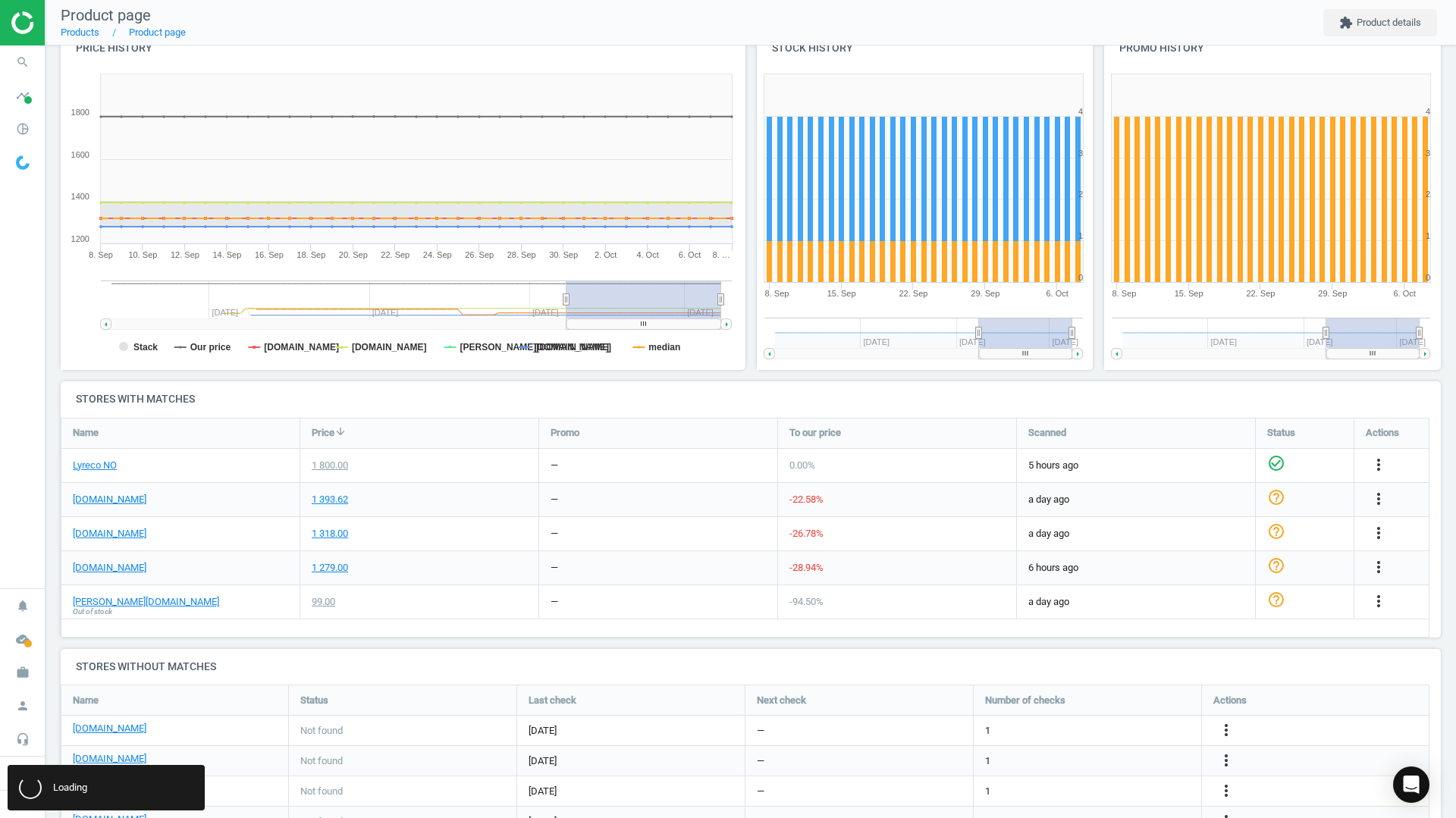
scroll to position [406, 1392]
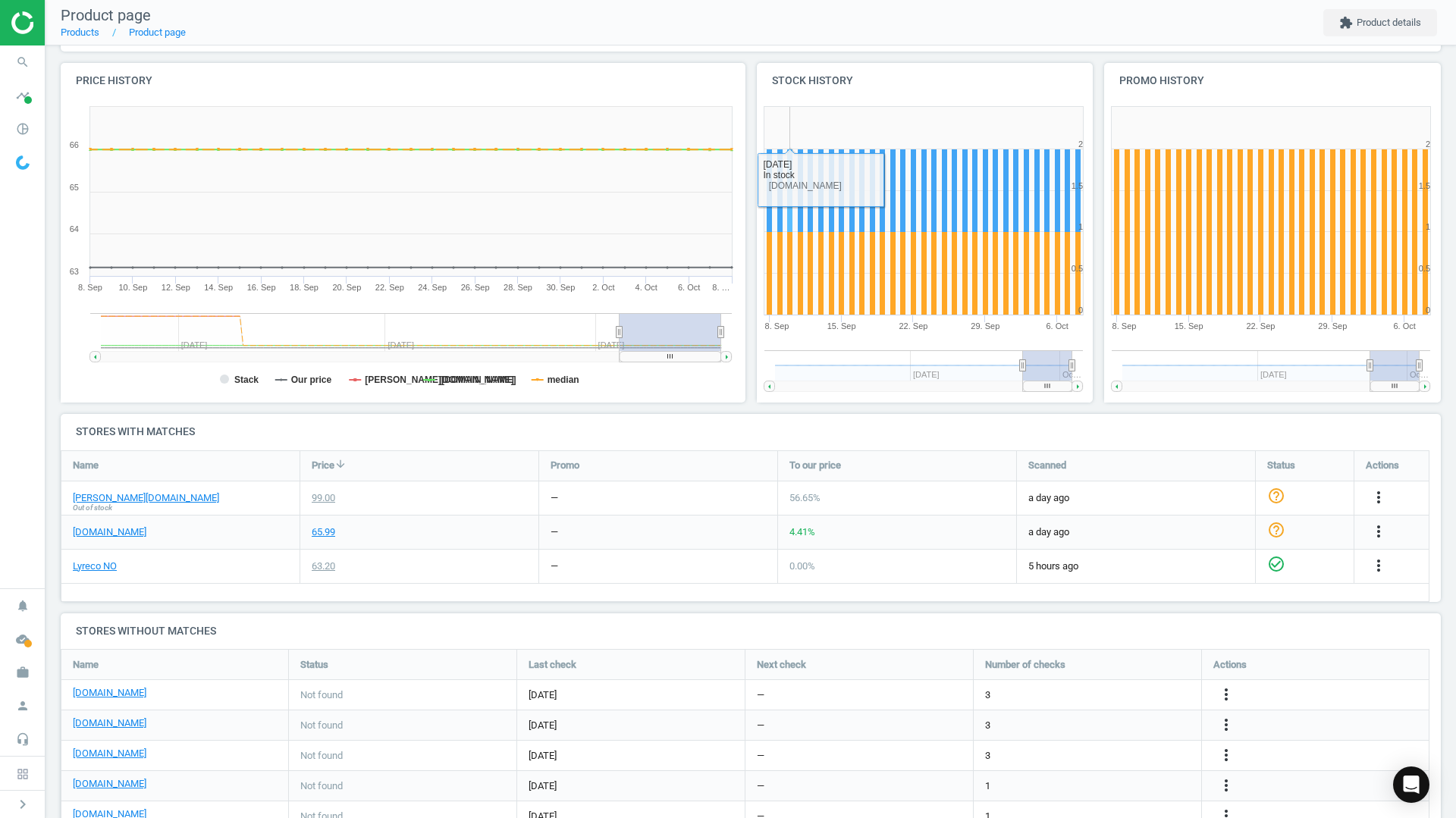
scroll to position [177, 0]
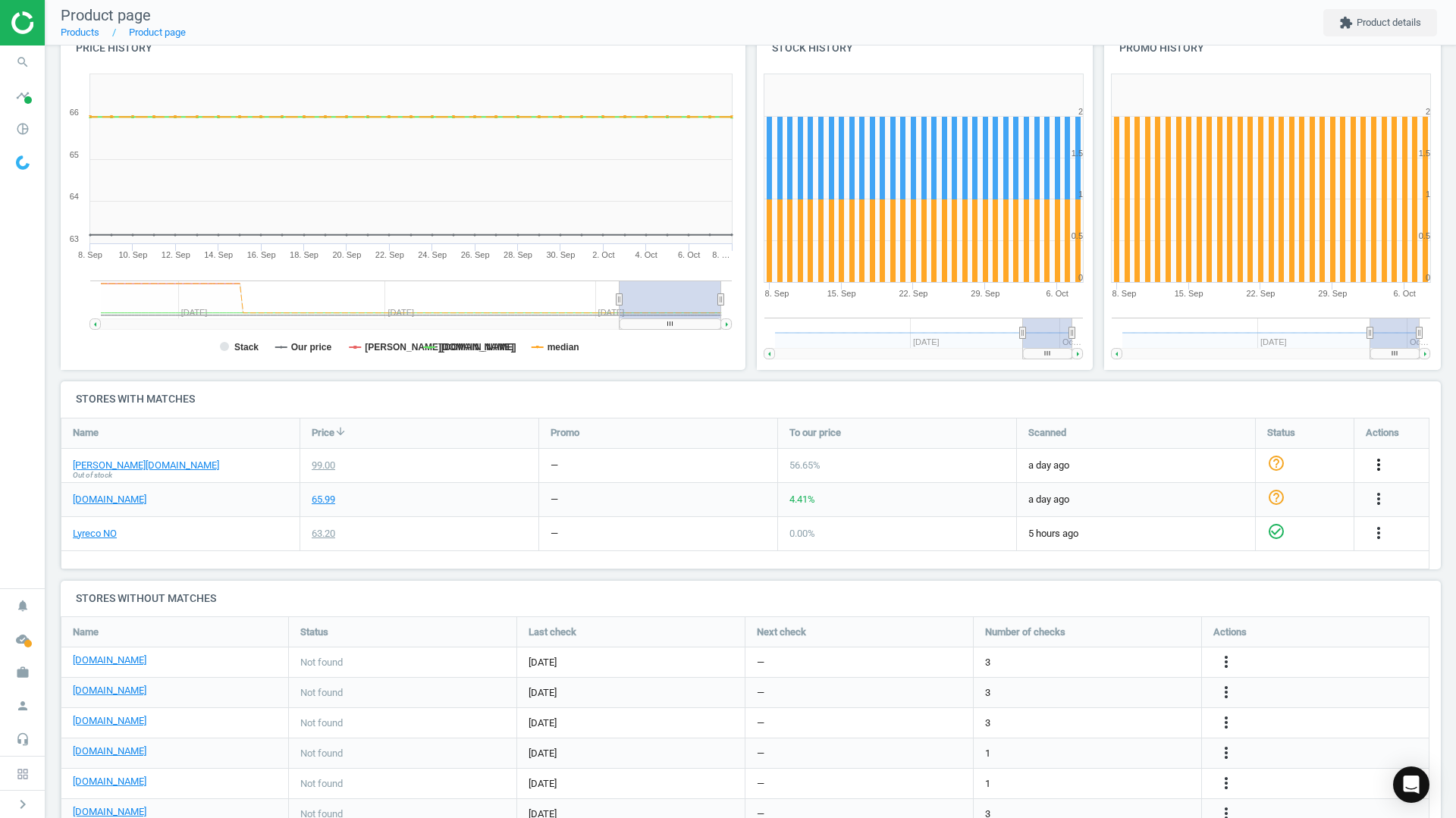
click at [1380, 458] on icon "more_vert" at bounding box center [1379, 465] width 18 height 18
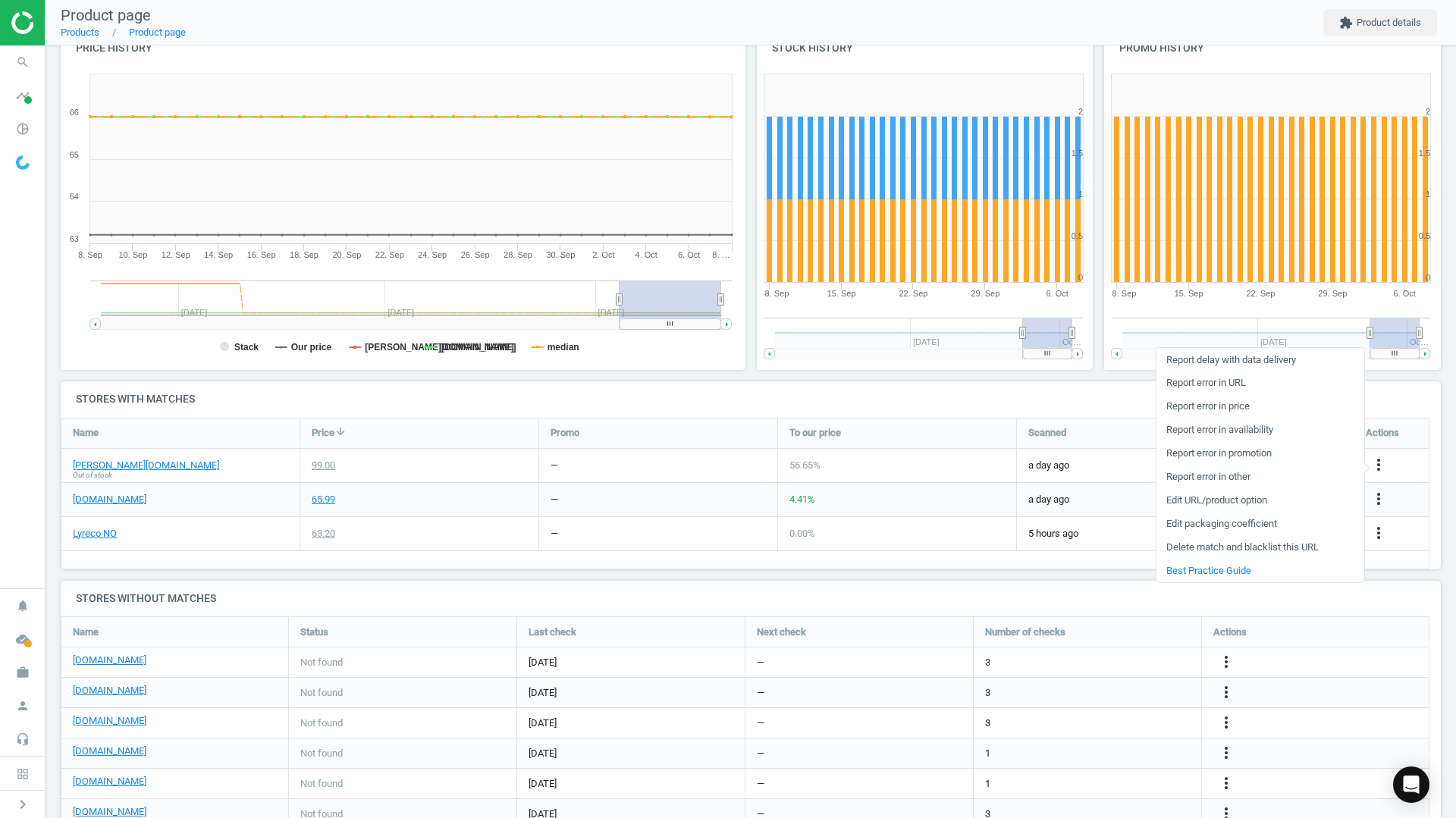
click at [1218, 547] on link "Delete match and blacklist this URL" at bounding box center [1260, 547] width 208 height 23
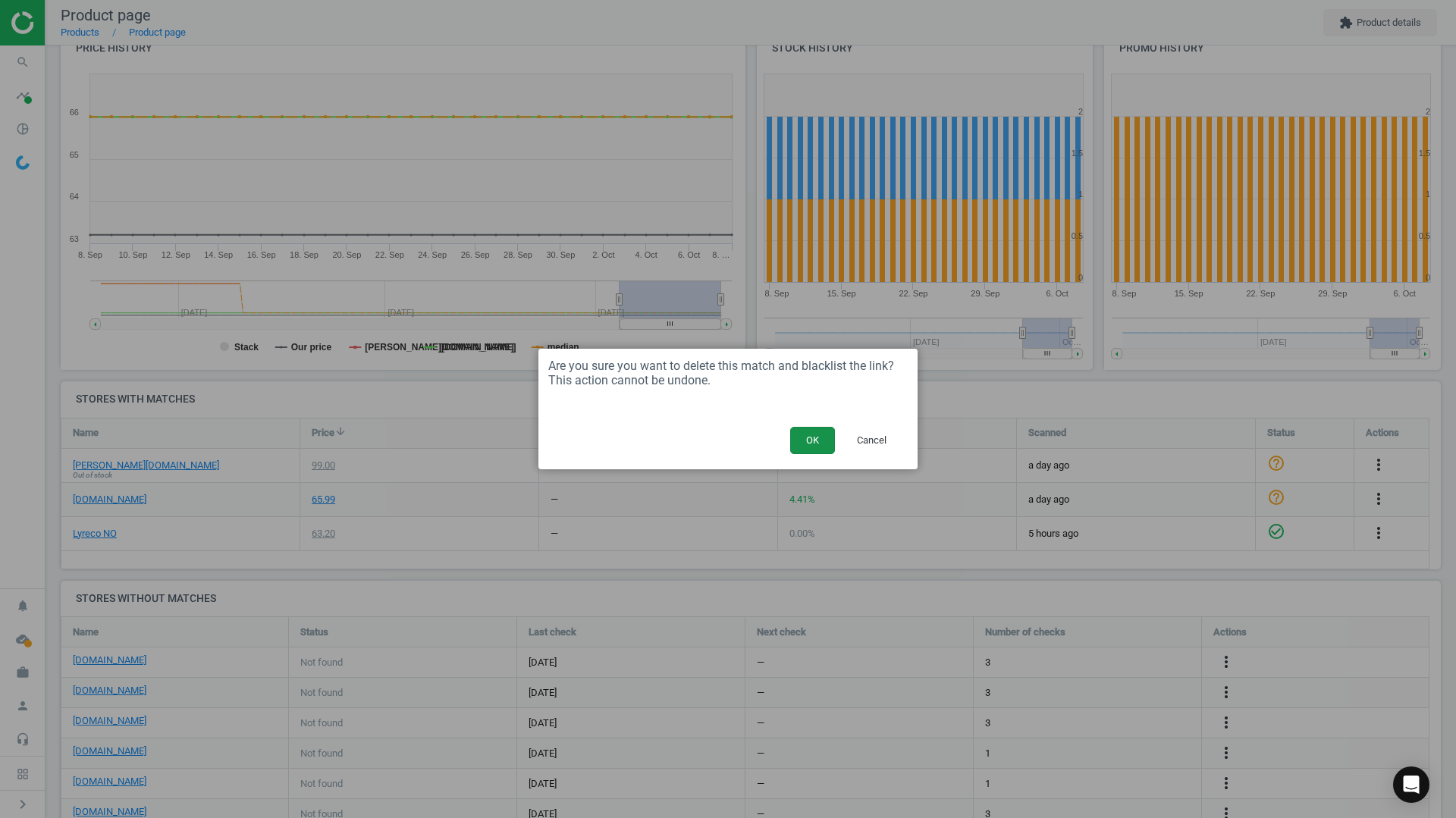
click at [806, 438] on button "OK" at bounding box center [812, 440] width 45 height 27
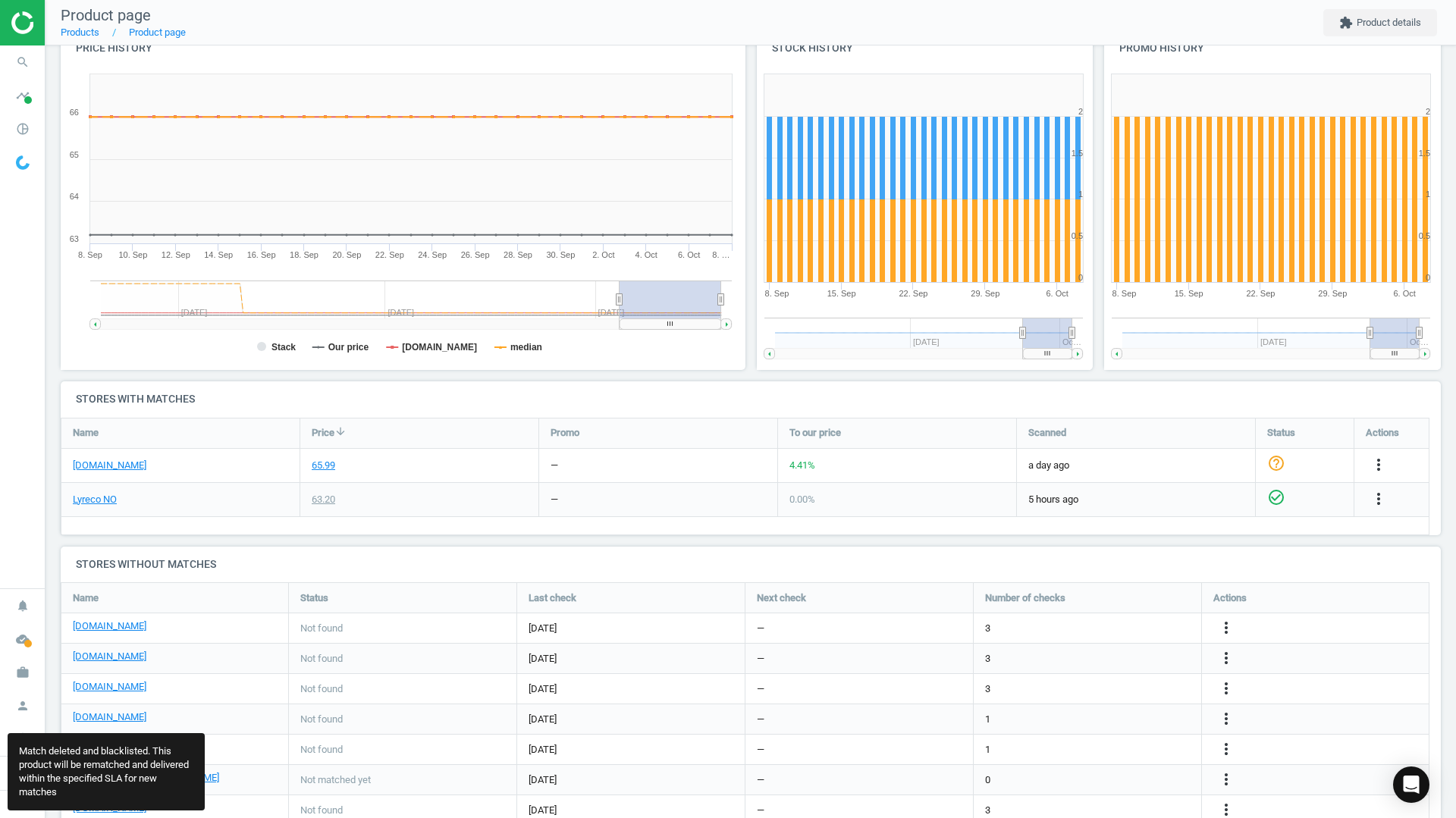
scroll to position [467, 1392]
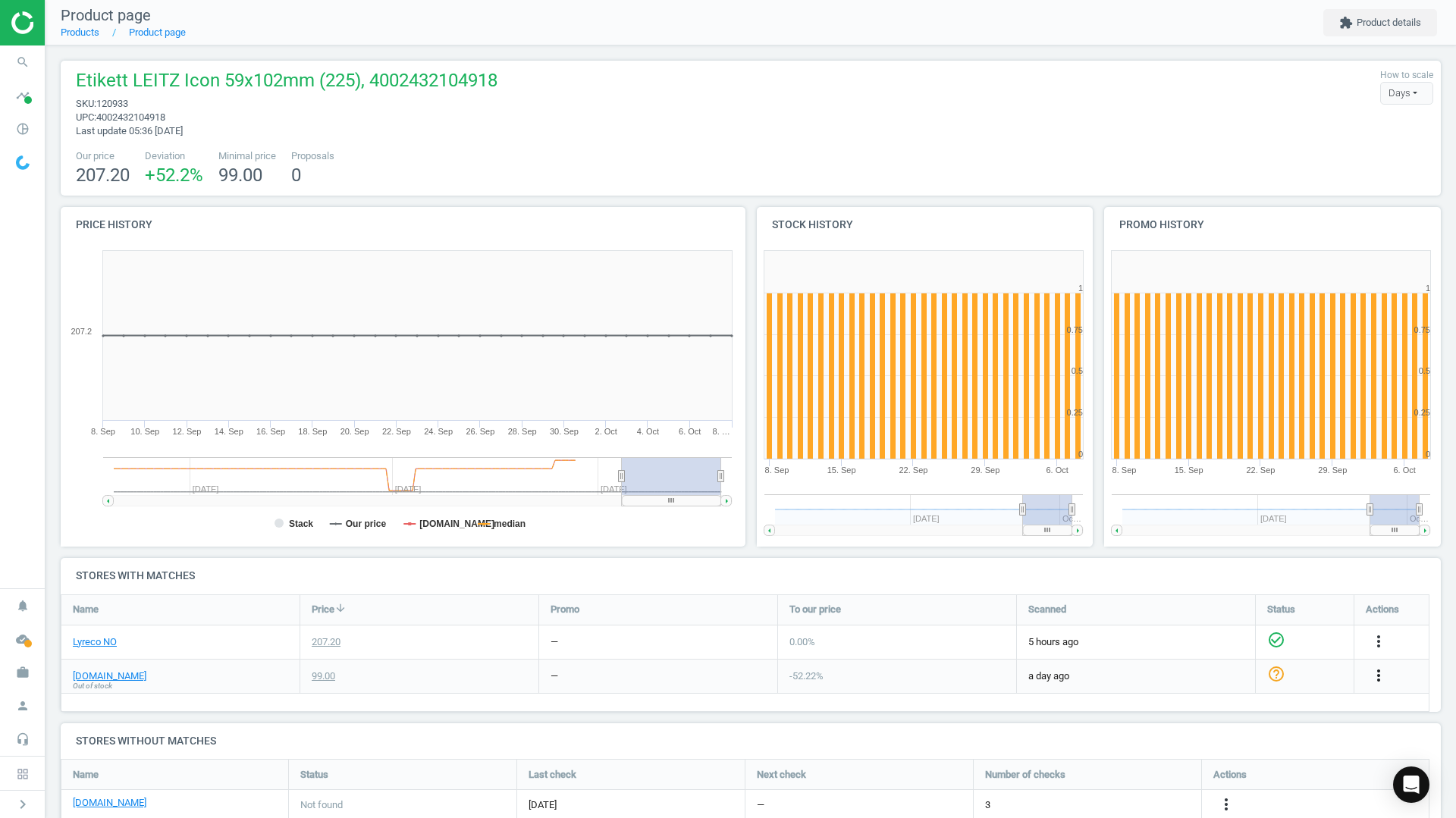
click at [1371, 676] on icon "more_vert" at bounding box center [1379, 675] width 18 height 18
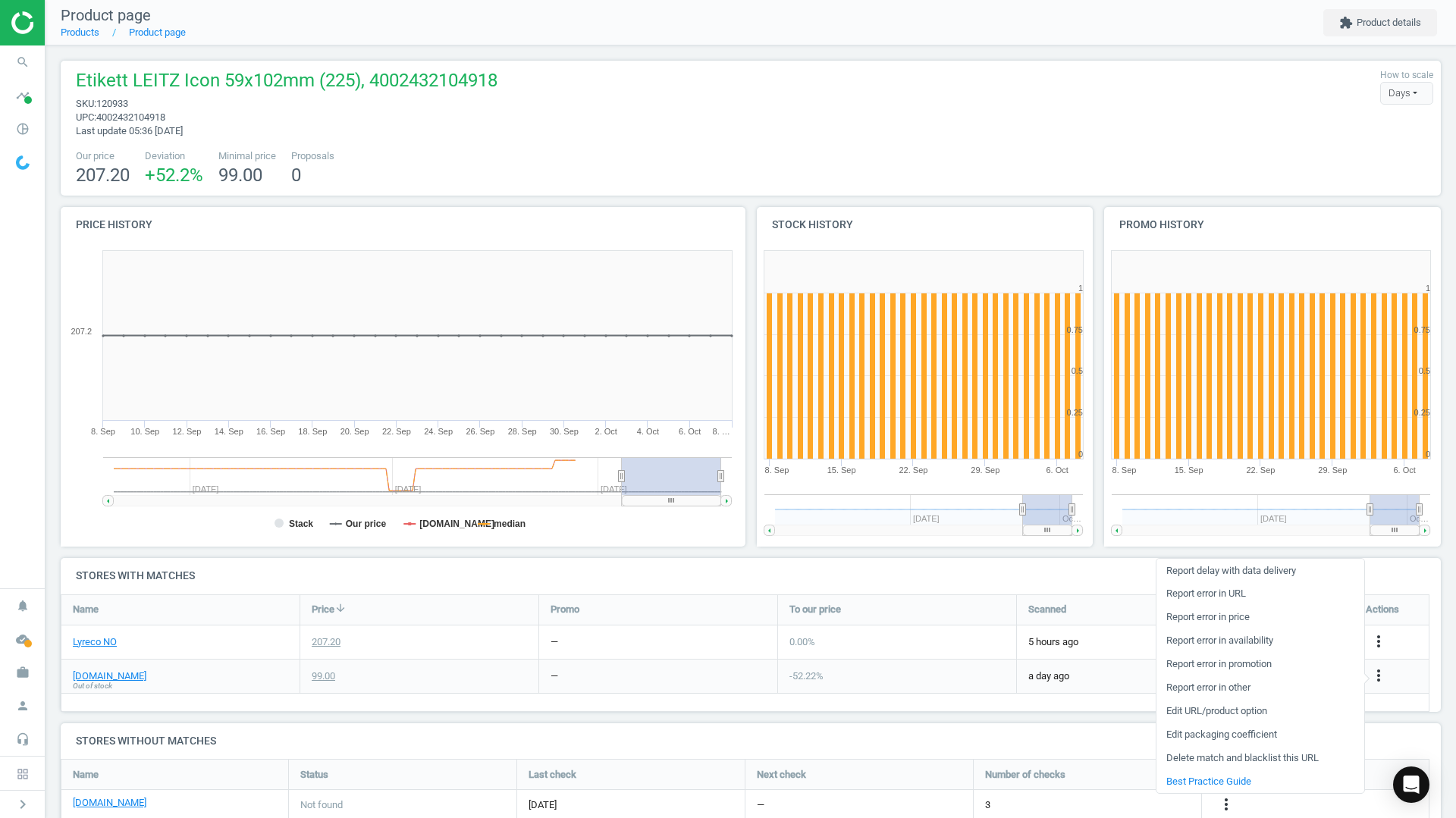
click at [1186, 757] on link "Delete match and blacklist this URL" at bounding box center [1260, 758] width 208 height 23
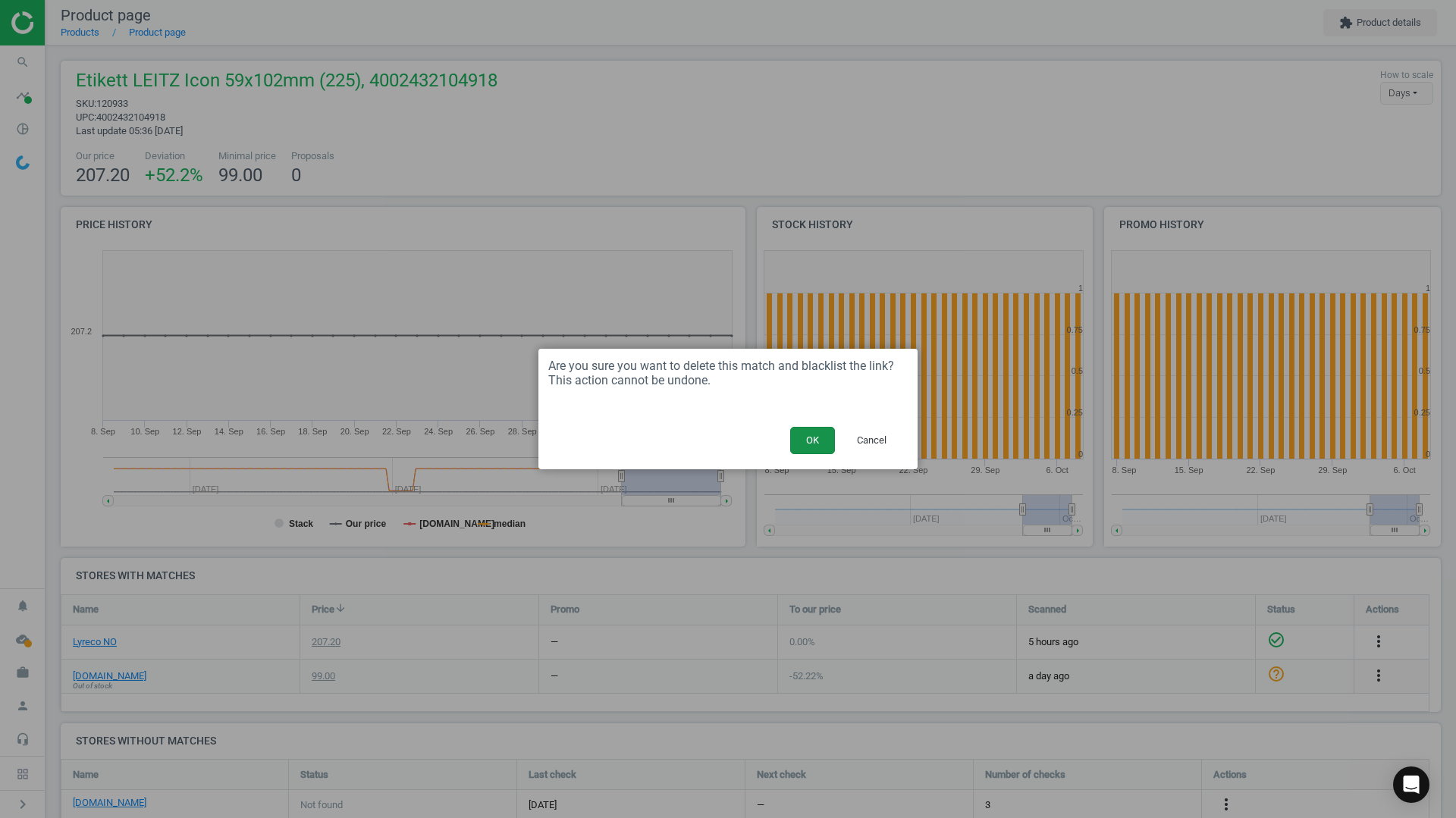
click at [835, 429] on button "OK" at bounding box center [812, 440] width 45 height 27
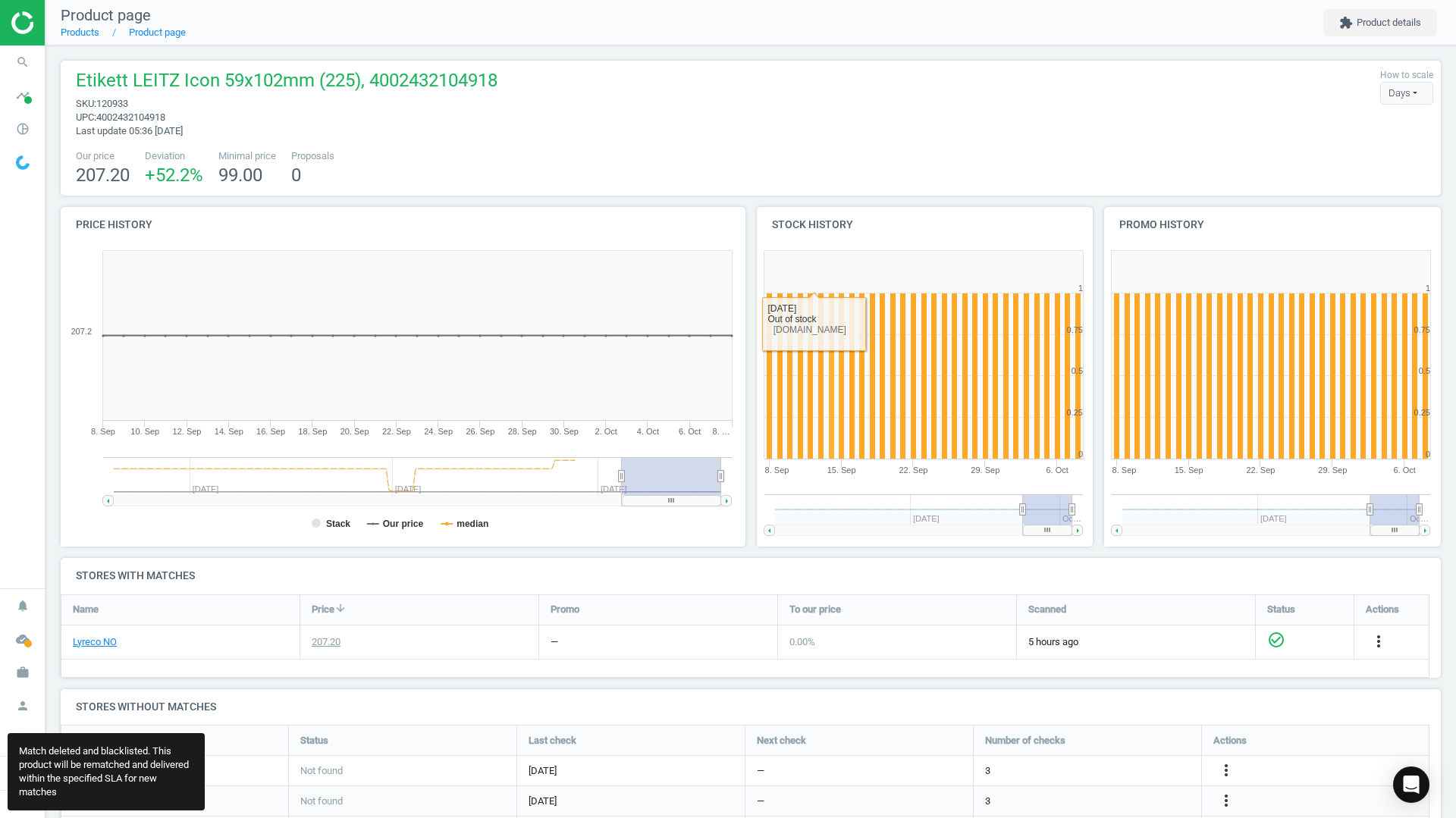
scroll to position [497, 1392]
click at [22, 72] on icon "search" at bounding box center [22, 62] width 29 height 29
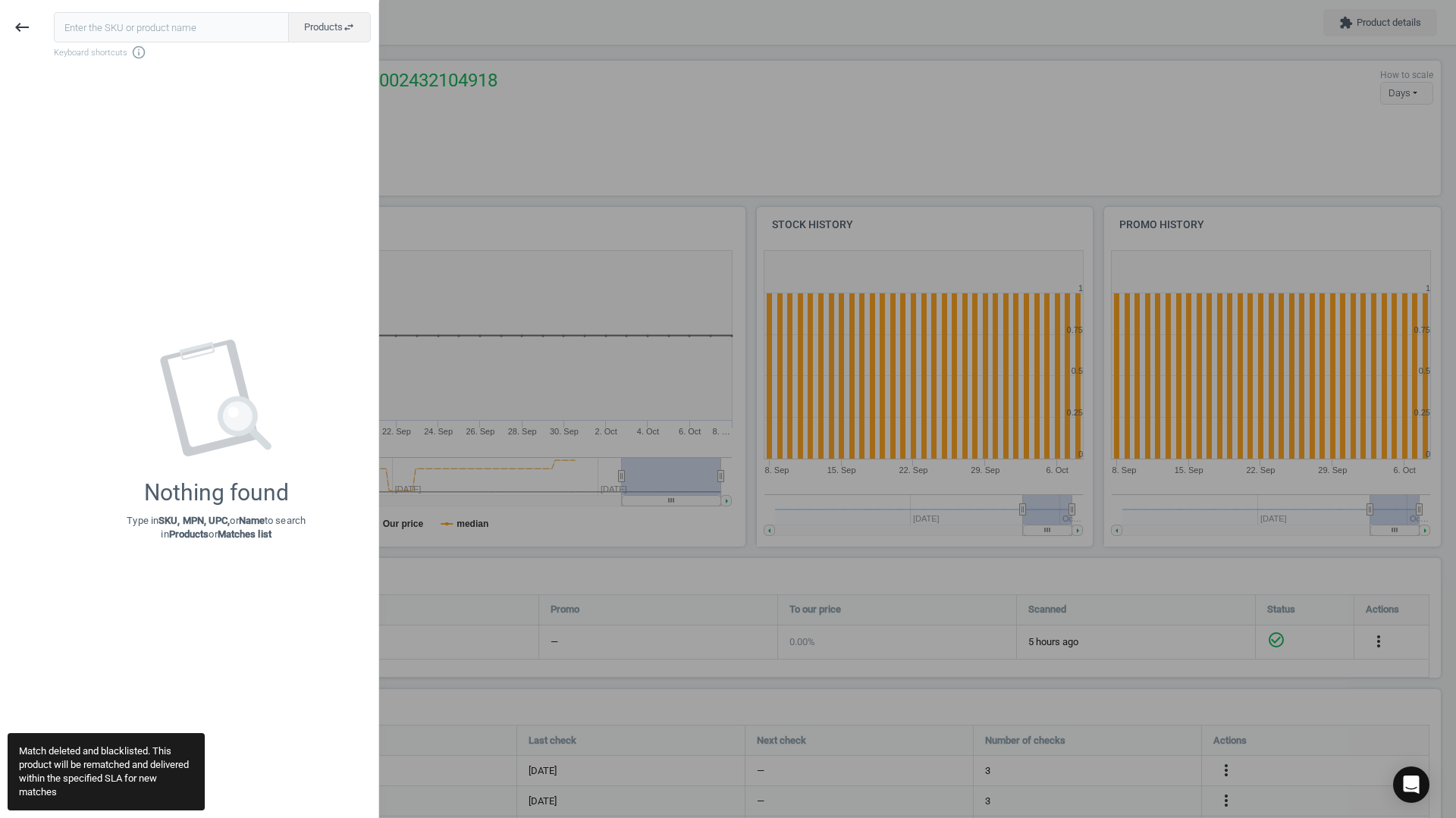
click at [169, 37] on input "text" at bounding box center [171, 27] width 235 height 31
type input "124023"
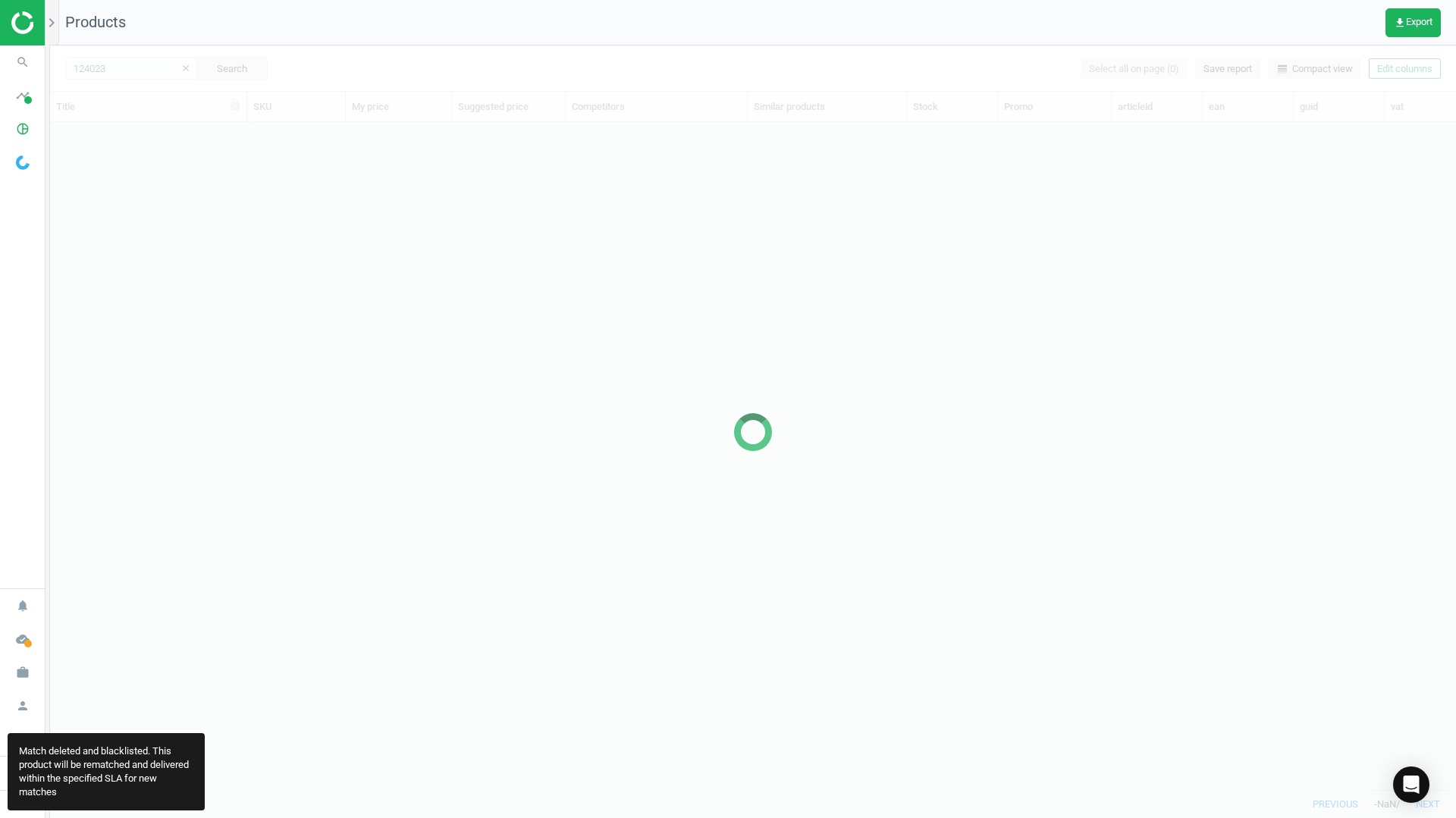
scroll to position [644, 1395]
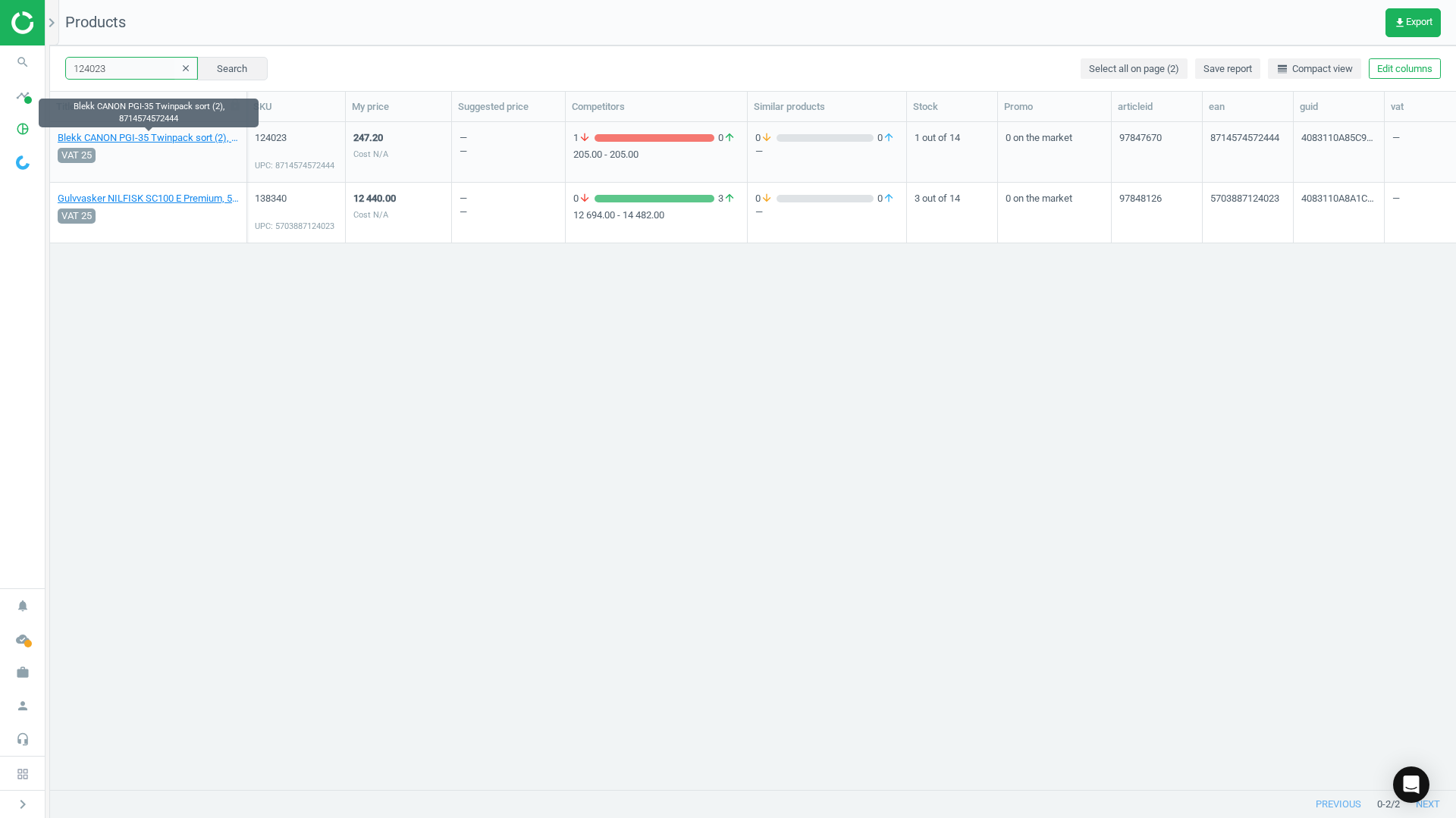
click at [139, 67] on input "124023" at bounding box center [132, 67] width 133 height 22
paste input "42546"
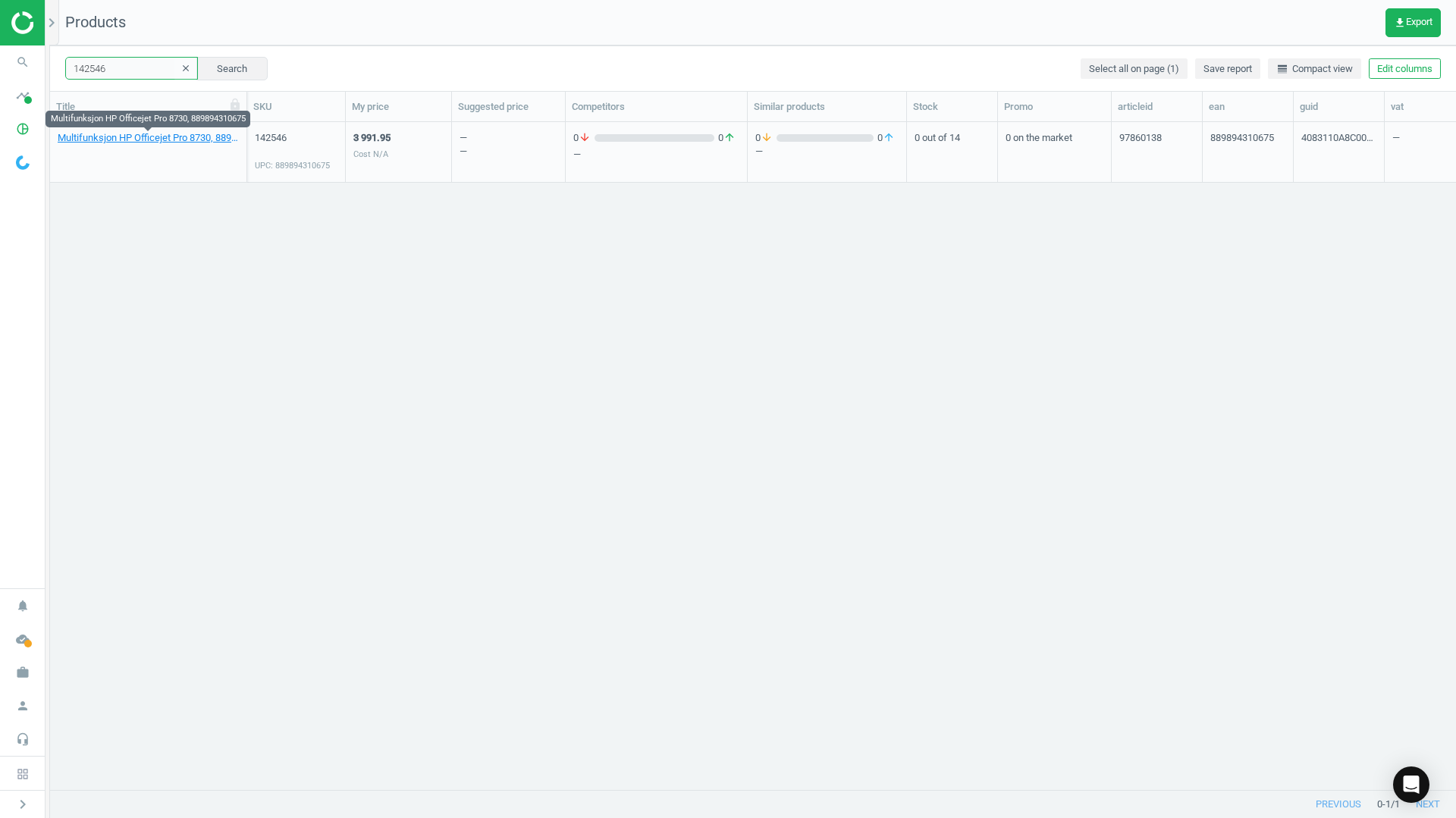
click at [110, 65] on input "142546" at bounding box center [132, 67] width 133 height 22
paste input "8182"
click at [100, 73] on input "148182" at bounding box center [132, 67] width 133 height 22
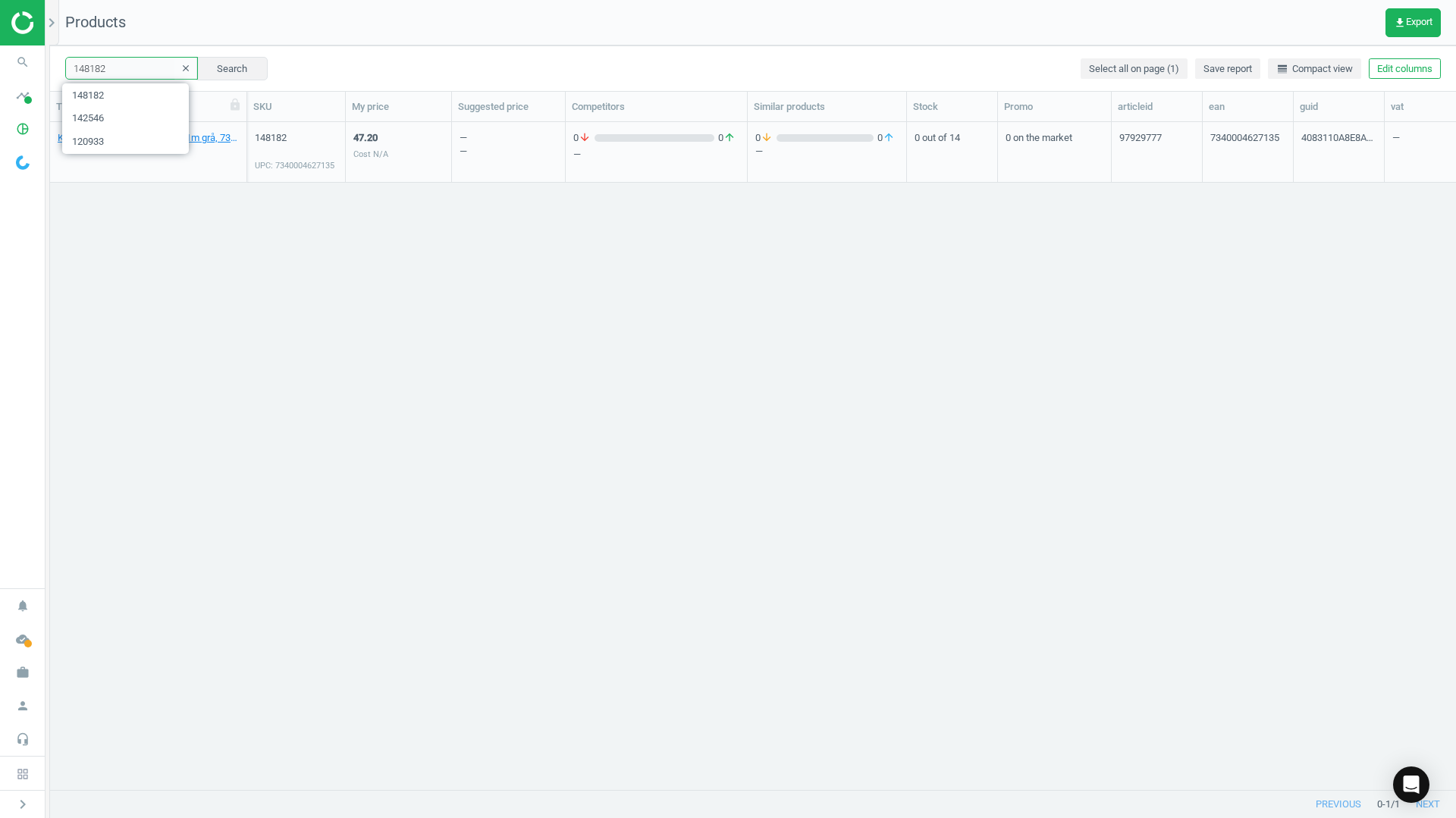
paste input "406"
drag, startPoint x: 248, startPoint y: 319, endPoint x: 243, endPoint y: 259, distance: 60.2
click at [248, 319] on div "Tape BROTHER TZE-R234 12mmx4m gull/hvit, 4977766770316 VAT 25 148406 UPC: 49777…" at bounding box center [753, 450] width 1406 height 656
click at [117, 76] on input "148406" at bounding box center [132, 67] width 133 height 22
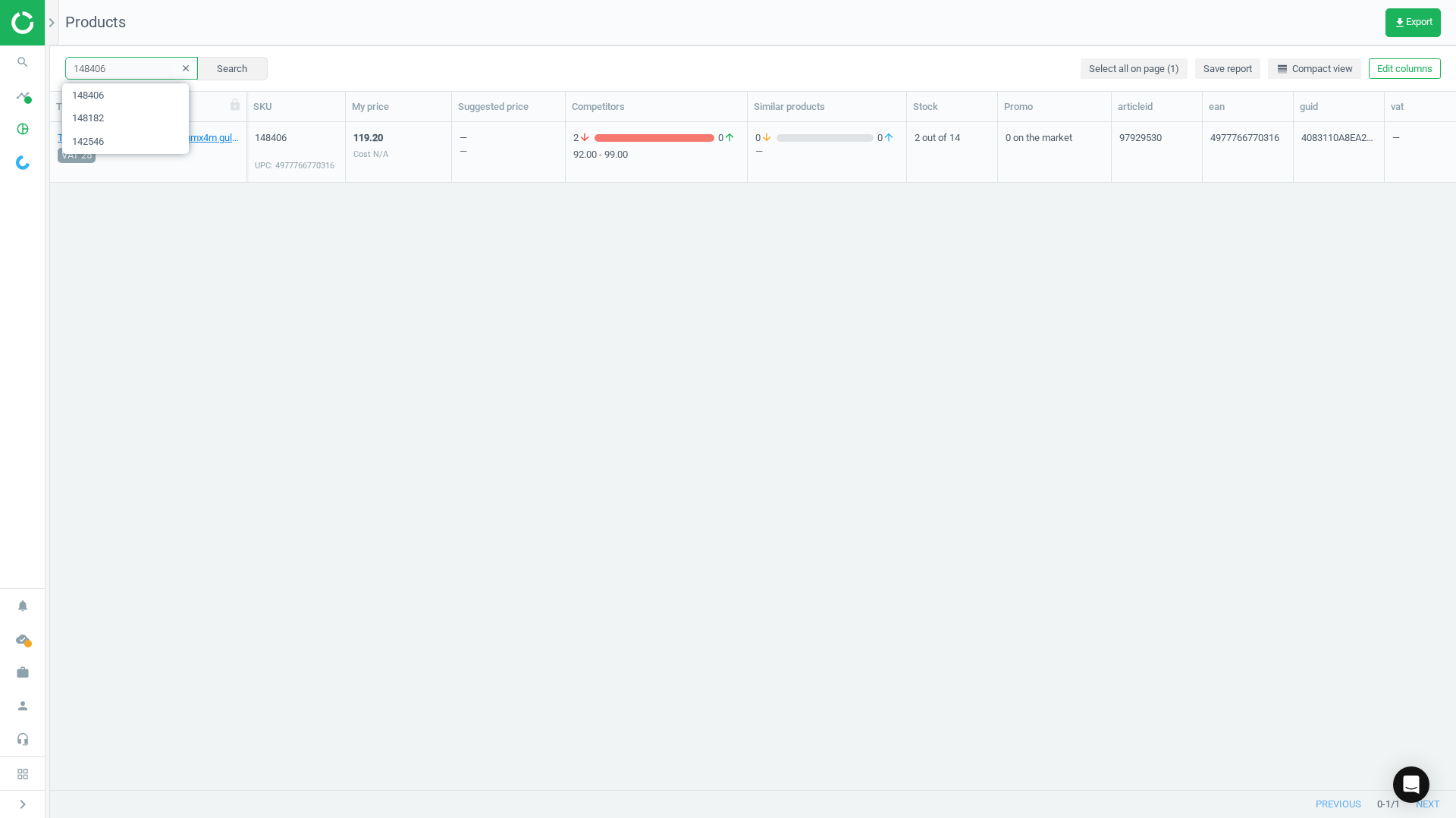
paste input "61382"
drag, startPoint x: 240, startPoint y: 290, endPoint x: 178, endPoint y: 100, distance: 199.9
click at [243, 291] on div "Adapter APPLE Lightning til 3,5mm, 190198001795 VAT 25 161382 UPC: 190198001795…" at bounding box center [753, 450] width 1406 height 656
click at [110, 74] on input "161382" at bounding box center [132, 67] width 133 height 22
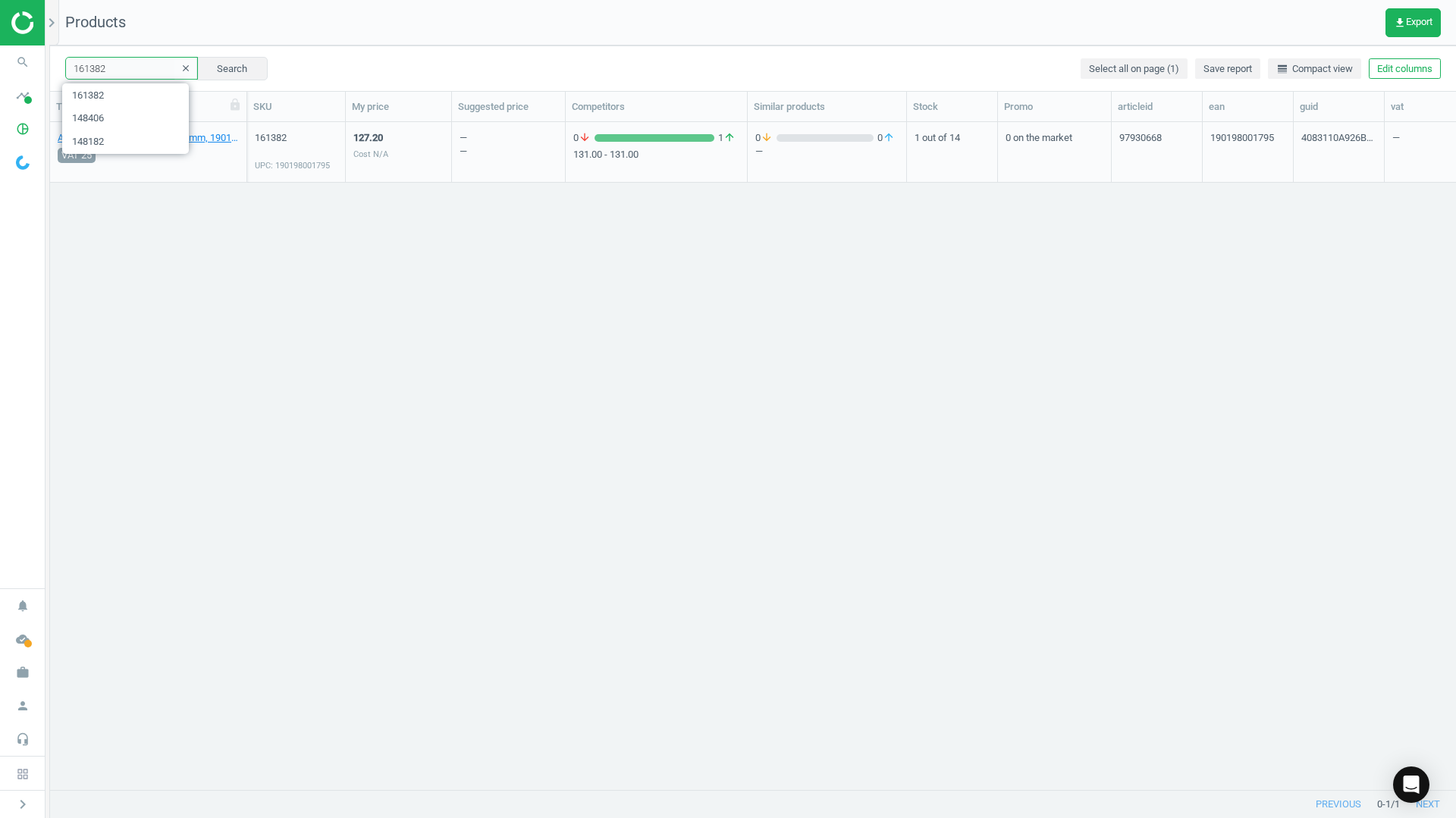
paste input "978"
click at [83, 56] on input "197882" at bounding box center [132, 67] width 133 height 22
paste input "220770"
click at [231, 71] on button "Search" at bounding box center [232, 67] width 71 height 22
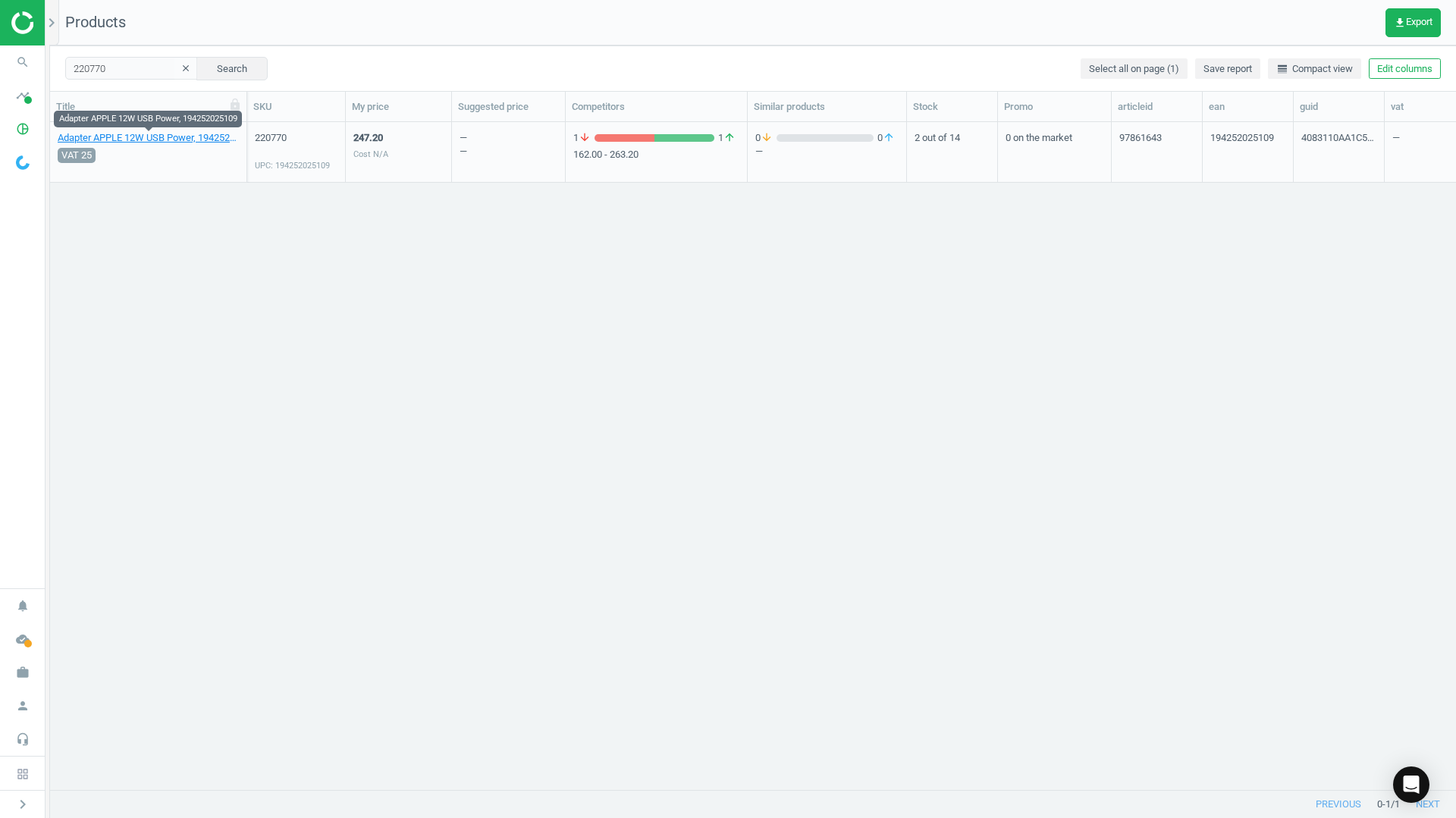
drag, startPoint x: 251, startPoint y: 374, endPoint x: 179, endPoint y: 95, distance: 288.1
click at [251, 372] on div "Adapter APPLE 12W USB Power, 194252025109 VAT 25 220770 UPC: 194252025109 247.2…" at bounding box center [753, 450] width 1406 height 656
click at [135, 66] on input "220770" at bounding box center [132, 67] width 133 height 22
paste input "72371"
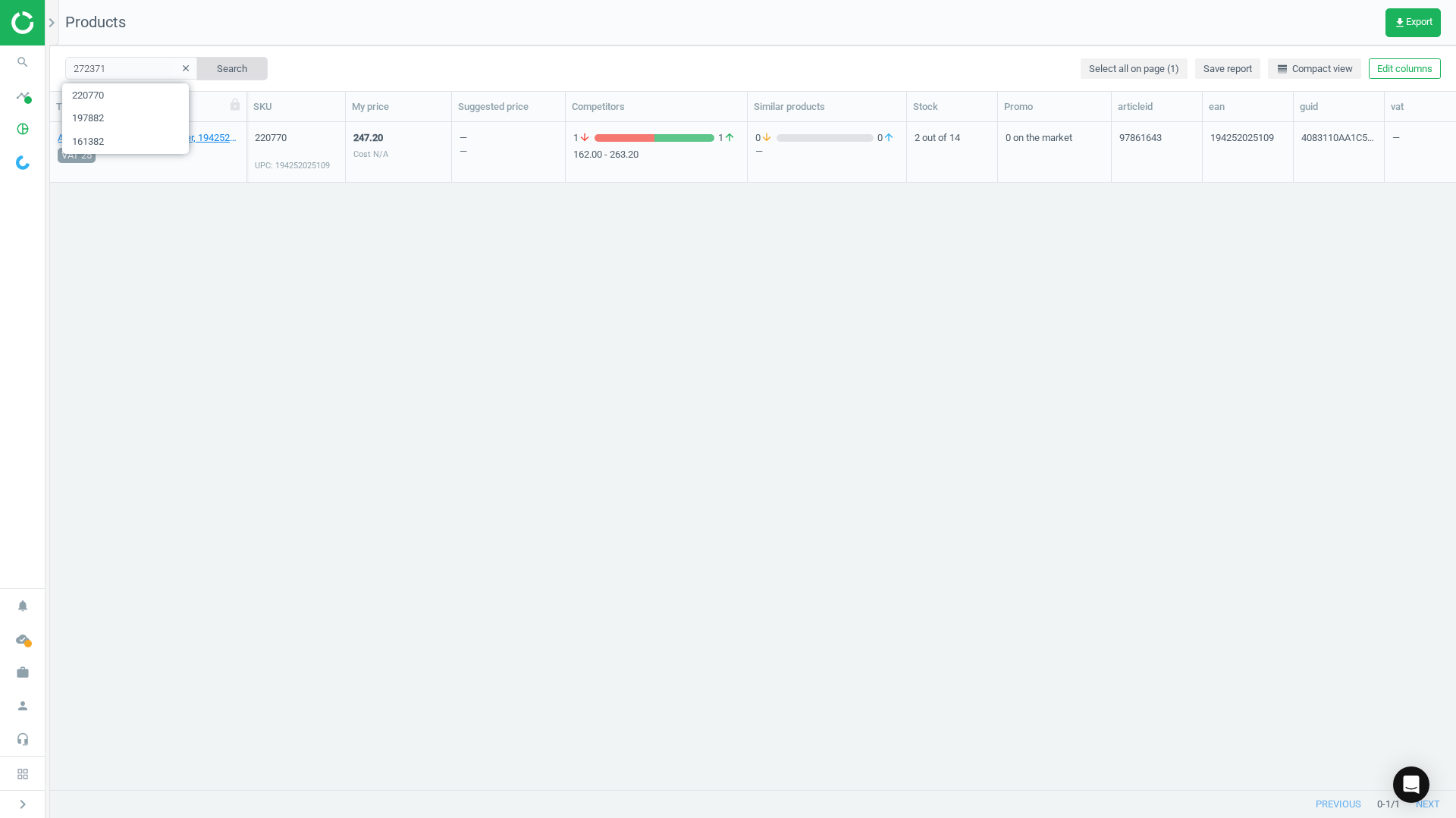
click at [211, 71] on button "Search" at bounding box center [232, 67] width 71 height 22
drag, startPoint x: 267, startPoint y: 322, endPoint x: 169, endPoint y: 155, distance: 193.6
click at [267, 322] on div "Headset POLY C5220 BlackWire Stereo, 17229173354 VAT 25 272371 UPC: 17229173354…" at bounding box center [753, 450] width 1406 height 656
drag, startPoint x: 158, startPoint y: 355, endPoint x: 136, endPoint y: 96, distance: 259.9
click at [159, 349] on div "Headset POLY C5220 BlackWire Stereo, 17229173354 VAT 25 272371 UPC: 17229173354…" at bounding box center [753, 450] width 1406 height 656
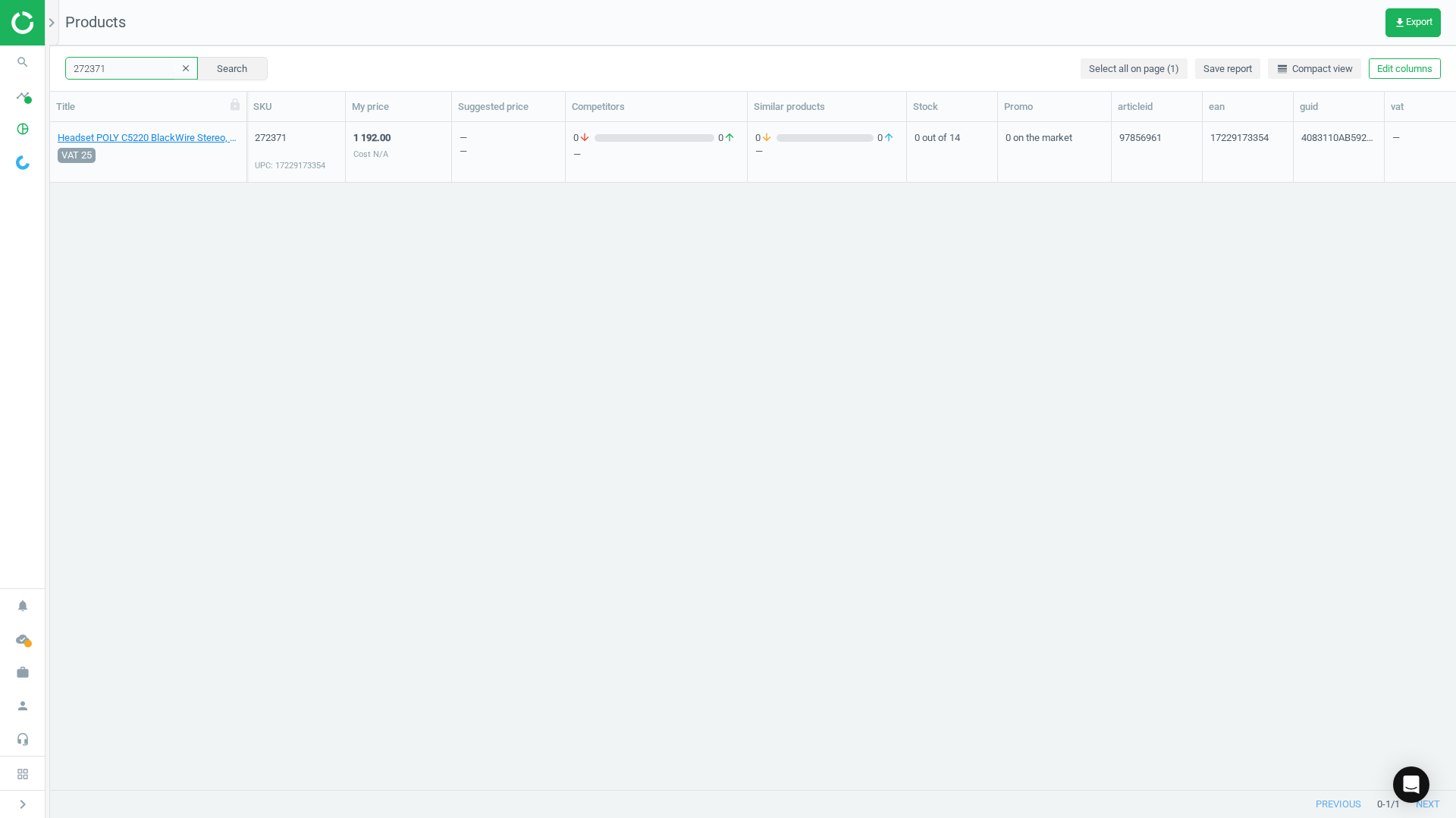
click at [125, 74] on input "272371" at bounding box center [132, 67] width 133 height 22
paste input "778664"
click at [189, 66] on div "778664 clear Search" at bounding box center [167, 67] width 203 height 22
click at [215, 66] on button "Search" at bounding box center [232, 67] width 71 height 22
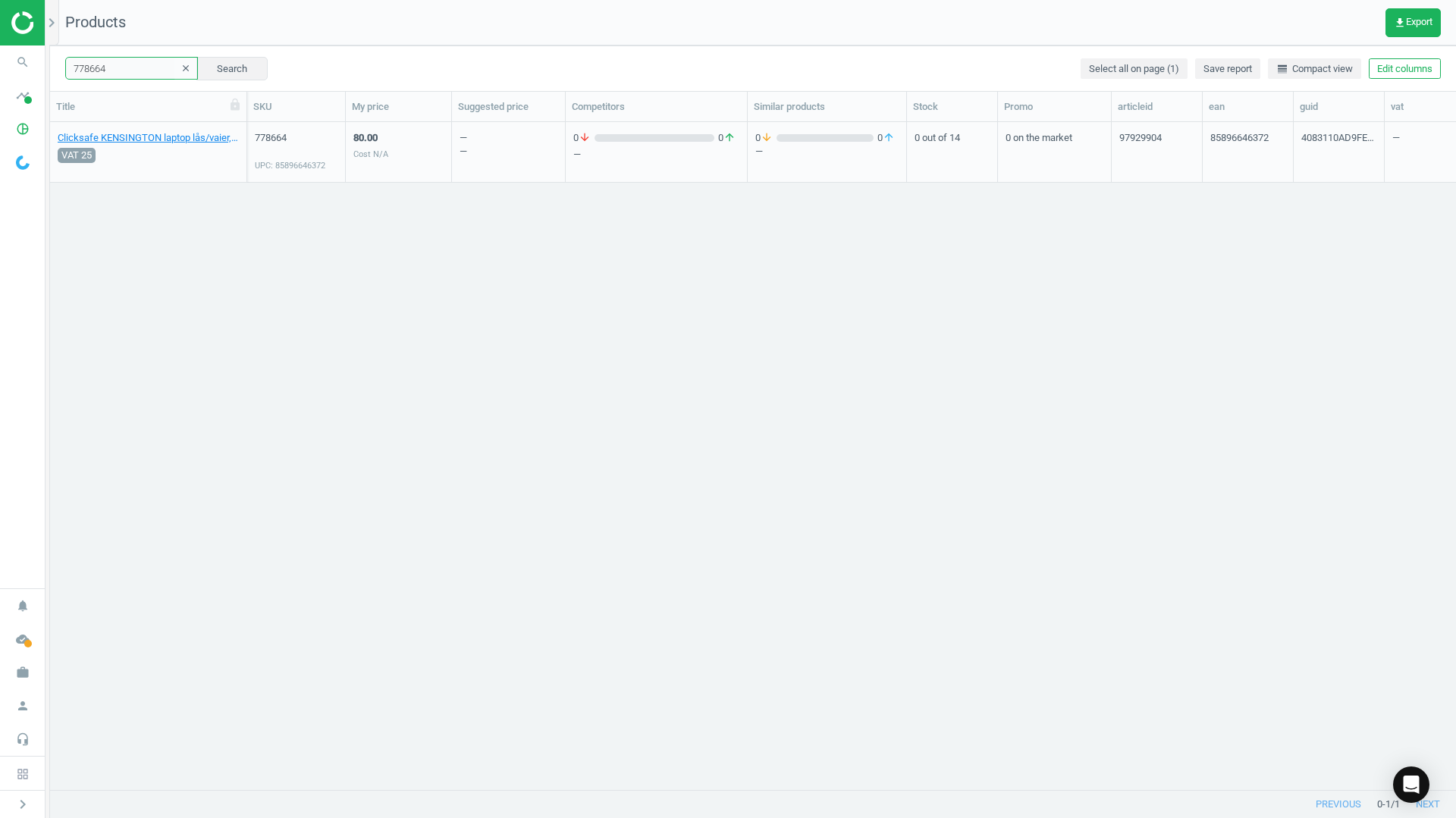
click at [119, 74] on input "778664" at bounding box center [132, 67] width 133 height 22
paste input "82533"
drag, startPoint x: 518, startPoint y: 224, endPoint x: 164, endPoint y: 88, distance: 379.2
click at [518, 224] on div "Headset FLEX Gemeni switch bøyle/krok, 7330638461007 782533 UPC: 7330638461007 …" at bounding box center [753, 450] width 1406 height 656
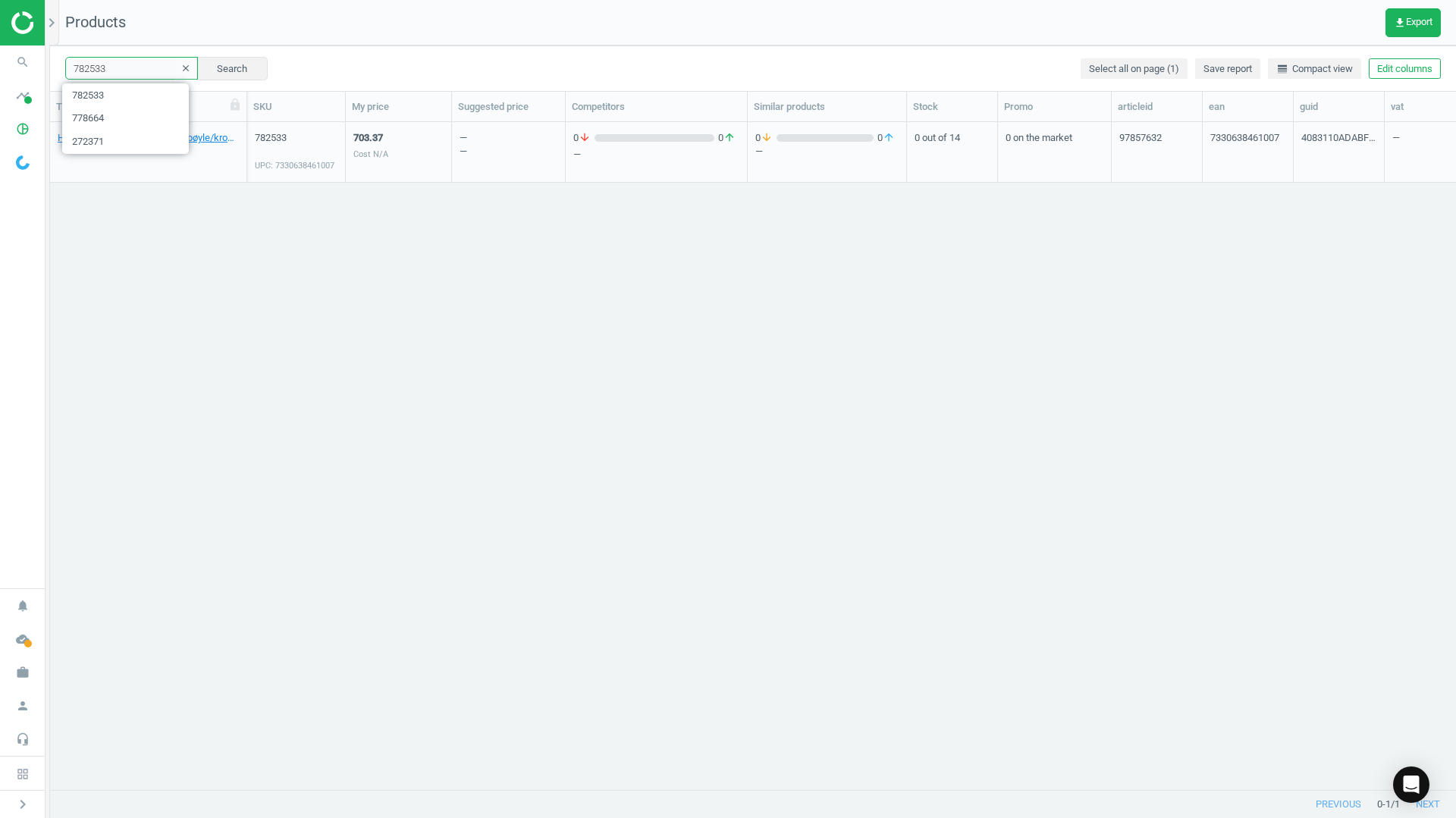
click at [117, 74] on input "782533" at bounding box center [132, 67] width 133 height 22
paste input "78095"
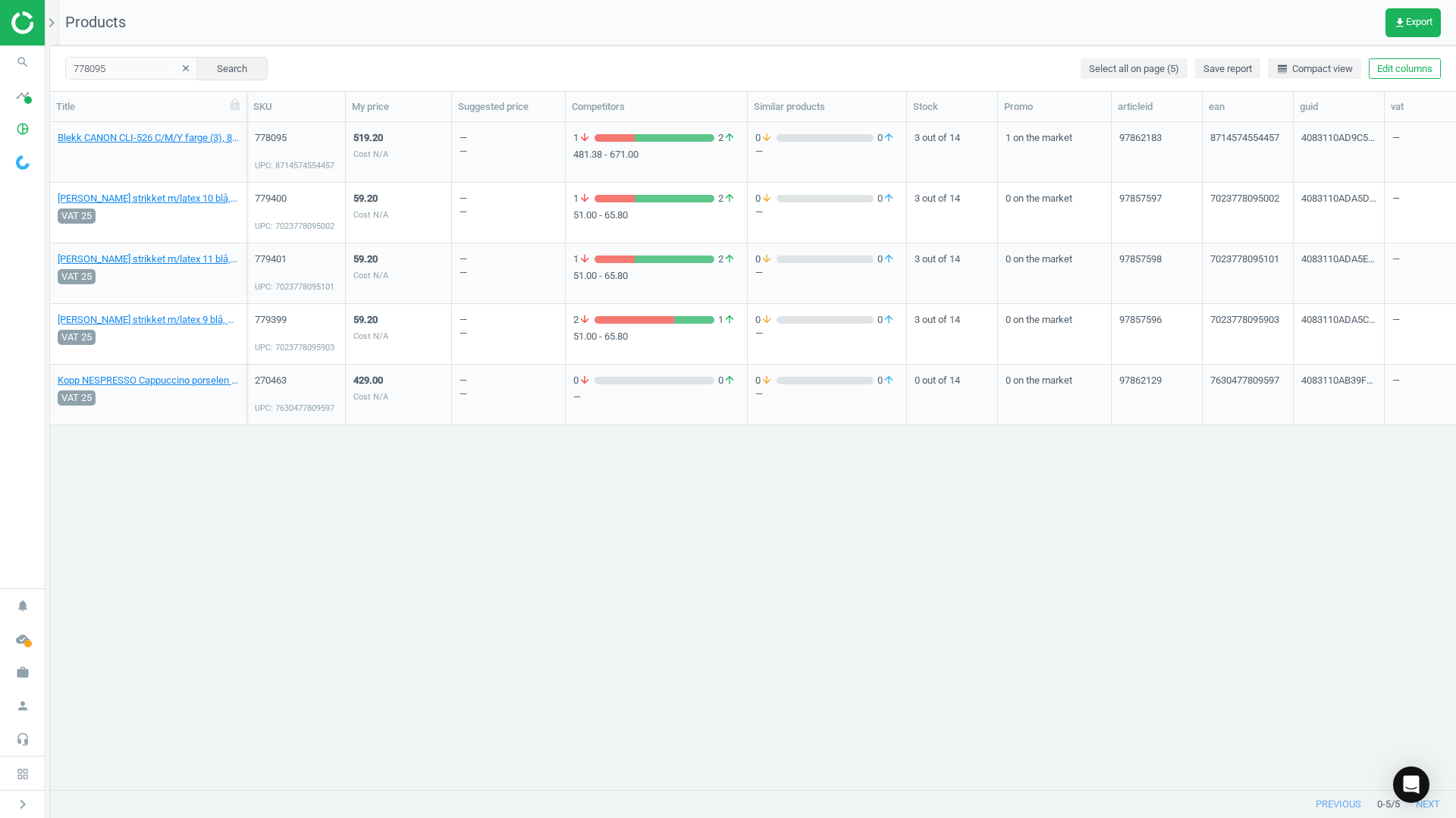
drag, startPoint x: 370, startPoint y: 565, endPoint x: 226, endPoint y: 269, distance: 329.2
click at [370, 565] on div "Blekk CANON CLI-526 C/M/Y farge (3), 8714574554457 778095 UPC: 8714574554457 51…" at bounding box center [753, 450] width 1406 height 656
click at [85, 59] on input "778095" at bounding box center [132, 67] width 133 height 22
paste input "111458"
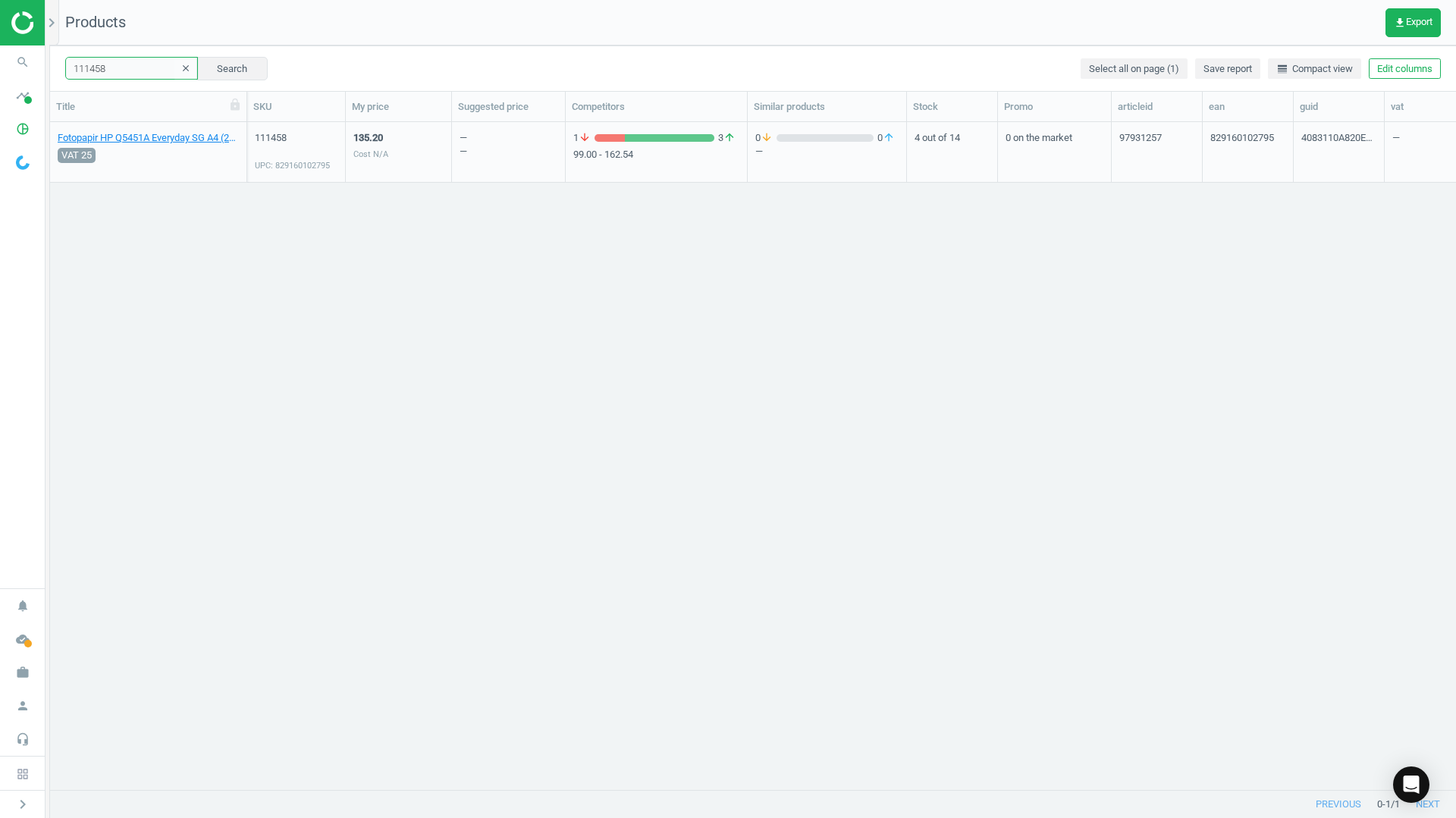
click at [117, 64] on input "111458" at bounding box center [132, 67] width 133 height 22
paste input "29528"
drag, startPoint x: 713, startPoint y: 475, endPoint x: 48, endPoint y: 56, distance: 786.0
click at [705, 463] on div "Blekk CANON CLI-526 C/M/Y, 8714574679280 VAT 25 295288 UPC: 8714574679280 551.2…" at bounding box center [753, 450] width 1406 height 656
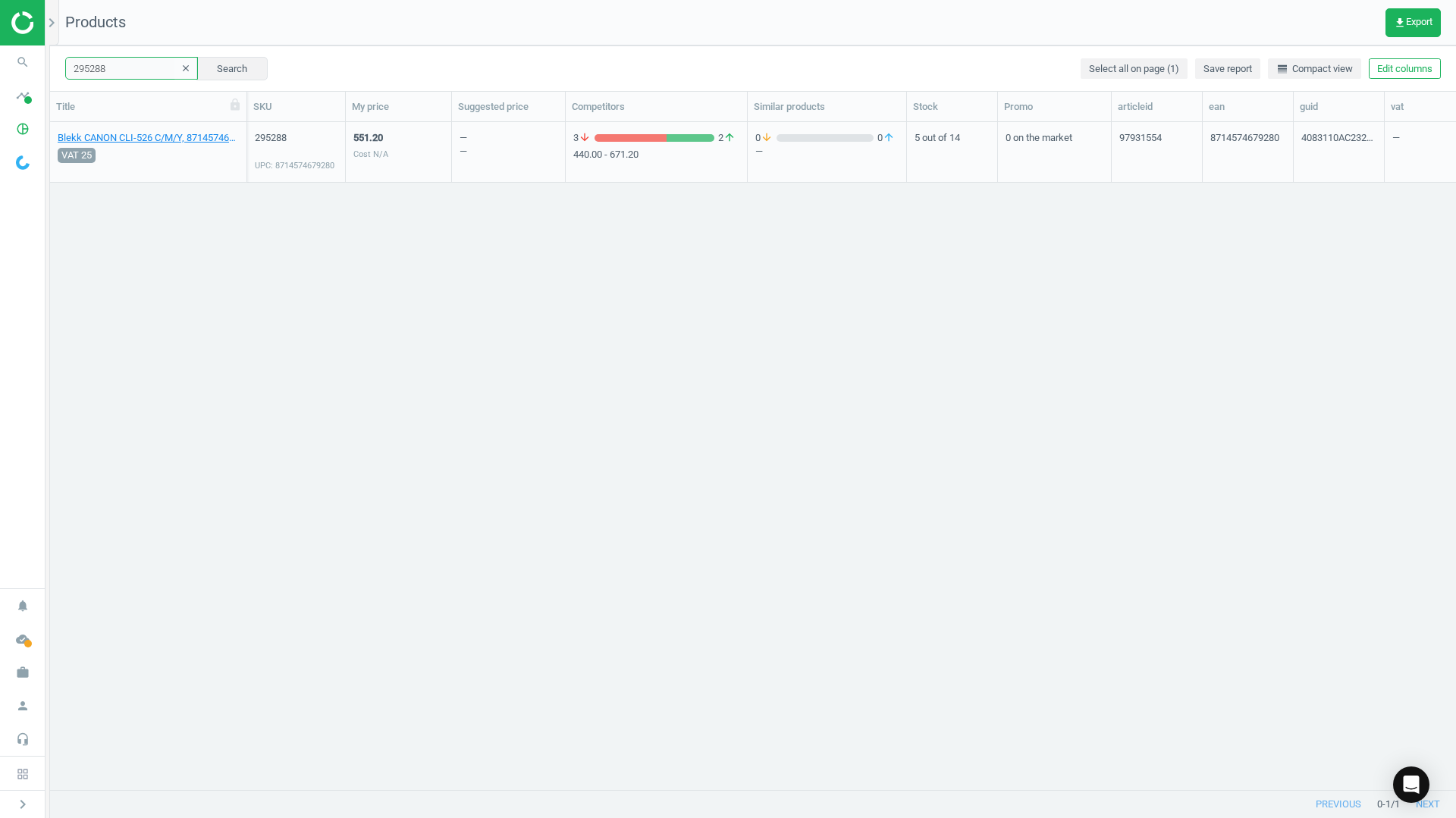
click at [99, 63] on input "295288" at bounding box center [132, 67] width 133 height 22
paste input "45226"
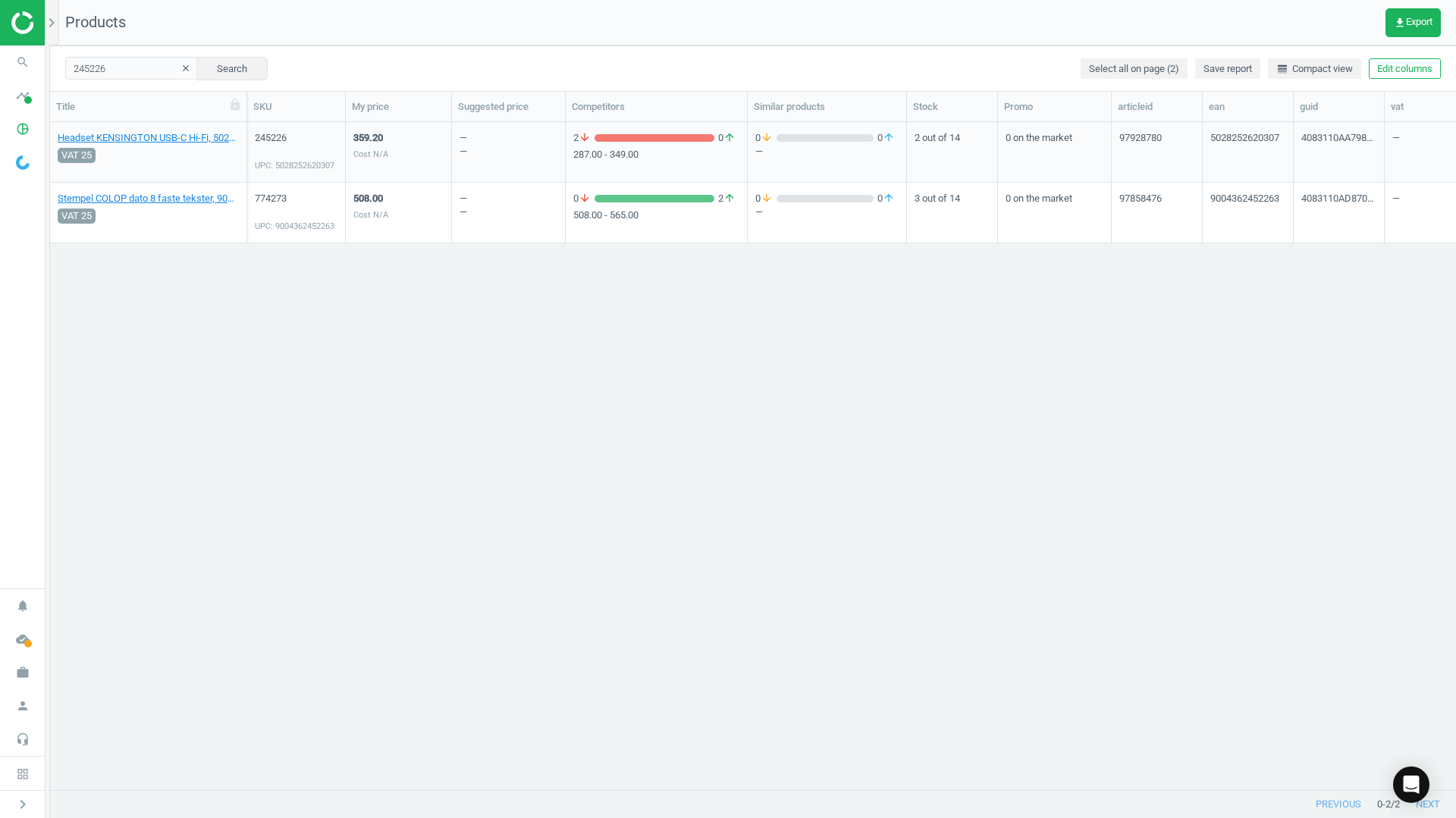
drag, startPoint x: 236, startPoint y: 334, endPoint x: 221, endPoint y: 183, distance: 151.7
click at [246, 320] on div "Headset KENSINGTON USB-C Hi-Fi, 5028252620307 VAT 25 245226 UPC: 5028252620307 …" at bounding box center [753, 450] width 1406 height 656
drag, startPoint x: 187, startPoint y: 71, endPoint x: 144, endPoint y: 71, distance: 43.0
click at [185, 71] on div "245226 clear Search" at bounding box center [167, 67] width 203 height 22
click at [125, 66] on input "245226" at bounding box center [132, 67] width 133 height 22
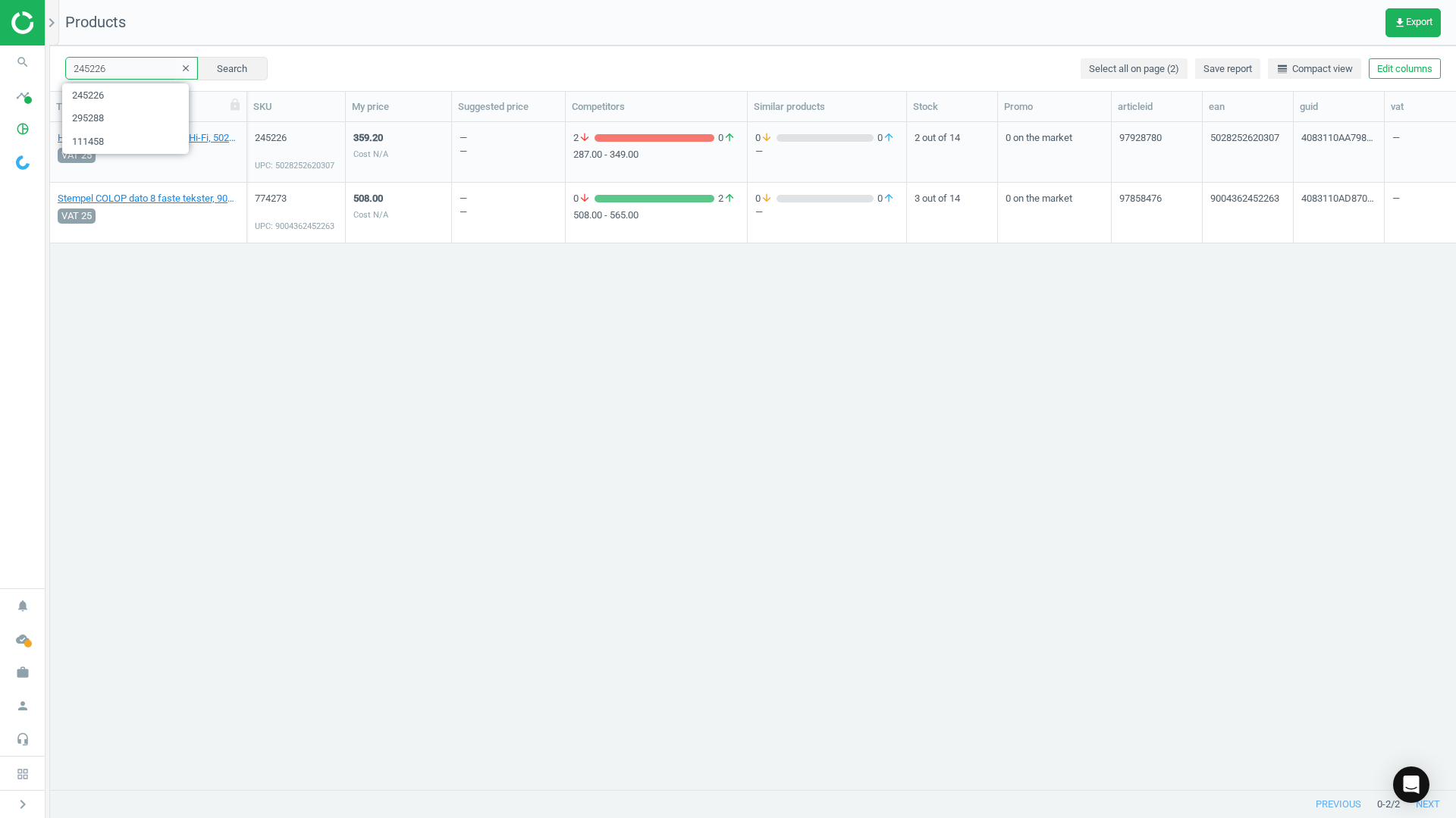
click at [125, 66] on input "245226" at bounding box center [132, 67] width 133 height 22
paste input "97540"
type input "297540"
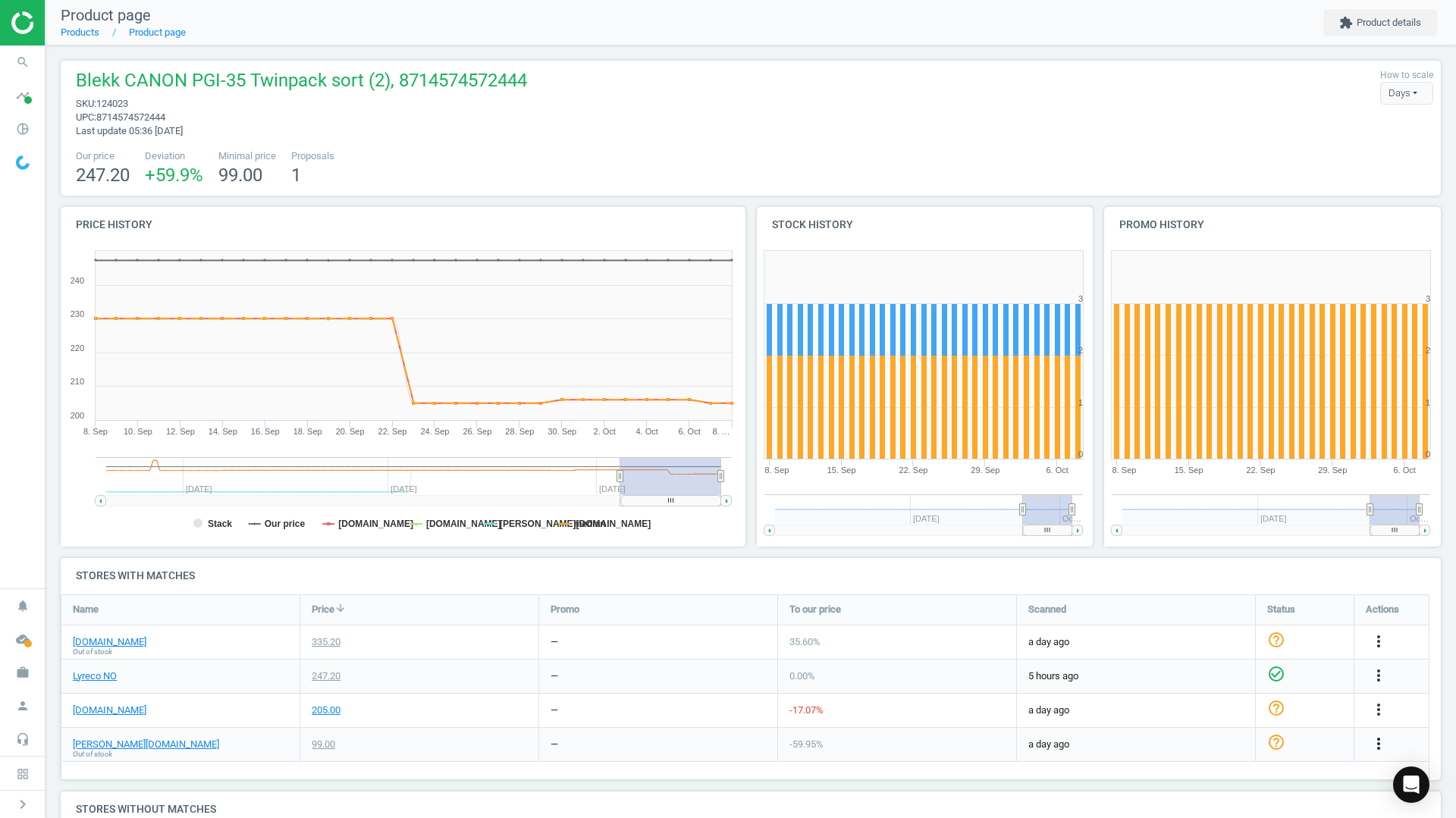
click at [1378, 747] on icon "more_vert" at bounding box center [1379, 744] width 18 height 18
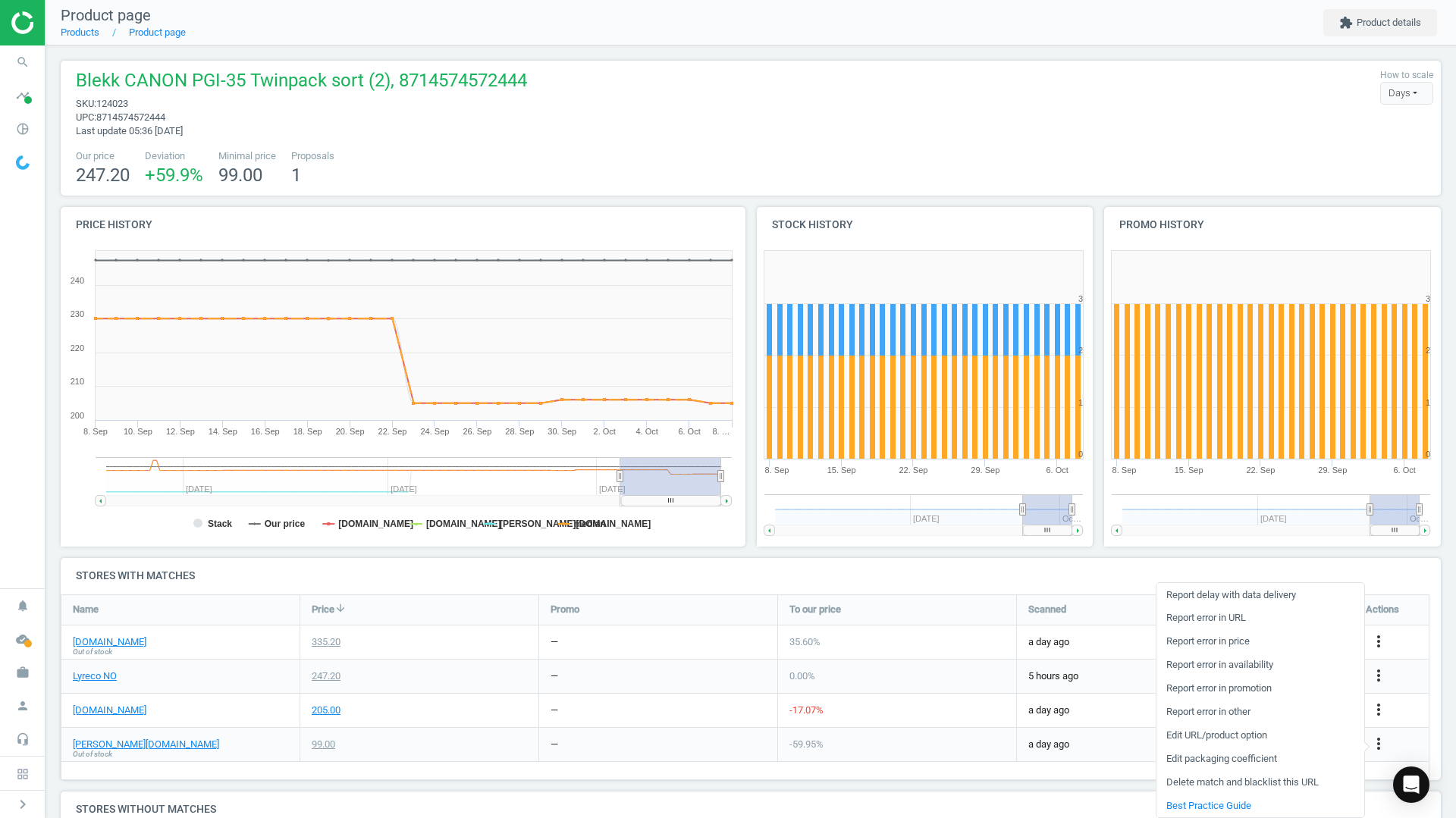
click at [1179, 779] on link "Delete match and blacklist this URL" at bounding box center [1260, 782] width 208 height 23
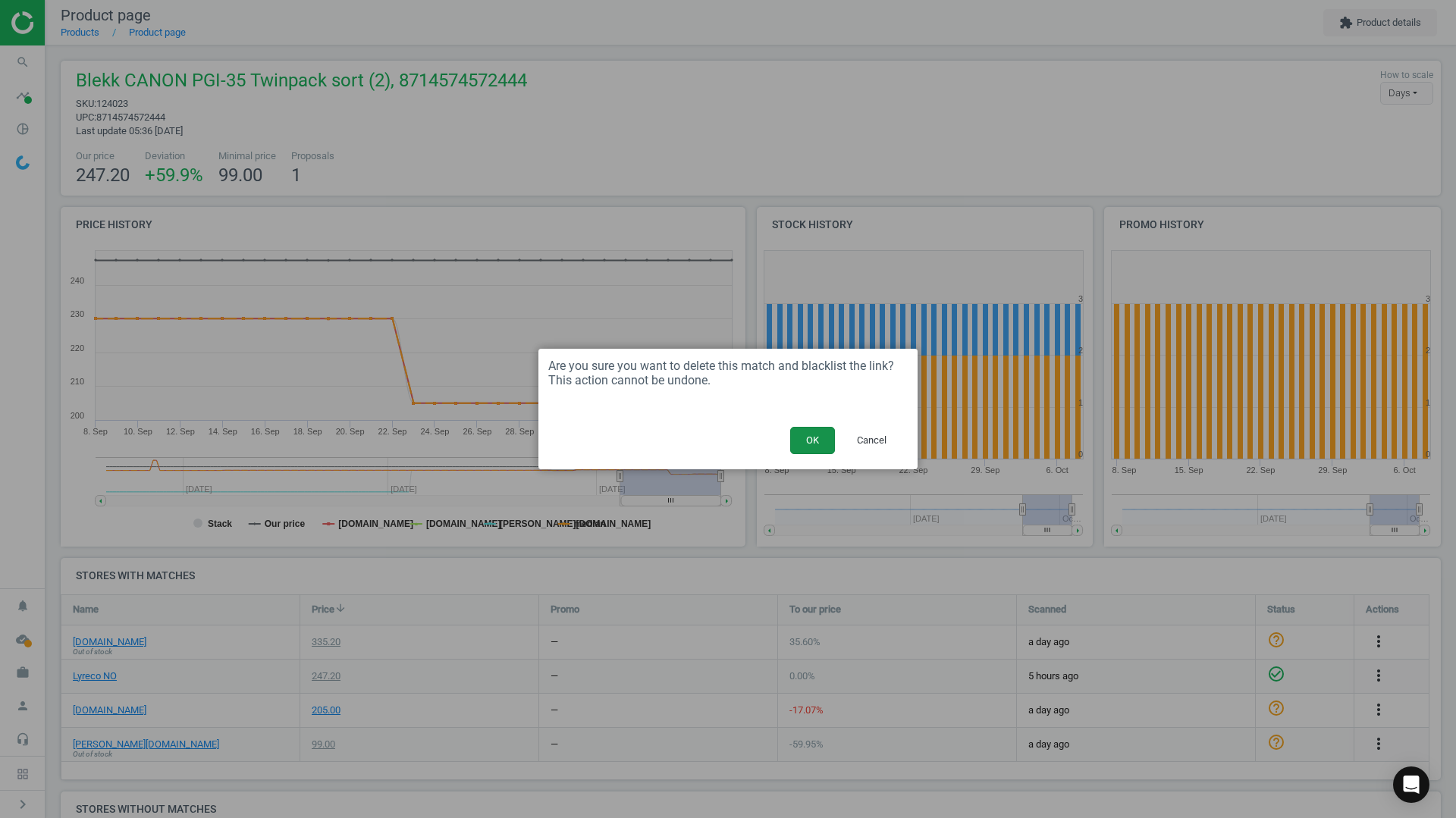
click at [814, 440] on button "OK" at bounding box center [812, 440] width 45 height 27
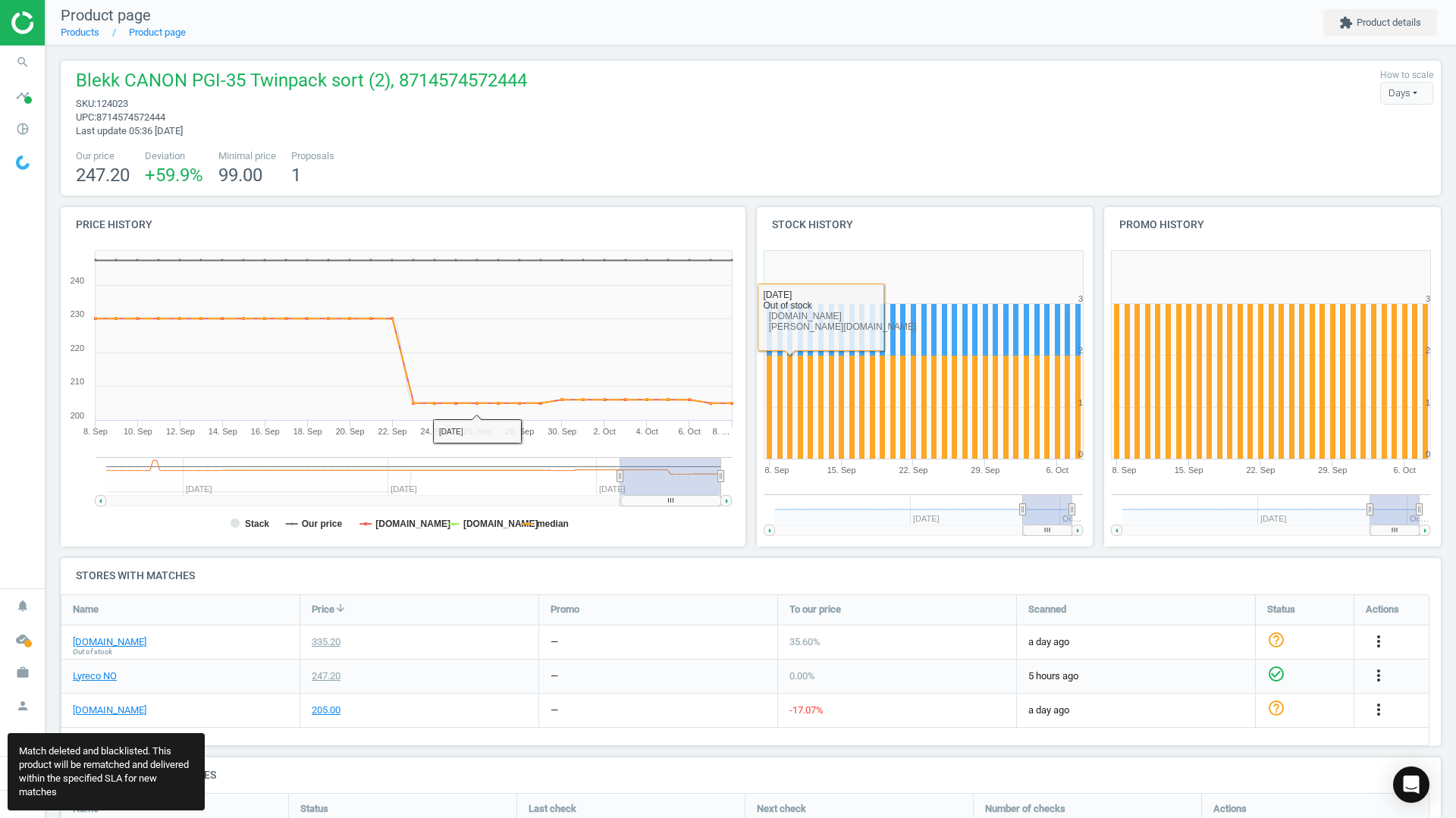
scroll to position [437, 1392]
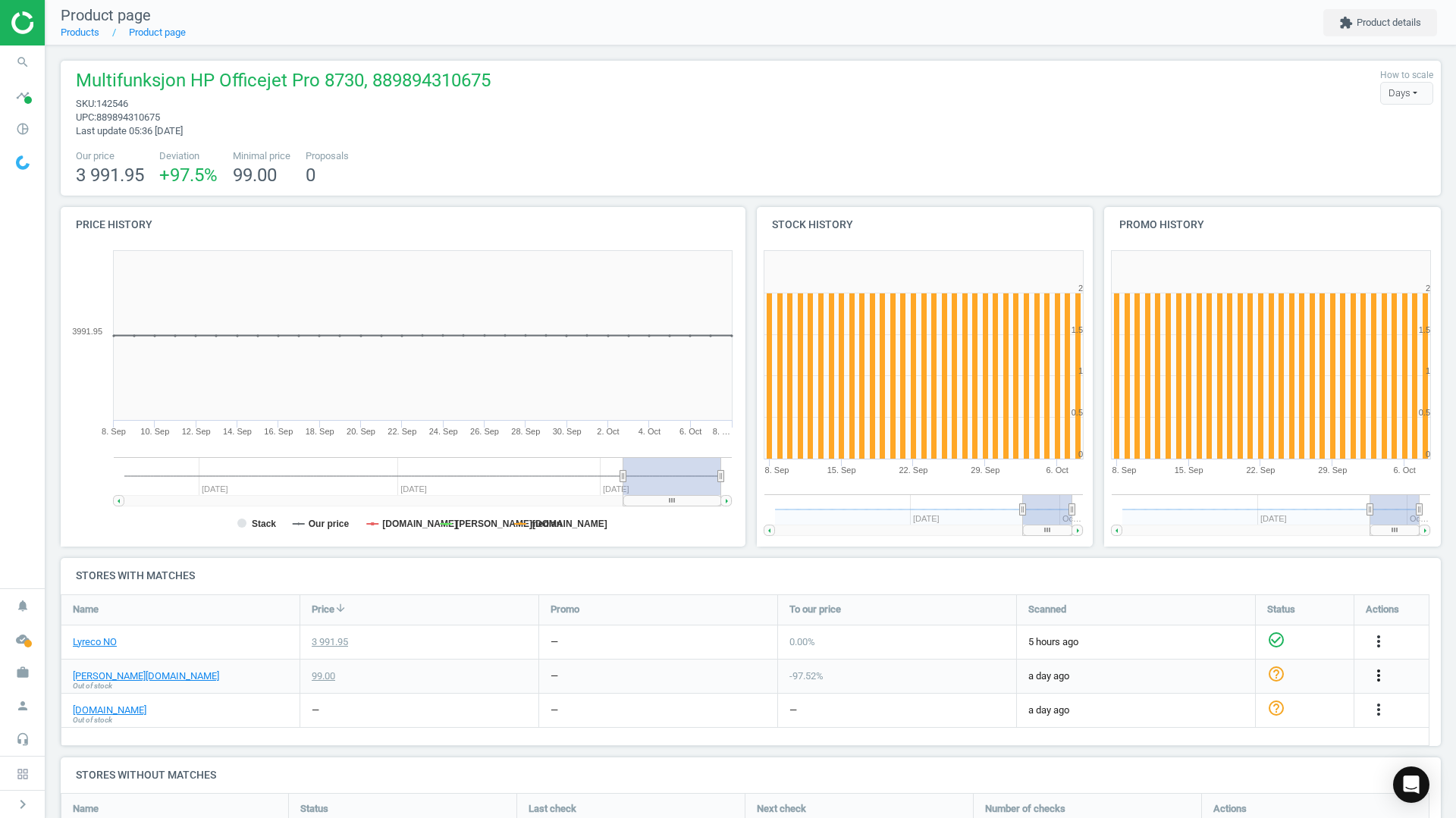
click at [1371, 672] on icon "more_vert" at bounding box center [1379, 675] width 18 height 18
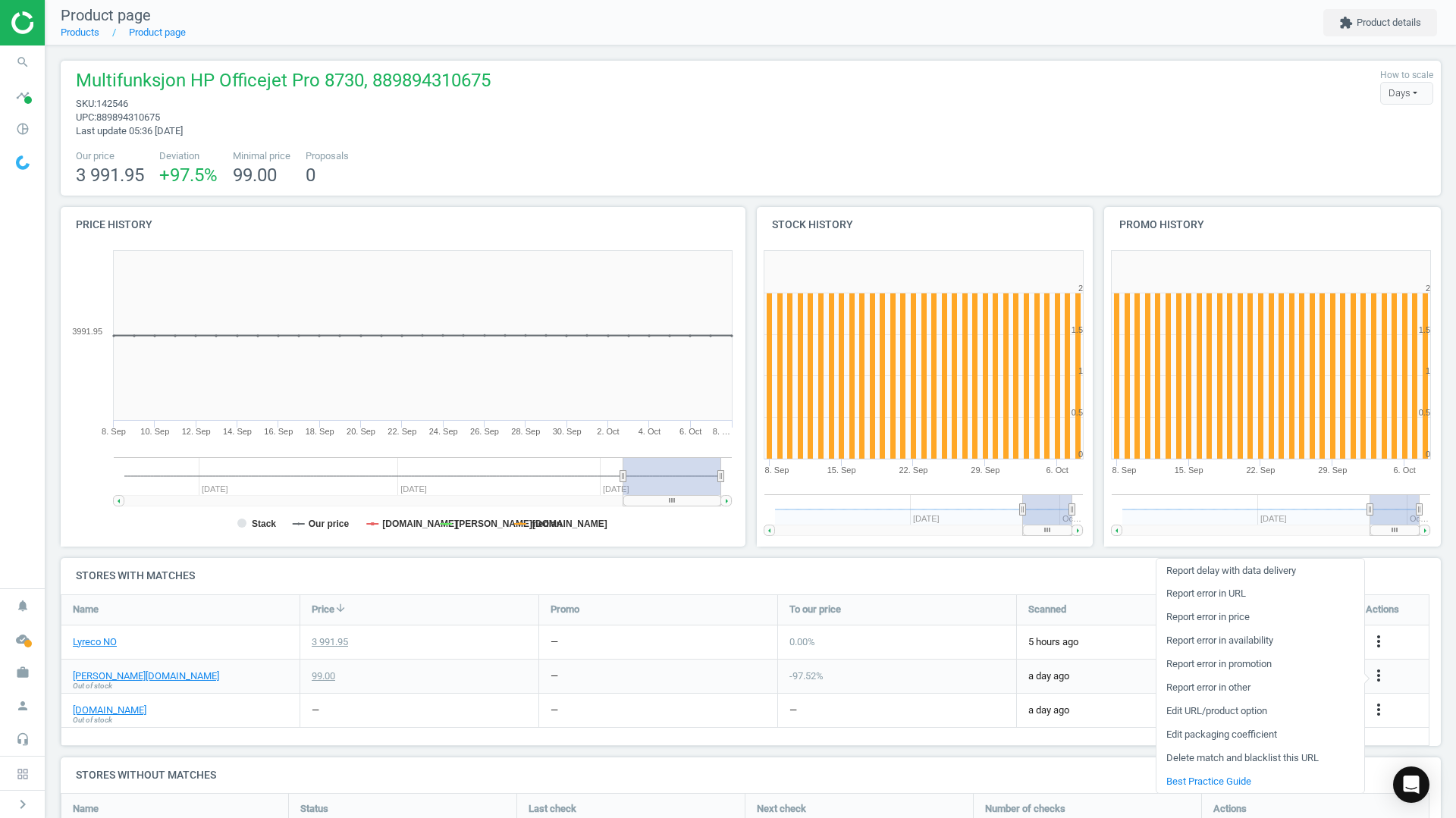
click at [1198, 760] on link "Delete match and blacklist this URL" at bounding box center [1260, 758] width 208 height 23
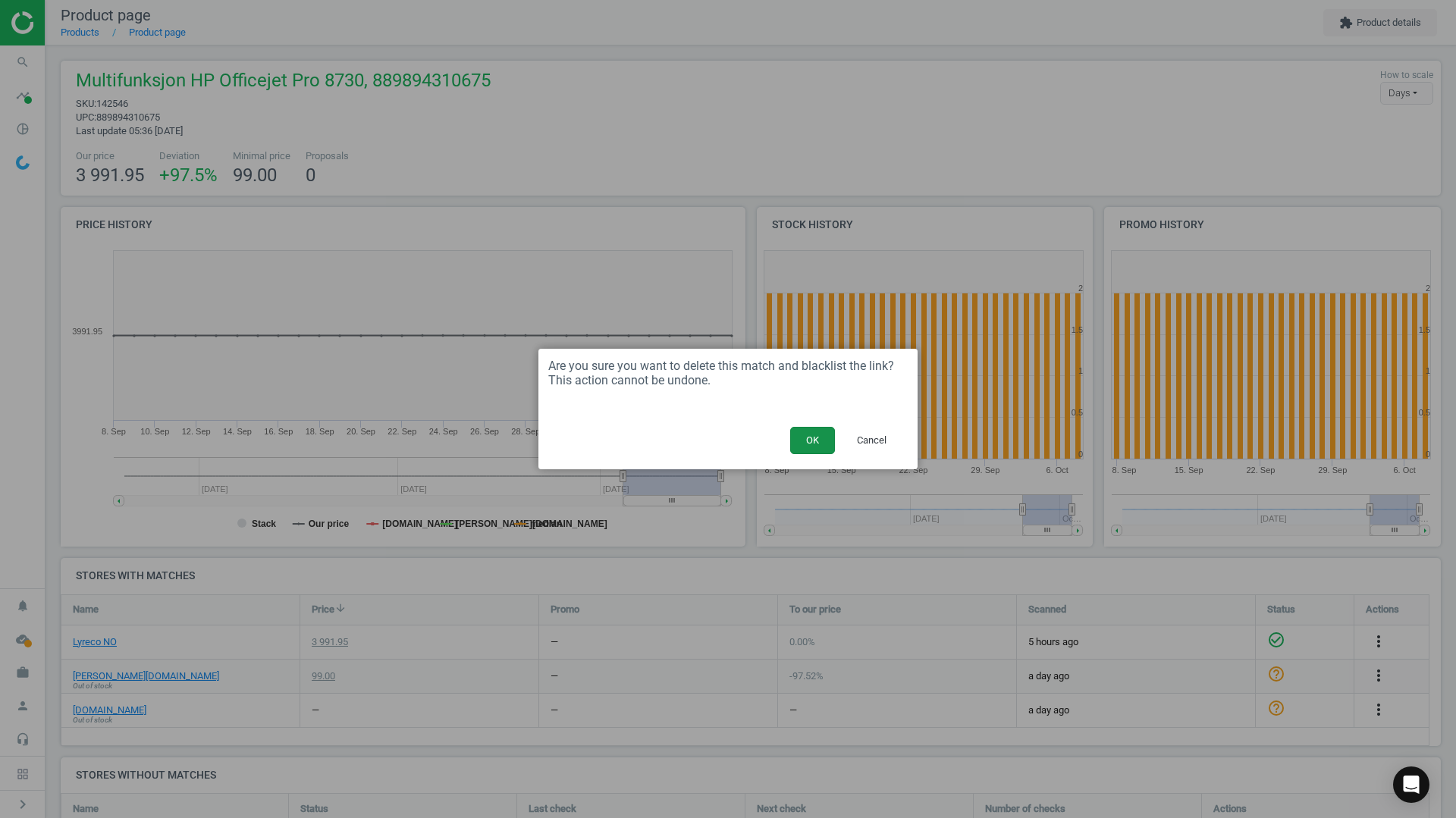
click at [797, 443] on button "OK" at bounding box center [812, 440] width 45 height 27
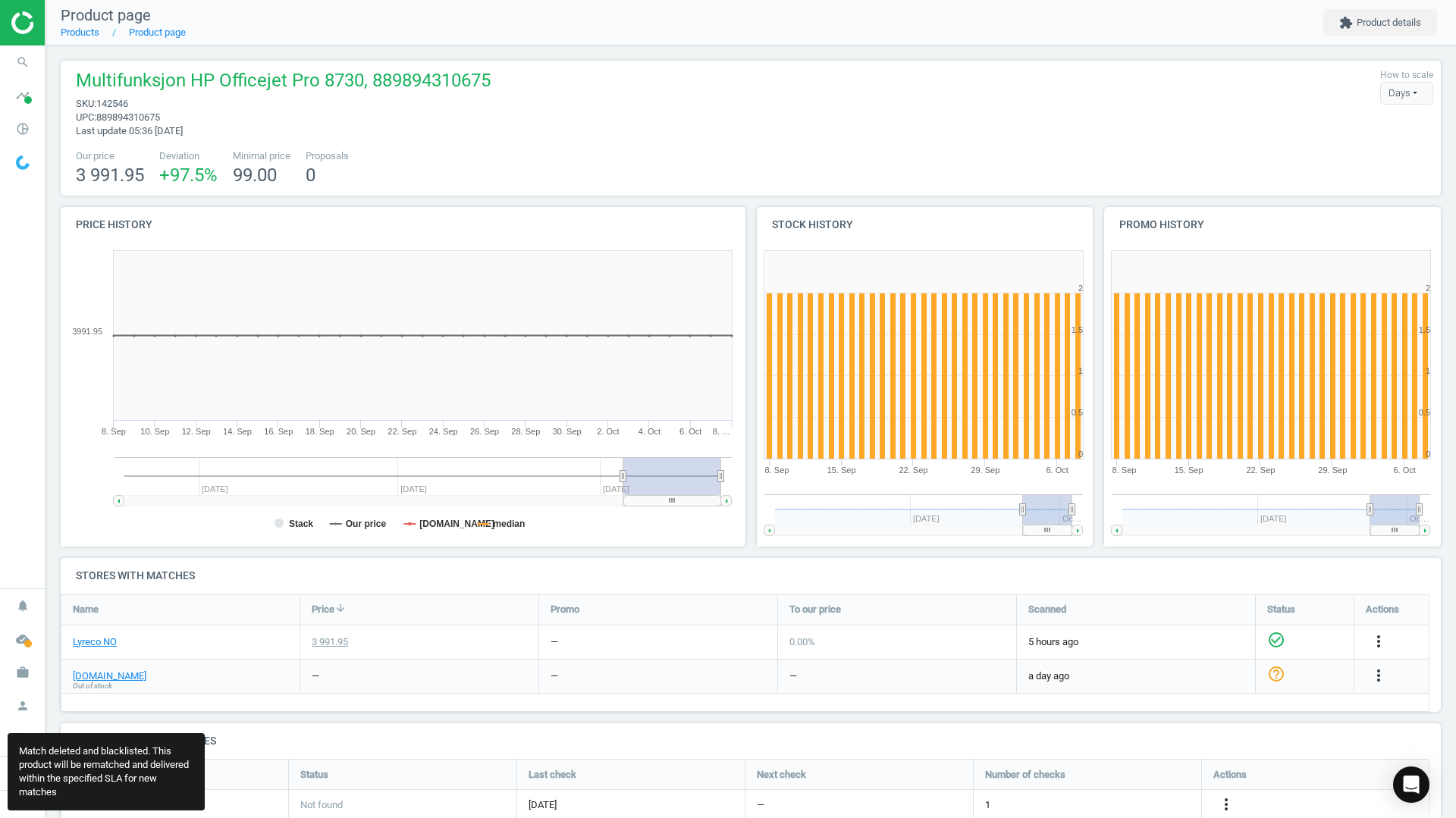
scroll to position [467, 1392]
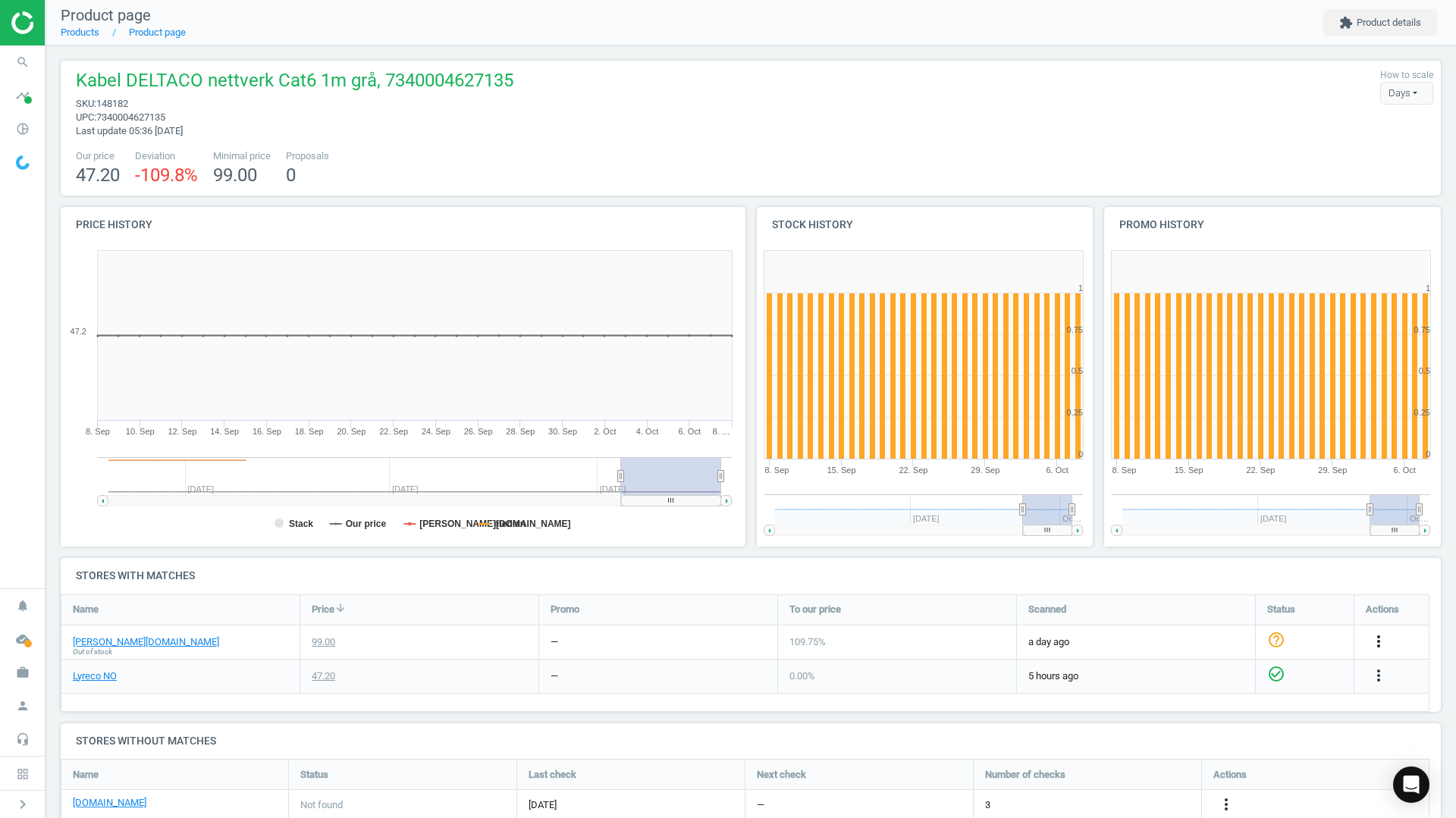
click at [1380, 644] on icon "more_vert" at bounding box center [1379, 641] width 18 height 18
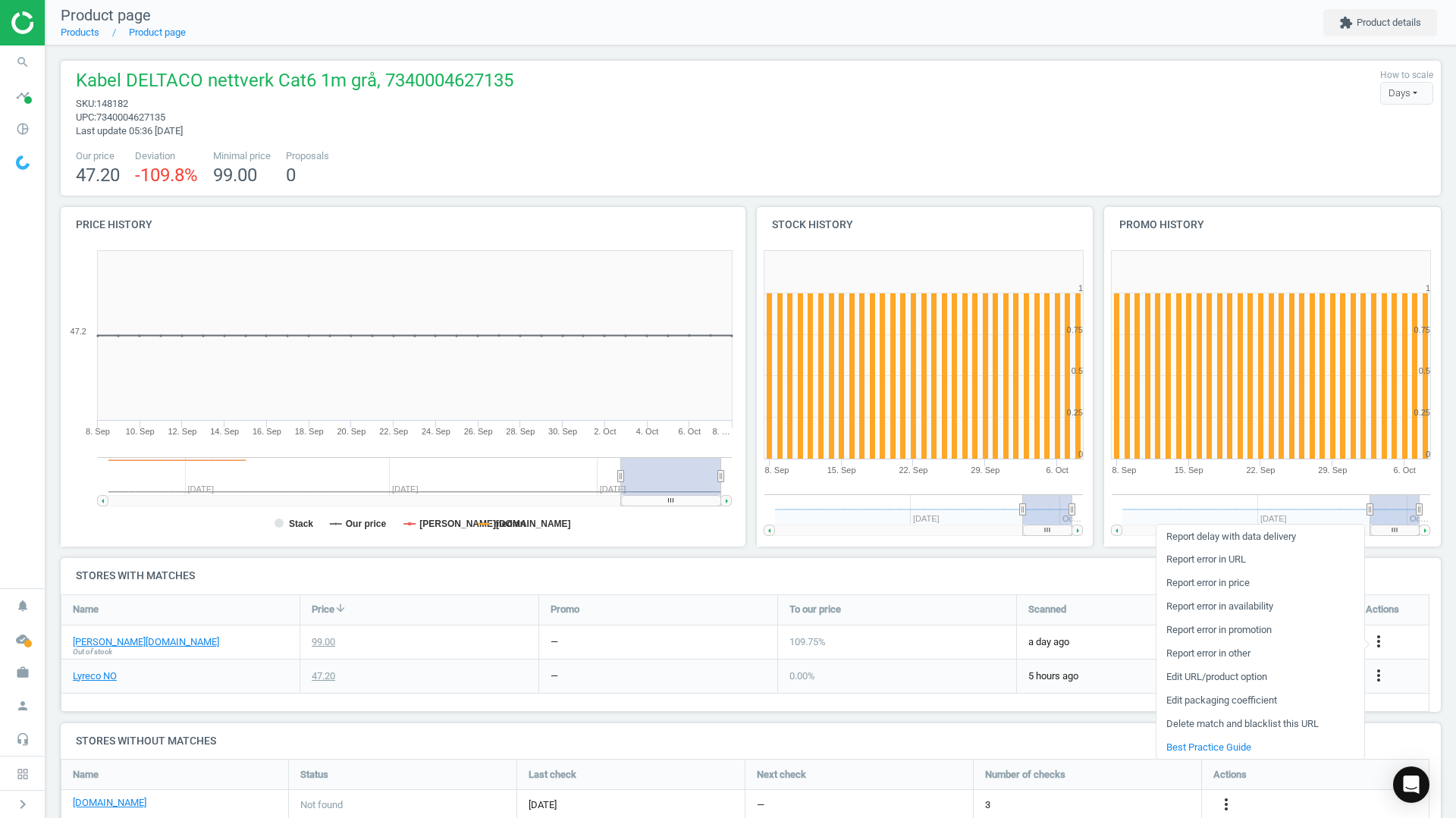
click at [1208, 718] on link "Delete match and blacklist this URL" at bounding box center [1260, 724] width 208 height 23
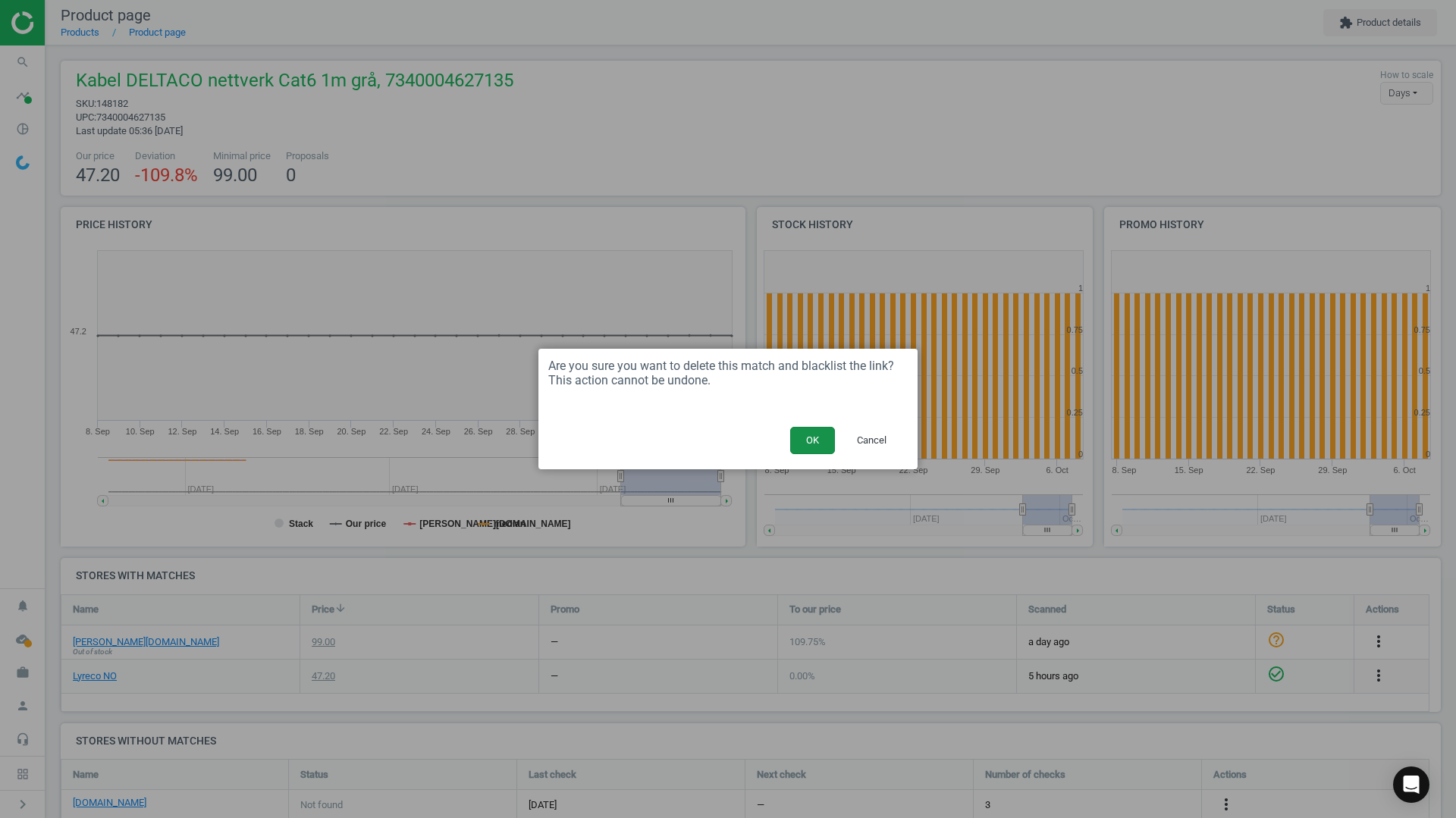
click at [811, 435] on button "OK" at bounding box center [812, 440] width 45 height 27
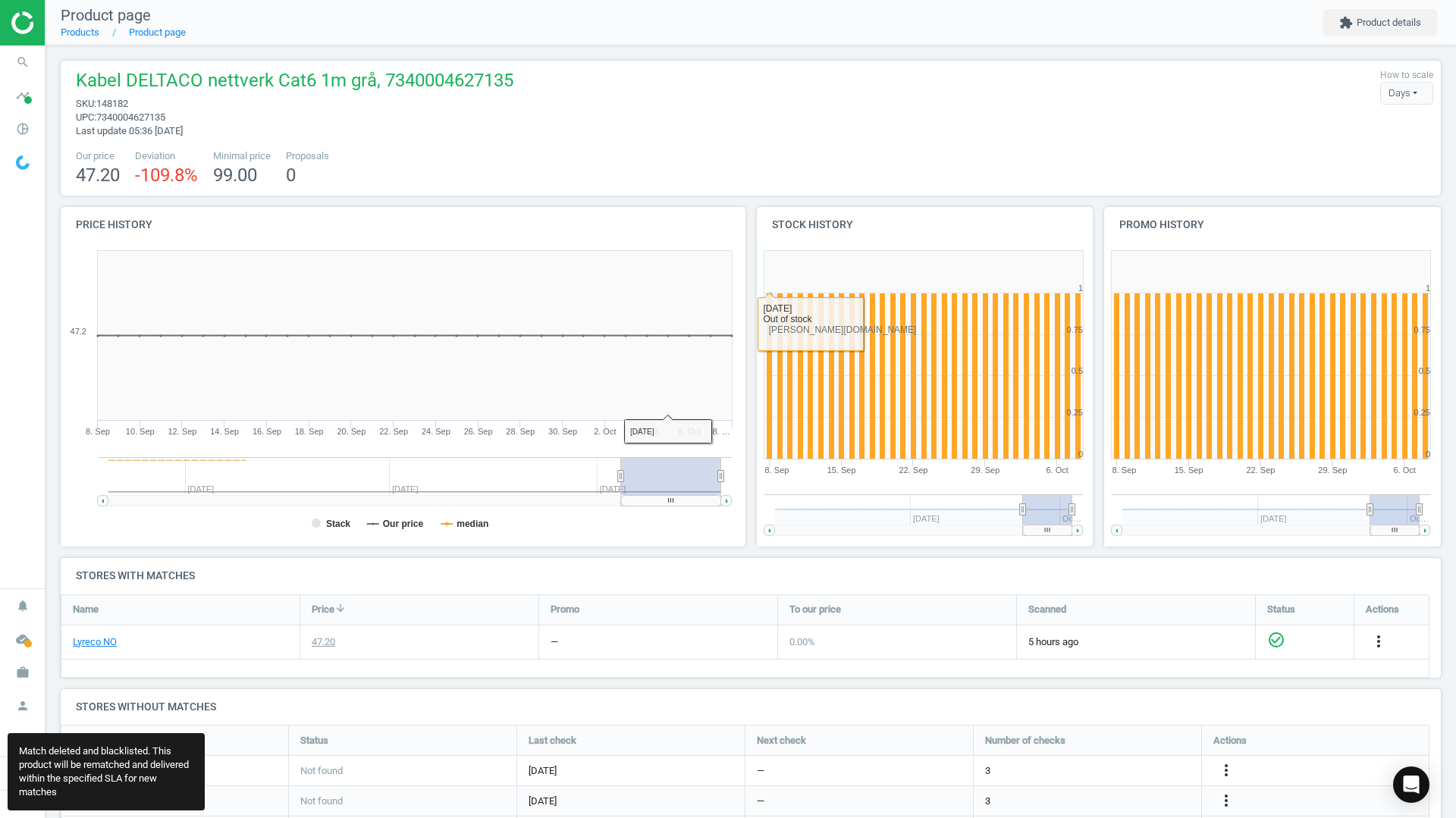
scroll to position [497, 1392]
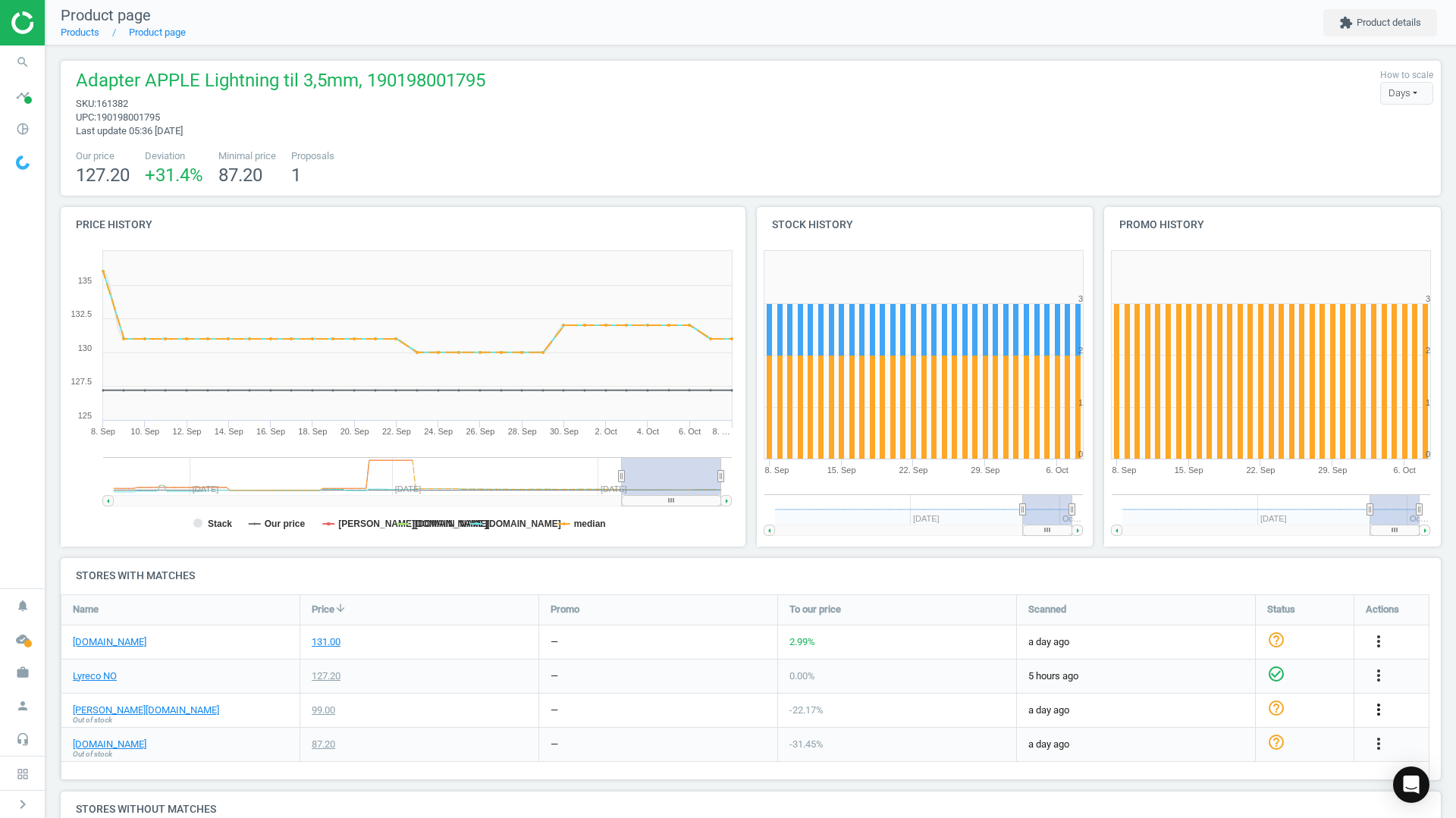
click at [1380, 707] on icon "more_vert" at bounding box center [1379, 710] width 18 height 18
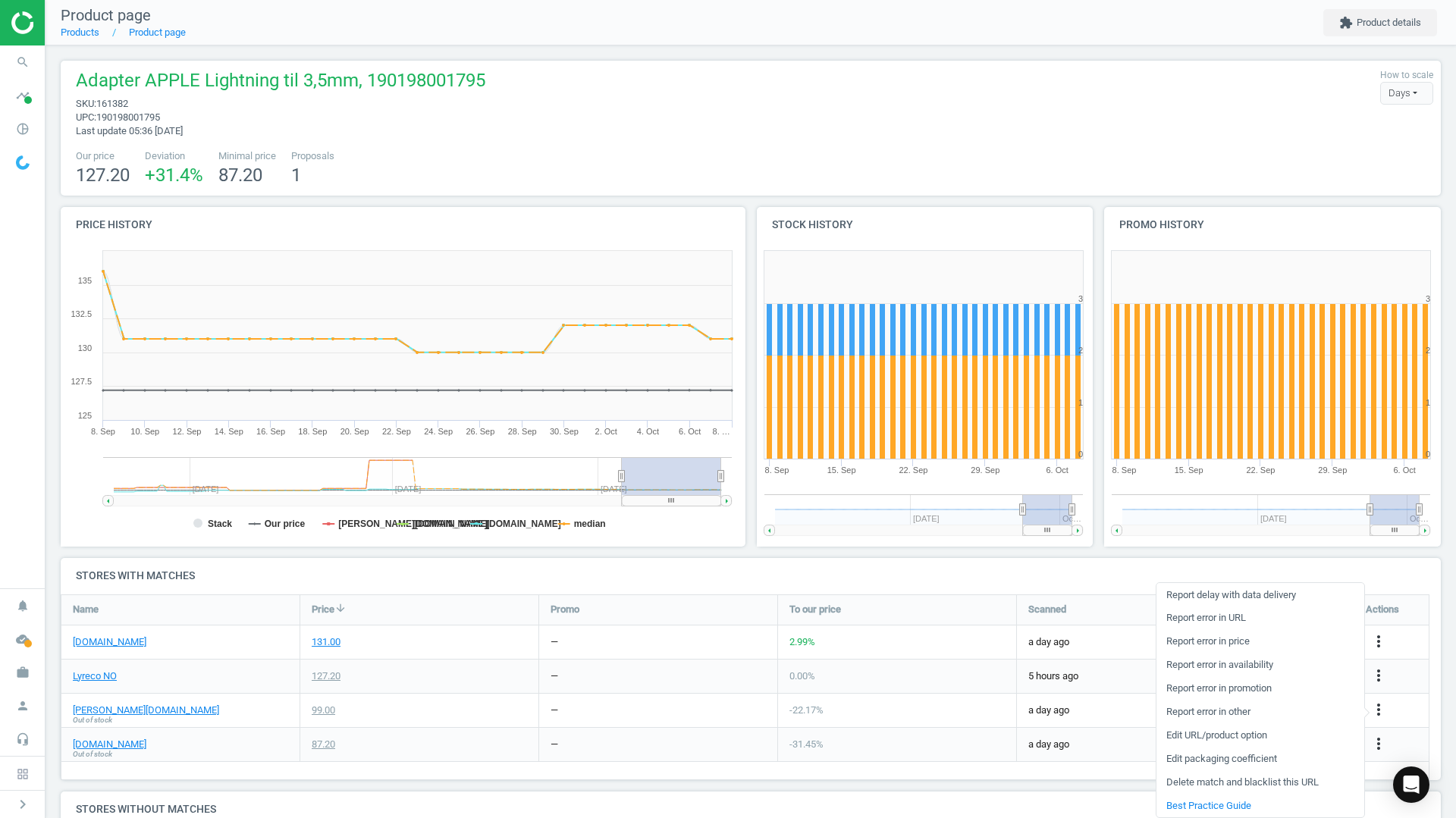
click at [1197, 786] on link "Delete match and blacklist this URL" at bounding box center [1260, 782] width 208 height 23
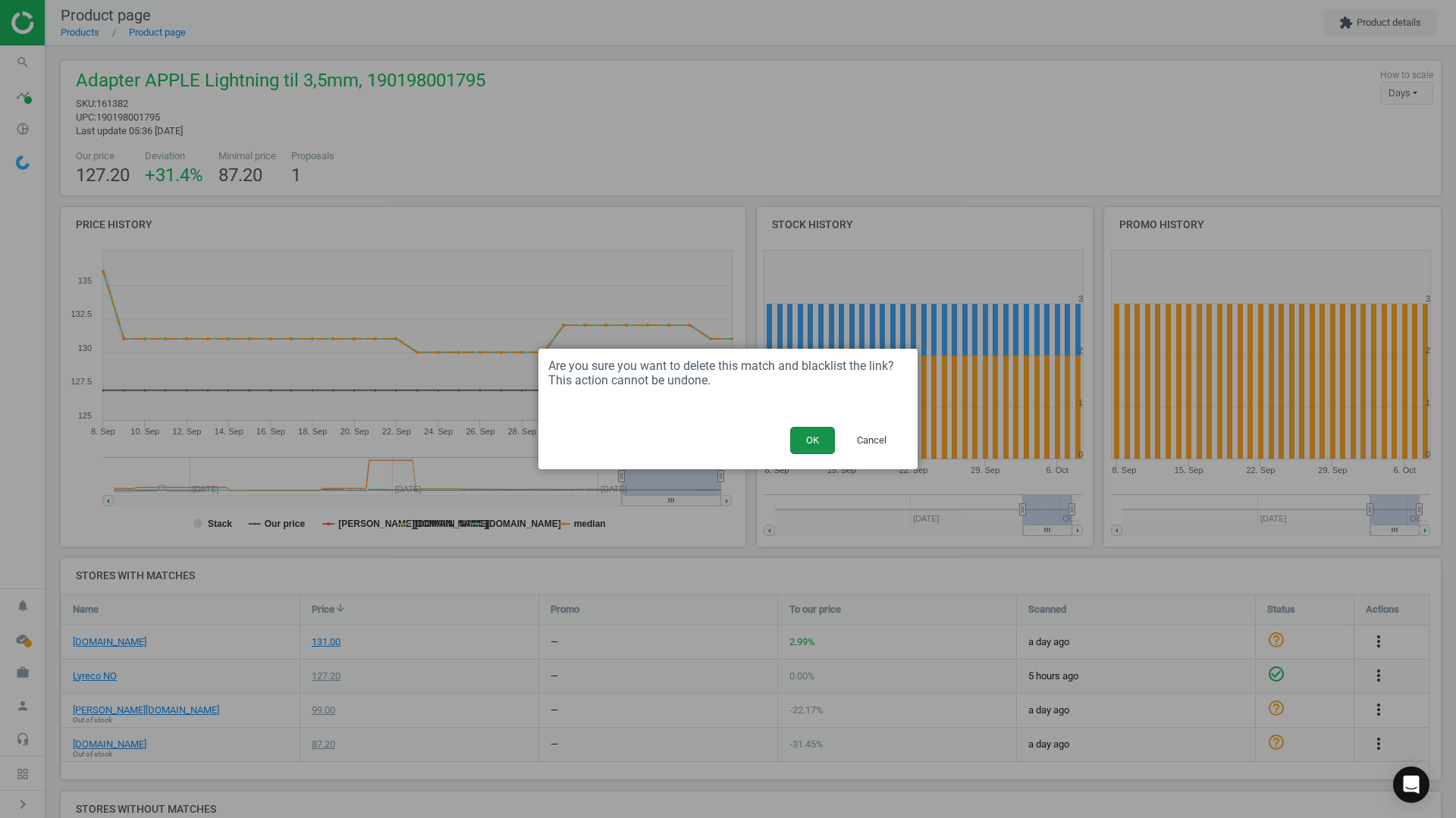
click at [801, 441] on button "OK" at bounding box center [812, 440] width 45 height 27
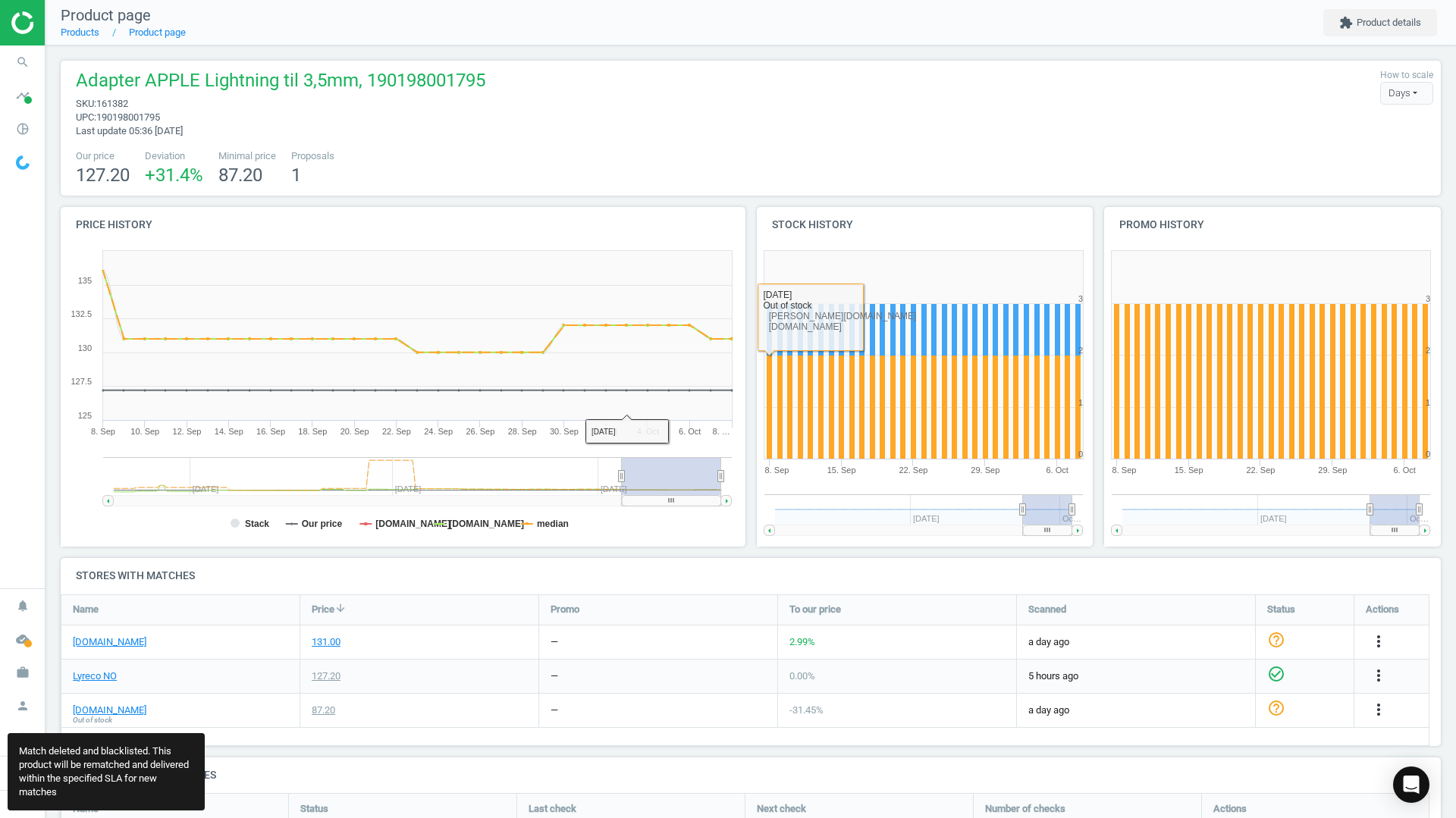
scroll to position [437, 1392]
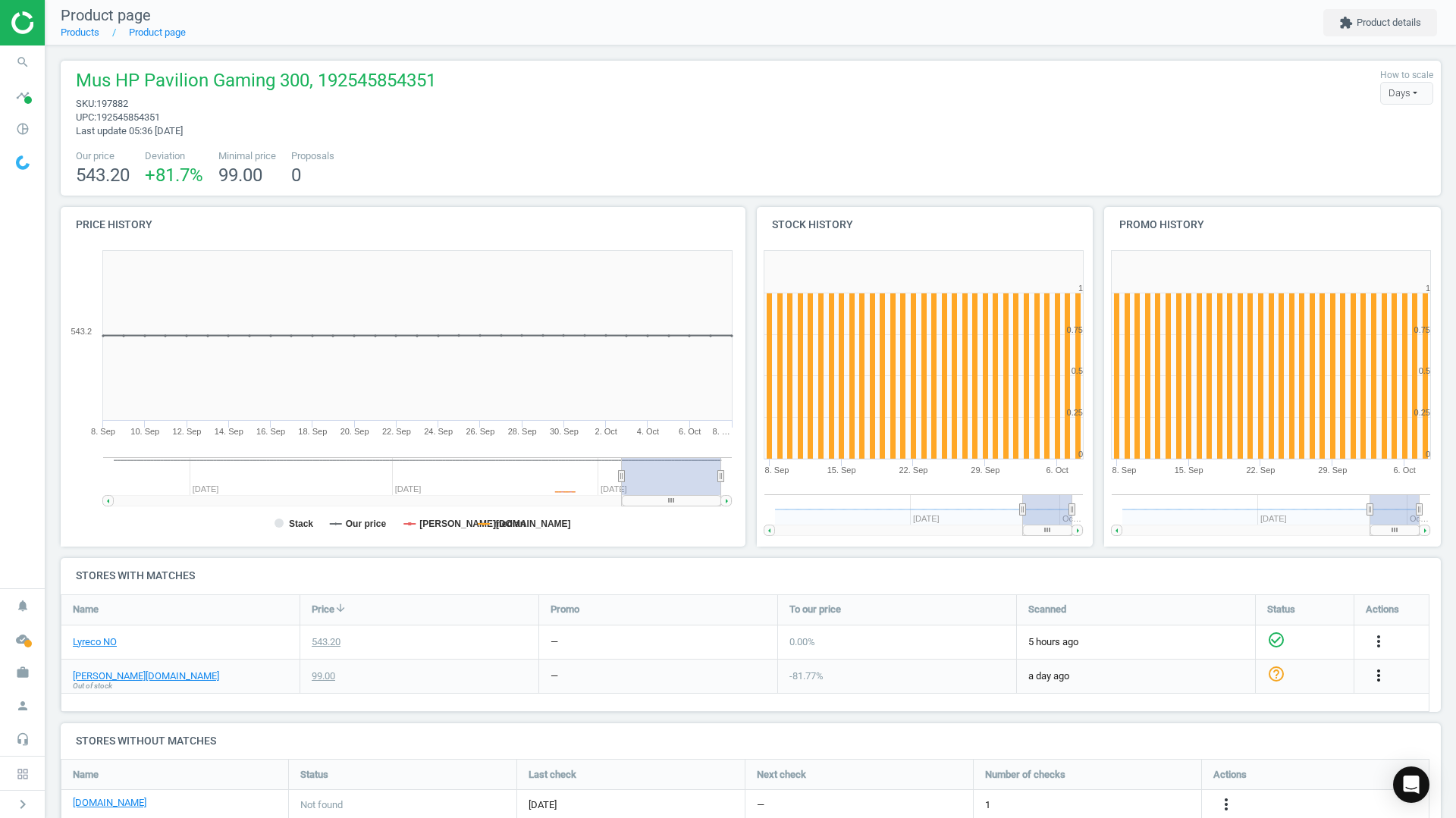
click at [1380, 678] on icon "more_vert" at bounding box center [1379, 675] width 18 height 18
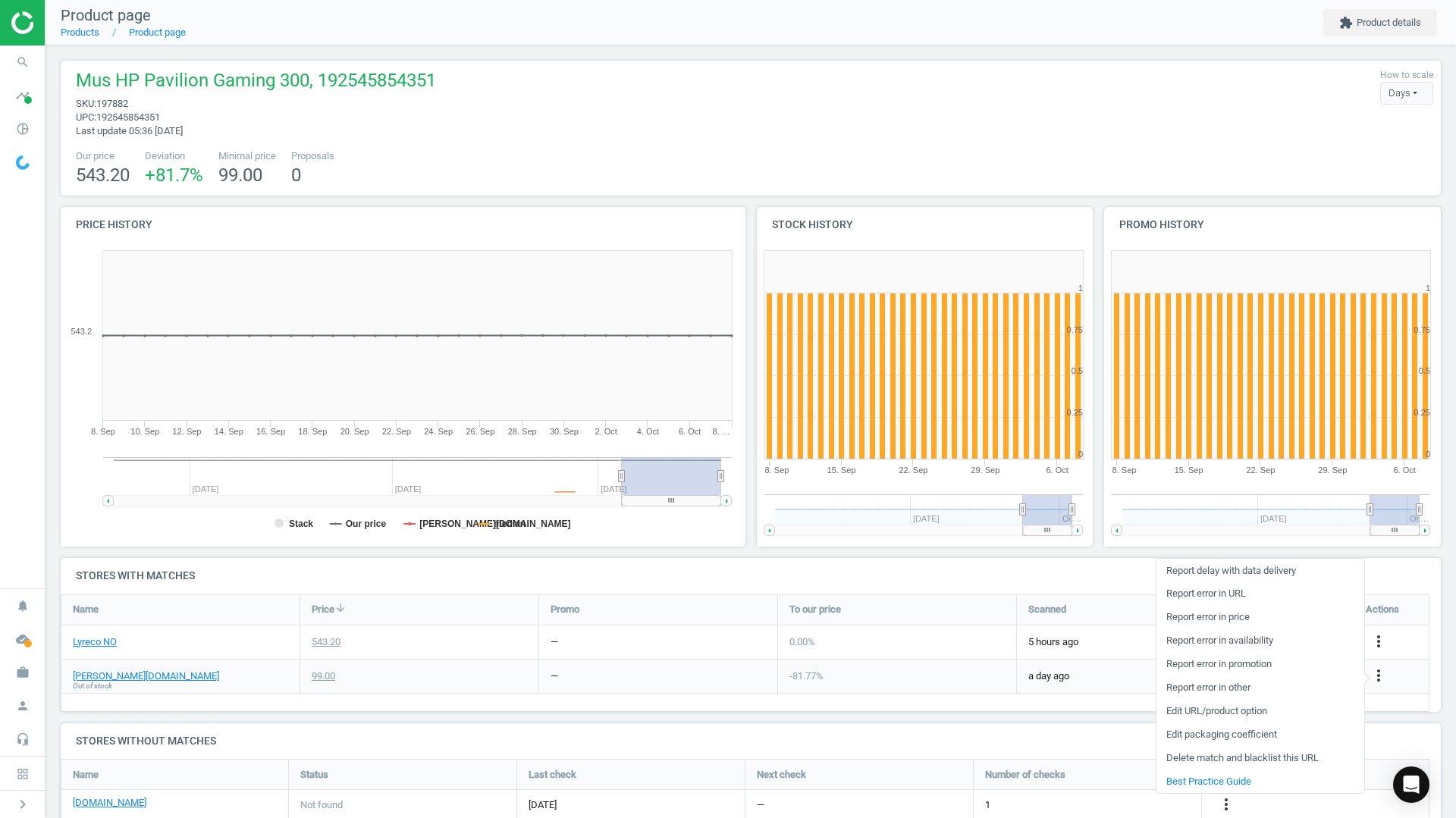
click at [1235, 753] on link "Delete match and blacklist this URL" at bounding box center [1260, 758] width 208 height 23
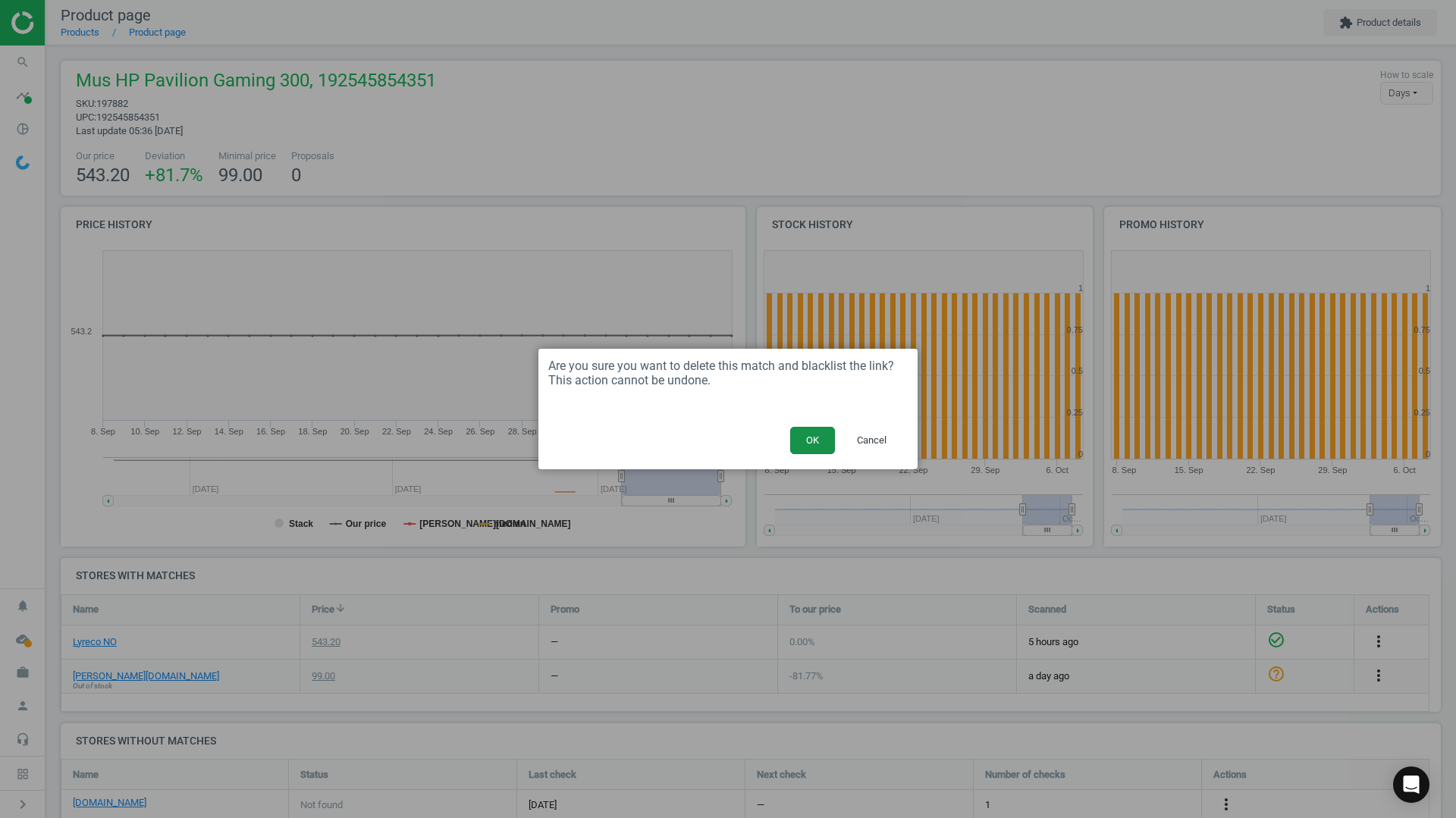
click at [810, 438] on button "OK" at bounding box center [812, 440] width 45 height 27
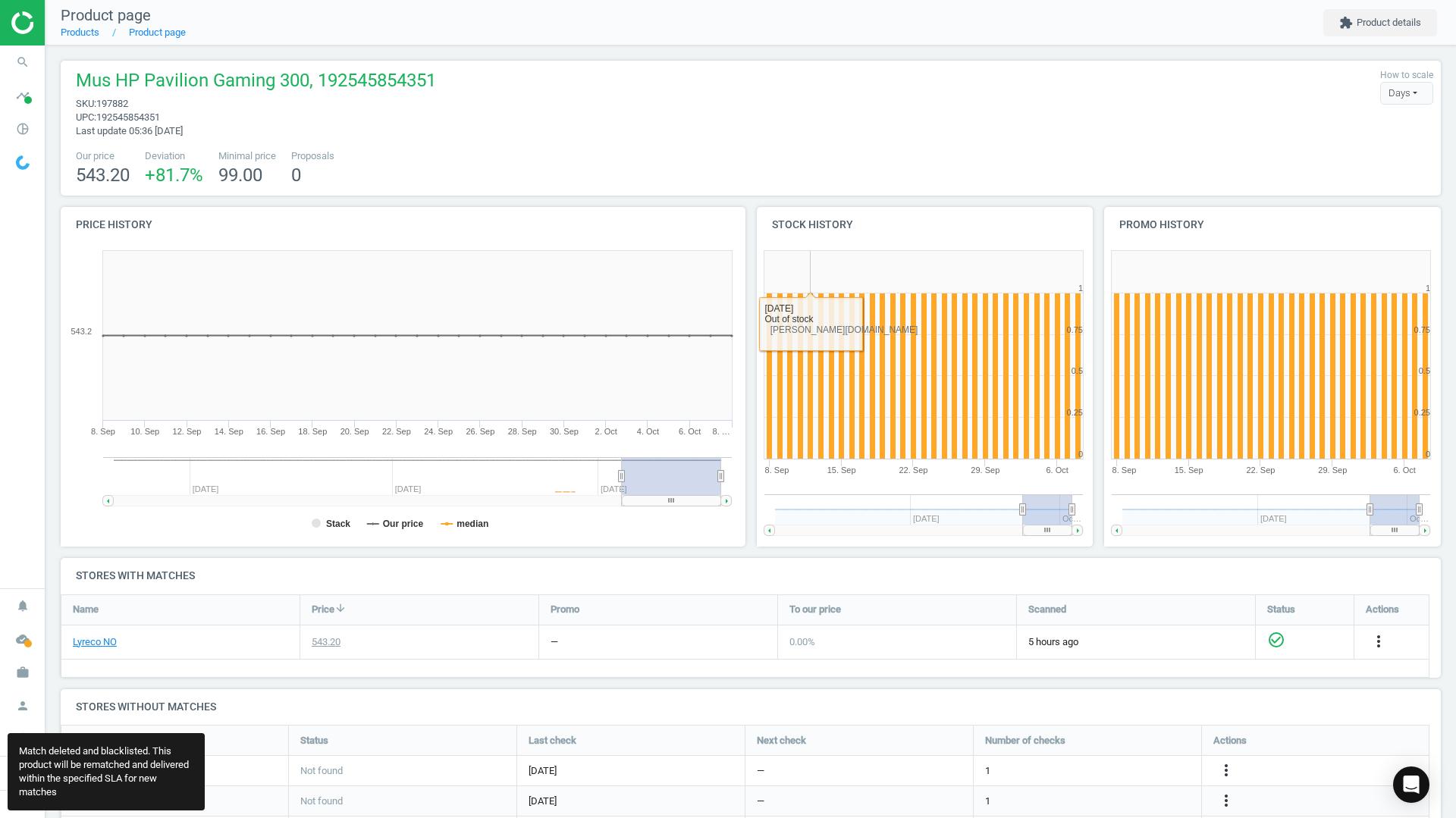
scroll to position [497, 1392]
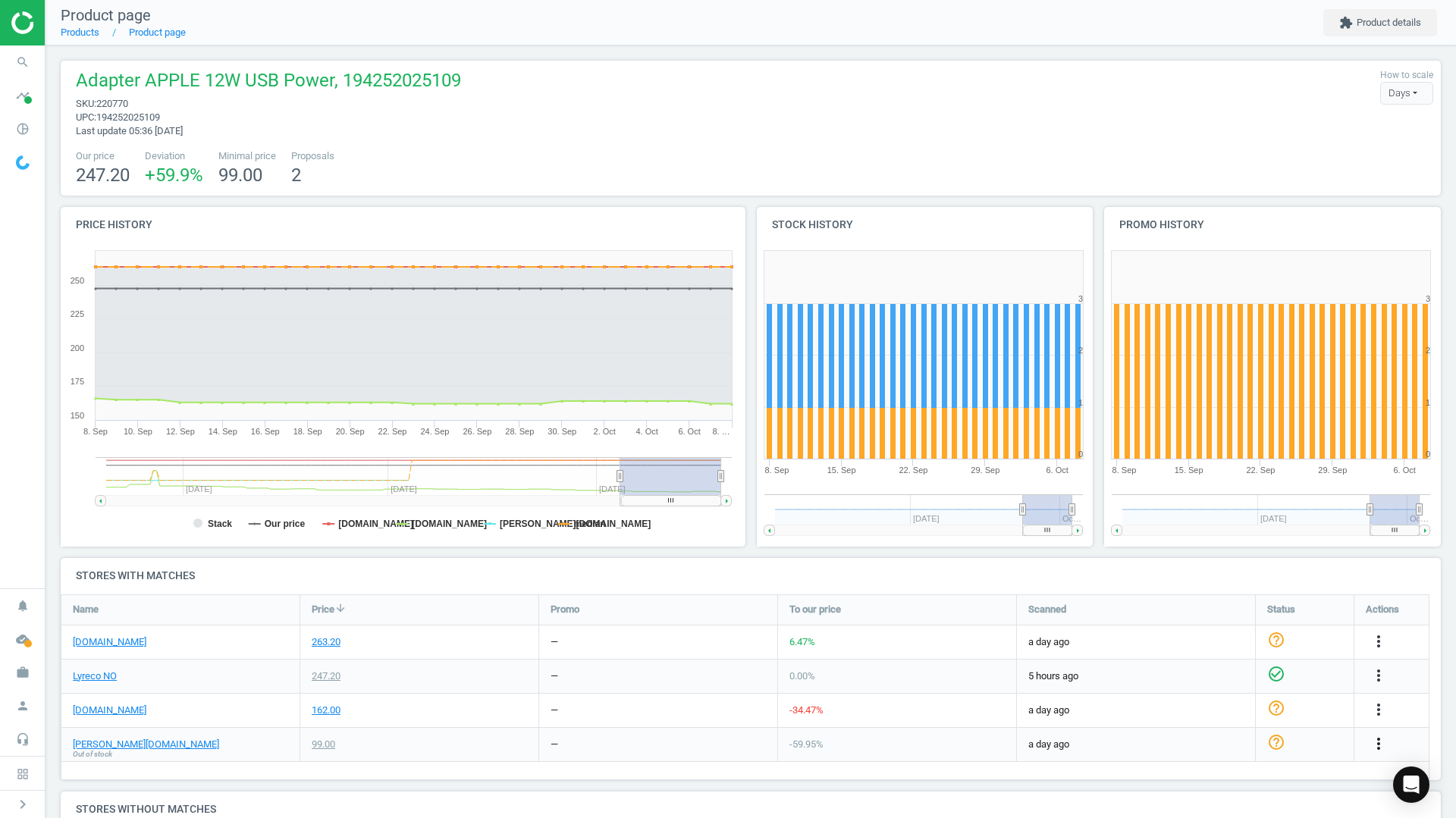
click at [1380, 745] on icon "more_vert" at bounding box center [1379, 744] width 18 height 18
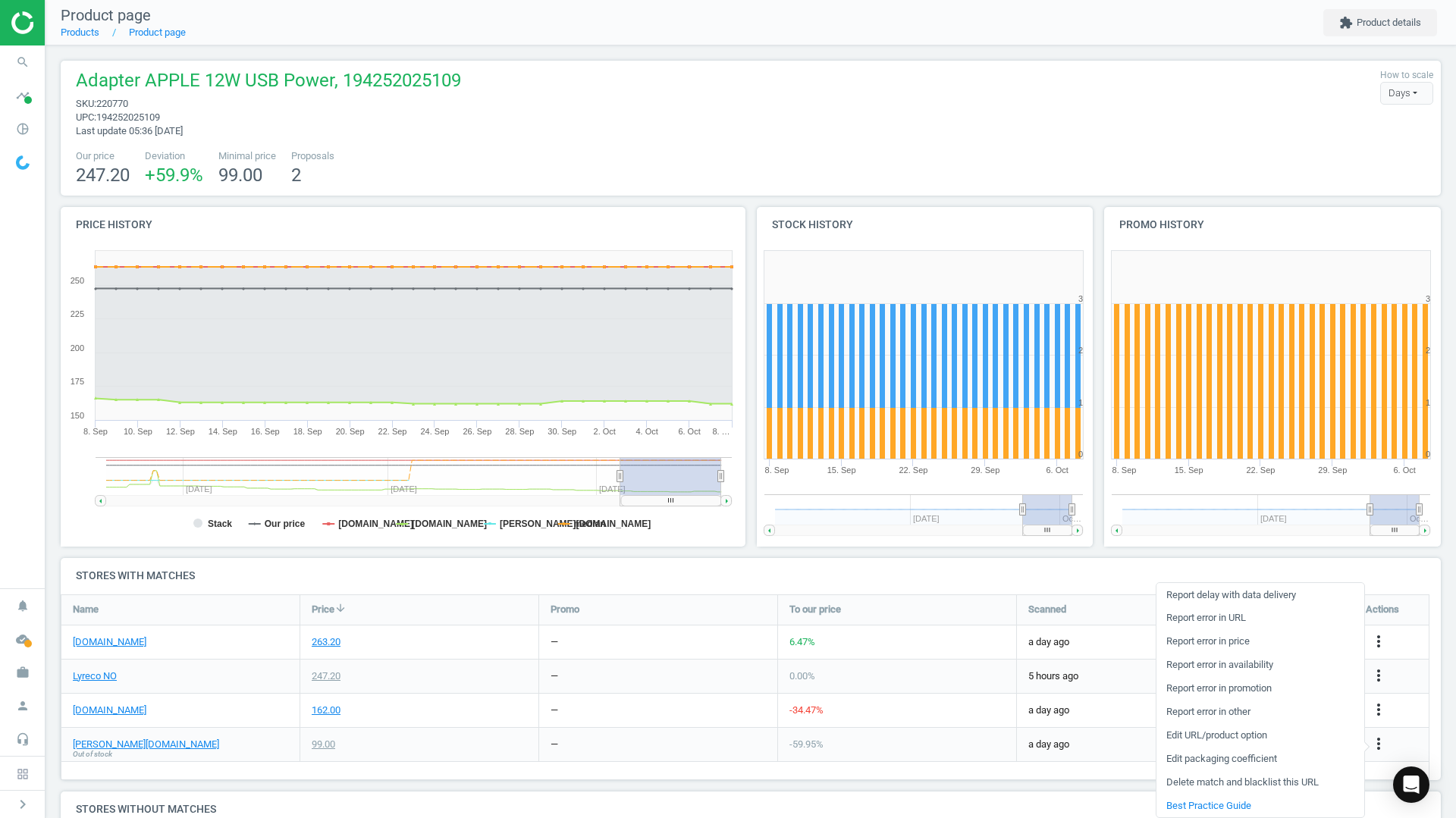
click at [1189, 784] on link "Delete match and blacklist this URL" at bounding box center [1260, 782] width 208 height 23
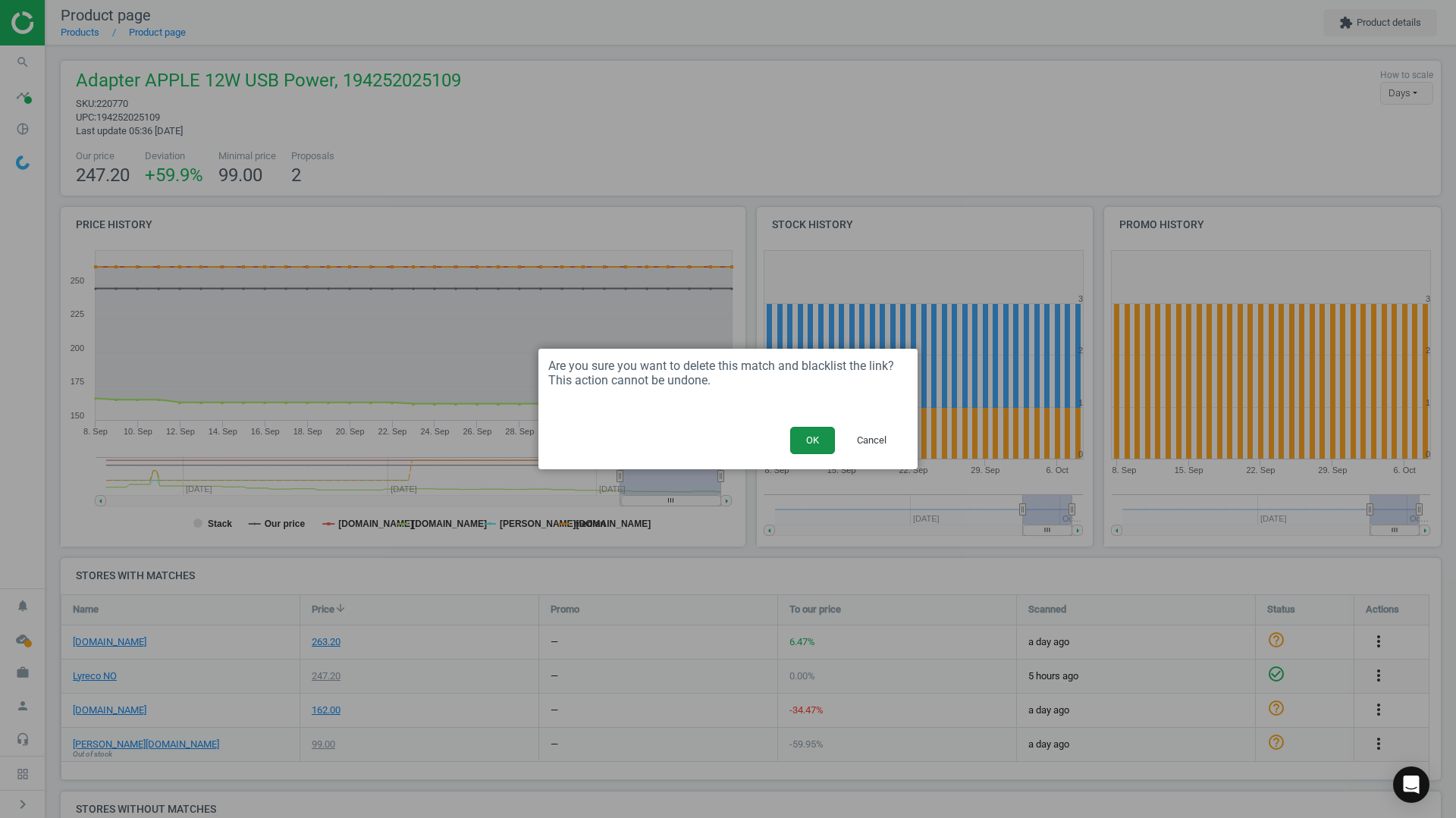
click at [802, 440] on button "OK" at bounding box center [812, 440] width 45 height 27
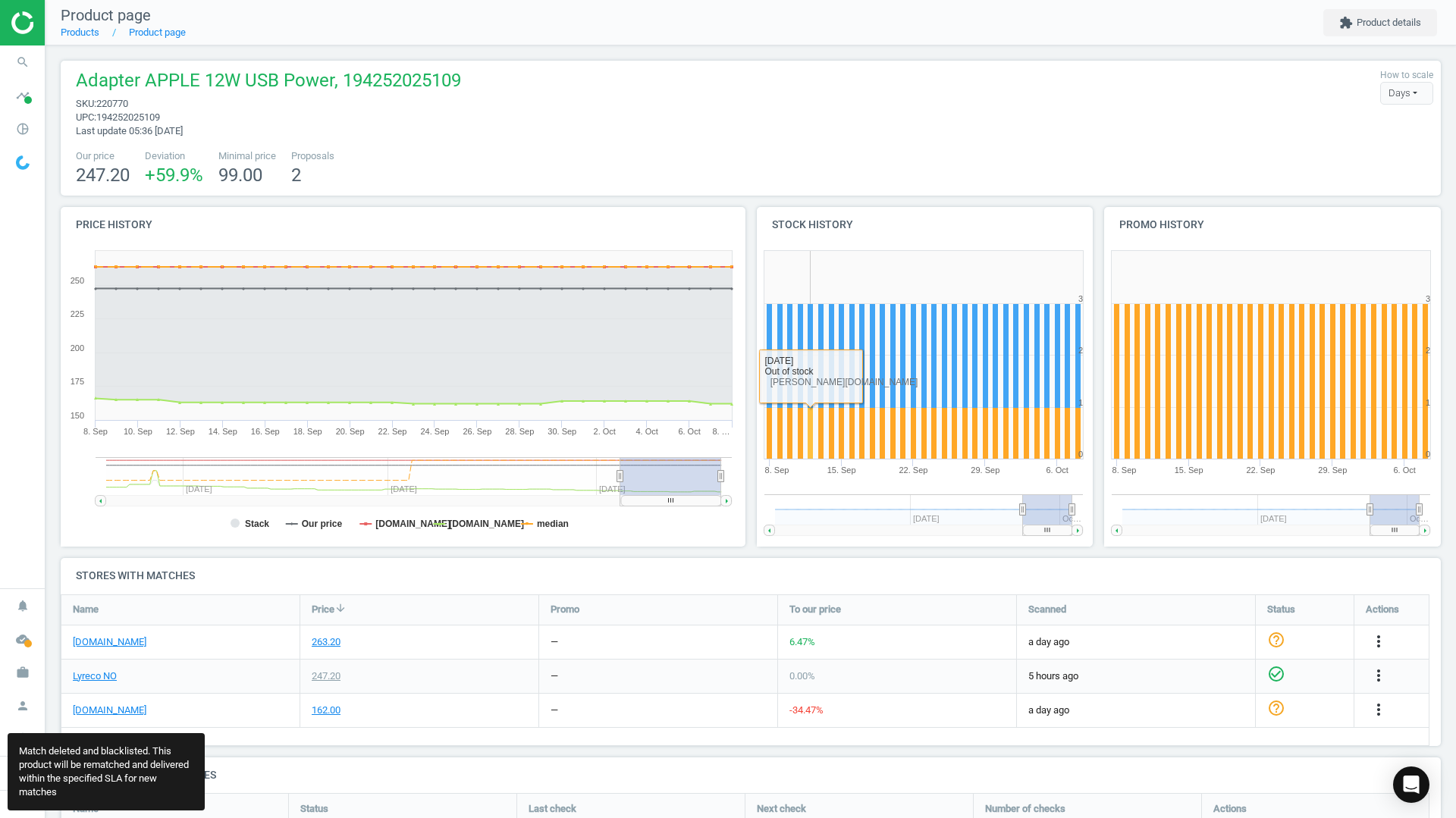
scroll to position [437, 1392]
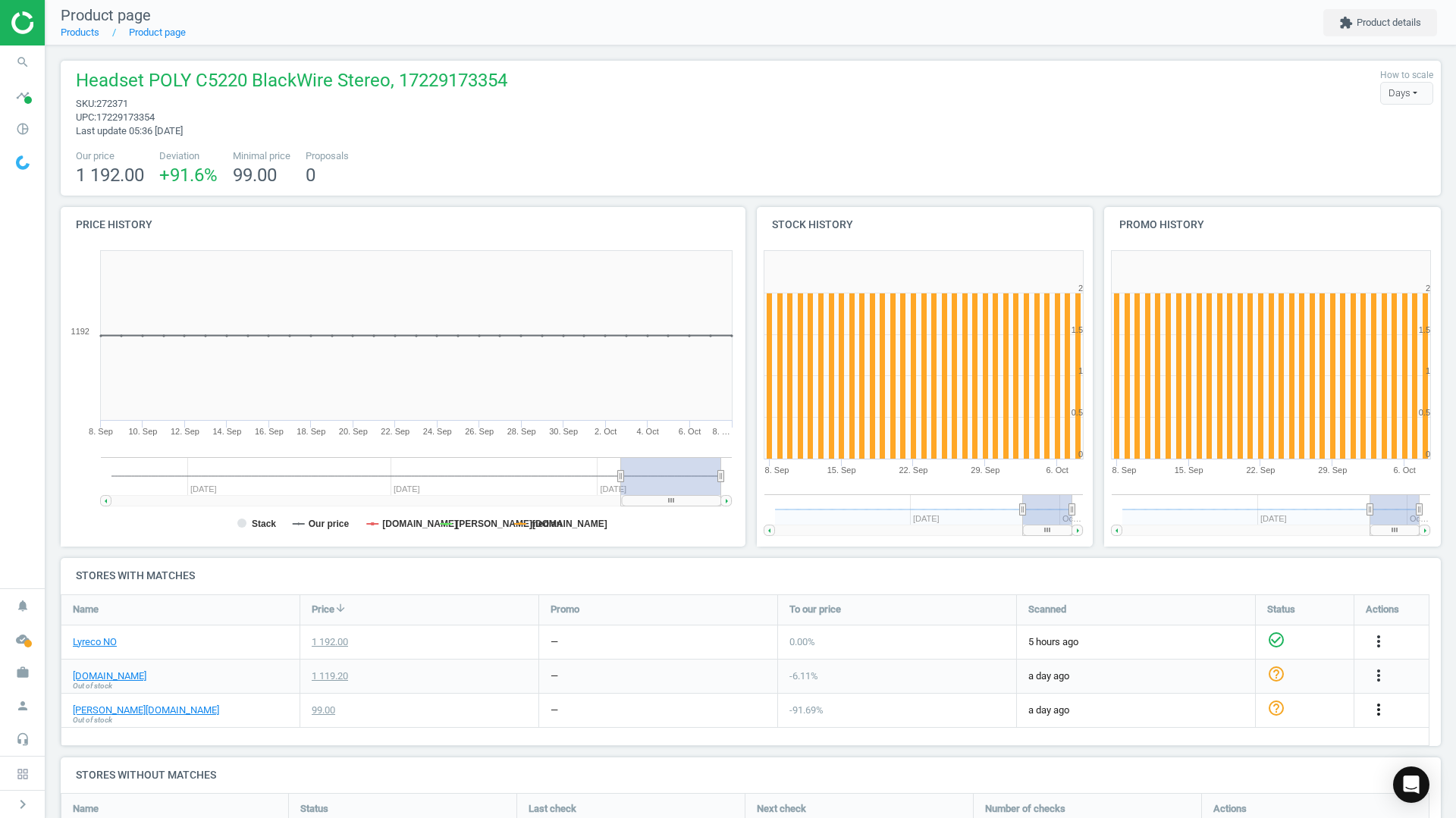
click at [1372, 710] on icon "more_vert" at bounding box center [1379, 710] width 18 height 18
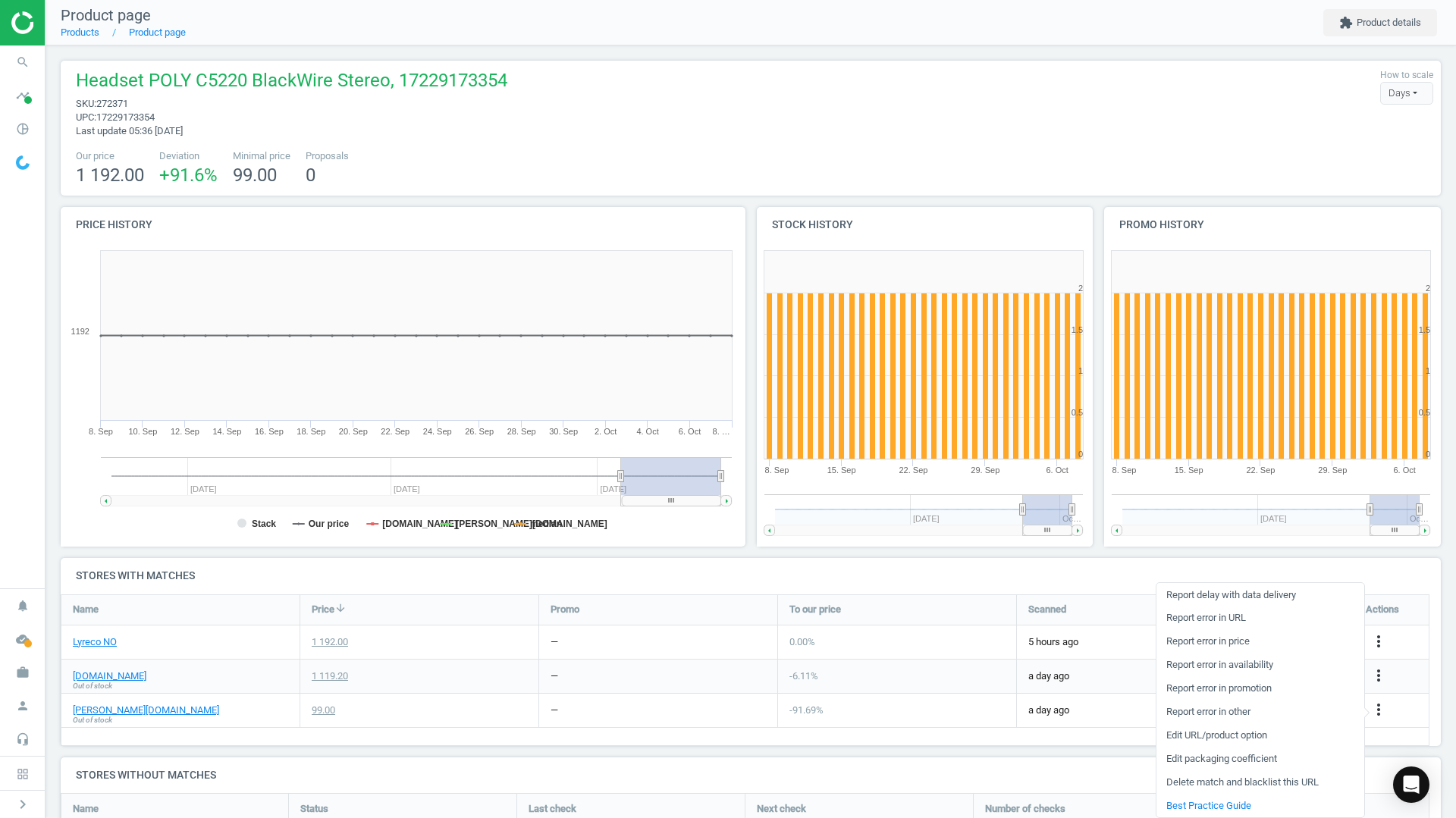
click at [1183, 776] on link "Delete match and blacklist this URL" at bounding box center [1260, 782] width 208 height 23
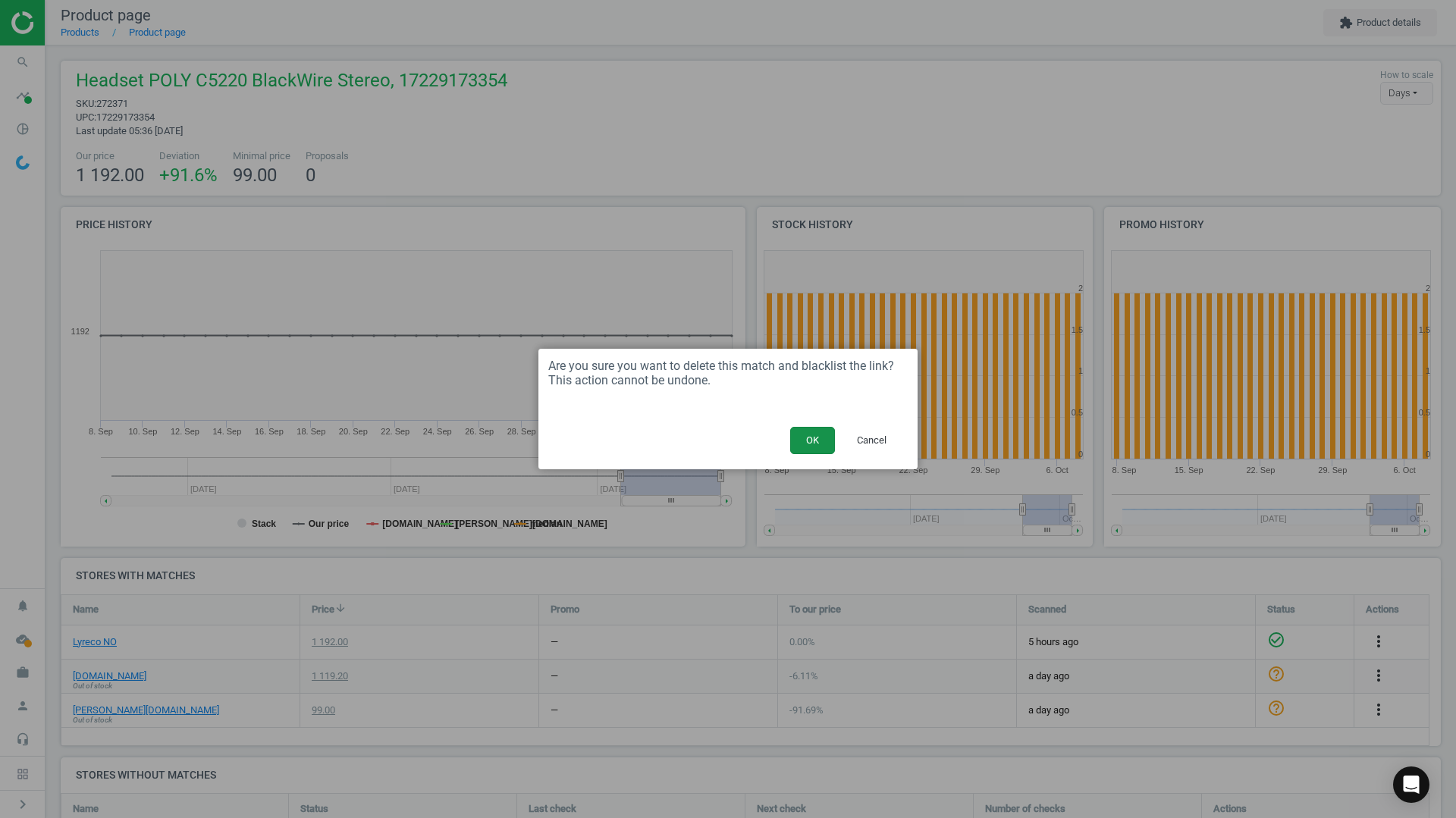
click at [824, 450] on button "OK" at bounding box center [812, 440] width 45 height 27
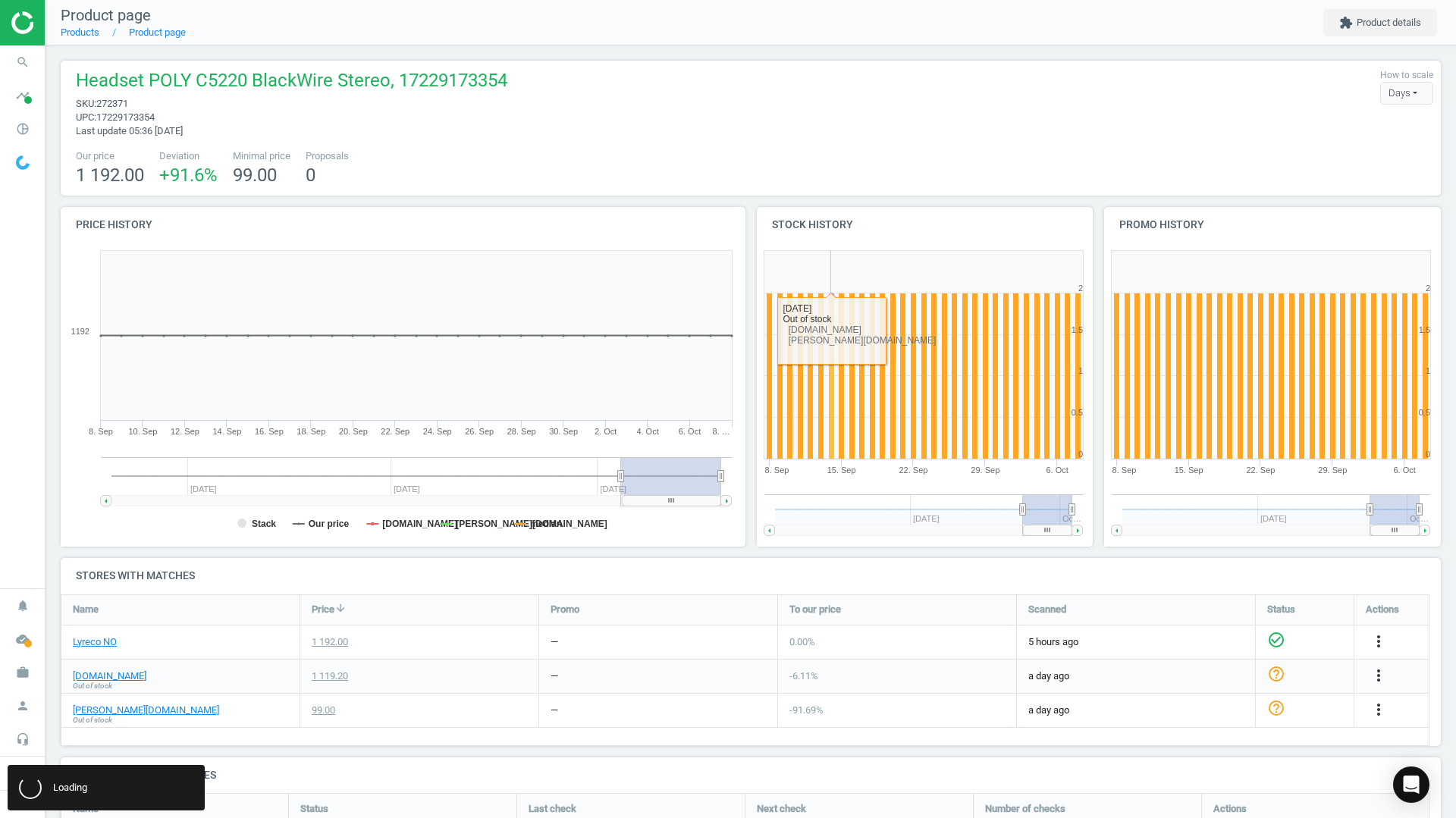
scroll to position [467, 1392]
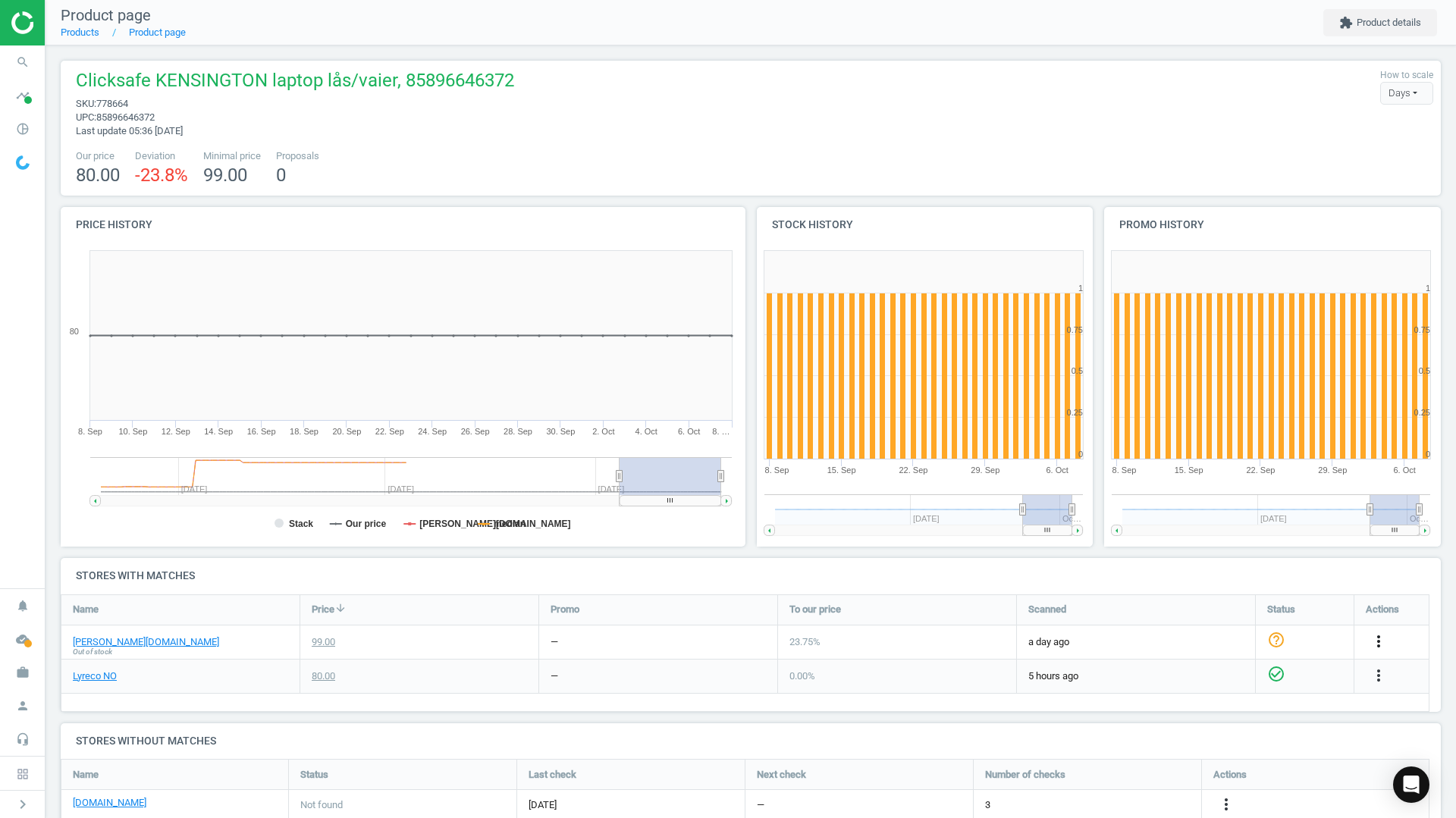
click at [1373, 641] on icon "more_vert" at bounding box center [1379, 641] width 18 height 18
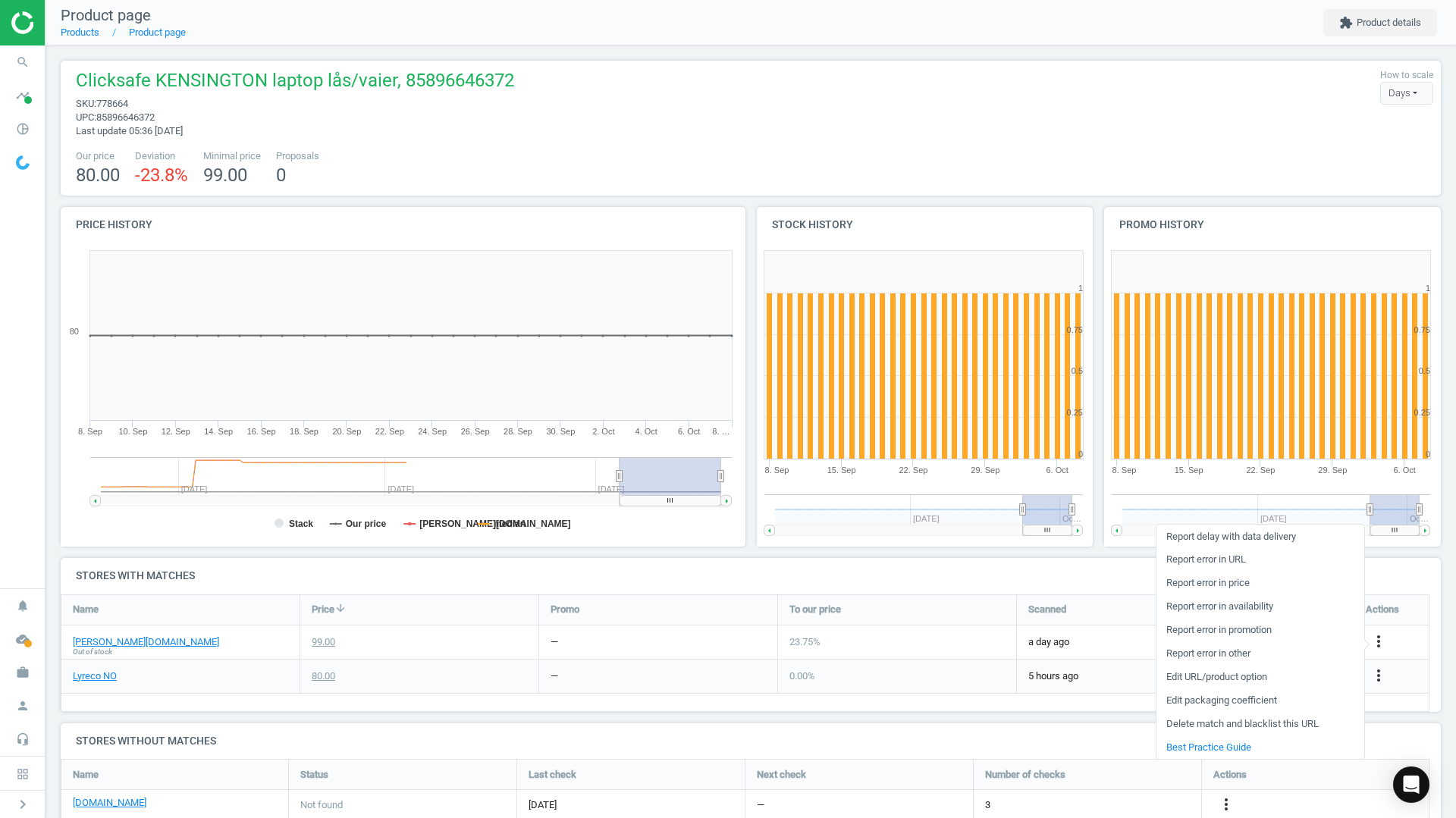
click at [1213, 722] on link "Delete match and blacklist this URL" at bounding box center [1260, 724] width 208 height 23
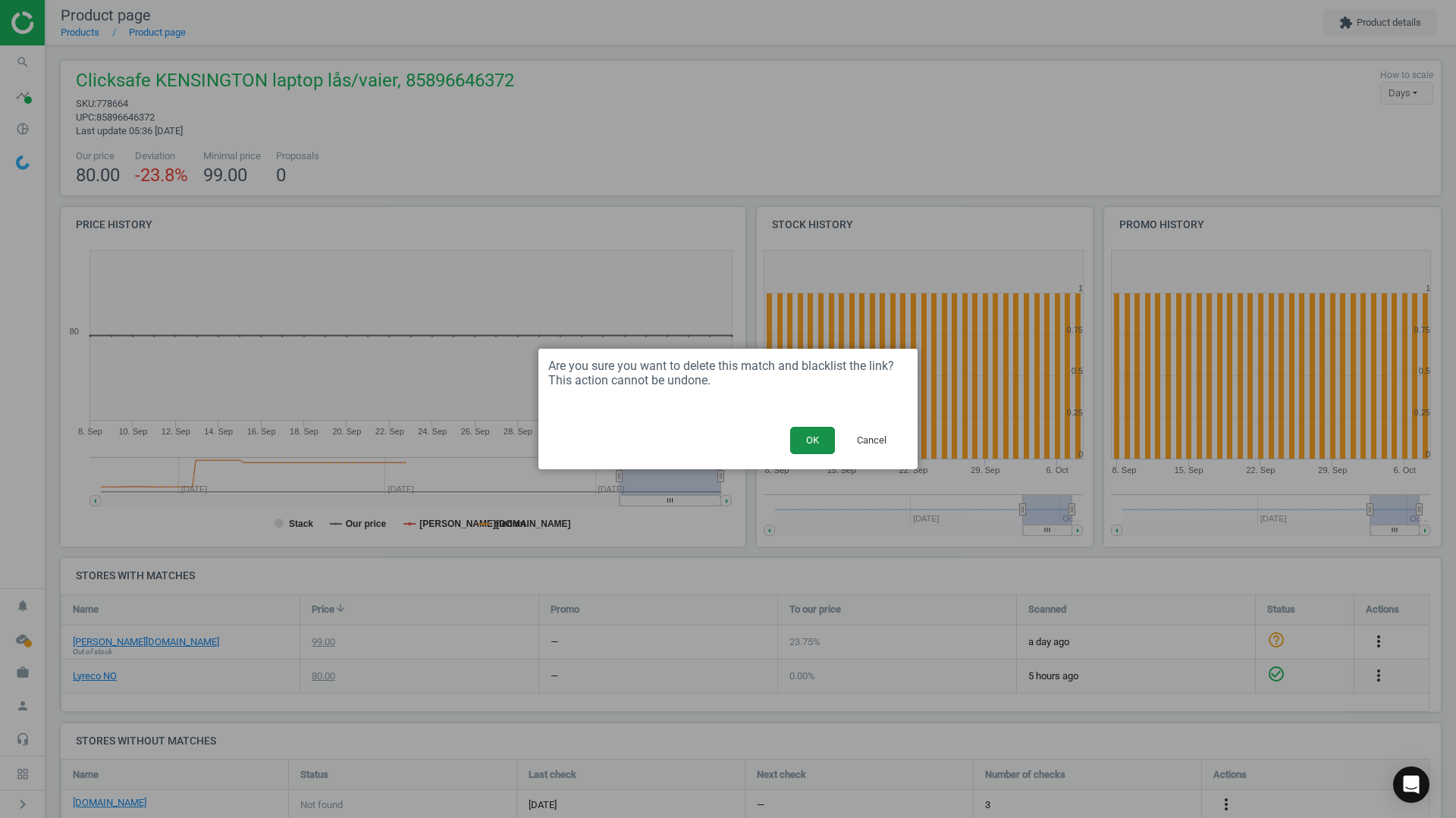
click at [806, 440] on button "OK" at bounding box center [812, 440] width 45 height 27
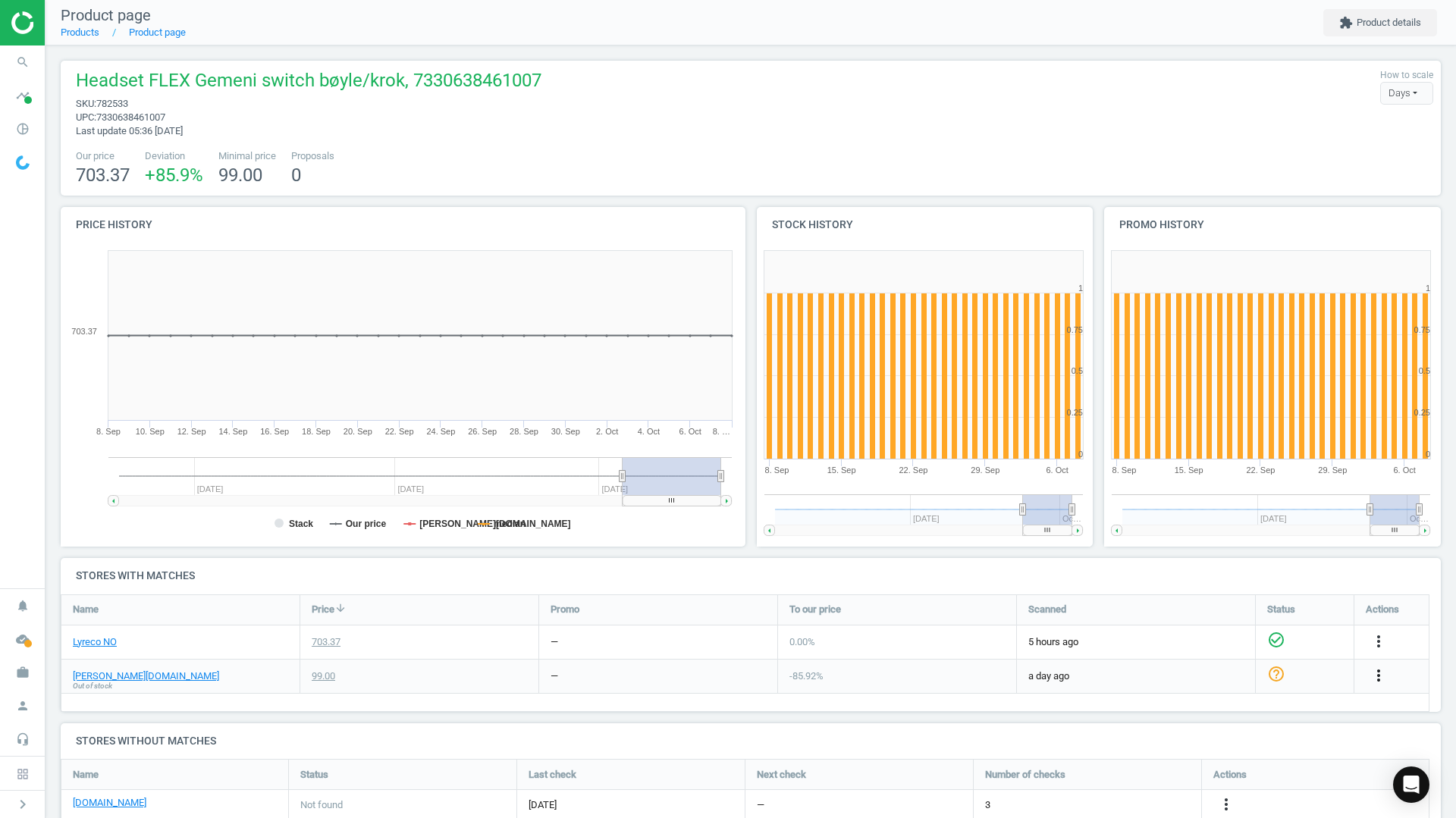
click at [1380, 674] on icon "more_vert" at bounding box center [1379, 675] width 18 height 18
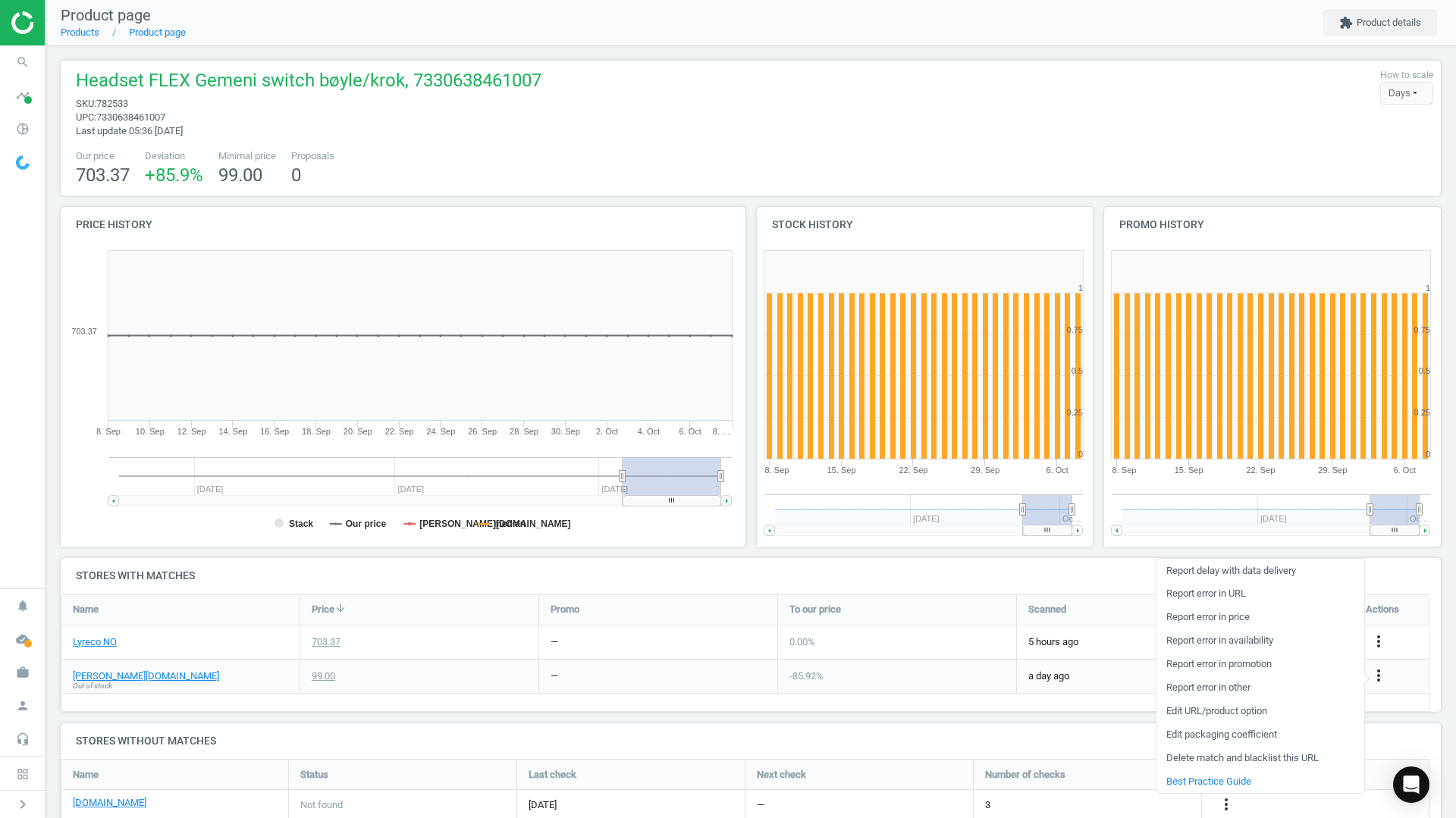
click at [1186, 754] on link "Delete match and blacklist this URL" at bounding box center [1260, 758] width 208 height 23
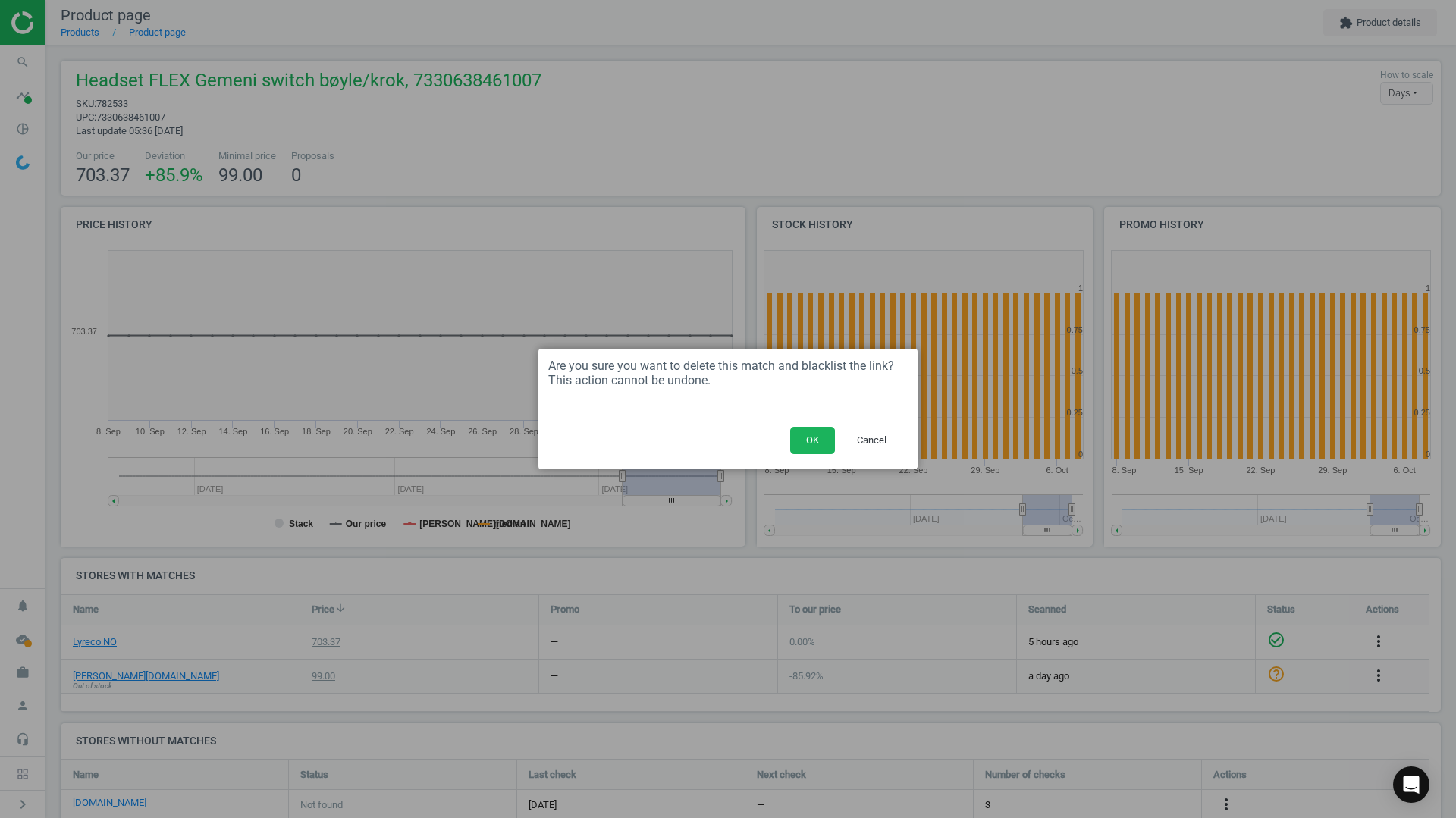
click at [805, 432] on button "OK" at bounding box center [812, 440] width 45 height 27
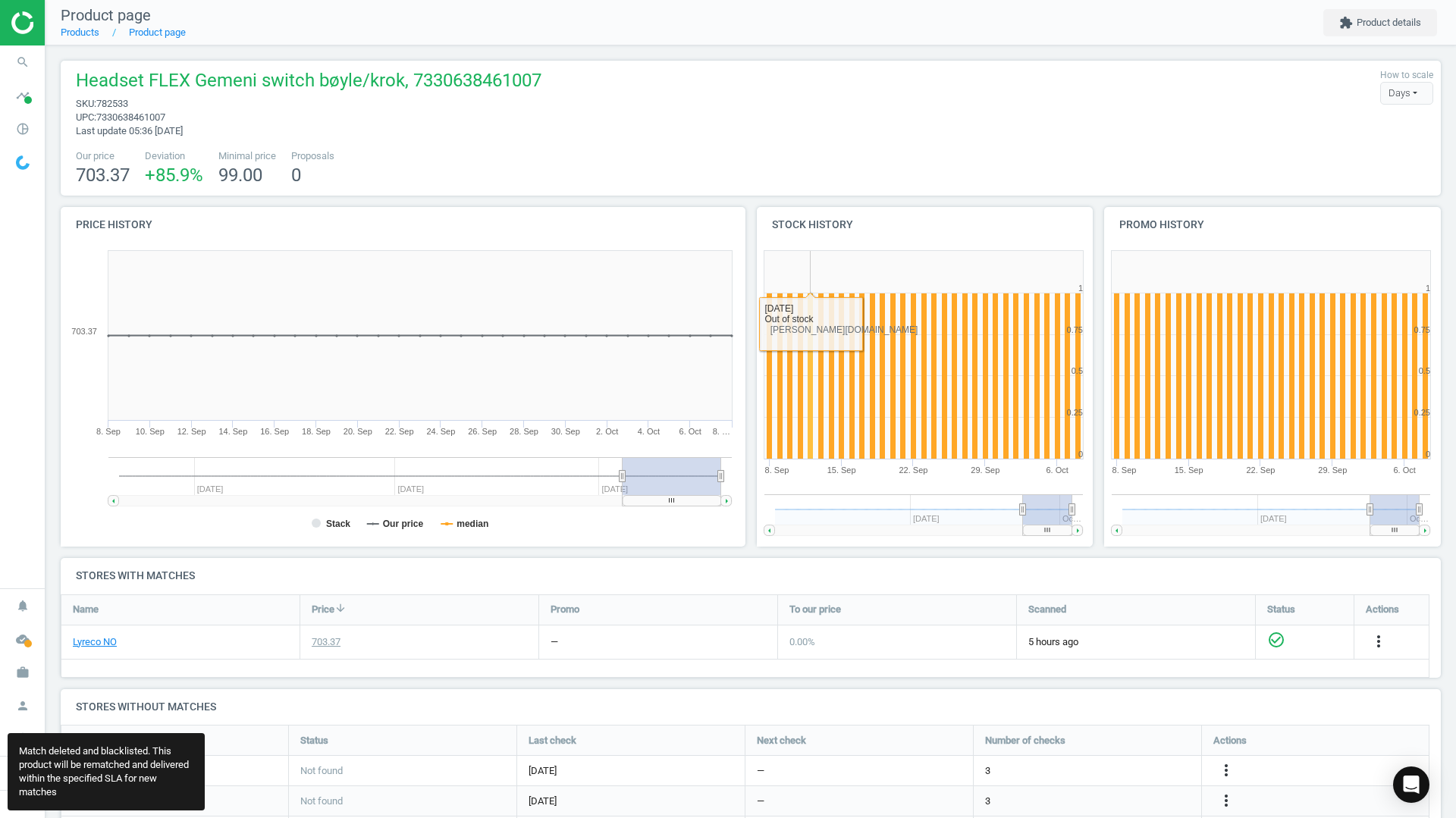
scroll to position [497, 1392]
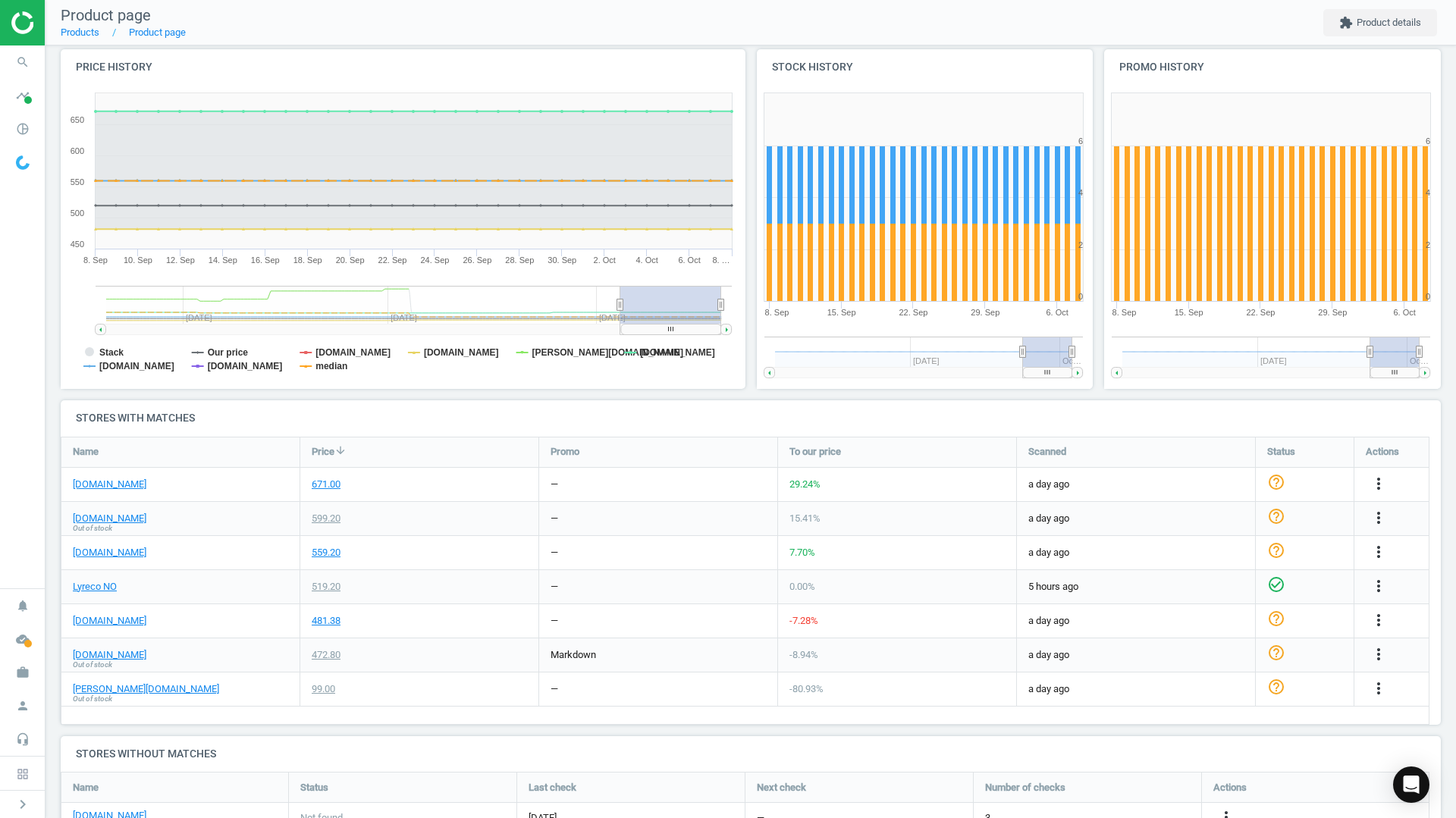
scroll to position [177, 0]
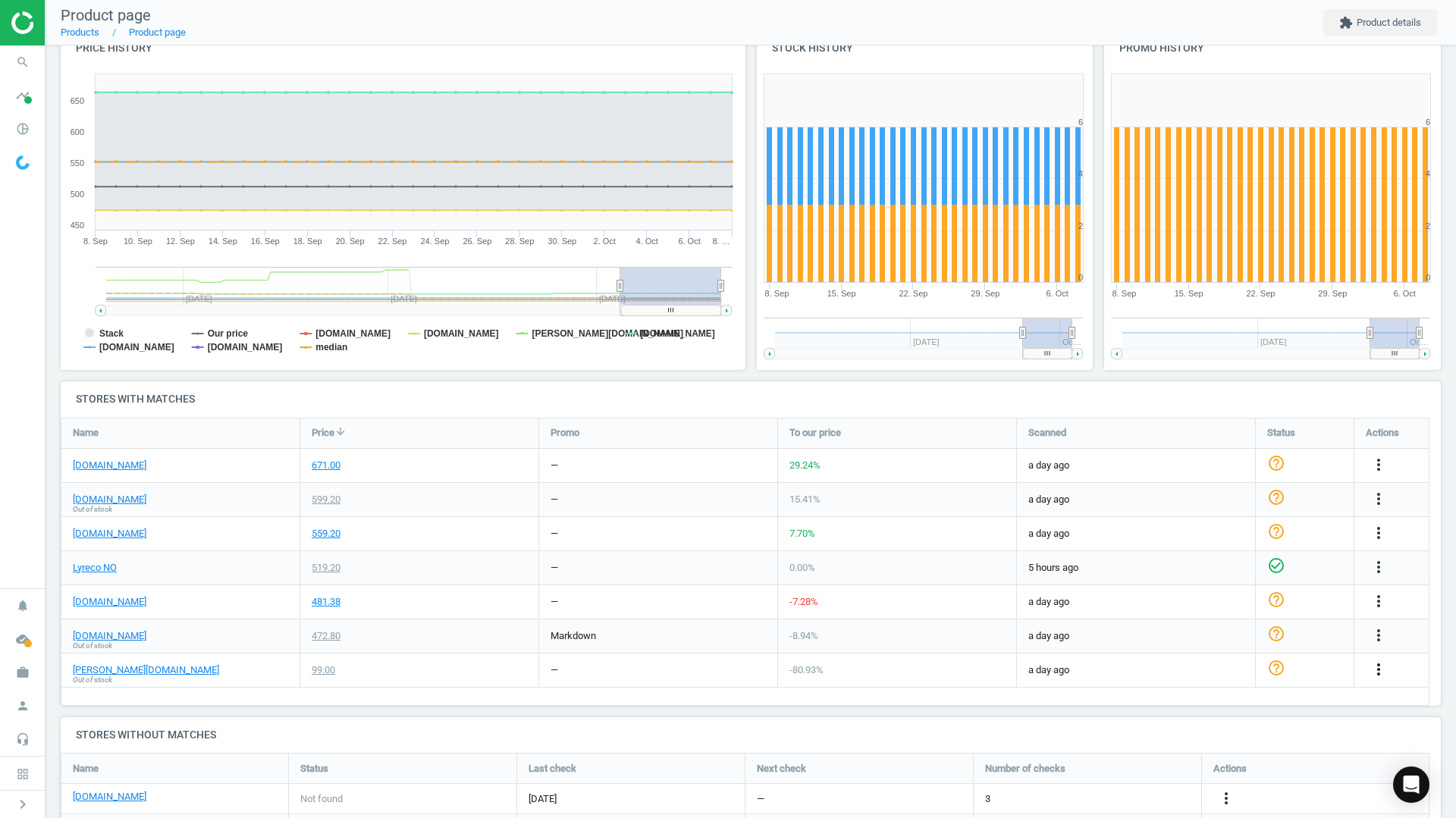
click at [1378, 665] on icon "more_vert" at bounding box center [1379, 669] width 18 height 18
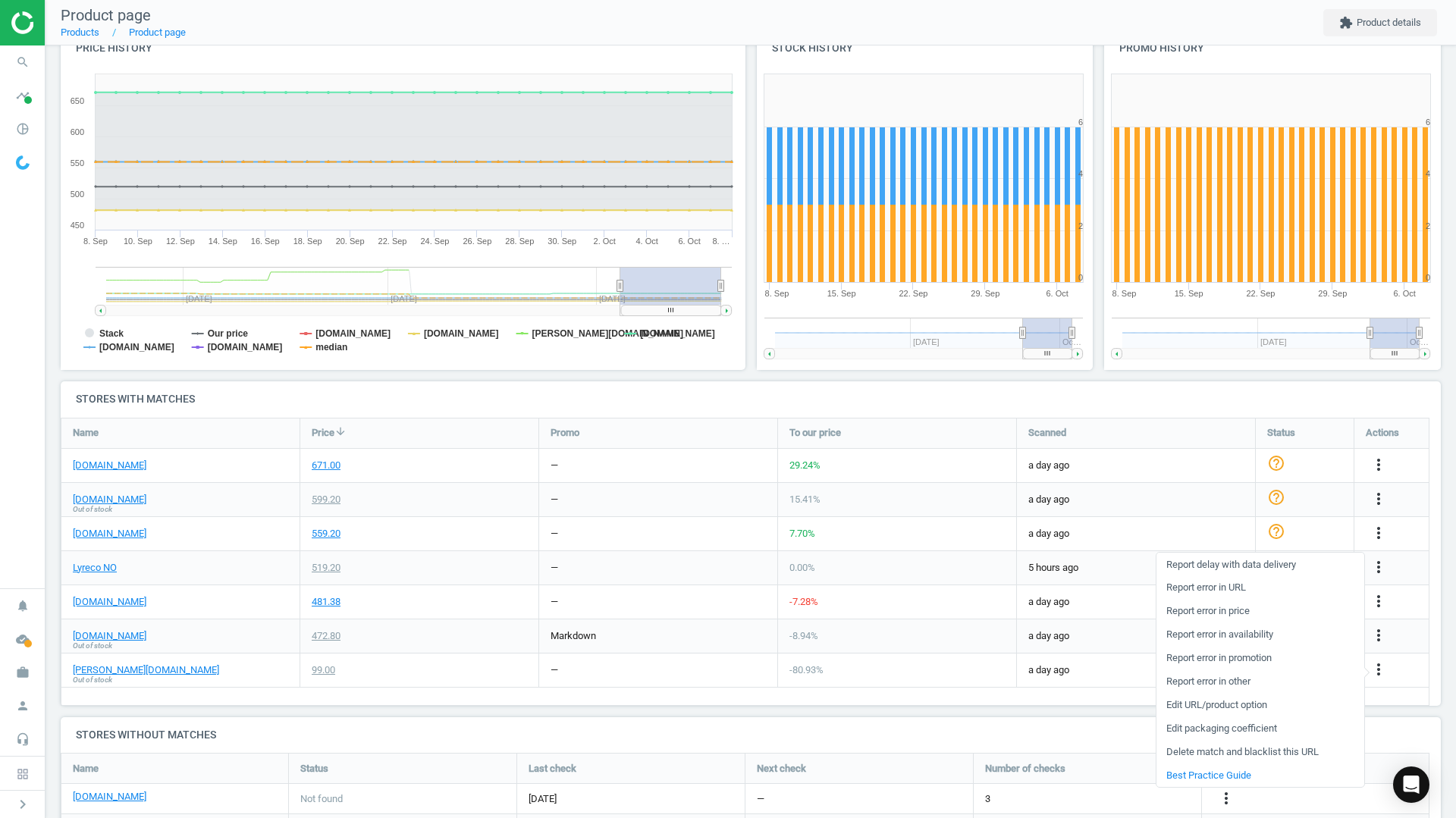
click at [1176, 739] on link "Edit packaging coefficient" at bounding box center [1260, 729] width 208 height 23
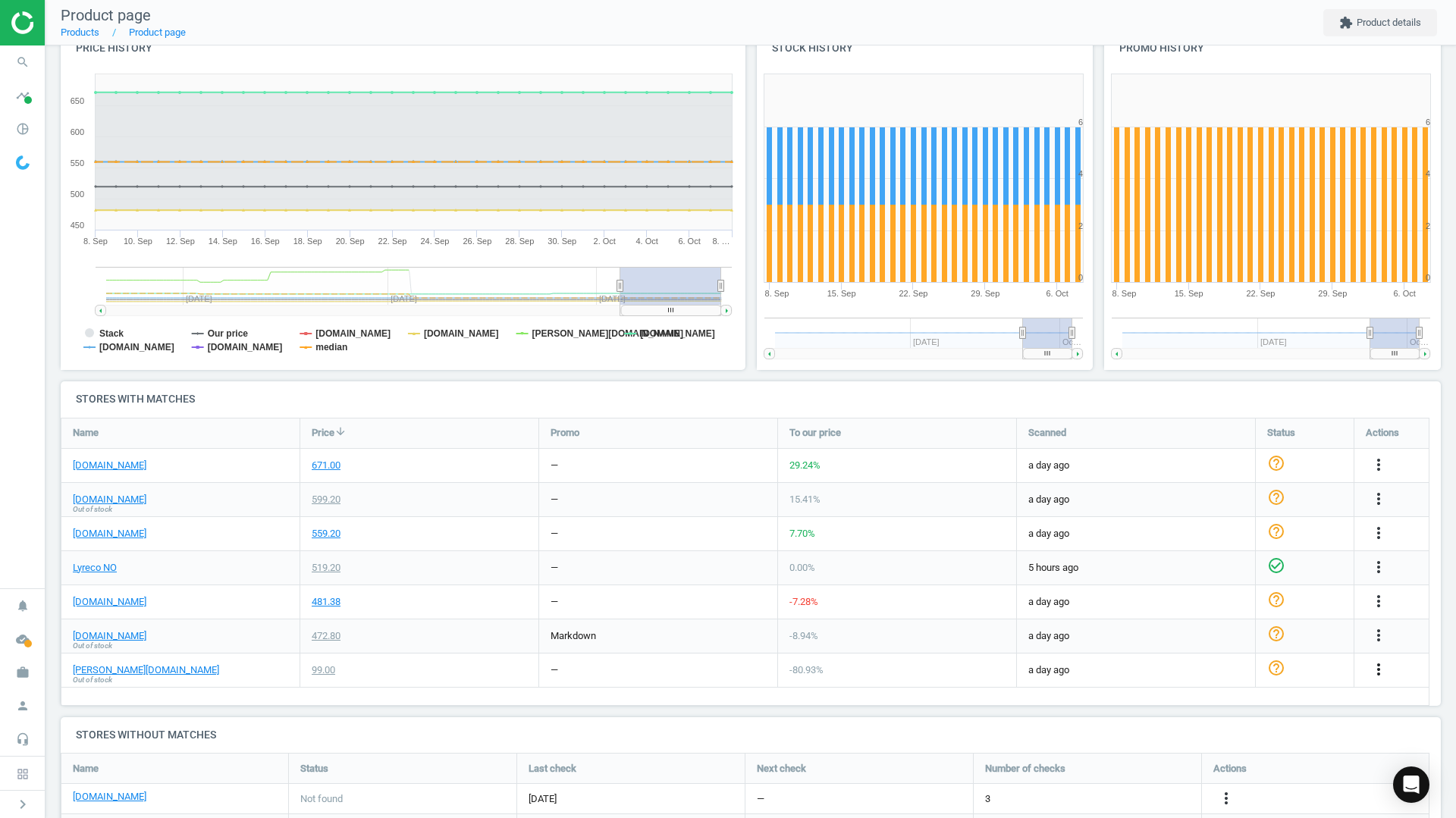
click at [1379, 666] on icon "more_vert" at bounding box center [1379, 669] width 18 height 18
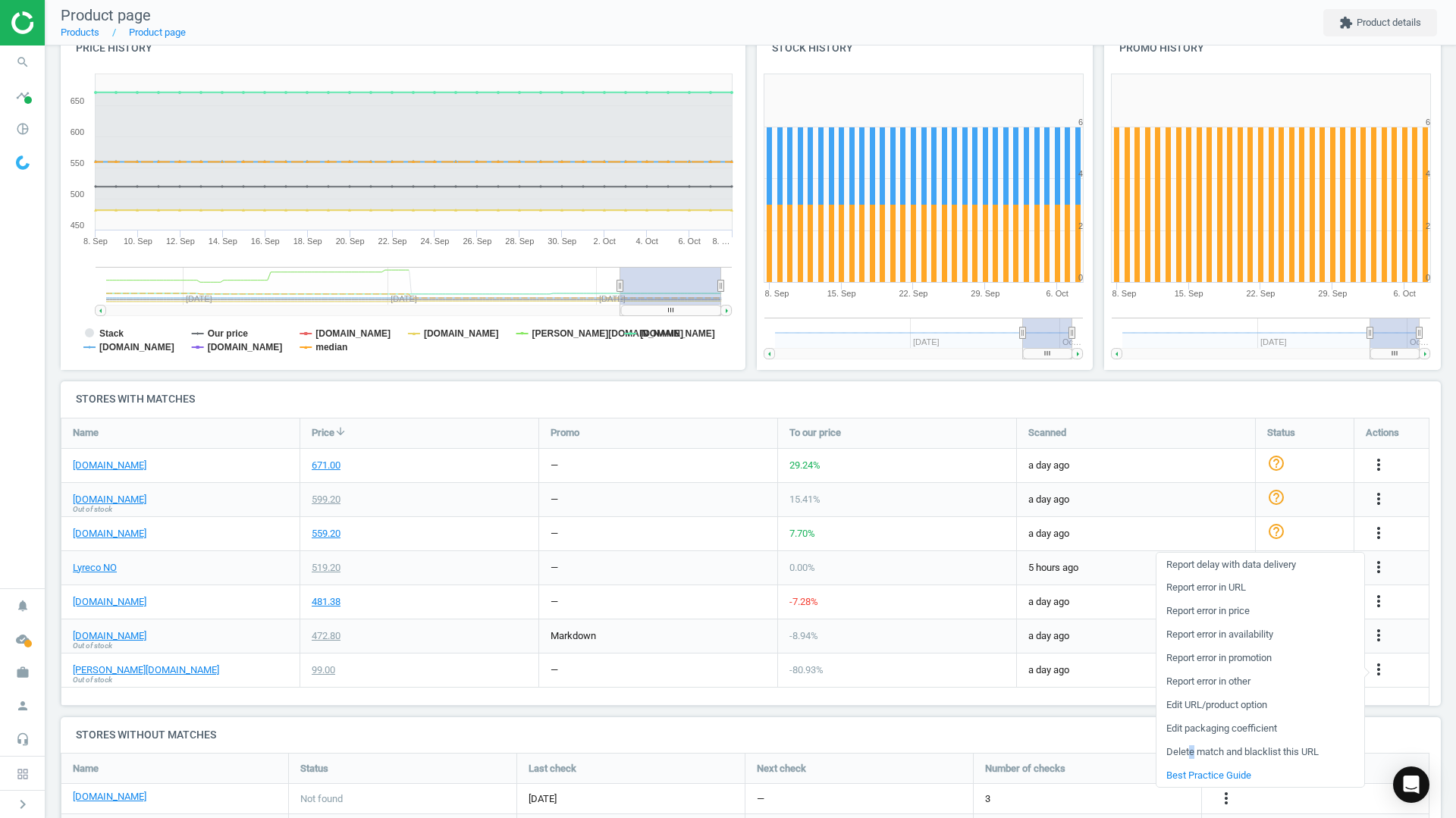
click at [1193, 746] on link "Delete match and blacklist this URL" at bounding box center [1260, 752] width 208 height 23
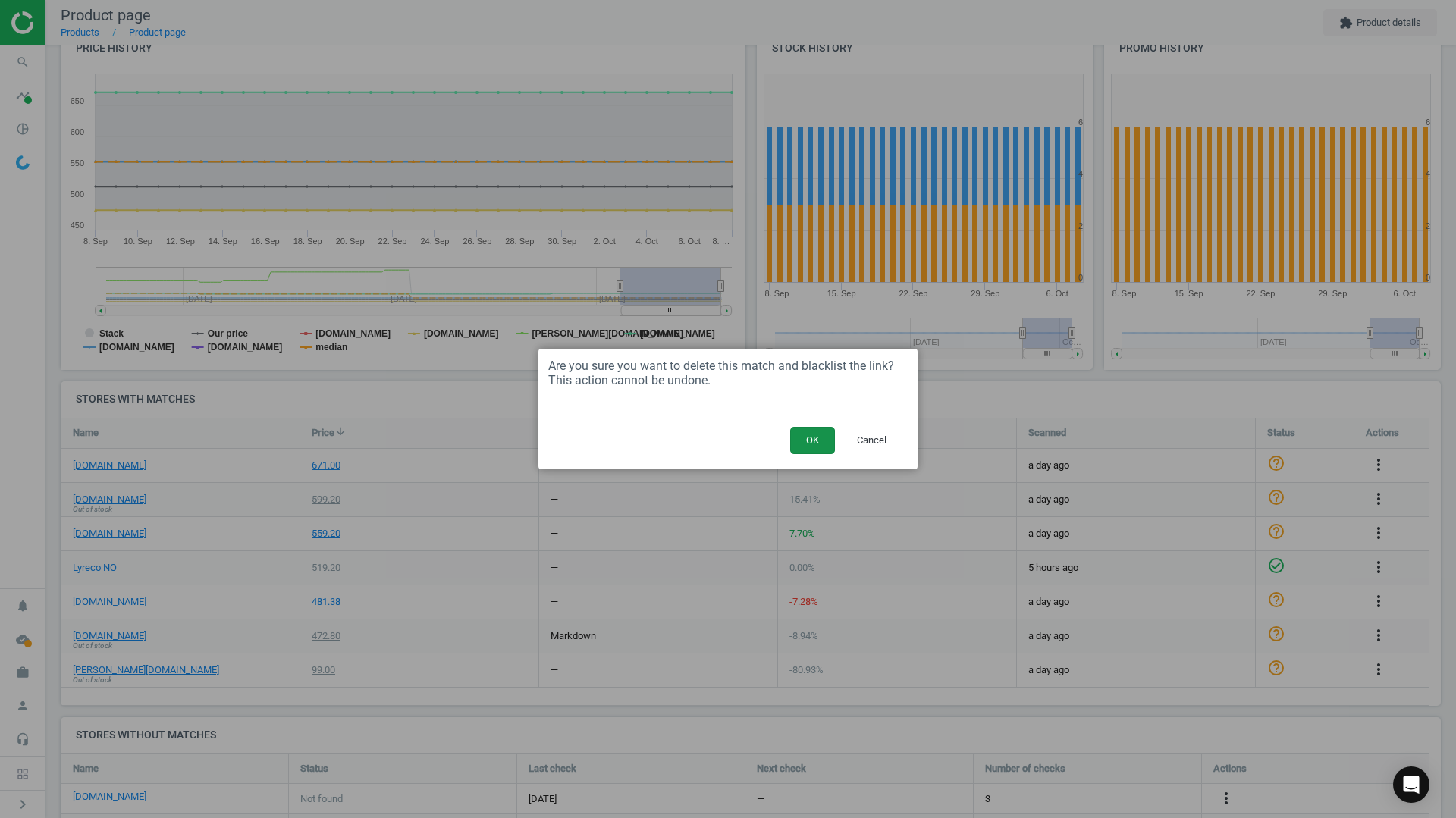
click at [808, 448] on button "OK" at bounding box center [812, 440] width 45 height 27
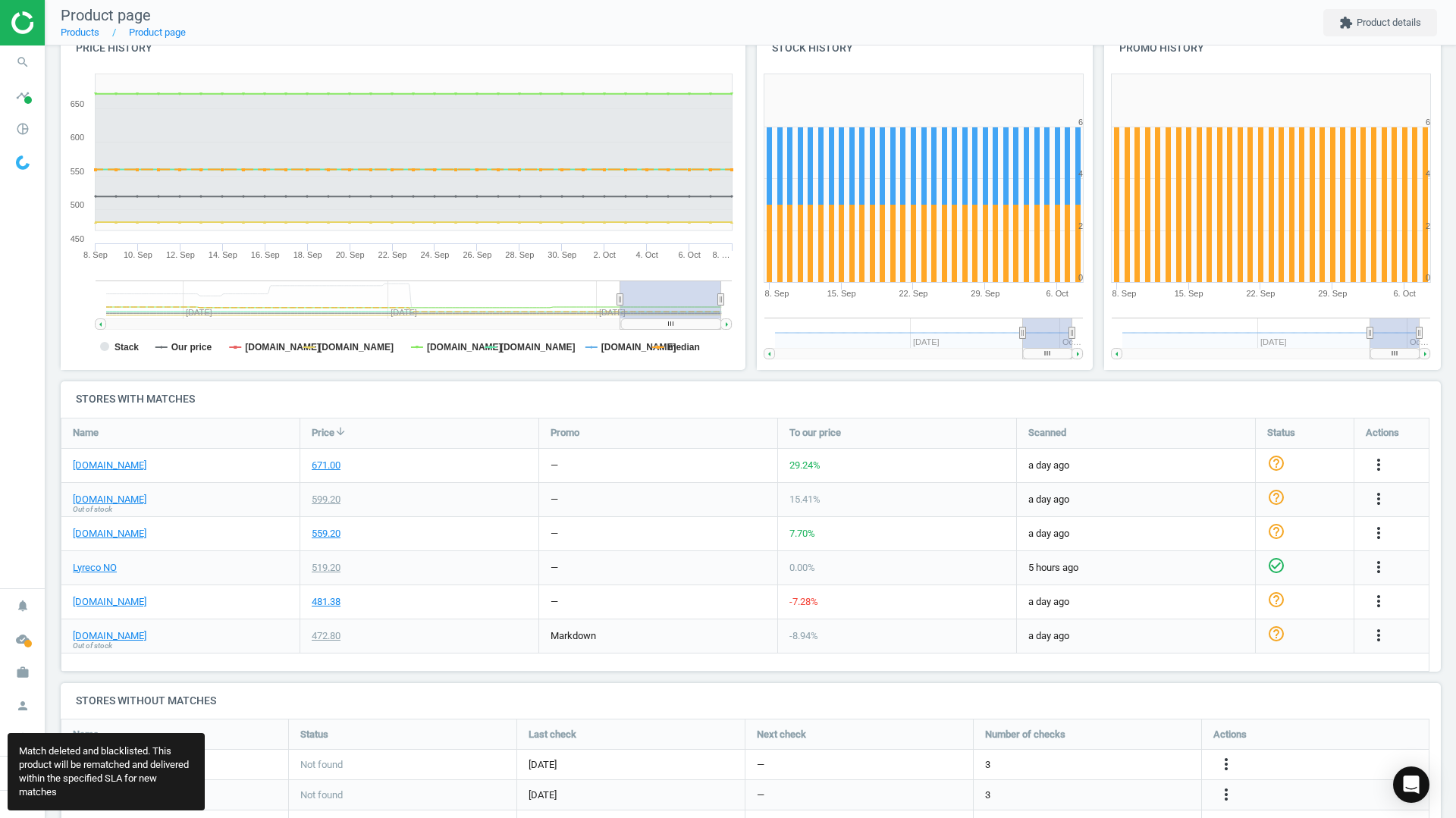
scroll to position [345, 1392]
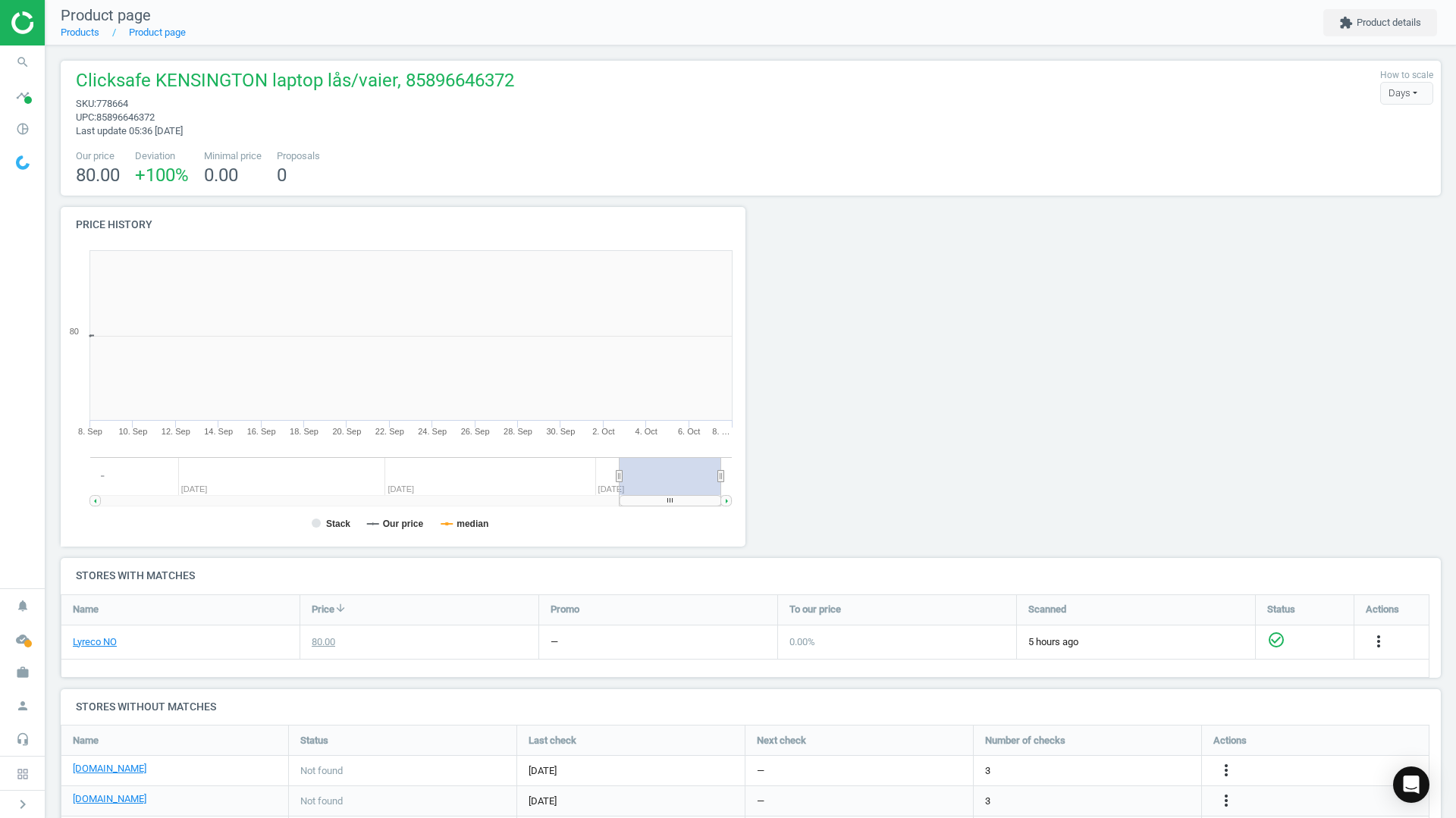
scroll to position [326, 702]
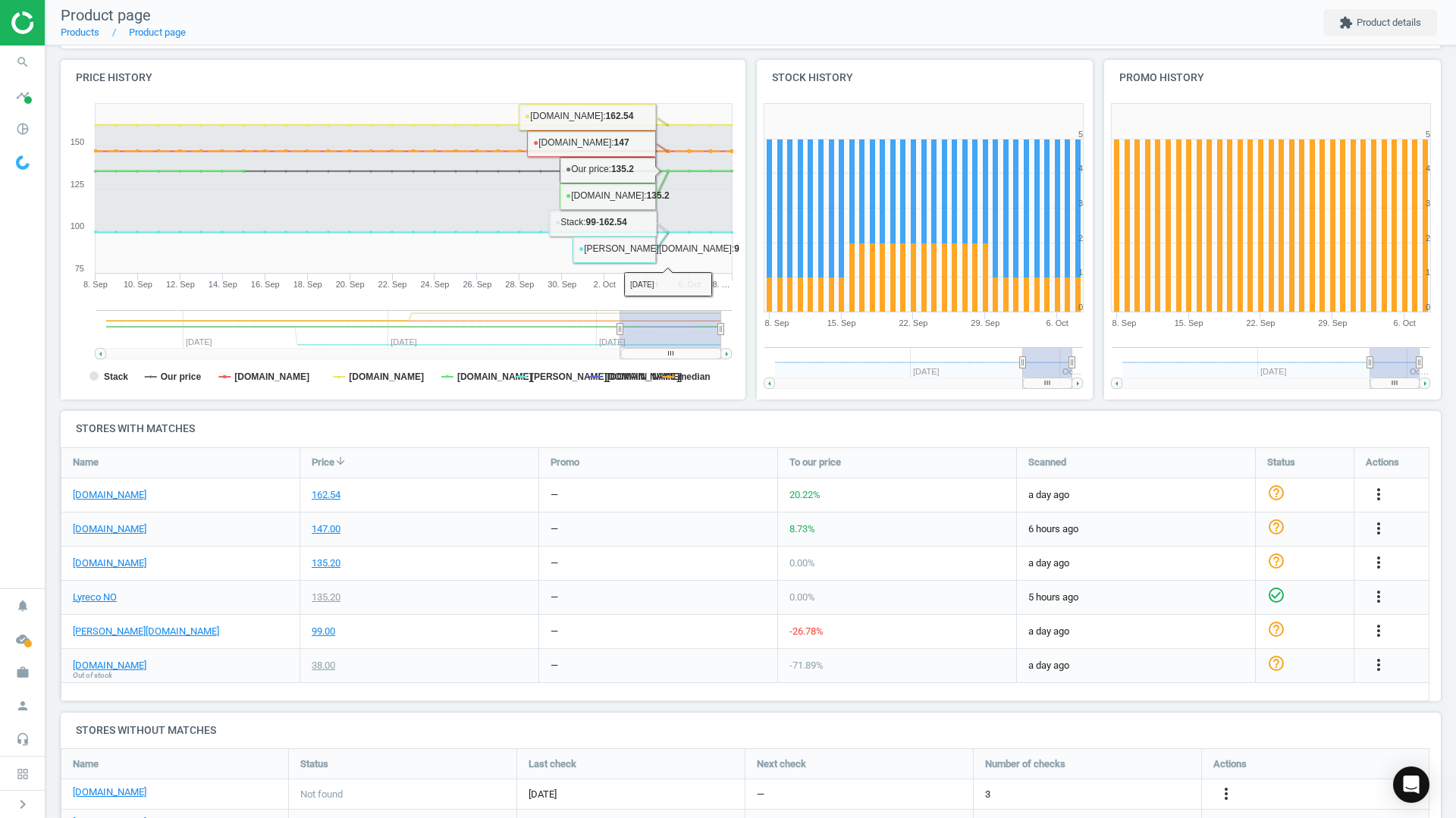
scroll to position [177, 0]
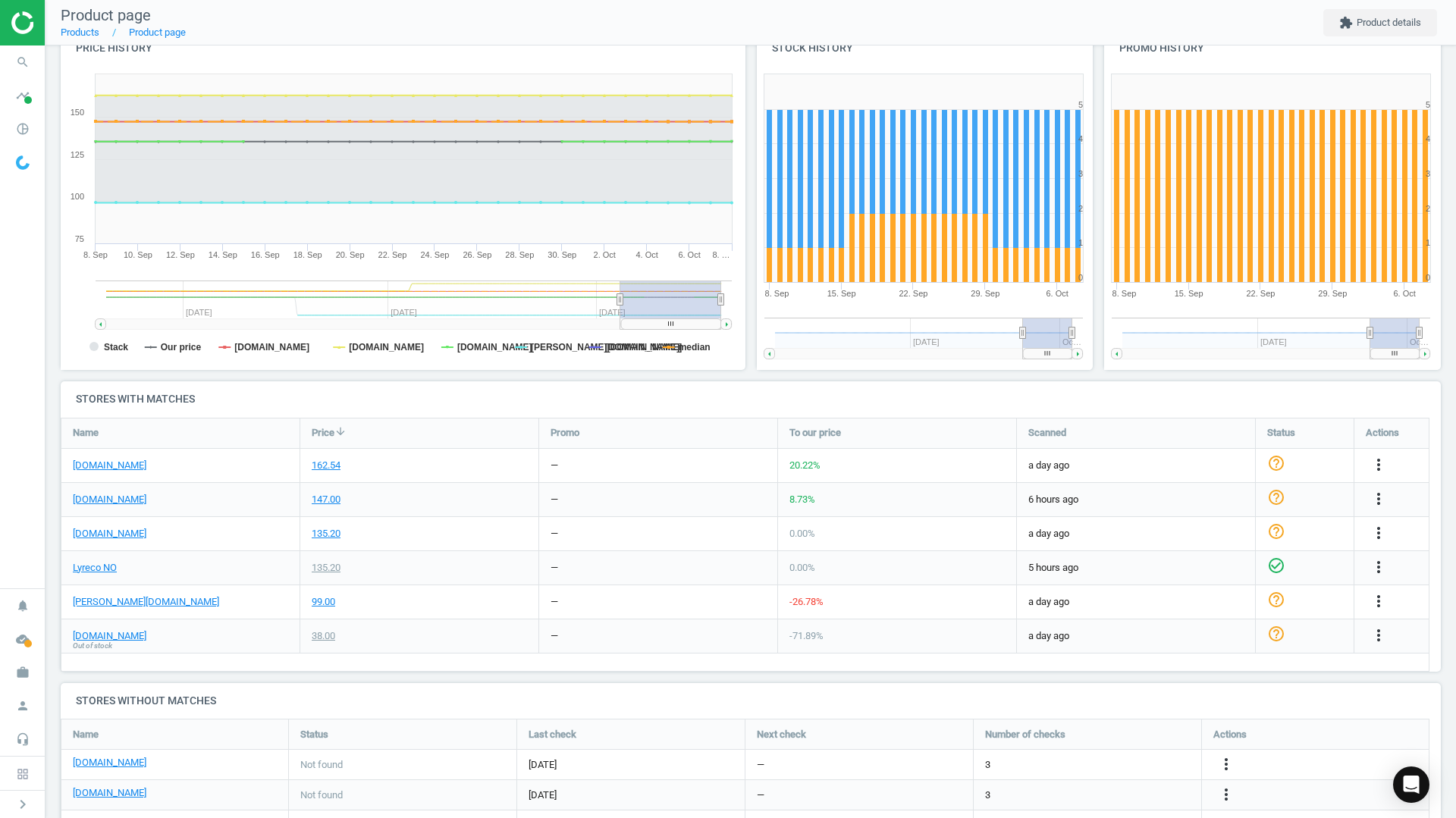
drag, startPoint x: 1102, startPoint y: 622, endPoint x: 1192, endPoint y: 617, distance: 90.1
click at [1157, 419] on div "[DOMAIN_NAME] 162.54 — 20.22 % a day ago help_outline more_vert [DOMAIN_NAME] 1…" at bounding box center [745, 419] width 1367 height 0
click at [1377, 599] on icon "more_vert" at bounding box center [1379, 601] width 18 height 18
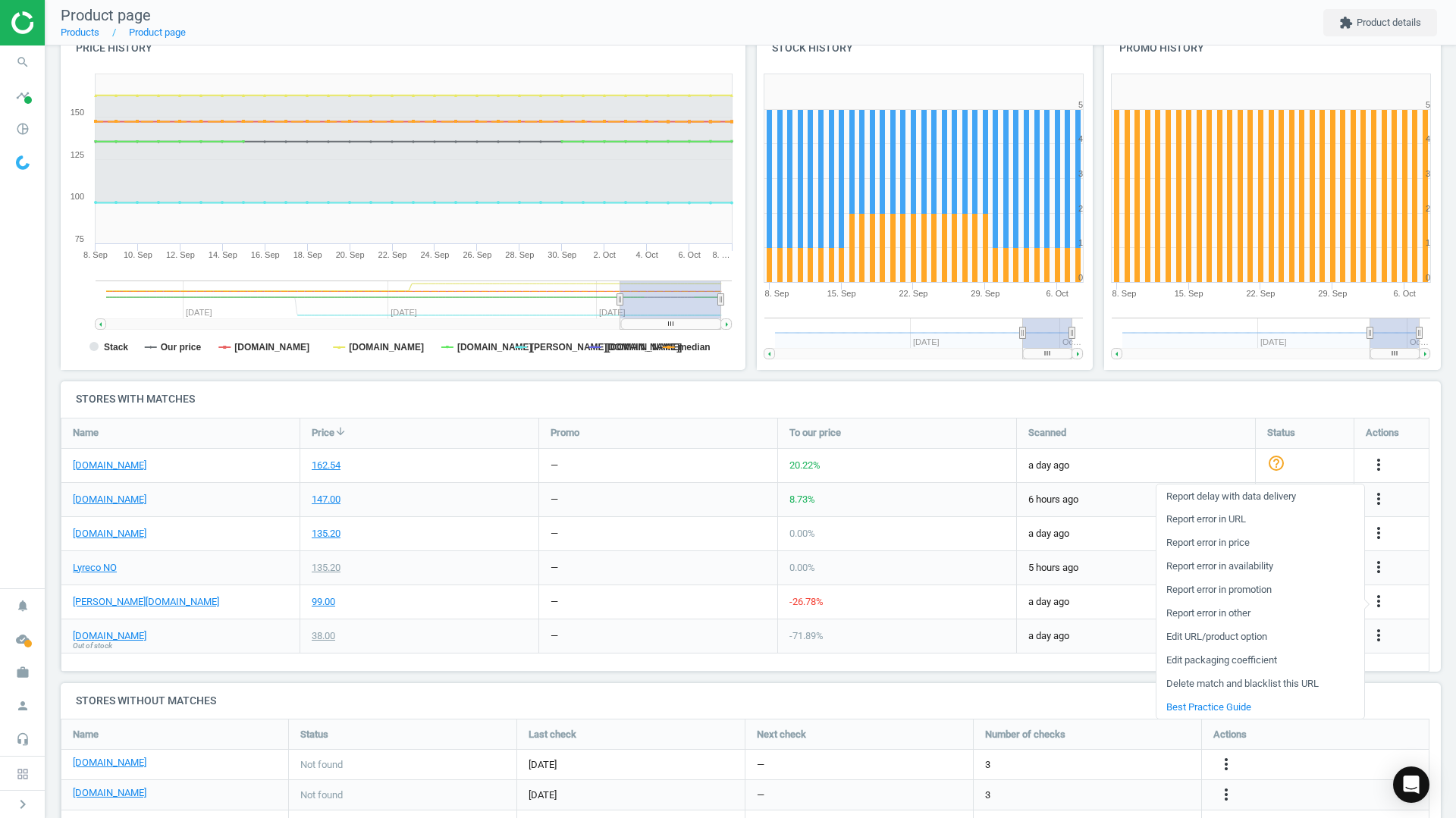
click at [1229, 679] on link "Delete match and blacklist this URL" at bounding box center [1260, 684] width 208 height 23
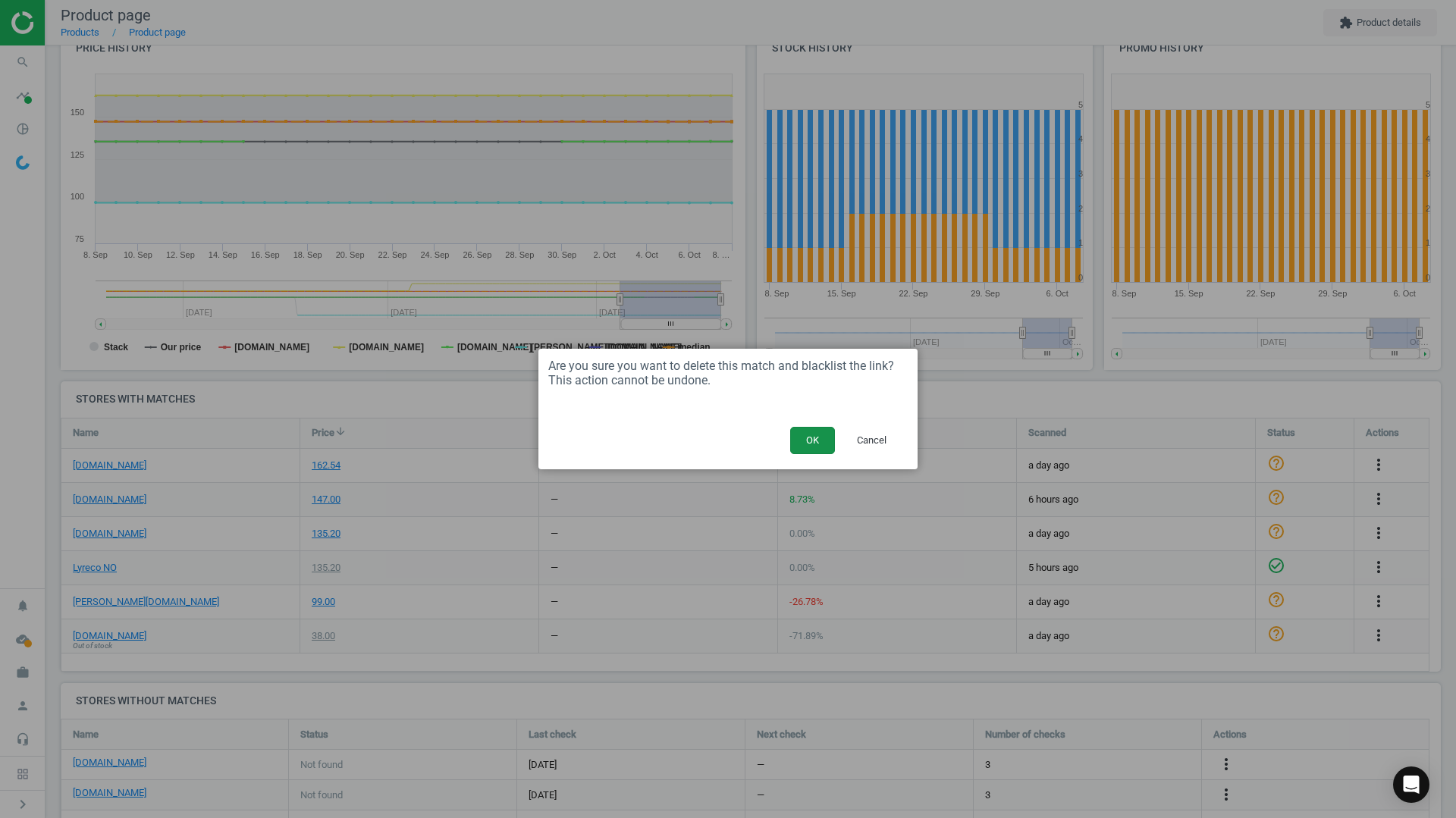
click at [809, 431] on button "OK" at bounding box center [812, 440] width 45 height 27
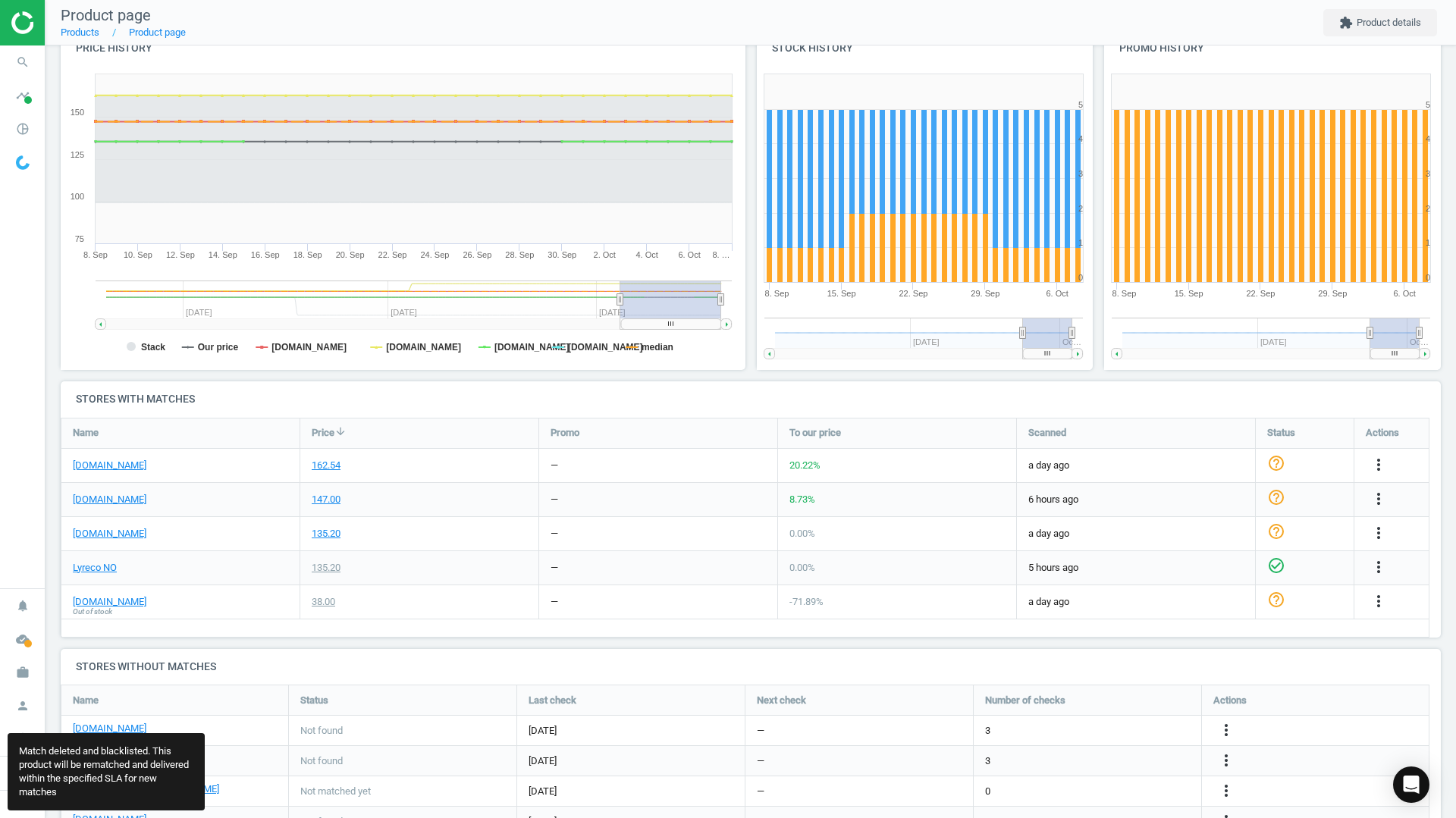
scroll to position [376, 1392]
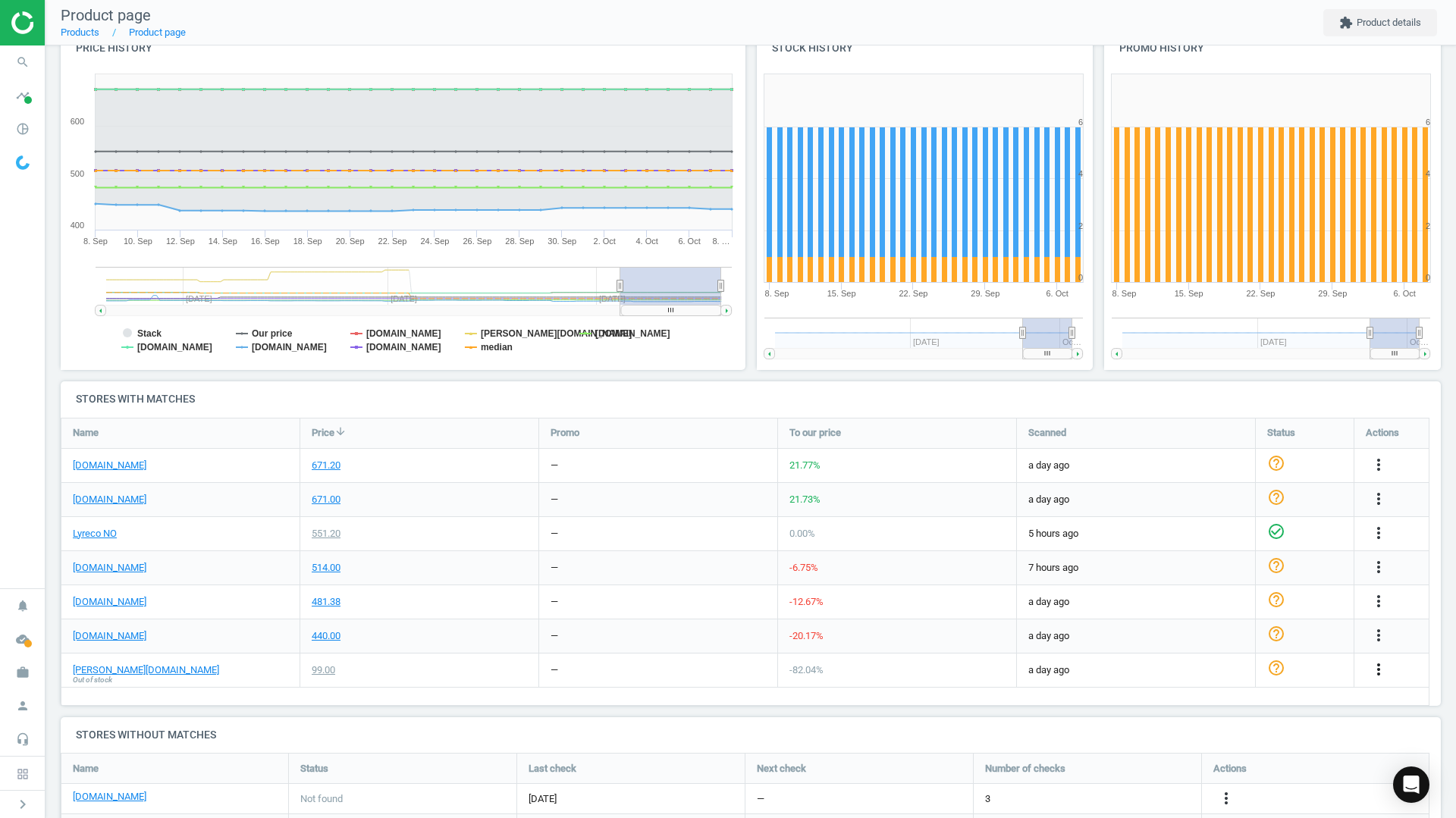
click at [1375, 673] on icon "more_vert" at bounding box center [1379, 669] width 18 height 18
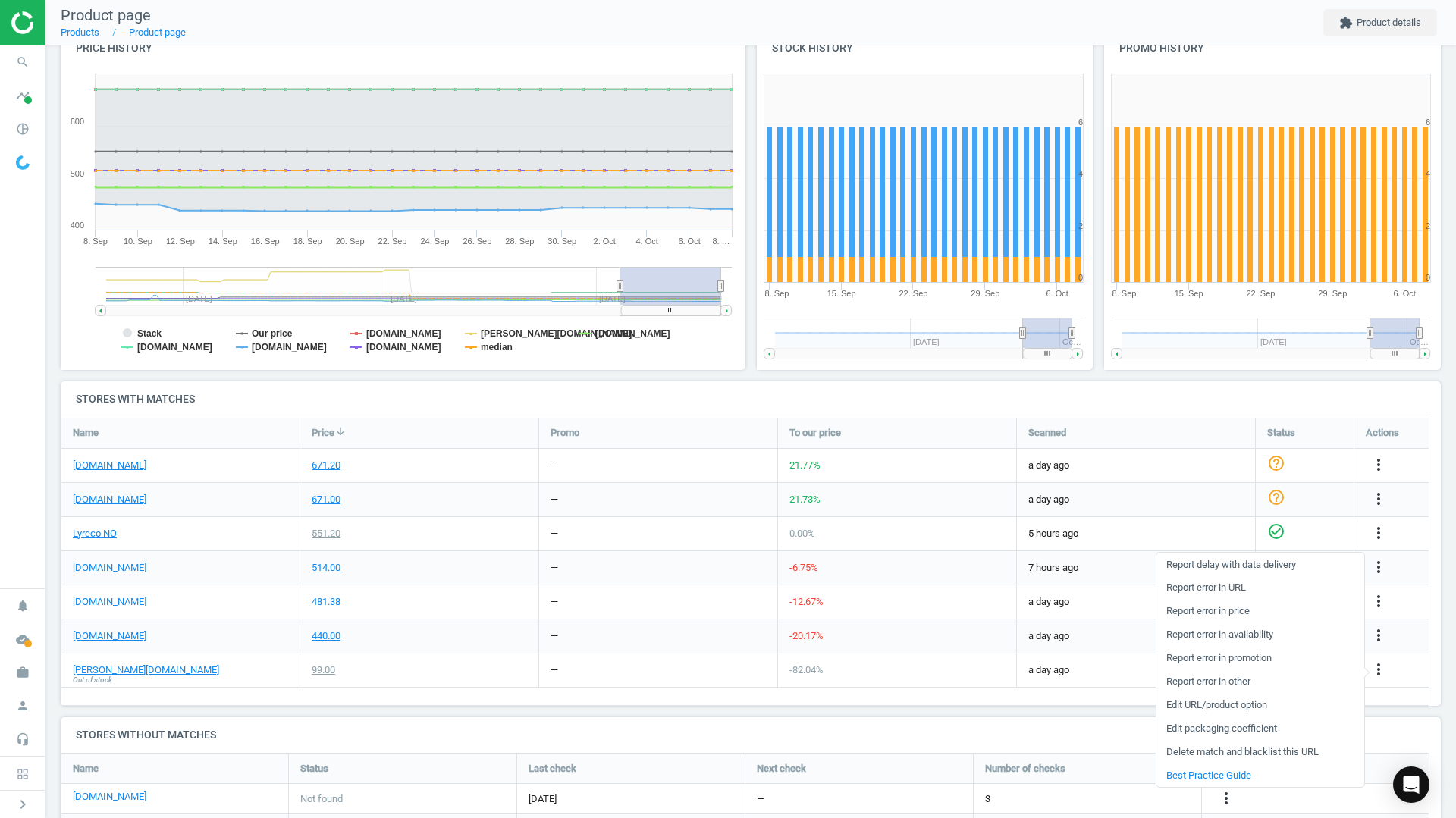
click at [1231, 758] on link "Delete match and blacklist this URL" at bounding box center [1260, 752] width 208 height 23
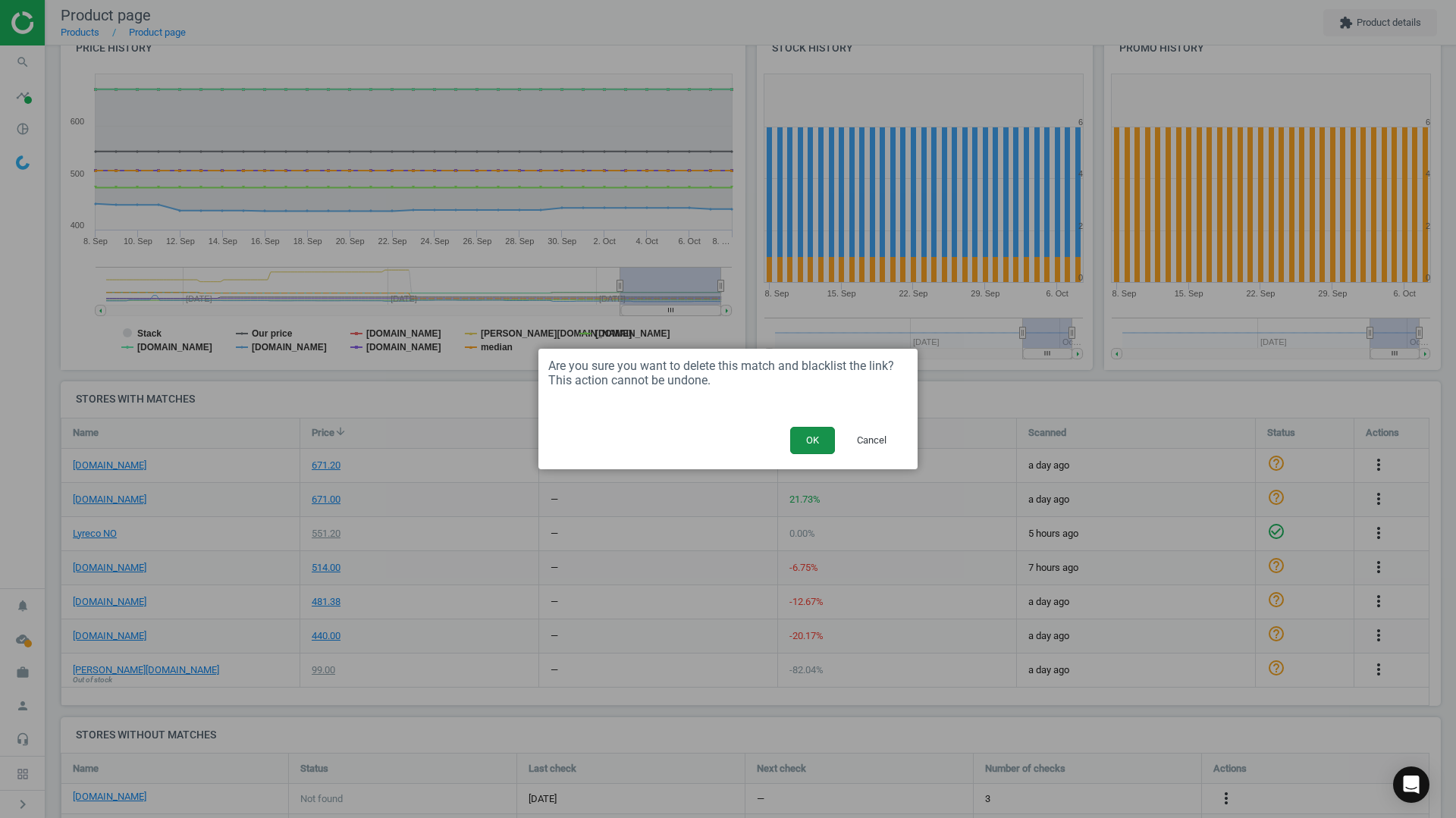
click at [813, 439] on button "OK" at bounding box center [812, 440] width 45 height 27
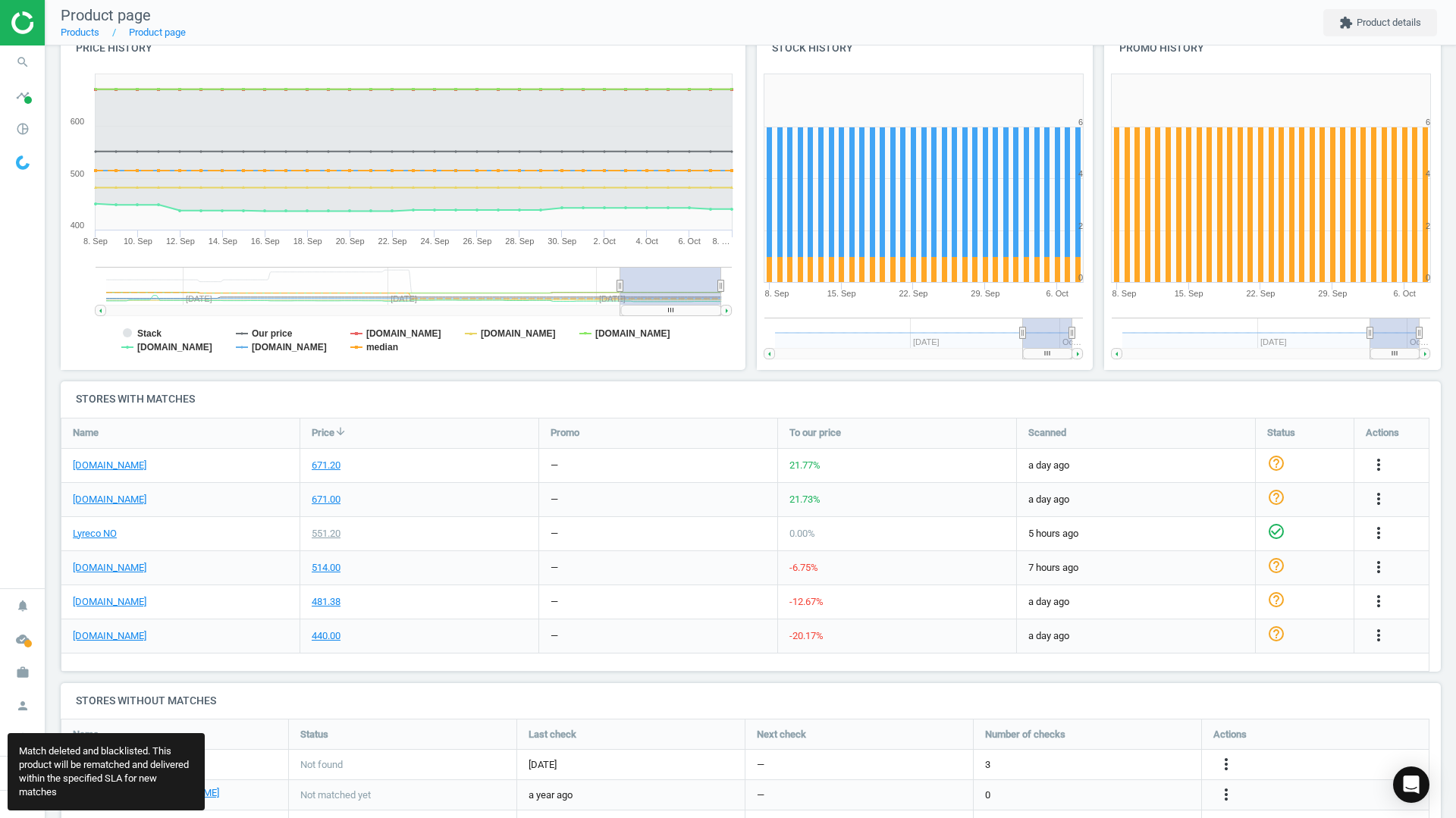
scroll to position [345, 1392]
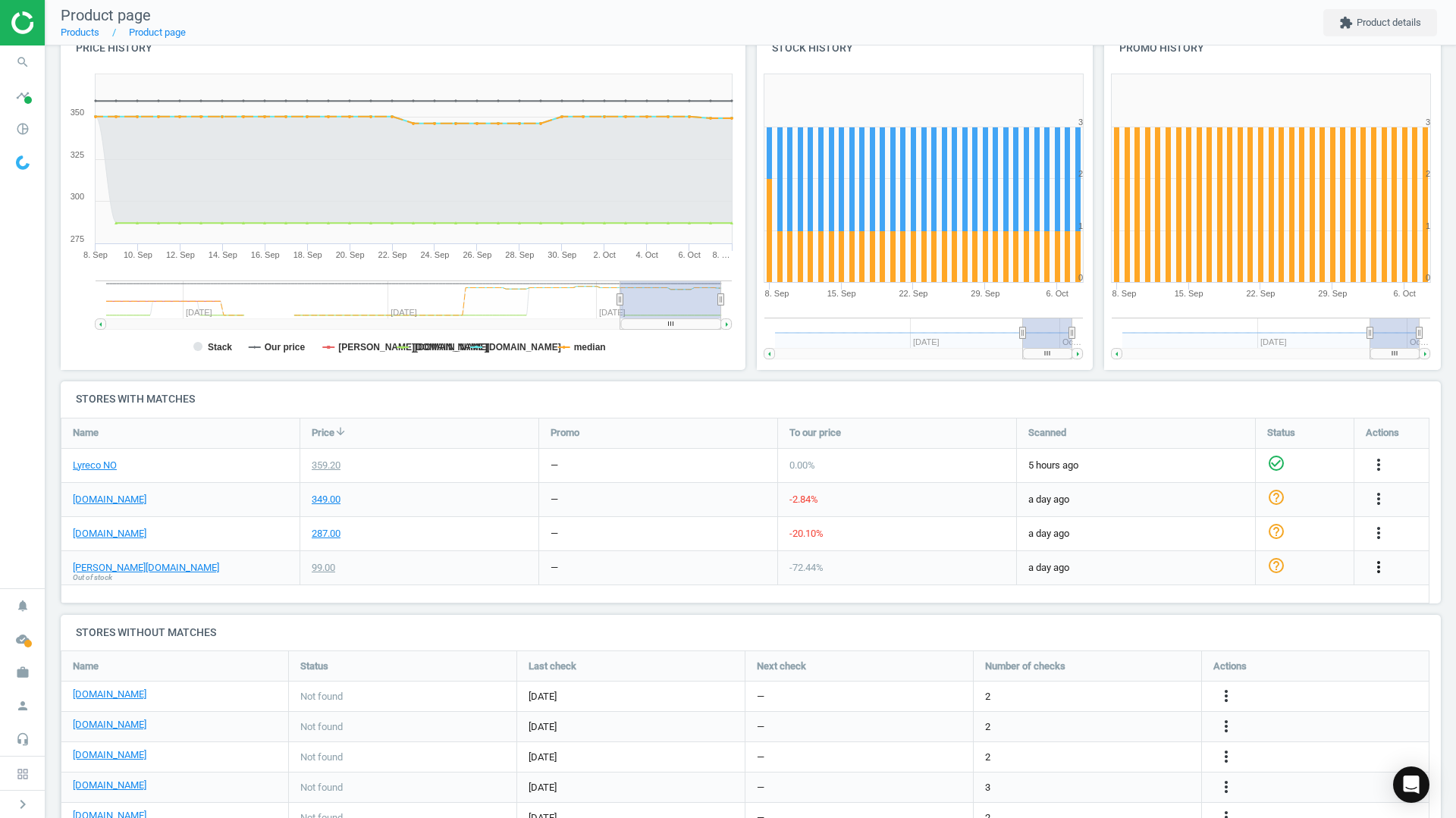
click at [1387, 572] on icon "more_vert" at bounding box center [1379, 567] width 18 height 18
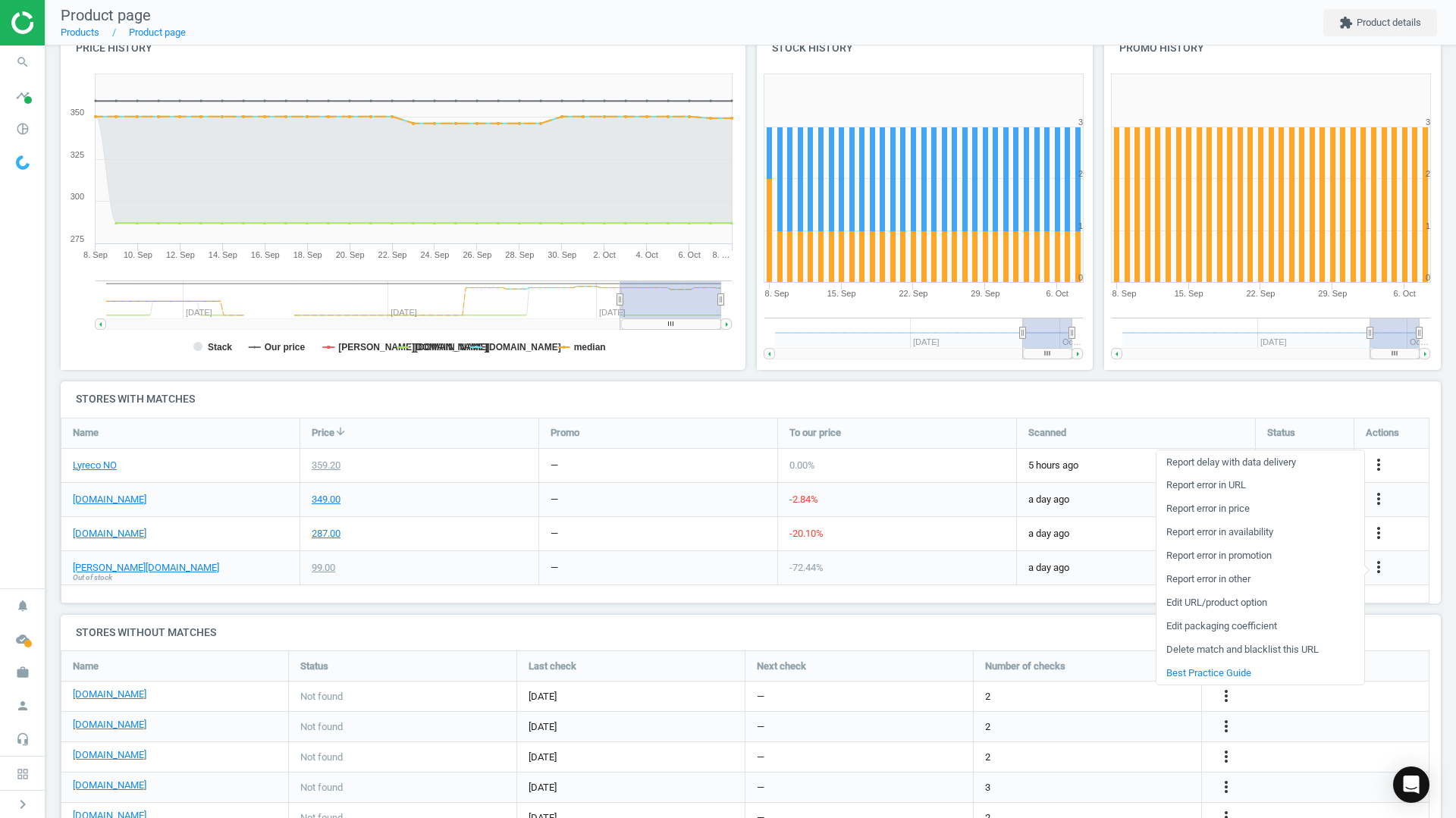
click at [1224, 644] on link "Delete match and blacklist this URL" at bounding box center [1260, 650] width 208 height 23
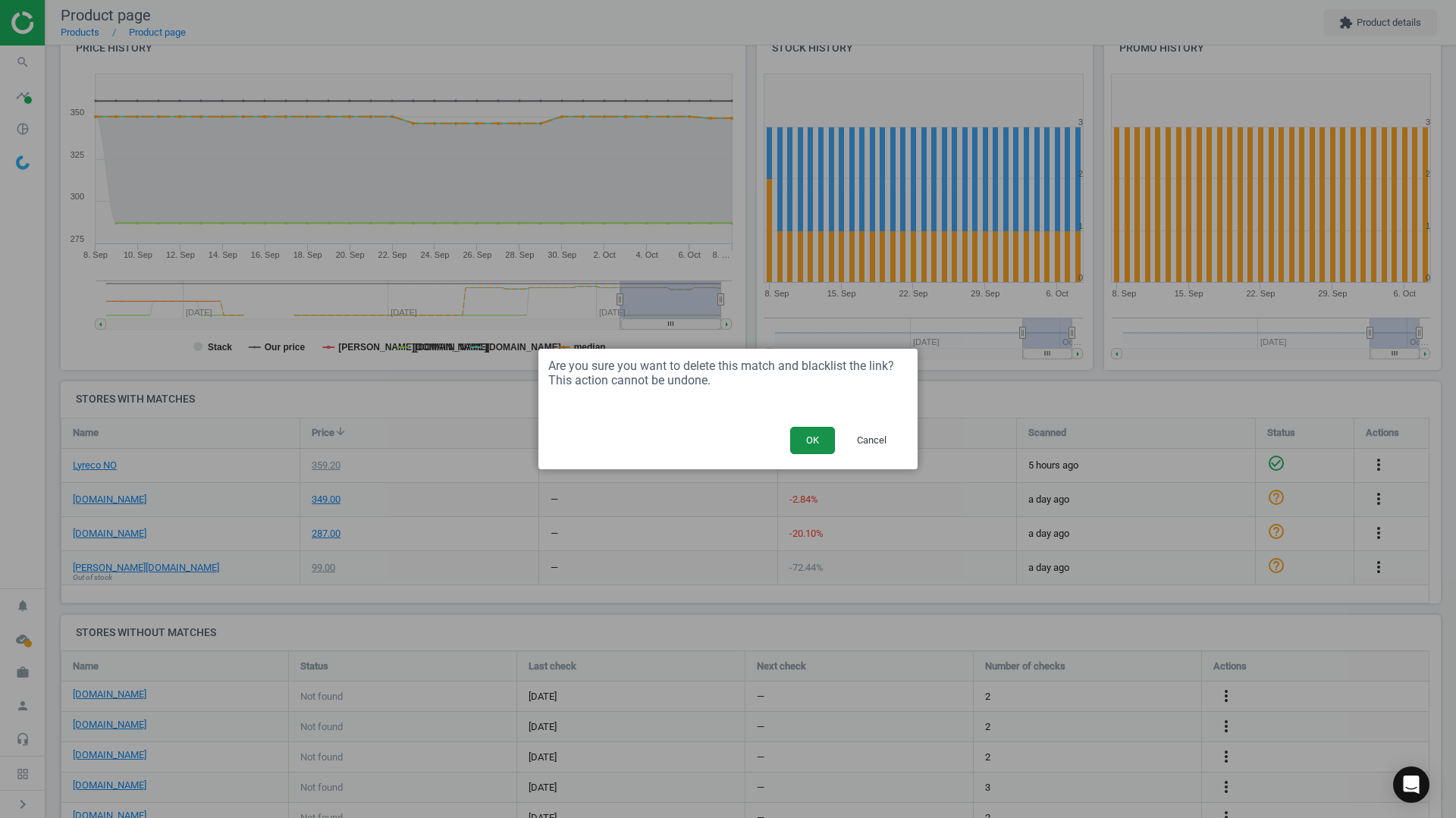
click at [813, 443] on button "OK" at bounding box center [812, 440] width 45 height 27
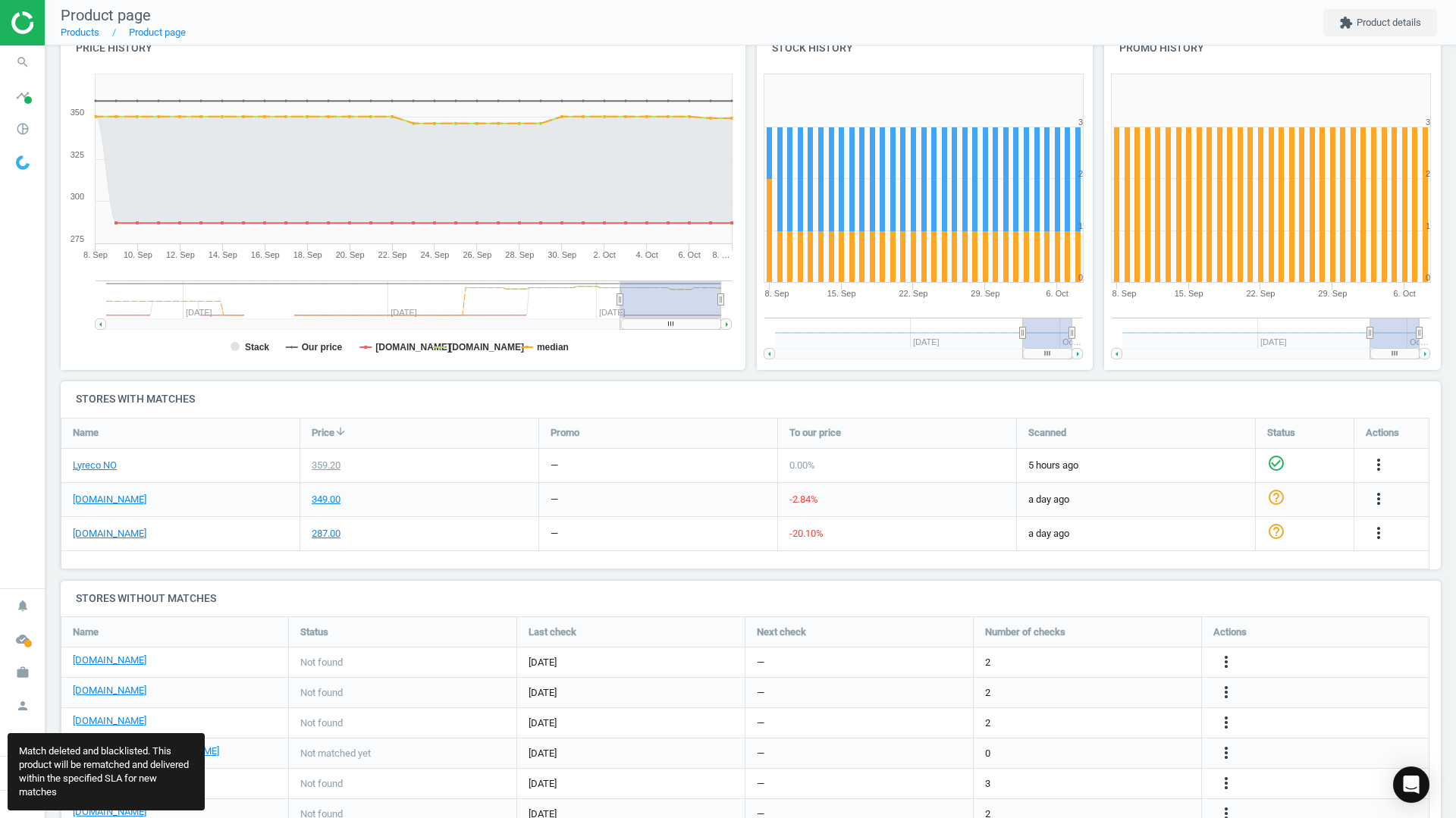
scroll to position [437, 1392]
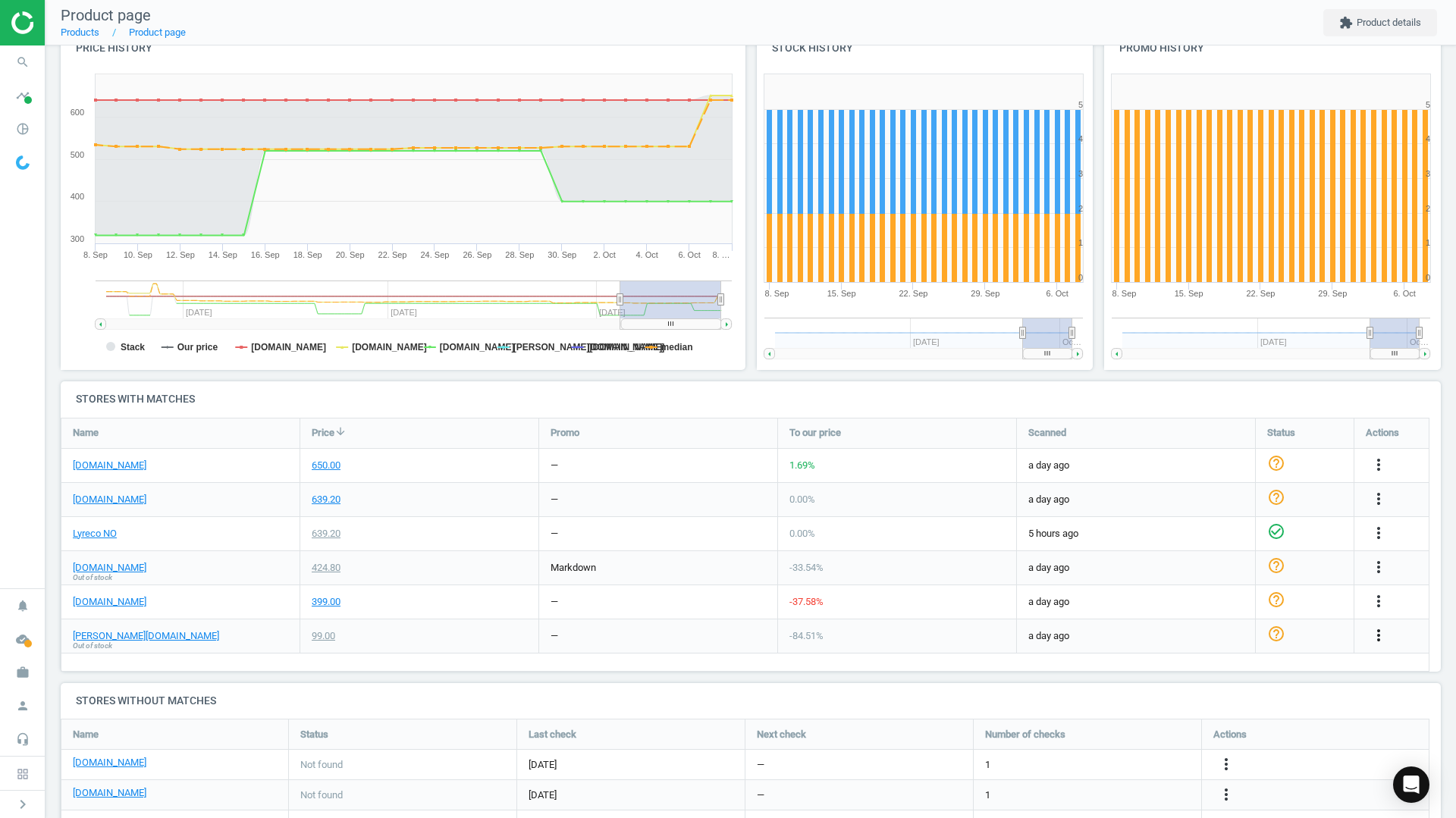
click at [1378, 634] on icon "more_vert" at bounding box center [1379, 635] width 18 height 18
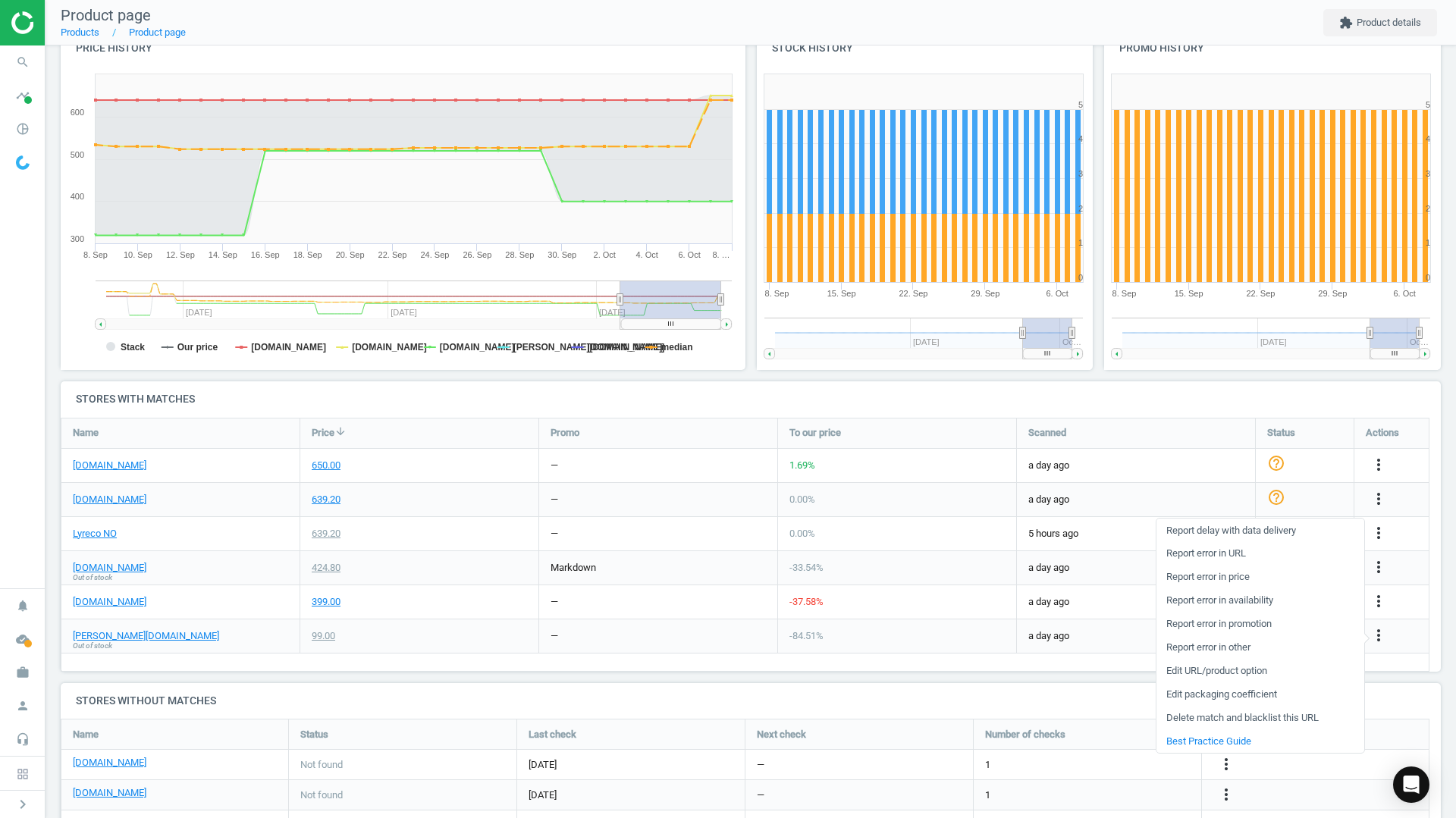
click at [1202, 718] on link "Delete match and blacklist this URL" at bounding box center [1260, 718] width 208 height 23
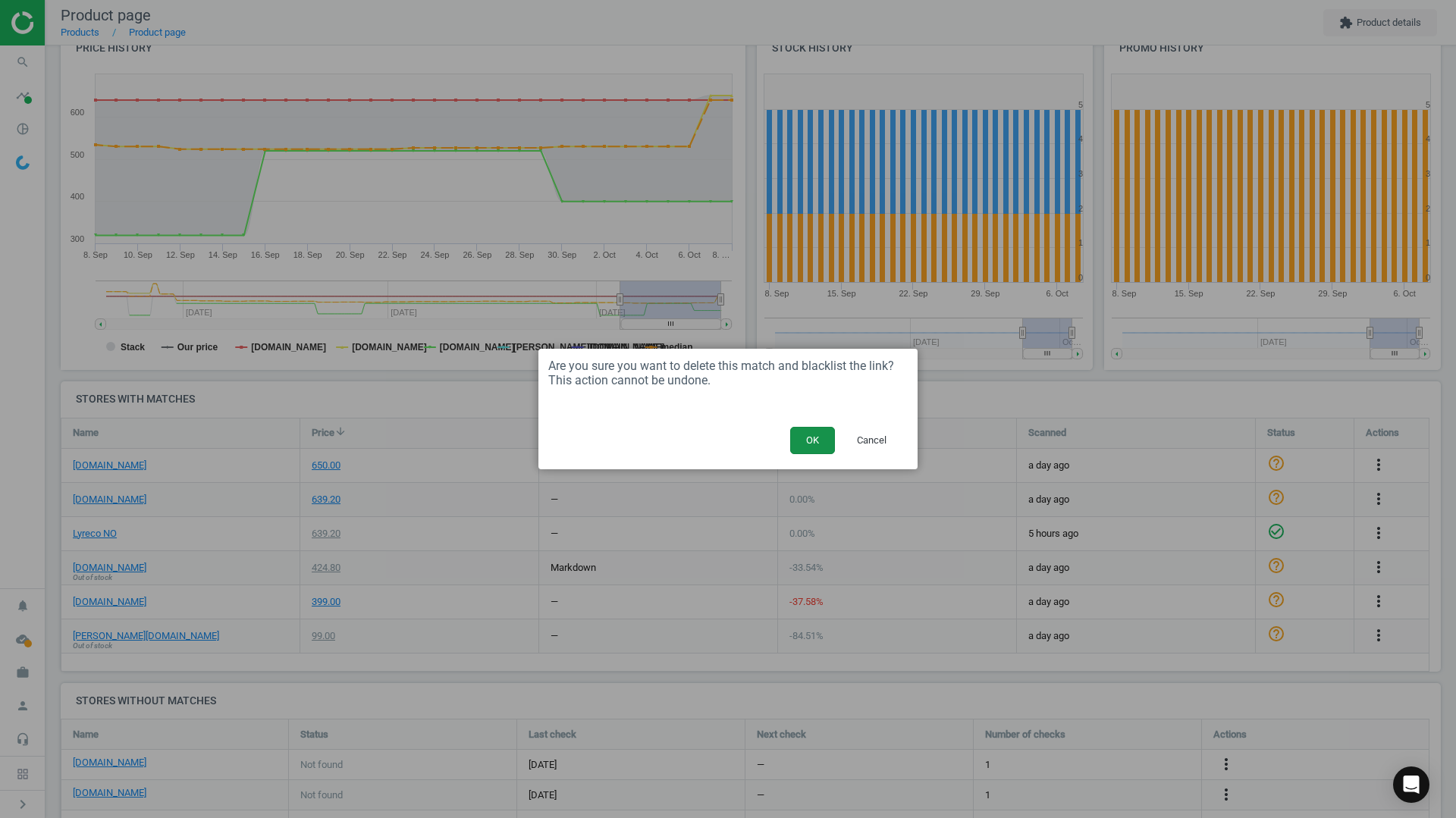
click at [809, 436] on button "OK" at bounding box center [812, 440] width 45 height 27
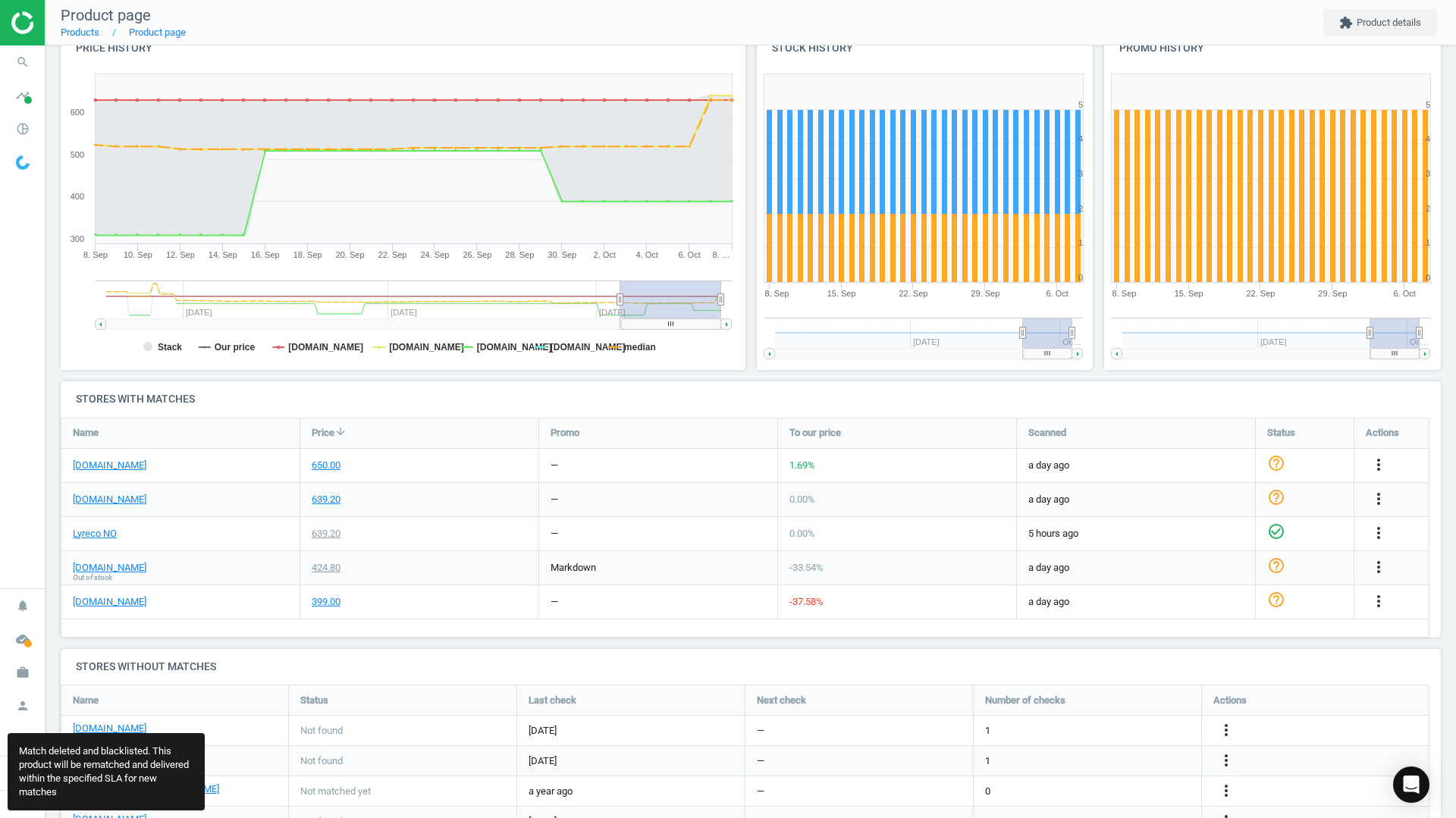
scroll to position [376, 1392]
